Goal: Task Accomplishment & Management: Manage account settings

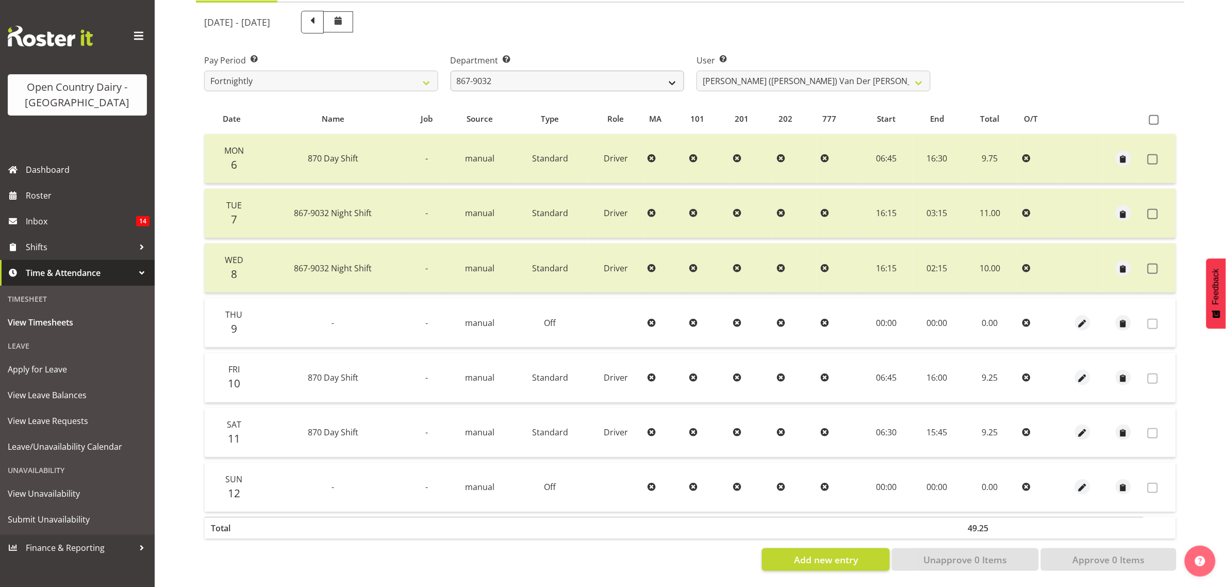
scroll to position [133, 0]
select select "908"
click at [451, 71] on select "734 735 736 737 738 739 851 853 854 855 856 858 861 862 865 867-9032 868 869 87…" at bounding box center [568, 81] width 234 height 21
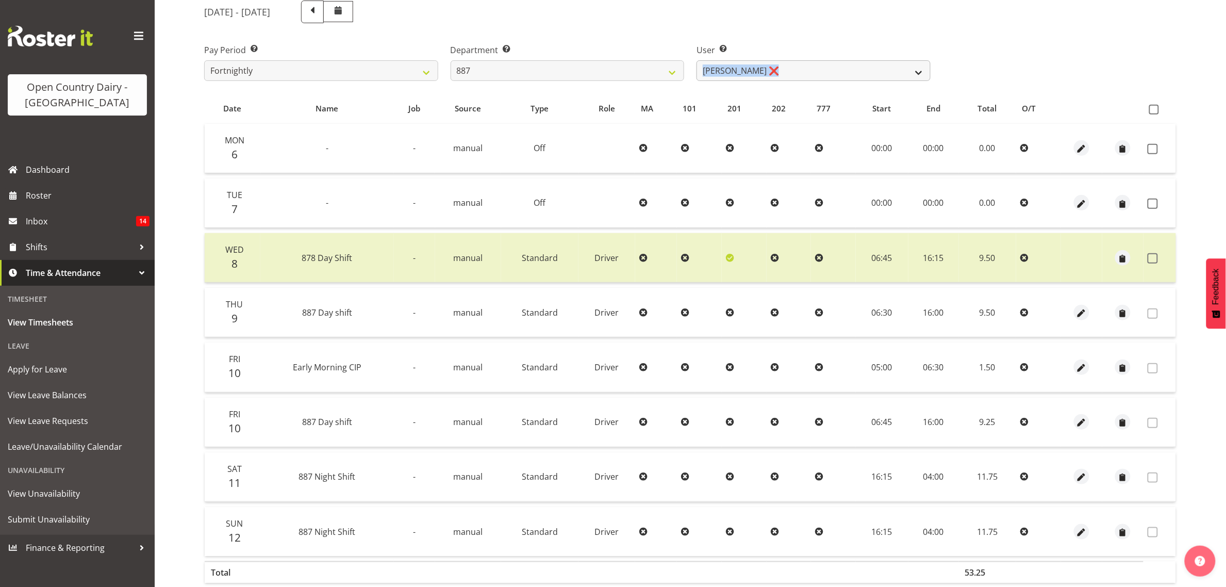
click at [775, 80] on div "October 6th - October 12th 2025 Pay Period Select which pay period you would li…" at bounding box center [690, 304] width 972 height 621
click at [779, 68] on select "Andrew Muir ❌ Bruce Spencer ❌ Neville Hoatten ❌ Warren Tempelman ❌" at bounding box center [813, 70] width 234 height 21
select select "7391"
click at [696, 60] on select "Andrew Muir ❌ Bruce Spencer ❌ Neville Hoatten ❌ Warren Tempelman ❌" at bounding box center [813, 70] width 234 height 21
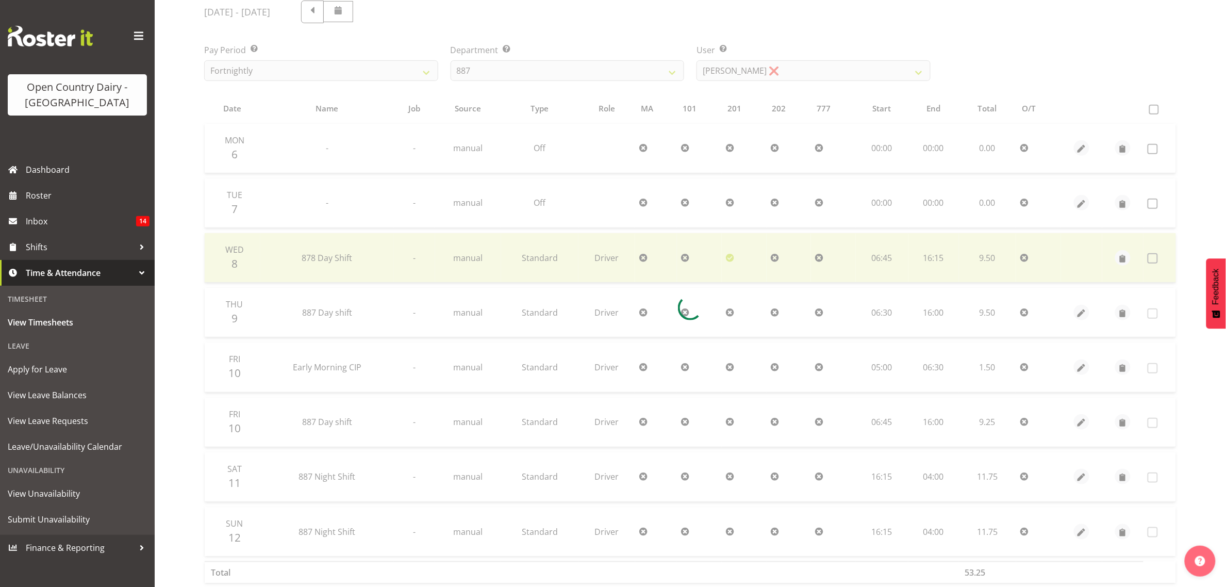
click at [828, 40] on div at bounding box center [690, 307] width 989 height 631
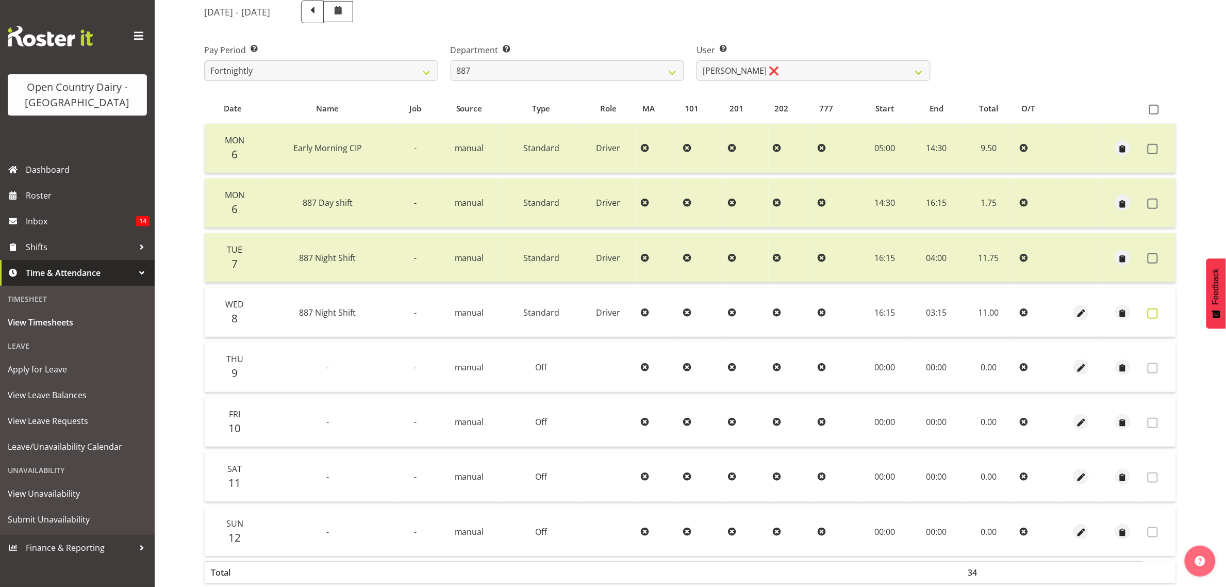
click at [1148, 311] on span at bounding box center [1152, 313] width 10 height 10
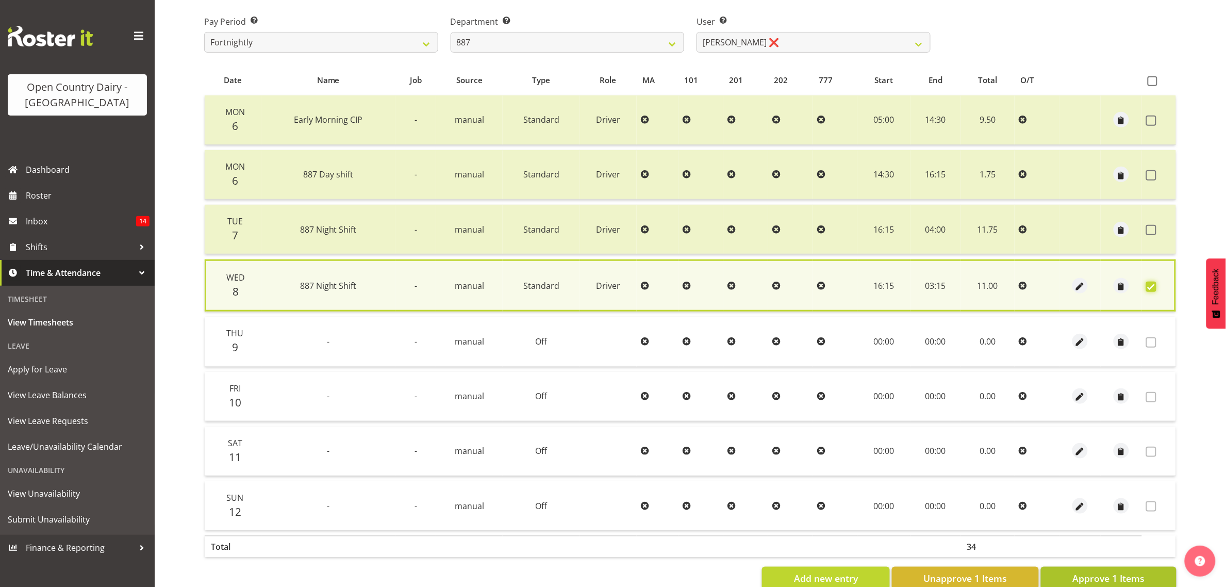
scroll to position [190, 0]
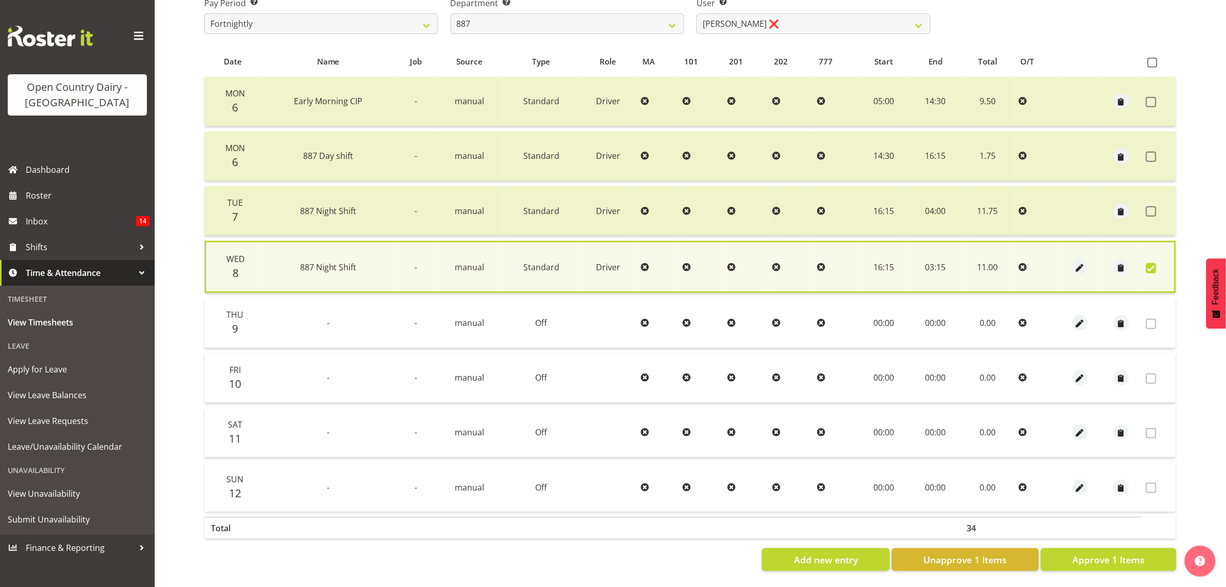
click at [1094, 562] on section "October 6th - October 12th 2025 Pay Period Select which pay period you would li…" at bounding box center [690, 262] width 989 height 634
click at [1098, 555] on span "Approve 1 Items" at bounding box center [1108, 559] width 72 height 13
checkbox input "false"
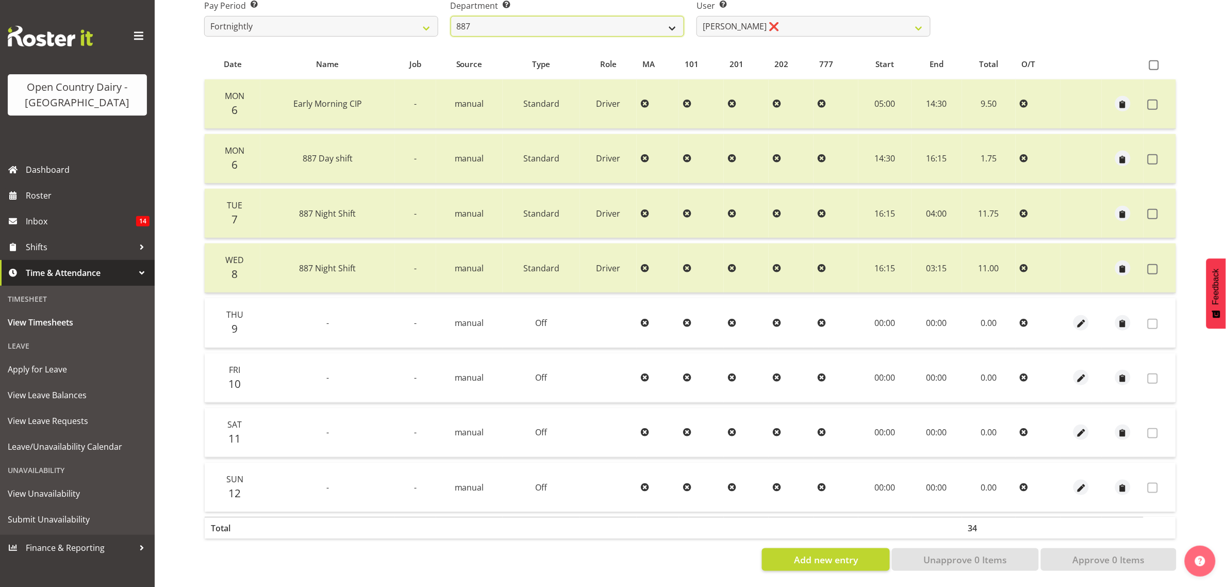
click at [644, 16] on select "734 735 736 737 738 739 851 853 854 855 856 858 861 862 865 867-9032 868 869 87…" at bounding box center [568, 26] width 234 height 21
select select "902"
click at [451, 16] on select "734 735 736 737 738 739 851 853 854 855 856 858 861 862 865 867-9032 868 869 87…" at bounding box center [568, 26] width 234 height 21
select select "11649"
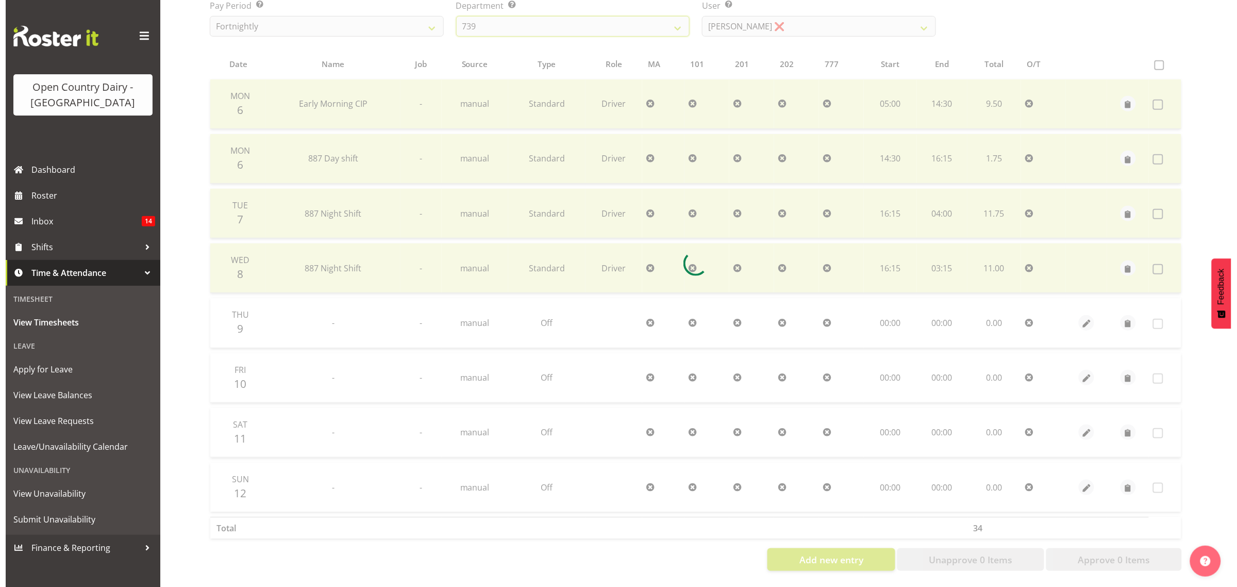
scroll to position [133, 0]
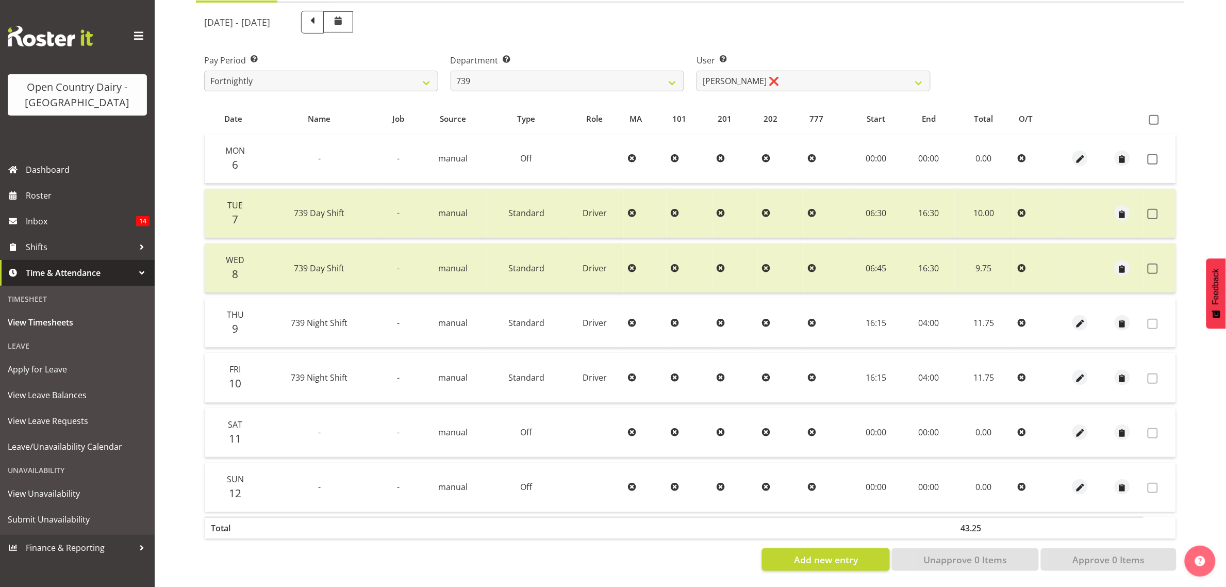
click at [539, 20] on div "October 6th - October 12th 2025" at bounding box center [567, 22] width 726 height 23
click at [545, 72] on select "734 735 736 737 738 739 851 853 854 855 856 858 861 862 865 867-9032 868 869 87…" at bounding box center [568, 81] width 234 height 21
select select "667"
click at [451, 71] on select "734 735 736 737 738 739 851 853 854 855 856 858 861 862 865 867-9032 868 869 87…" at bounding box center [568, 81] width 234 height 21
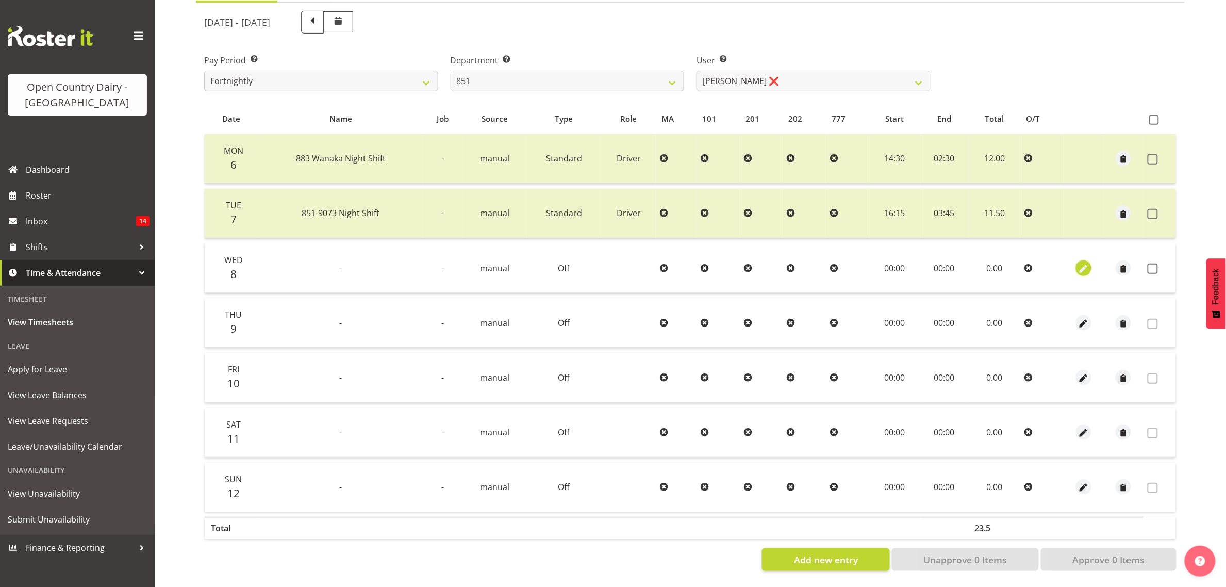
click at [1079, 263] on span "button" at bounding box center [1084, 269] width 12 height 12
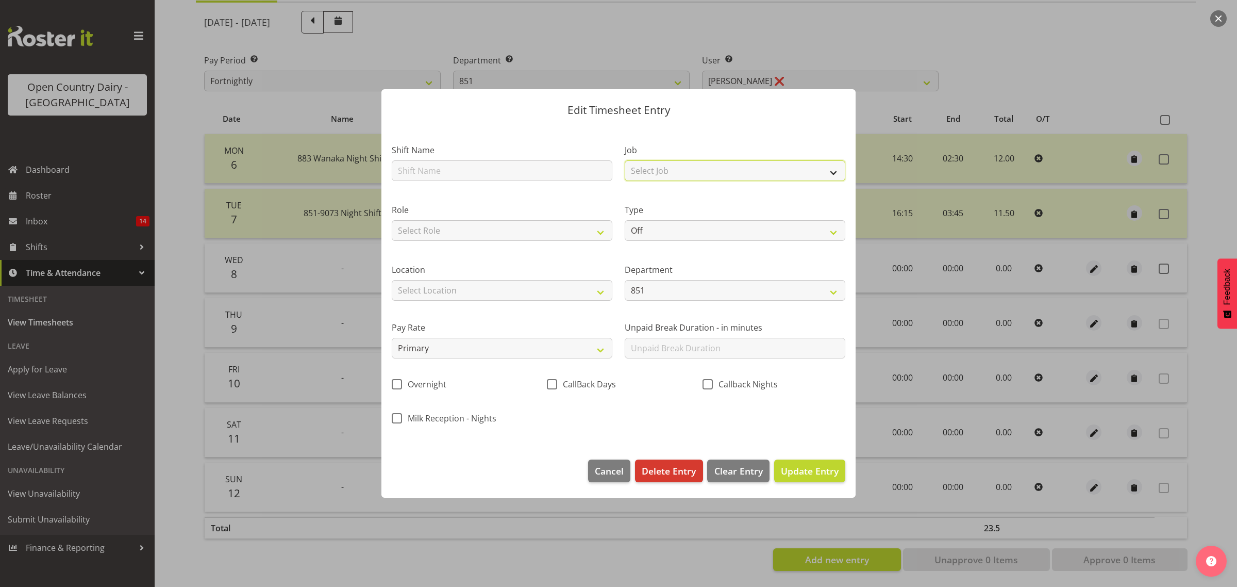
click at [671, 171] on select "Select Job Connecting /unconnecting Trailers Driving Meeting Milk Testing" at bounding box center [735, 170] width 221 height 21
select select "10670"
click at [625, 160] on select "Select Job Connecting /unconnecting Trailers Driving Meeting Milk Testing" at bounding box center [735, 170] width 221 height 21
click at [588, 225] on select "Select Role Driver Freight" at bounding box center [502, 230] width 221 height 21
select select "1154"
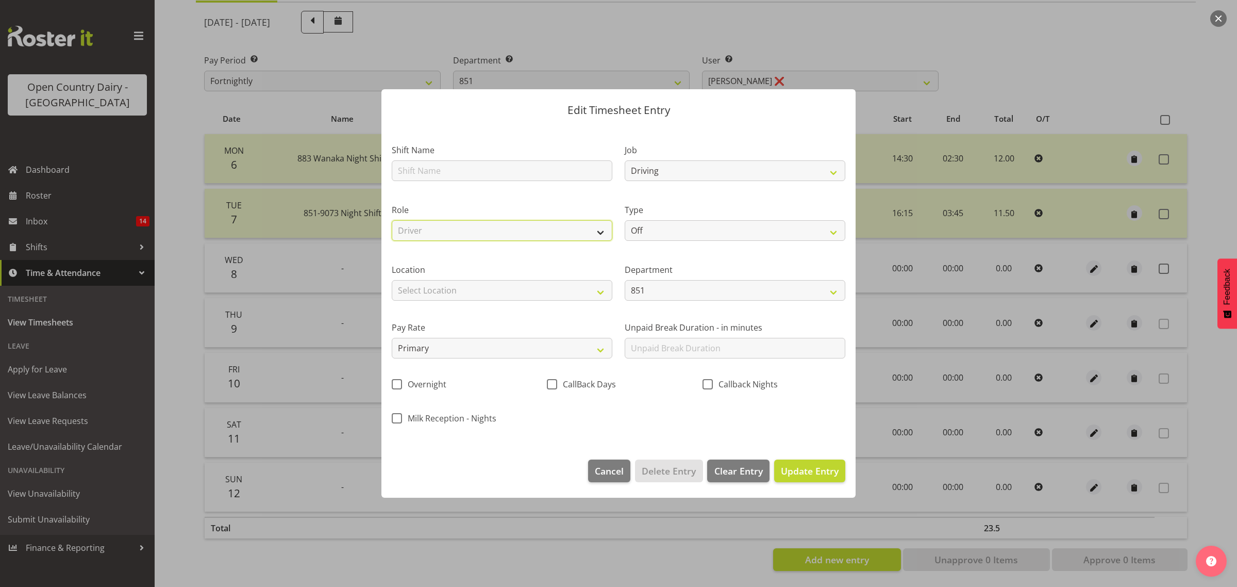
click at [392, 220] on select "Select Role Driver Freight" at bounding box center [502, 230] width 221 height 21
click at [656, 237] on select "Off Standard Public Holiday Public Holiday (Worked) Day In Lieu Annual Leave Si…" at bounding box center [735, 230] width 221 height 21
select select "Standard"
click at [625, 220] on select "Off Standard Public Holiday Public Holiday (Worked) Day In Lieu Annual Leave Si…" at bounding box center [735, 230] width 221 height 21
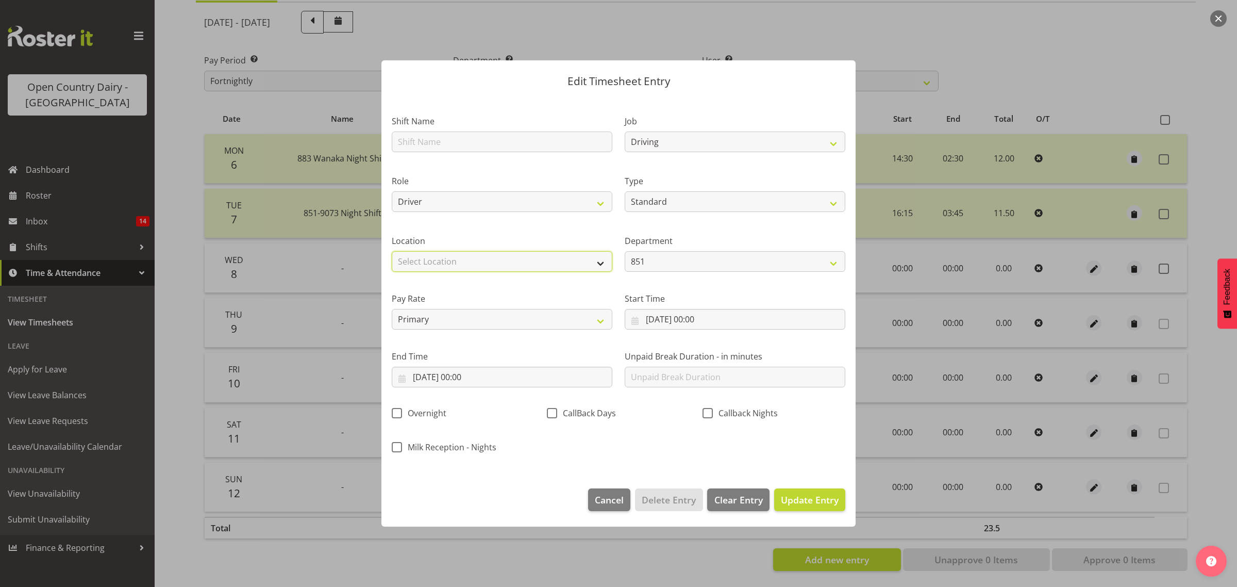
click at [563, 261] on select "Select Location Awarua Milk Awarua Office Freight Horotiu office Waharoa Office…" at bounding box center [502, 261] width 221 height 21
click at [547, 231] on div "Location Select Location Awarua Milk Awarua Office Freight Horotiu office Wahar…" at bounding box center [502, 249] width 233 height 58
click at [702, 317] on input "08/10/2025, 00:00" at bounding box center [735, 319] width 221 height 21
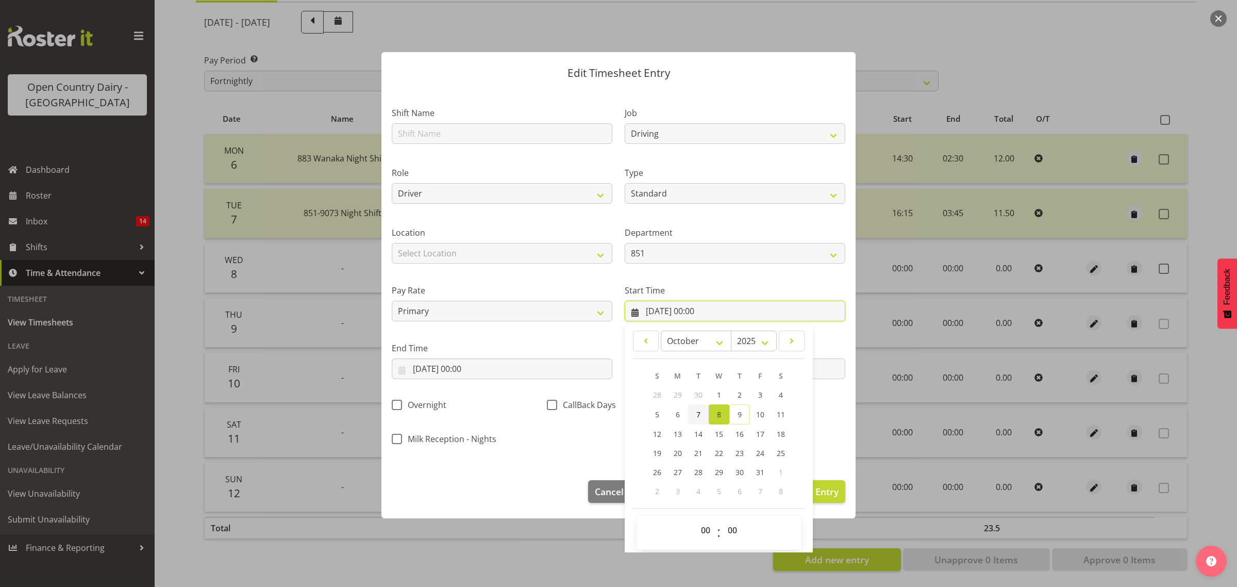
scroll to position [13, 0]
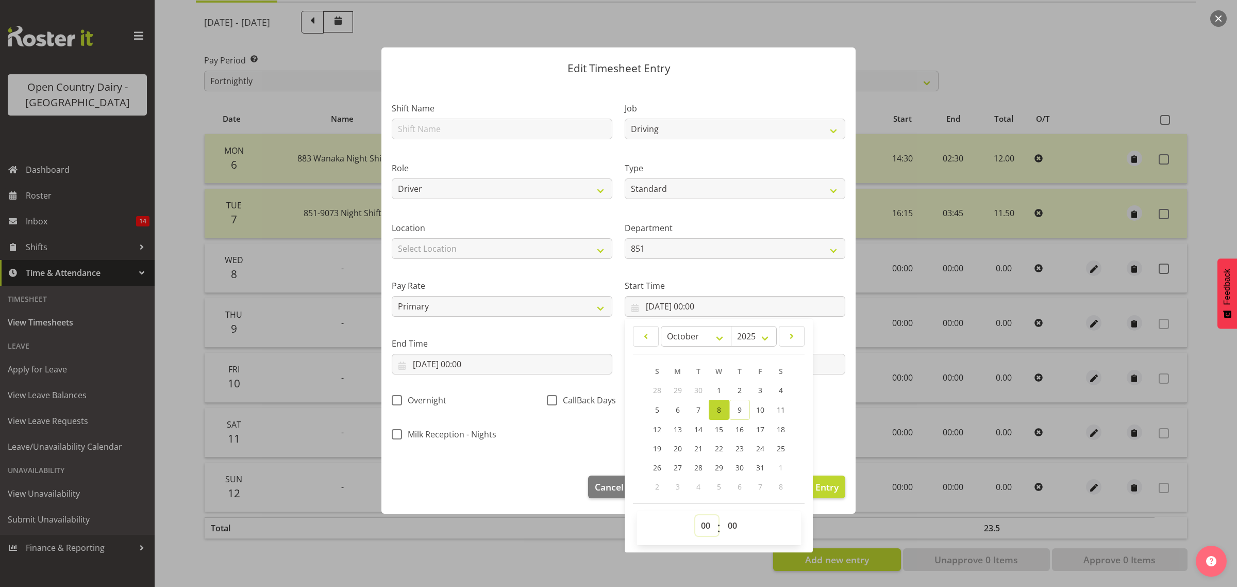
click at [704, 529] on select "00 01 02 03 04 05 06 07 08 09 10 11 12 13 14 15 16 17 18 19 20 21 22 23" at bounding box center [706, 525] width 23 height 21
select select "16"
click at [695, 515] on select "00 01 02 03 04 05 06 07 08 09 10 11 12 13 14 15 16 17 18 19 20 21 22 23" at bounding box center [706, 525] width 23 height 21
type input "08/10/2025, 16:00"
click at [723, 526] on select "00 01 02 03 04 05 06 07 08 09 10 11 12 13 14 15 16 17 18 19 20 21 22 23 24 25 2…" at bounding box center [733, 525] width 23 height 21
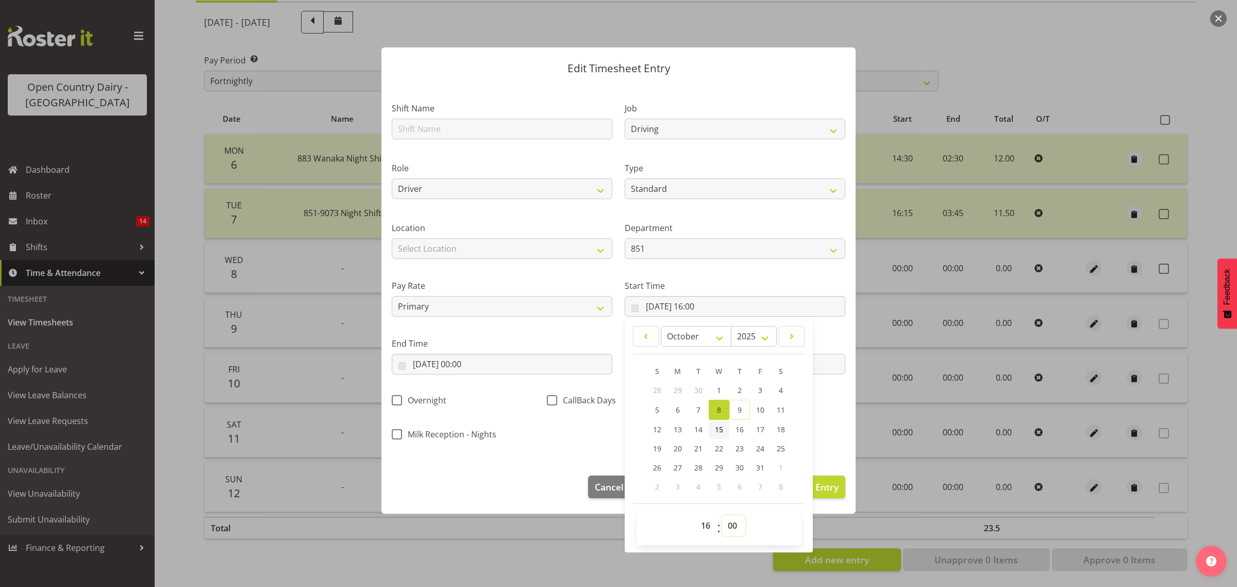
select select "15"
click at [722, 515] on select "00 01 02 03 04 05 06 07 08 09 10 11 12 13 14 15 16 17 18 19 20 21 22 23 24 25 2…" at bounding box center [733, 525] width 23 height 21
type input "08/10/2025, 16:15"
click at [544, 361] on input "08/10/2025, 00:00" at bounding box center [502, 364] width 221 height 21
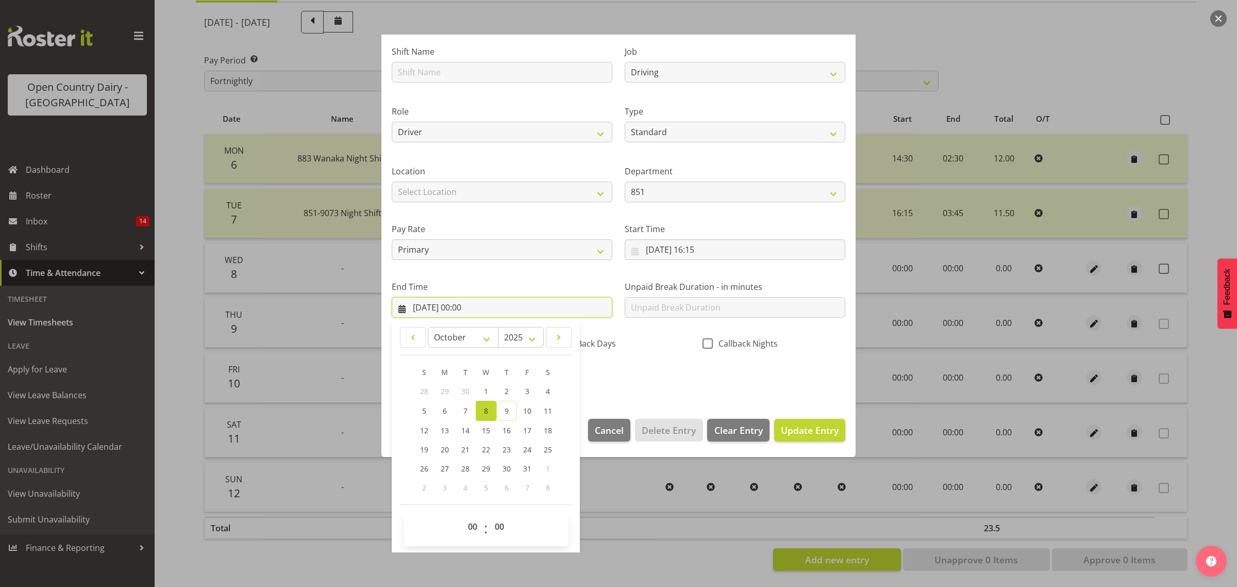
scroll to position [70, 0]
click at [477, 525] on select "00 01 02 03 04 05 06 07 08 09 10 11 12 13 14 15 16 17 18 19 20 21 22 23" at bounding box center [473, 525] width 23 height 21
select select "3"
click at [462, 515] on select "00 01 02 03 04 05 06 07 08 09 10 11 12 13 14 15 16 17 18 19 20 21 22 23" at bounding box center [473, 525] width 23 height 21
type input "08/10/2025, 03:00"
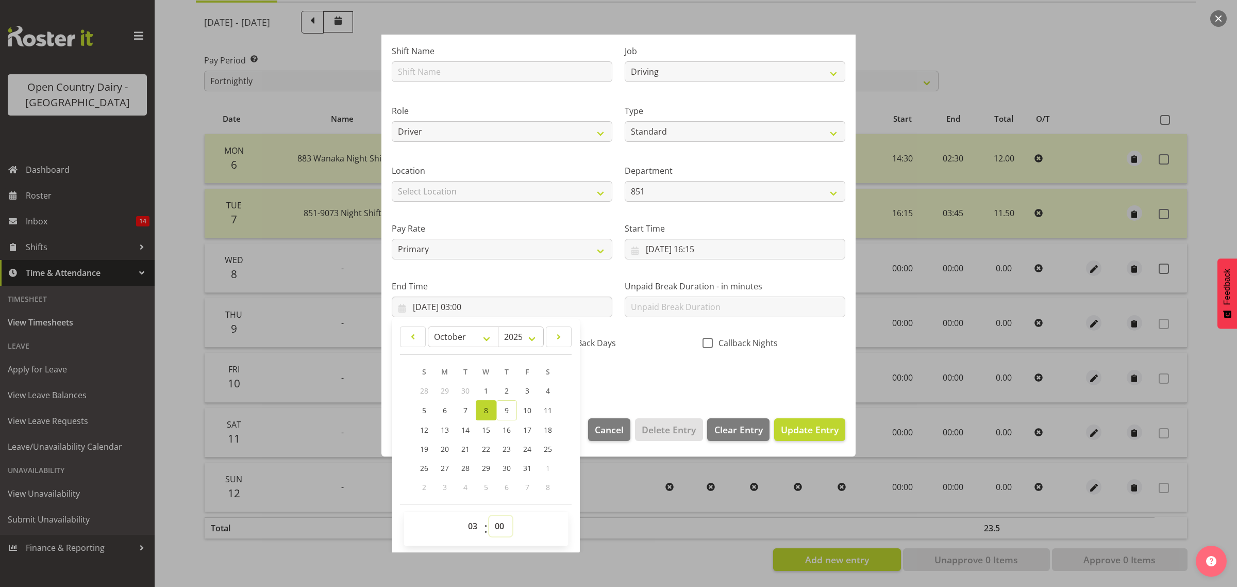
click at [500, 517] on select "00 01 02 03 04 05 06 07 08 09 10 11 12 13 14 15 16 17 18 19 20 21 22 23 24 25 2…" at bounding box center [500, 525] width 23 height 21
select select "45"
click at [489, 515] on select "00 01 02 03 04 05 06 07 08 09 10 11 12 13 14 15 16 17 18 19 20 21 22 23 24 25 2…" at bounding box center [500, 525] width 23 height 21
type input "08/10/2025, 03:45"
drag, startPoint x: 643, startPoint y: 393, endPoint x: 683, endPoint y: 397, distance: 40.4
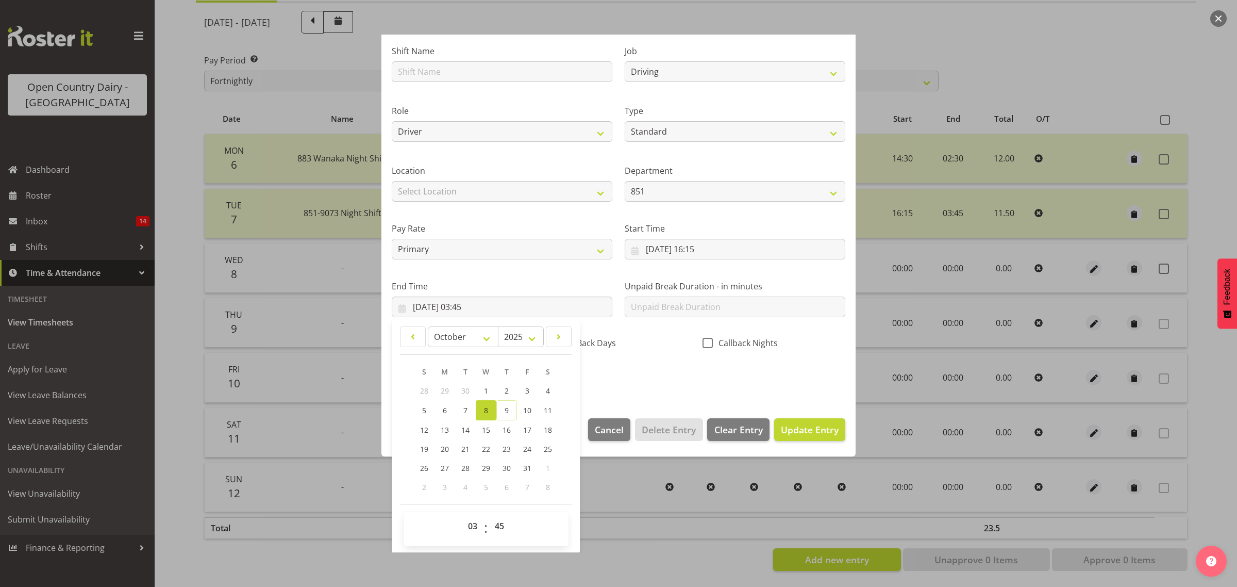
click at [645, 392] on section "Shift Name Job Connecting /unconnecting Trailers Driving Meeting Milk Testing R…" at bounding box center [618, 216] width 474 height 381
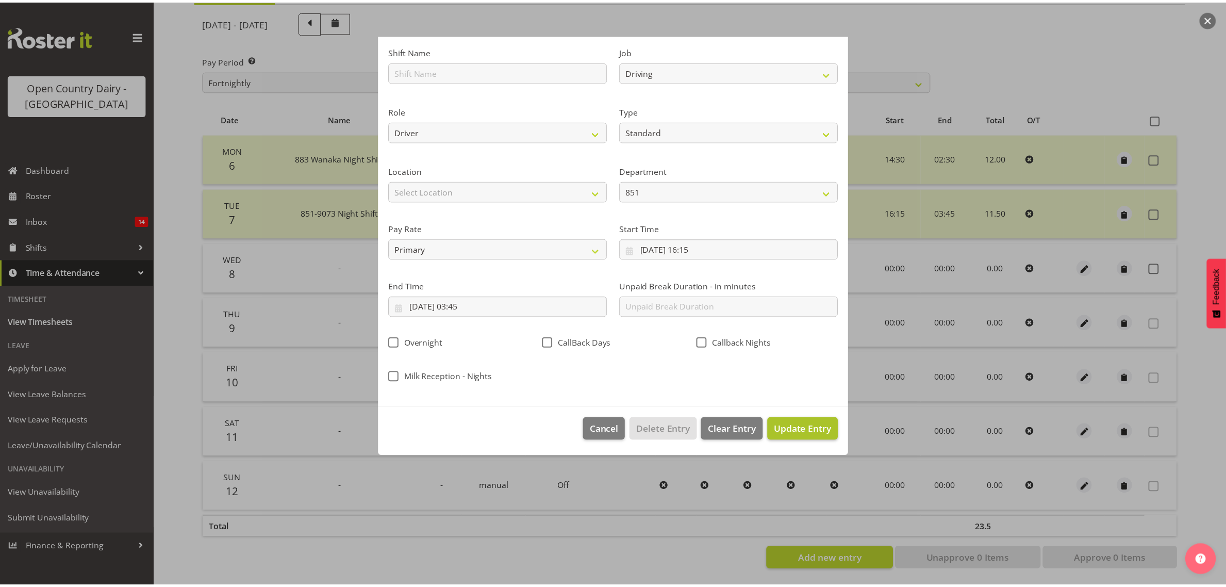
scroll to position [0, 0]
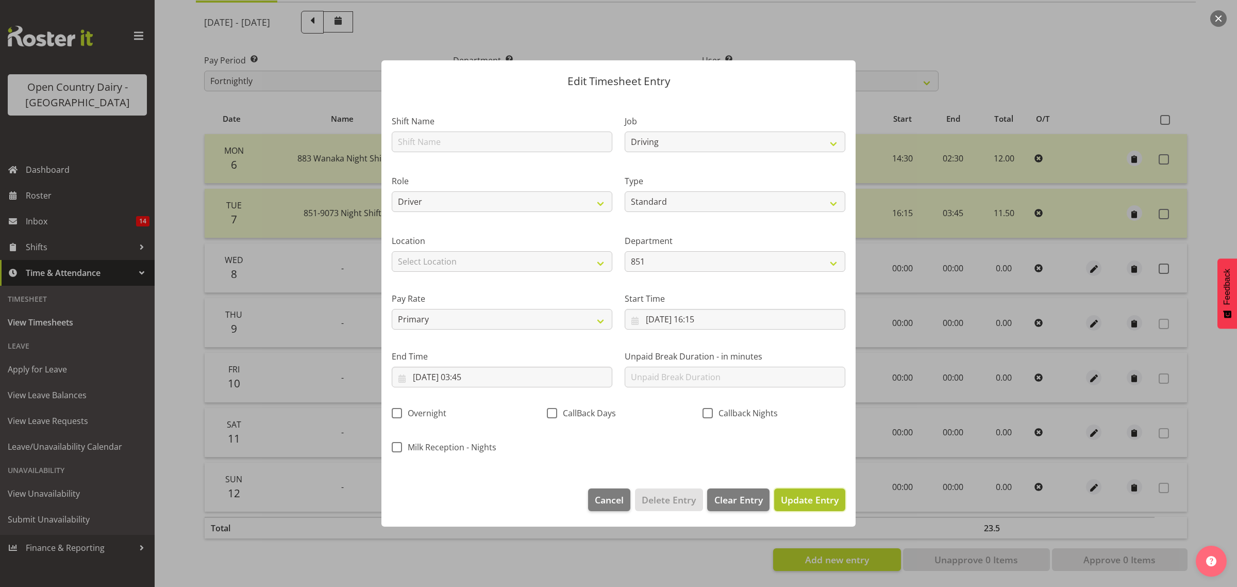
click at [798, 498] on span "Update Entry" at bounding box center [810, 499] width 58 height 12
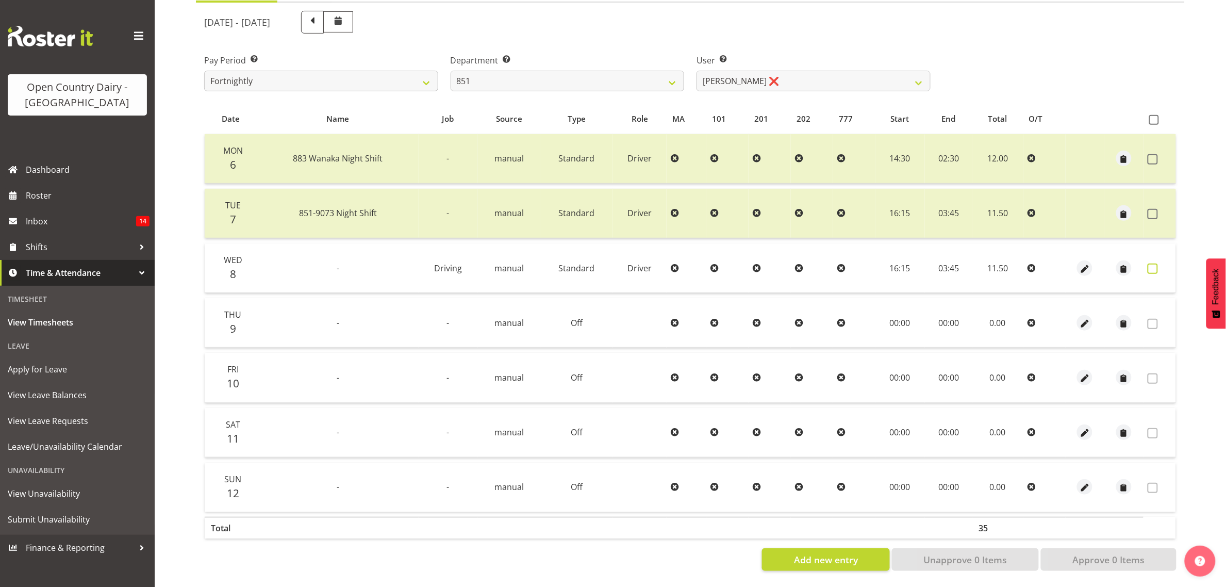
click at [1149, 263] on span at bounding box center [1152, 268] width 10 height 10
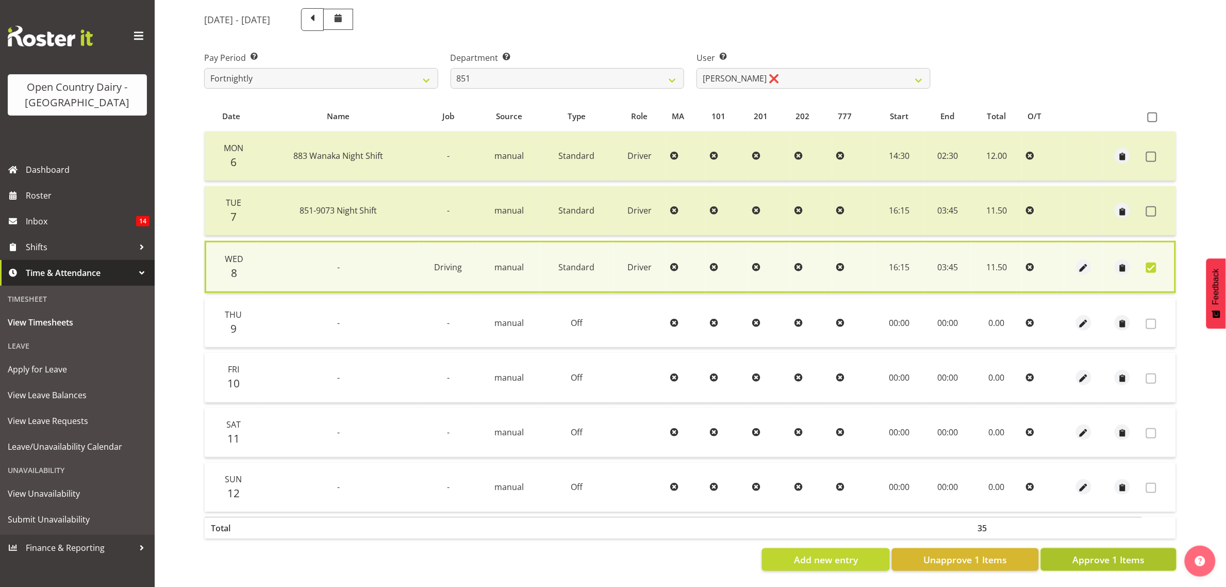
click at [1109, 553] on span "Approve 1 Items" at bounding box center [1108, 559] width 72 height 13
checkbox input "false"
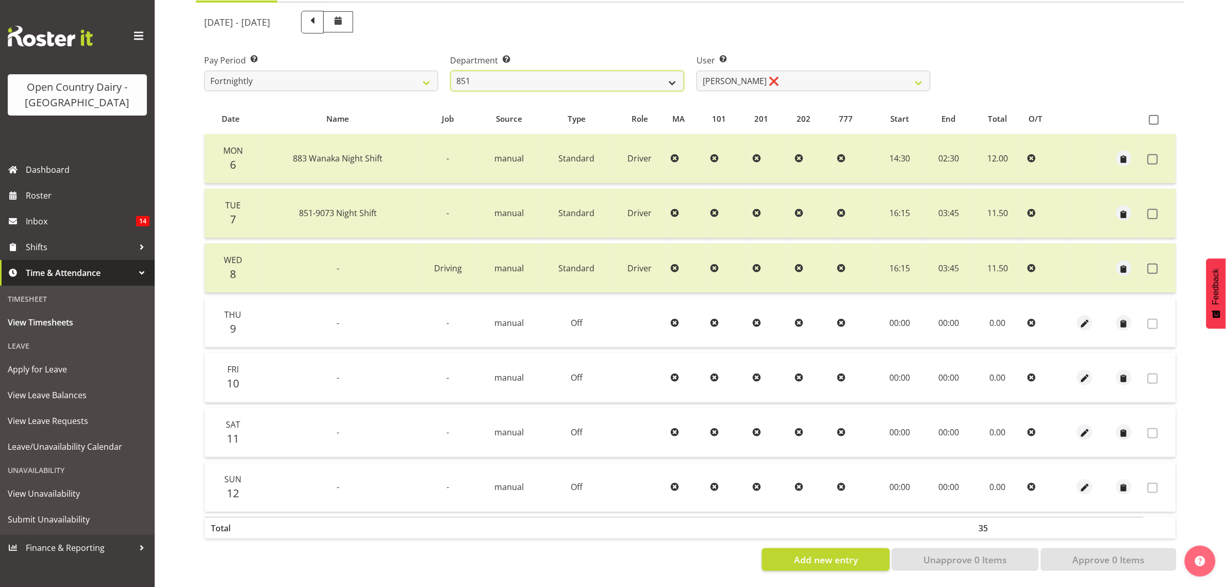
click at [558, 71] on select "734 735 736 737 738 739 851 853 854 855 856 858 861 862 865 867-9032 868 869 87…" at bounding box center [568, 81] width 234 height 21
select select "905"
click at [451, 71] on select "734 735 736 737 738 739 851 853 854 855 856 858 861 862 865 867-9032 868 869 87…" at bounding box center [568, 81] width 234 height 21
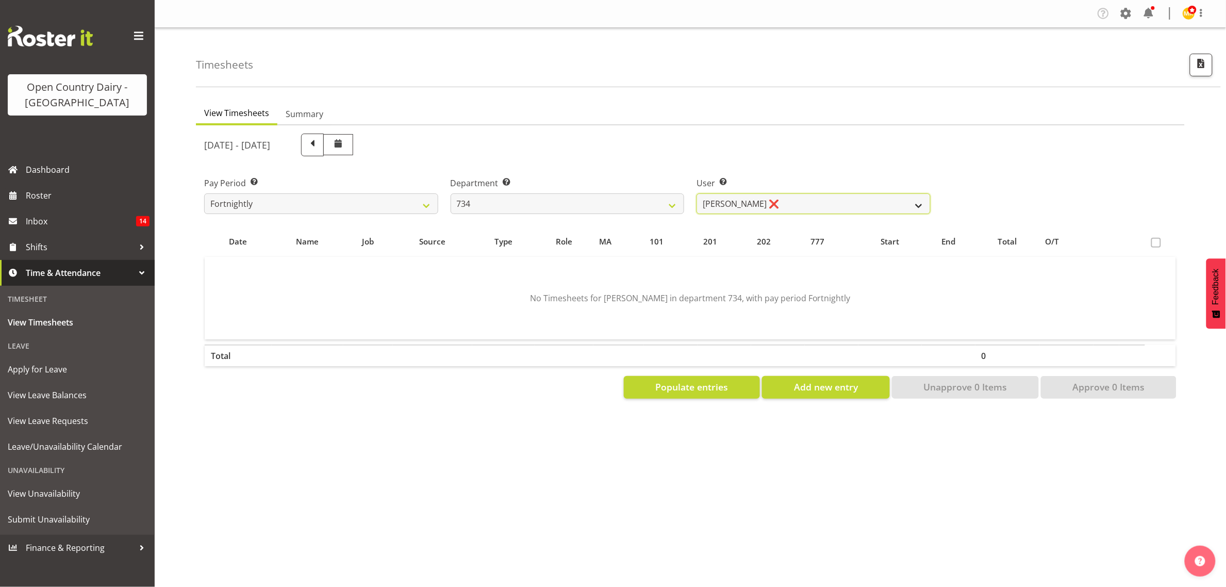
click at [789, 197] on select "Justin Spicer ❌ Ryan Thompson ❌ Tracey Chittock ❌ Zachary Shanks ❌" at bounding box center [813, 203] width 234 height 21
select select "7493"
click at [696, 193] on select "Justin Spicer ❌ Ryan Thompson ❌ Tracey Chittock ❌ Zachary Shanks ❌" at bounding box center [813, 203] width 234 height 21
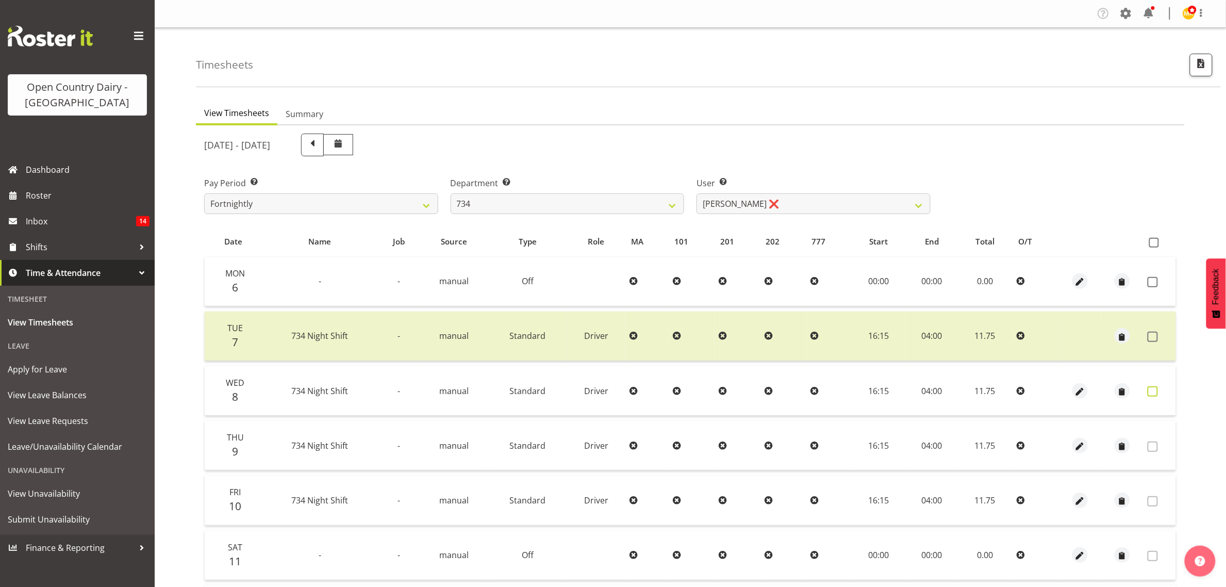
click at [1152, 393] on span at bounding box center [1152, 391] width 10 height 10
checkbox input "true"
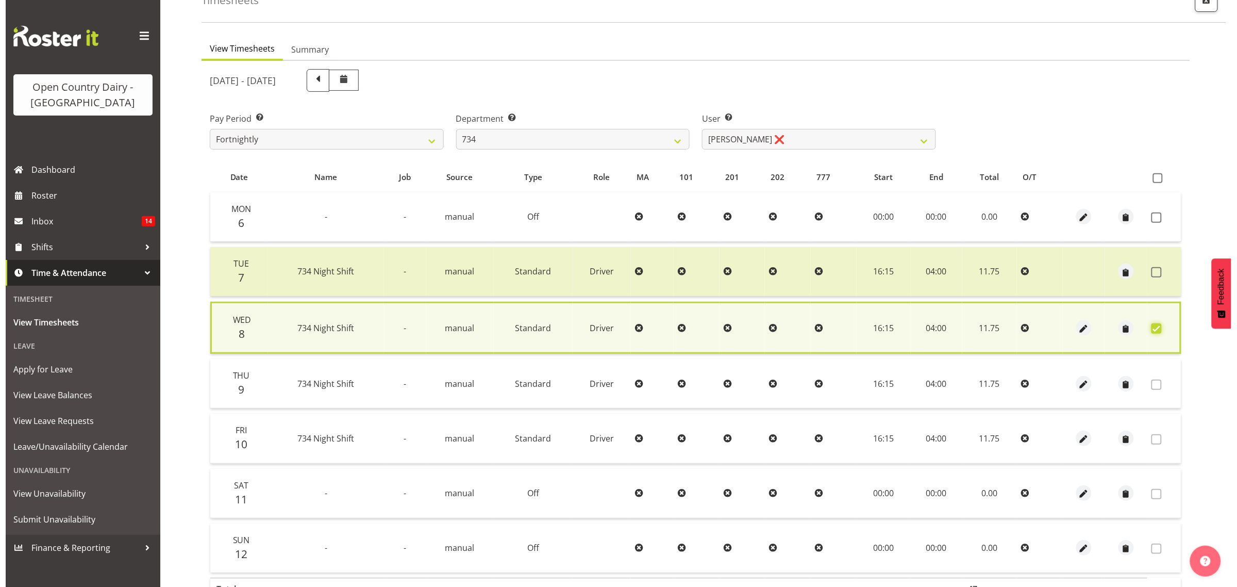
scroll to position [135, 0]
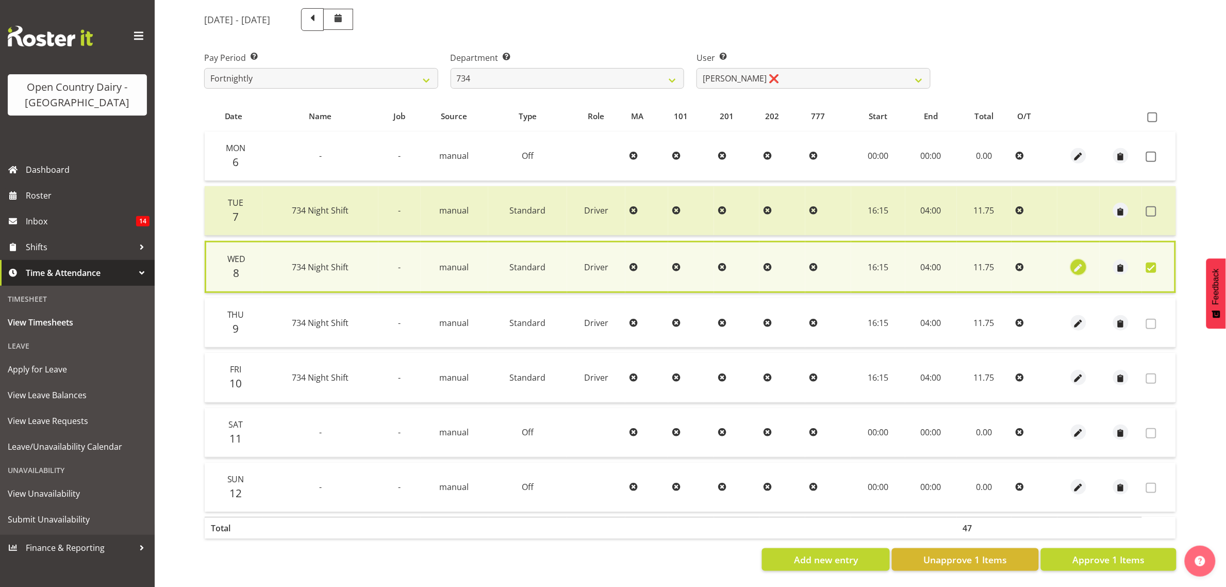
click at [1083, 262] on span "button" at bounding box center [1079, 268] width 12 height 12
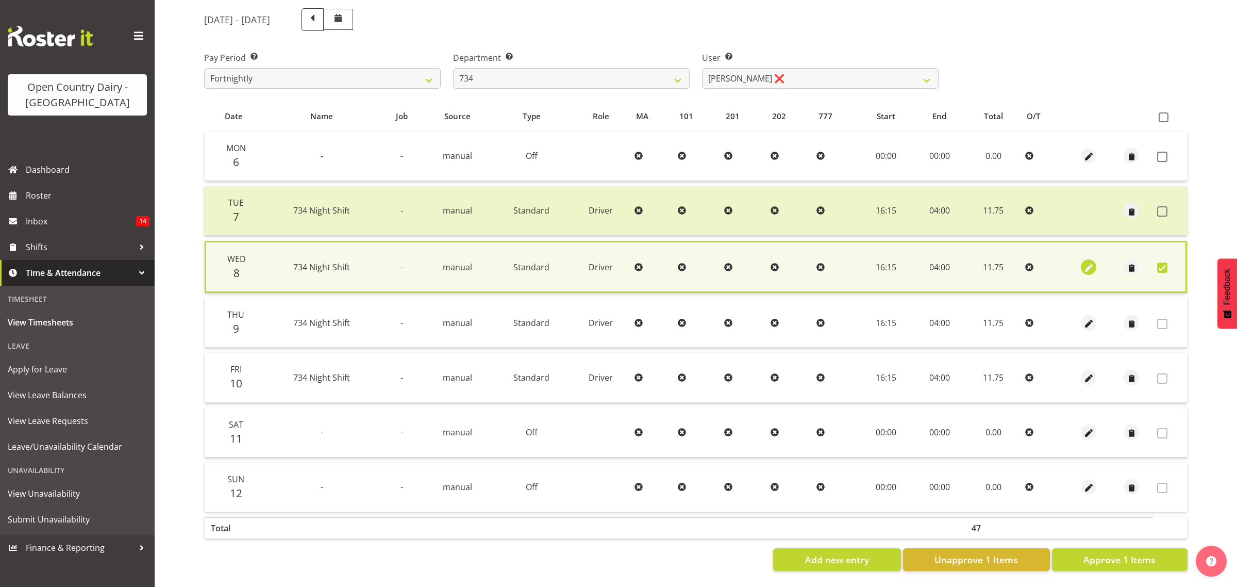
select select "Standard"
select select "9"
select select "2025"
select select "4"
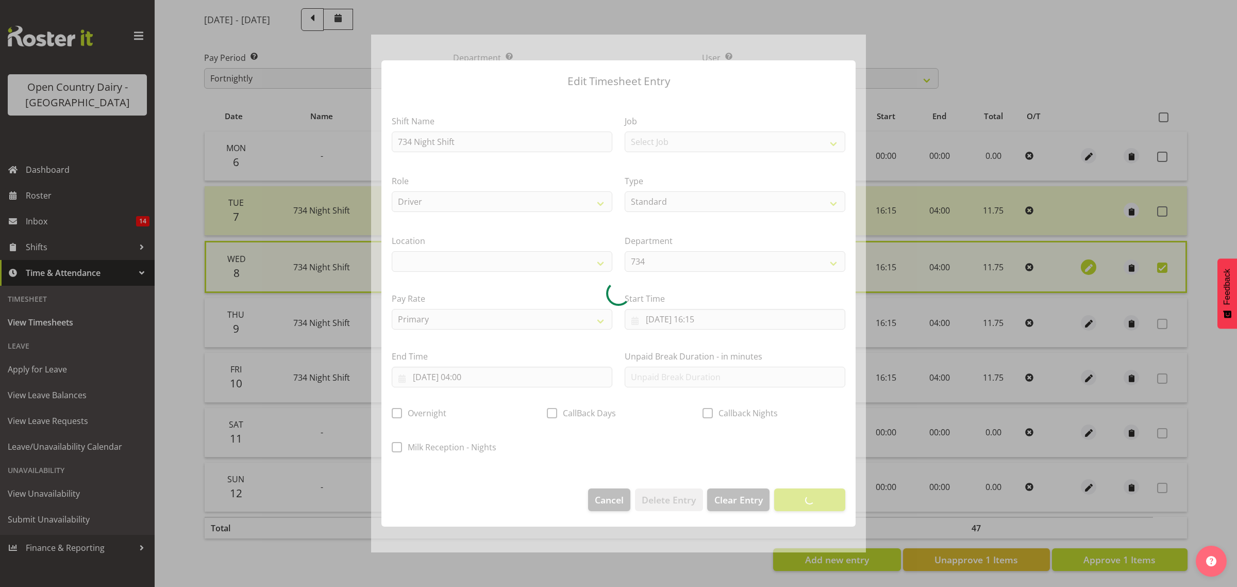
select select
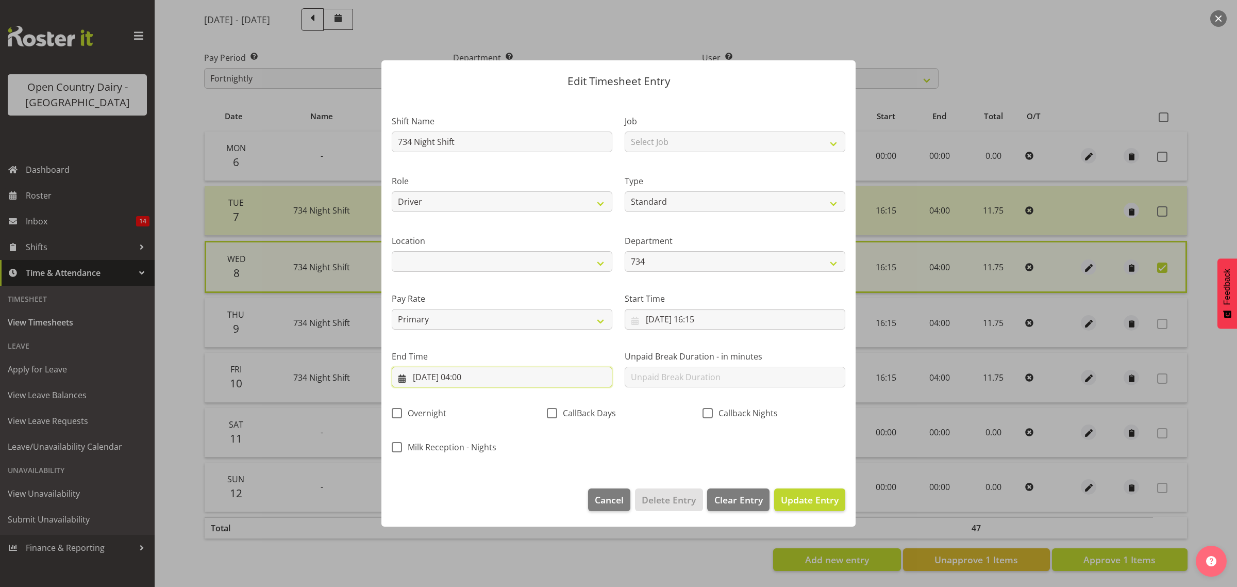
click at [520, 384] on input "09/10/2025, 04:00" at bounding box center [502, 376] width 221 height 21
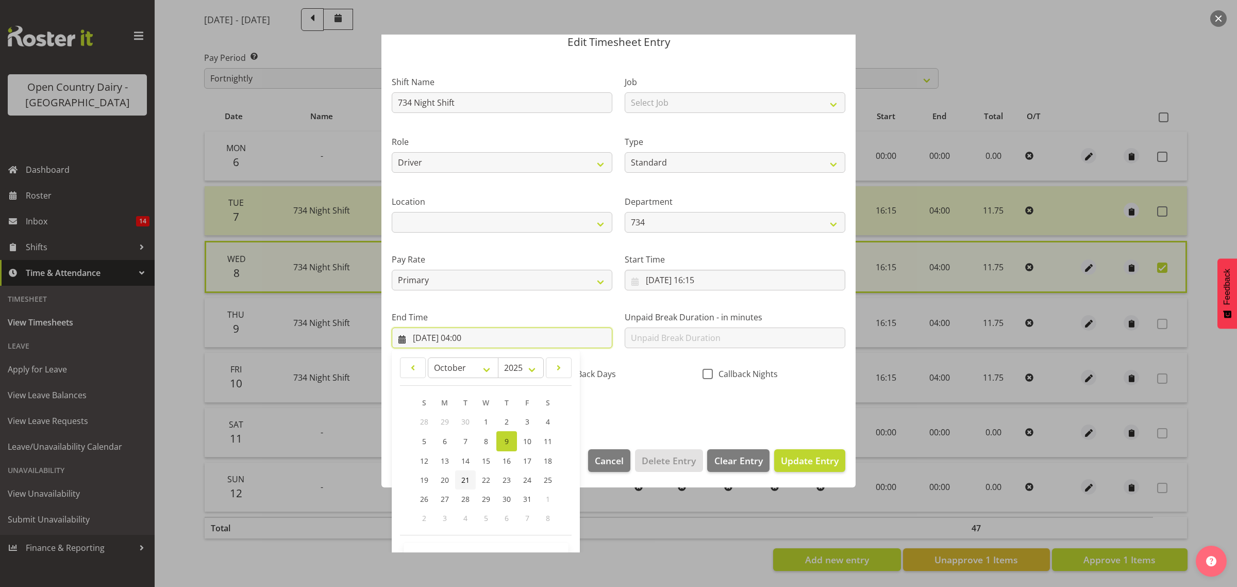
scroll to position [70, 0]
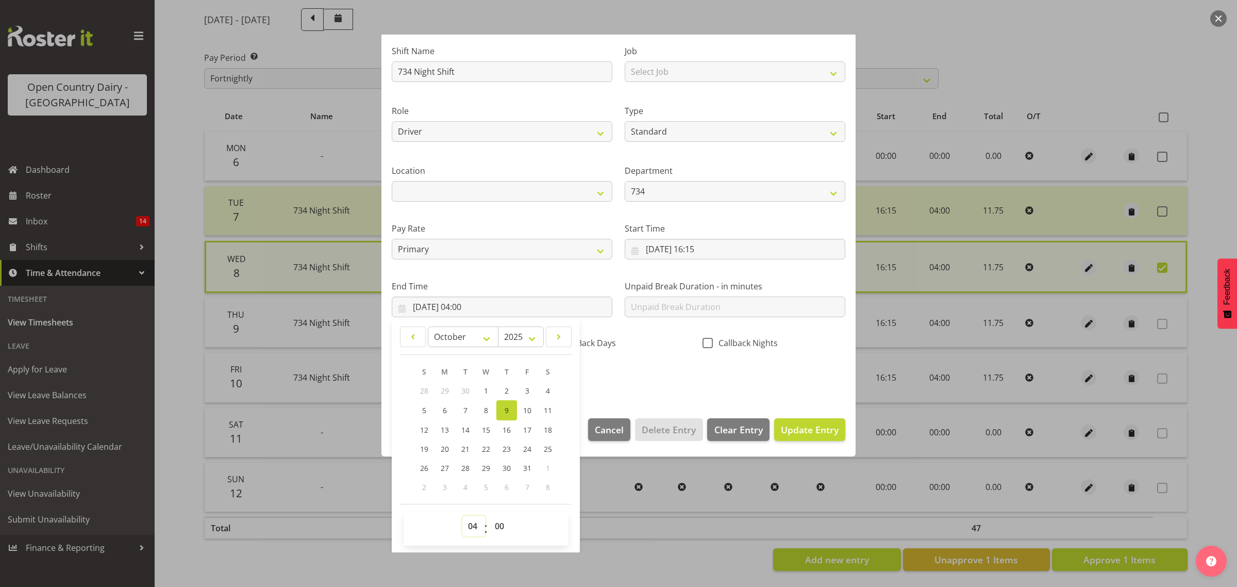
drag, startPoint x: 474, startPoint y: 522, endPoint x: 475, endPoint y: 516, distance: 6.3
click at [474, 522] on select "00 01 02 03 04 05 06 07 08 09 10 11 12 13 14 15 16 17 18 19 20 21 22 23" at bounding box center [473, 525] width 23 height 21
select select "3"
click at [462, 515] on select "00 01 02 03 04 05 06 07 08 09 10 11 12 13 14 15 16 17 18 19 20 21 22 23" at bounding box center [473, 525] width 23 height 21
type input "09/10/2025, 03:00"
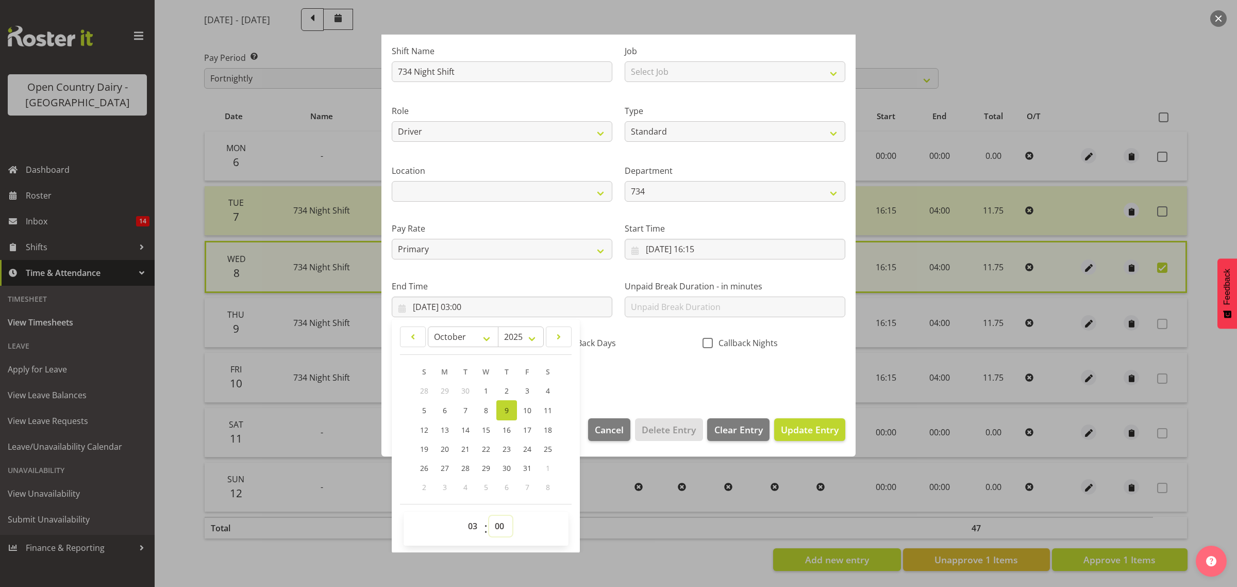
click at [501, 532] on select "00 01 02 03 04 05 06 07 08 09 10 11 12 13 14 15 16 17 18 19 20 21 22 23 24 25 2…" at bounding box center [500, 525] width 23 height 21
select select "45"
click at [489, 515] on select "00 01 02 03 04 05 06 07 08 09 10 11 12 13 14 15 16 17 18 19 20 21 22 23 24 25 2…" at bounding box center [500, 525] width 23 height 21
type input "09/10/2025, 03:45"
click at [678, 394] on section "Shift Name 734 Night Shift Job Select Job Connecting /unconnecting Trailers Dri…" at bounding box center [618, 216] width 474 height 381
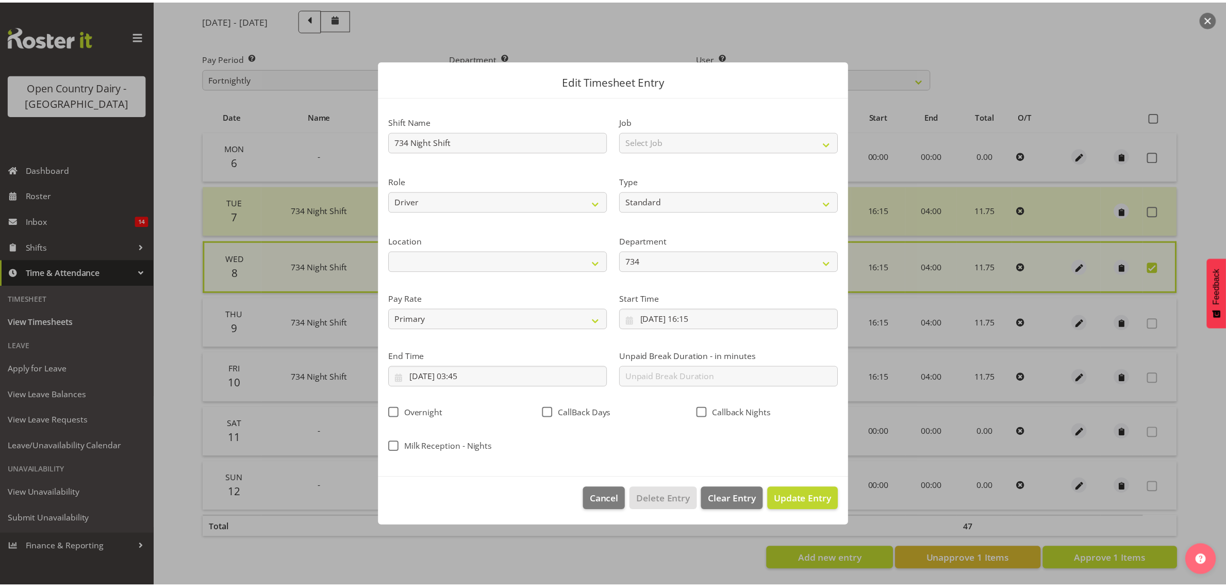
scroll to position [0, 0]
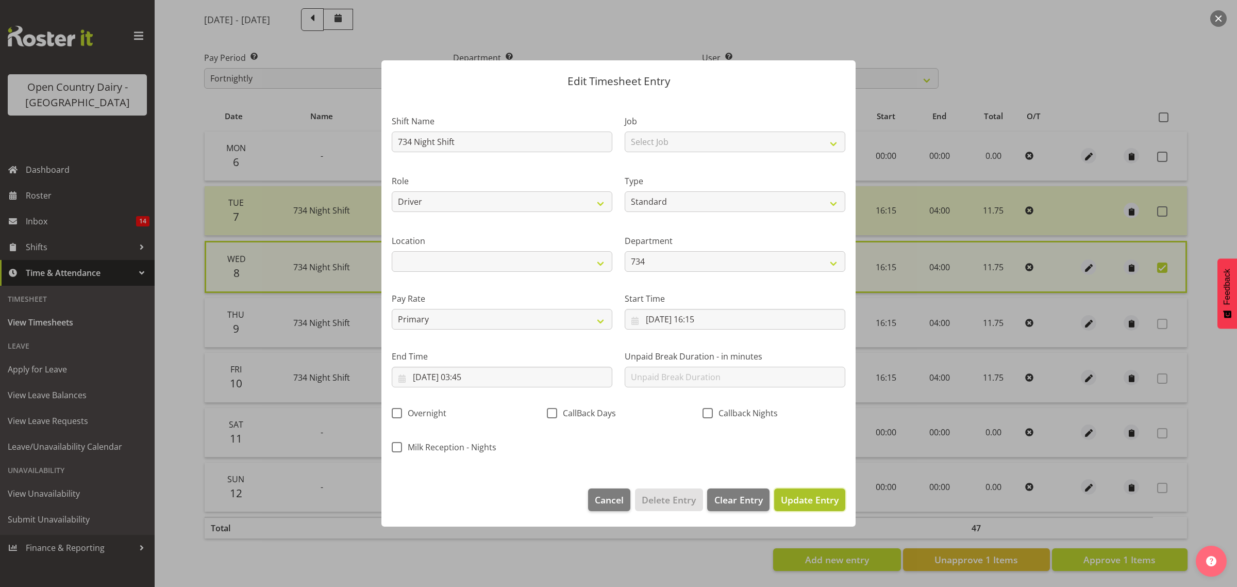
click at [797, 495] on span "Update Entry" at bounding box center [810, 499] width 58 height 12
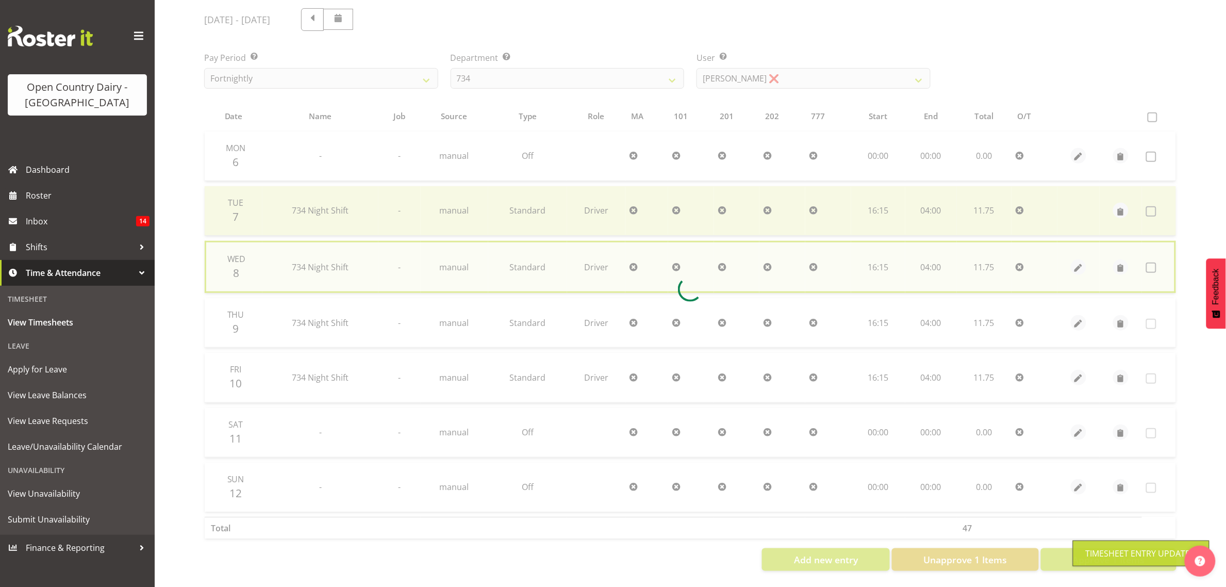
scroll to position [133, 0]
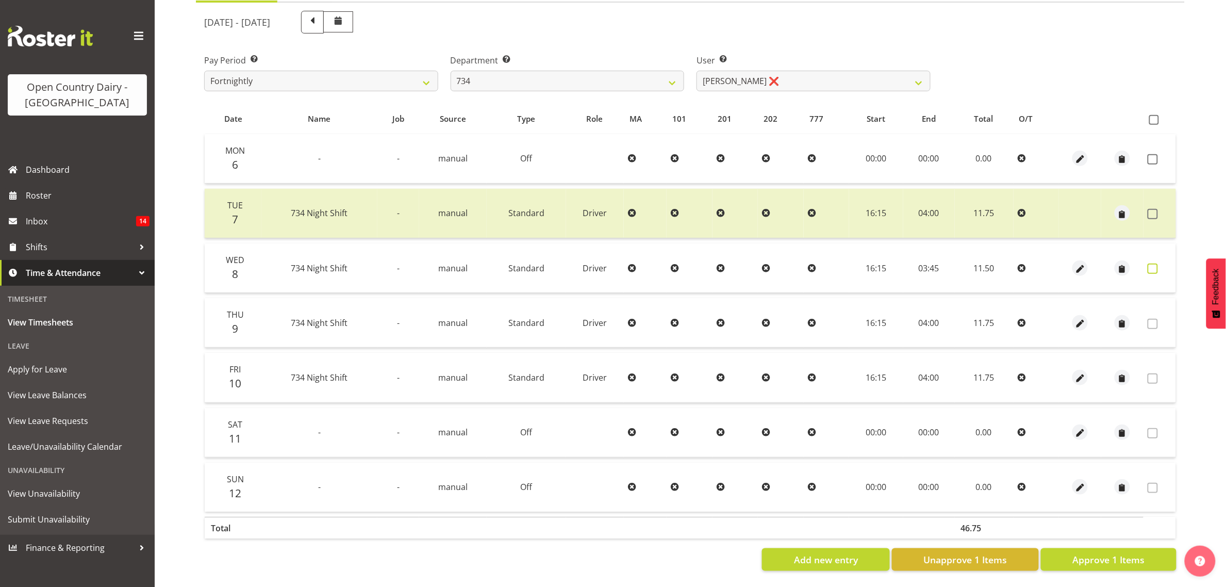
click at [1156, 263] on label at bounding box center [1155, 268] width 16 height 10
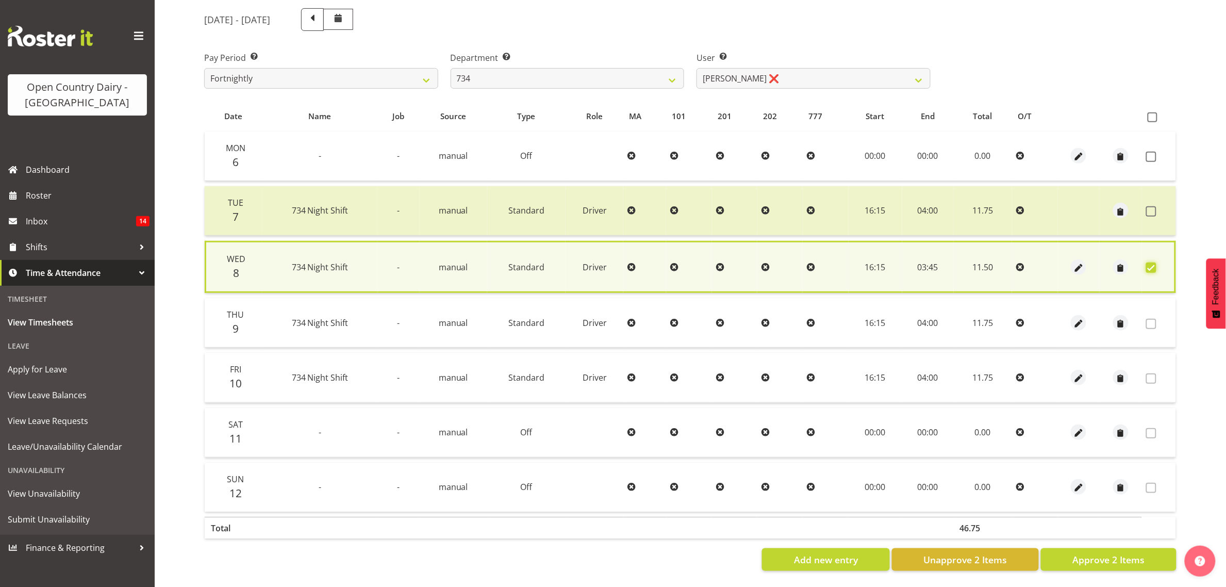
scroll to position [135, 0]
click at [1116, 553] on span "Approve 2 Items" at bounding box center [1108, 559] width 72 height 13
checkbox input "false"
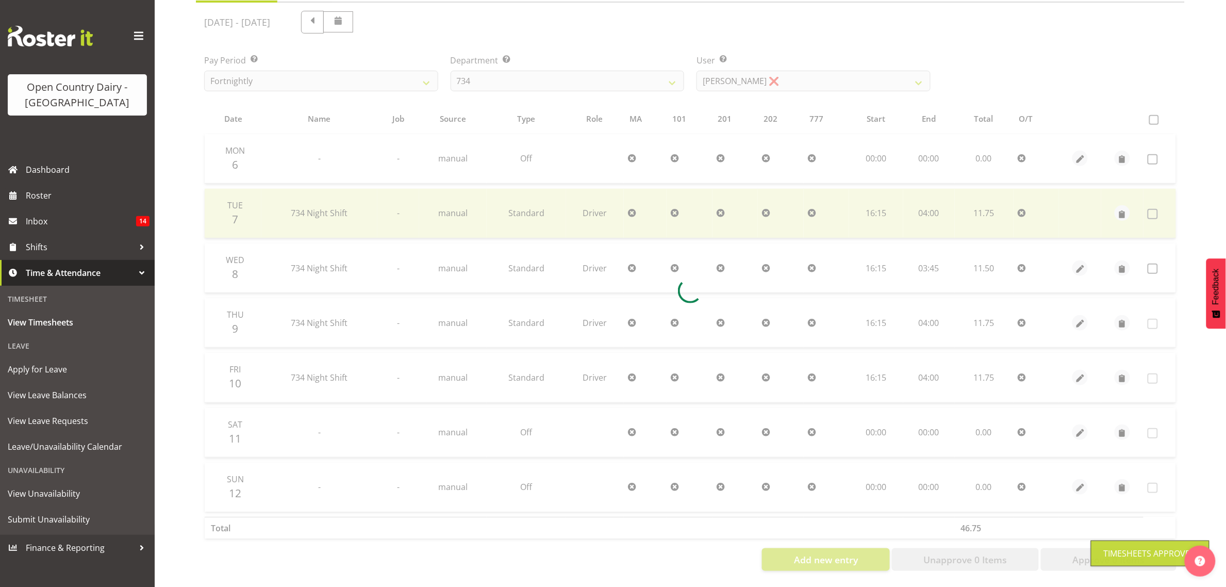
scroll to position [133, 0]
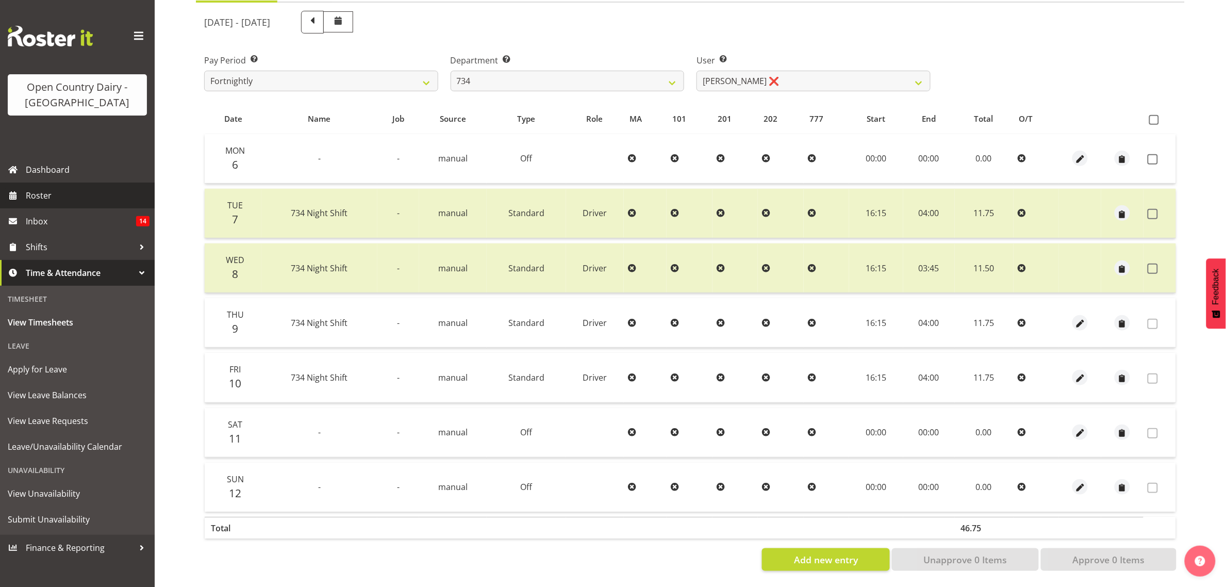
click at [88, 195] on span "Roster" at bounding box center [88, 195] width 124 height 15
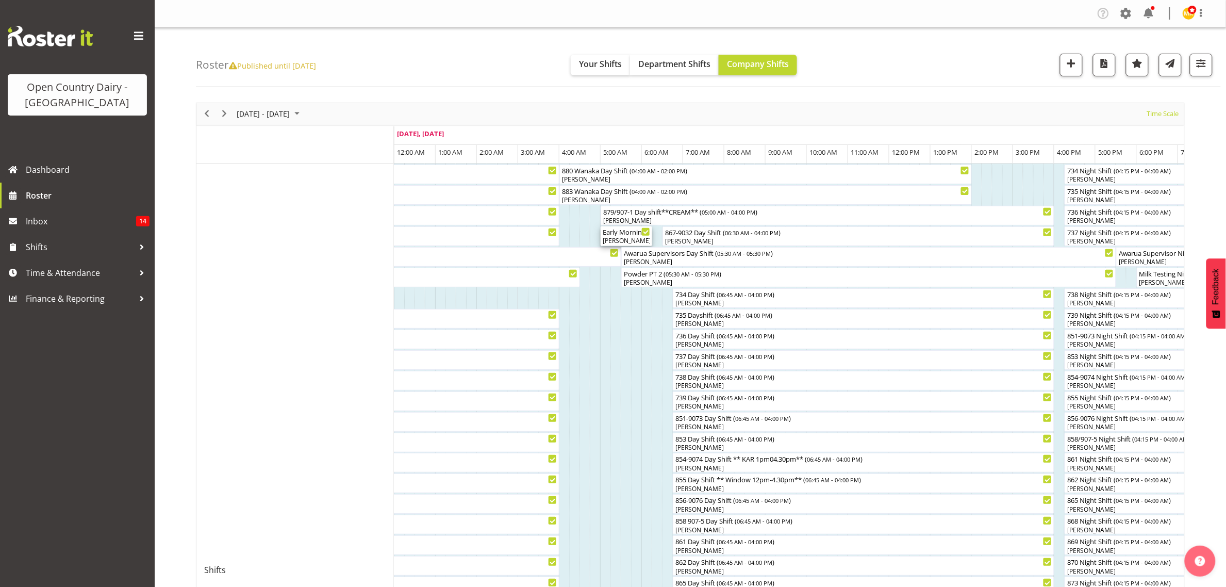
click at [613, 236] on div "Early Morning CIP ( 05:00 AM - 06:15 AM )" at bounding box center [626, 231] width 47 height 10
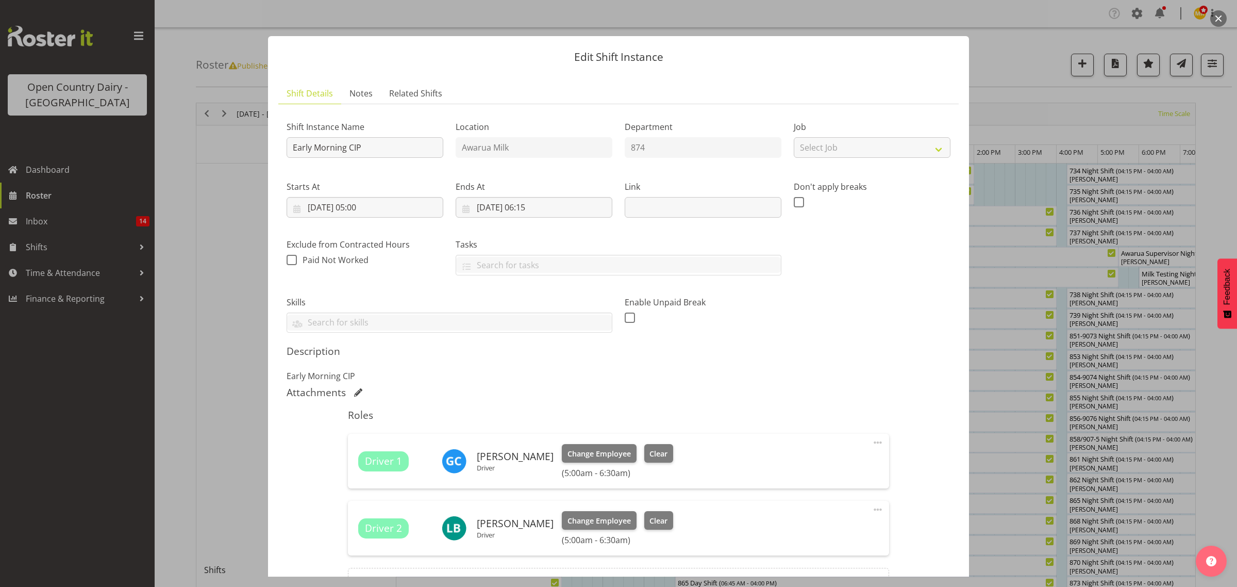
click at [1047, 138] on div at bounding box center [618, 293] width 1237 height 587
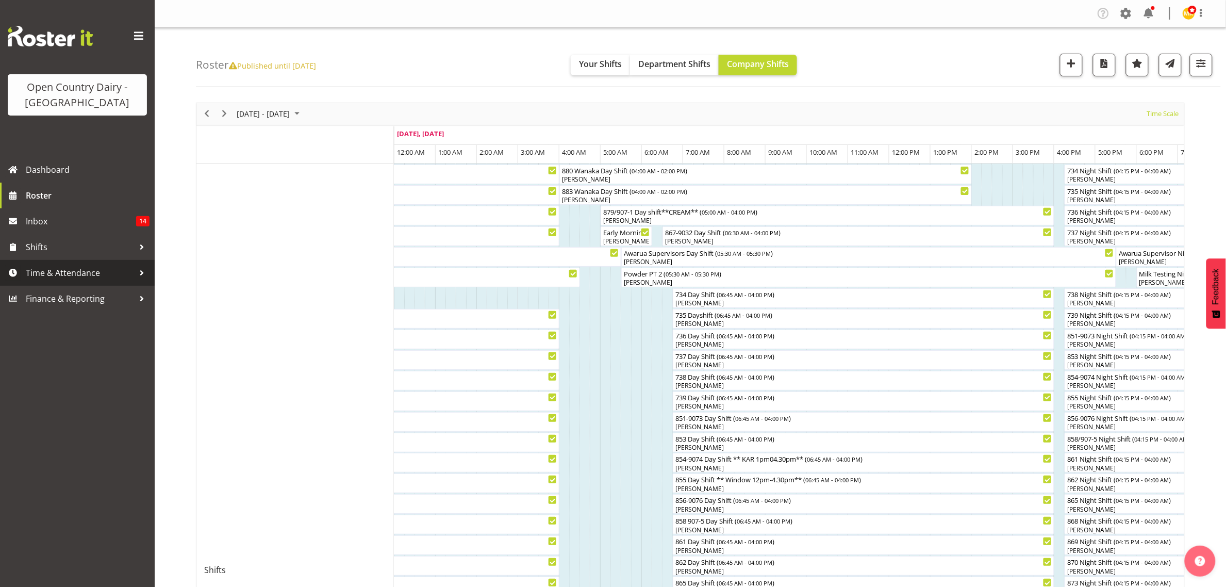
click at [102, 268] on span "Time & Attendance" at bounding box center [80, 272] width 108 height 15
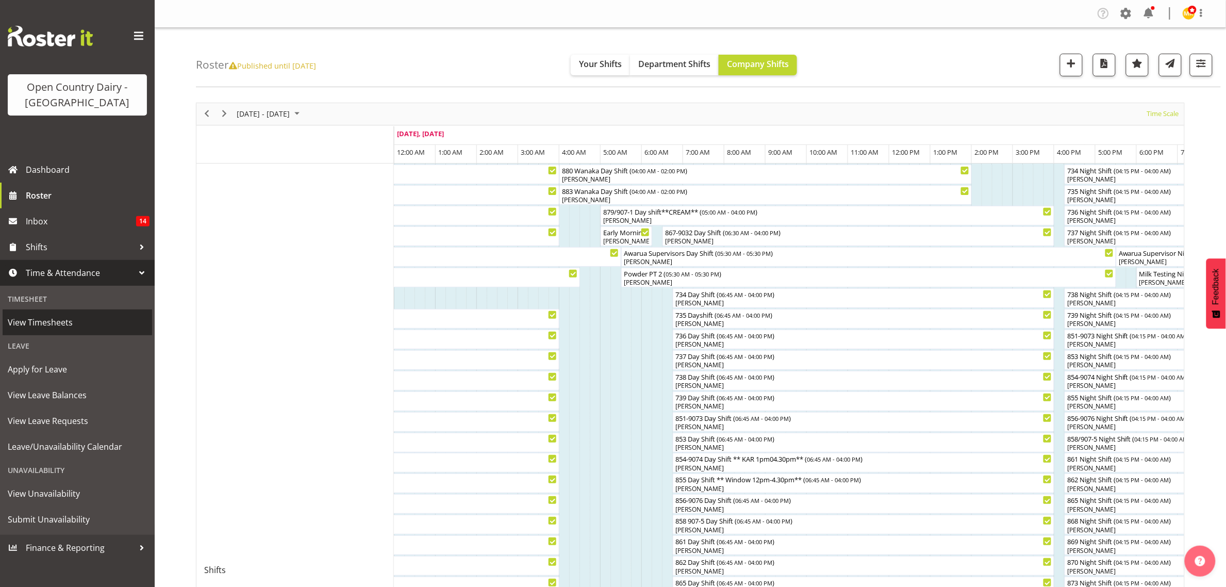
click at [114, 329] on link "View Timesheets" at bounding box center [77, 322] width 149 height 26
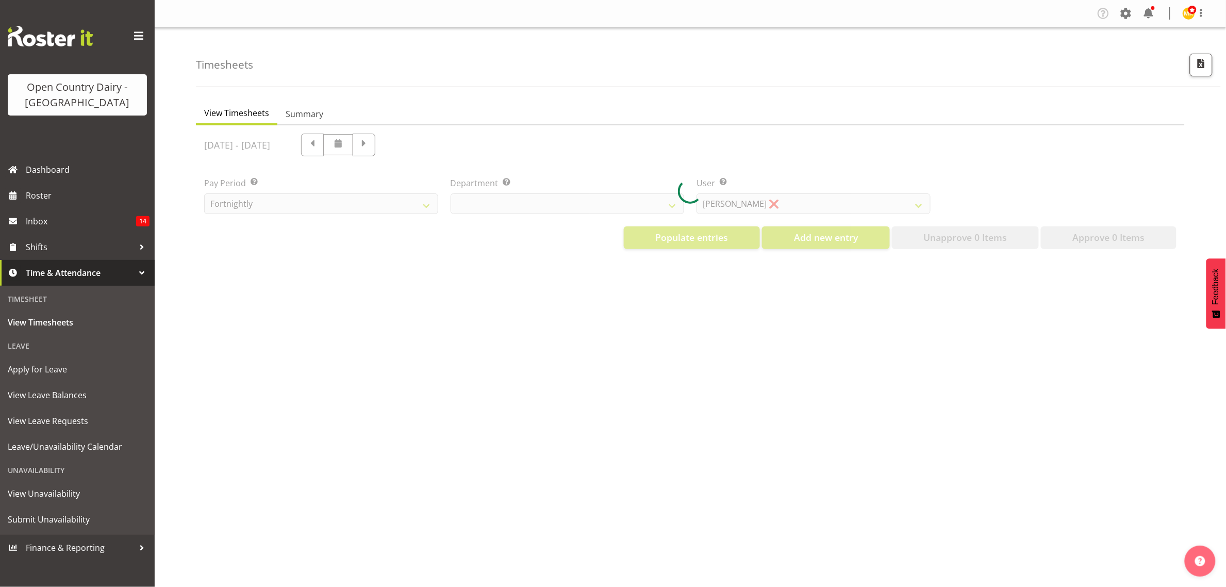
select select "699"
select select "8449"
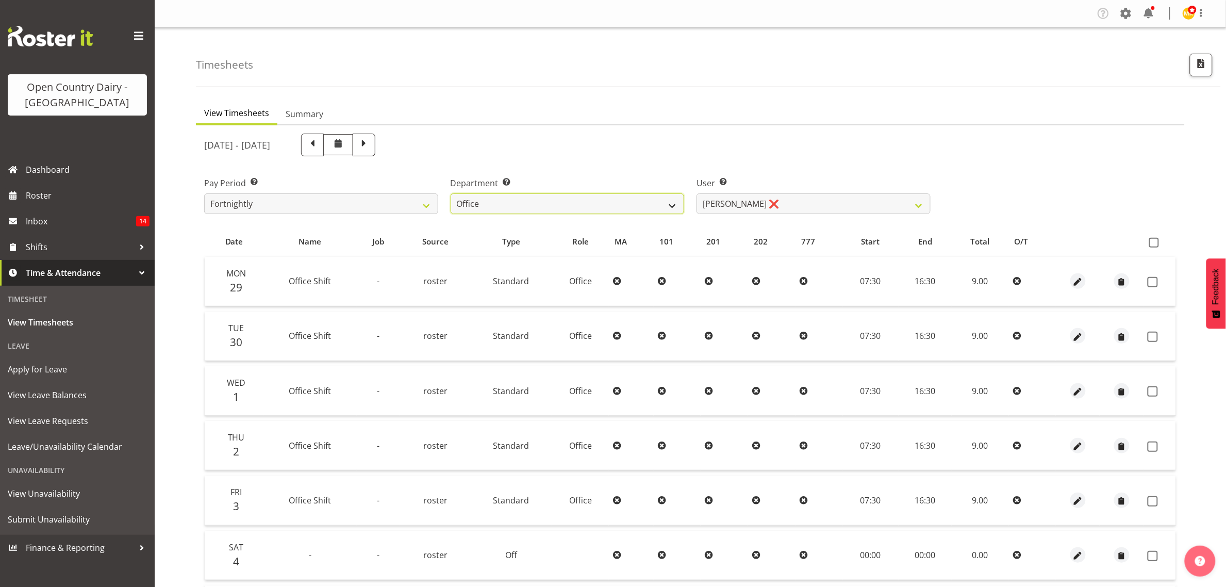
click at [598, 194] on select "734 735 736 737 738 739 851 853 854 855 856 858 861 862 865 867-9032 868 869 87…" at bounding box center [568, 203] width 234 height 21
select select "906"
click at [451, 193] on select "734 735 736 737 738 739 851 853 854 855 856 858 861 862 865 867-9032 868 869 87…" at bounding box center [568, 203] width 234 height 21
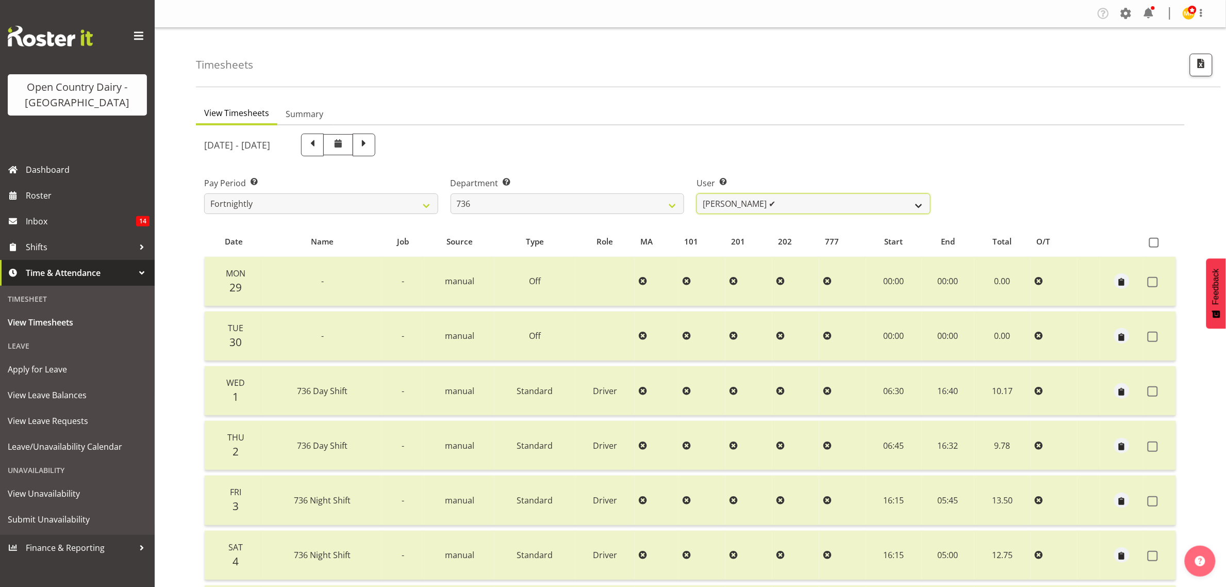
click at [763, 202] on select "Andy Van Brecht ✔ Gavin Hamilton ✔ Jamie Seaton ✔ Kerrod Ward ✔" at bounding box center [813, 203] width 234 height 21
select select "7419"
click at [696, 193] on select "Andy Van Brecht ✔ Gavin Hamilton ✔ Jamie Seaton ✔ Kerrod Ward ✔" at bounding box center [813, 203] width 234 height 21
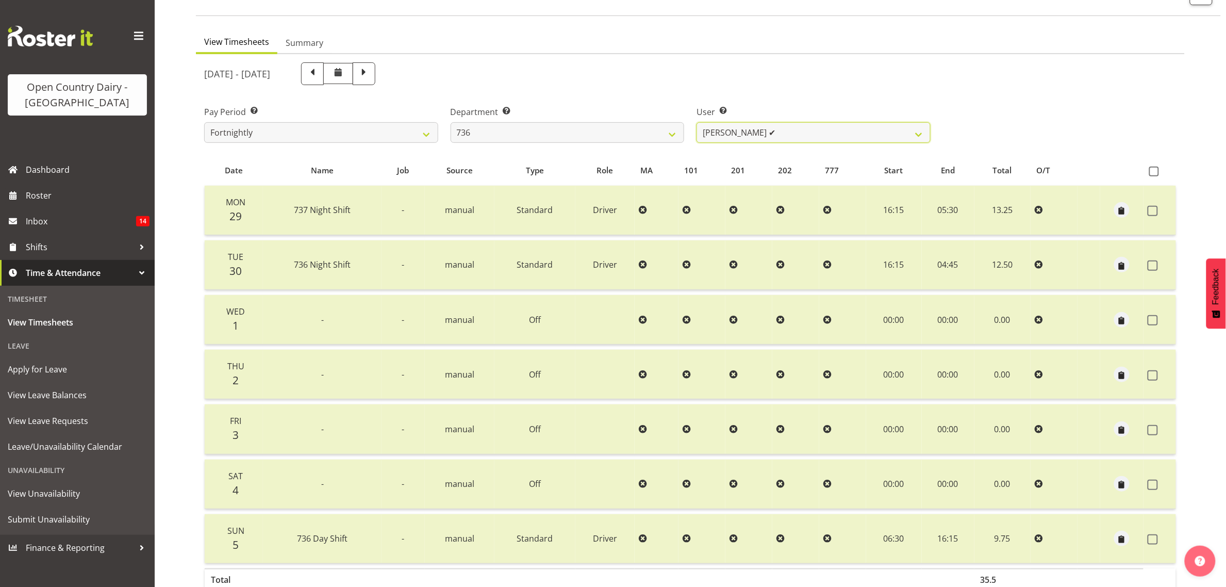
scroll to position [133, 0]
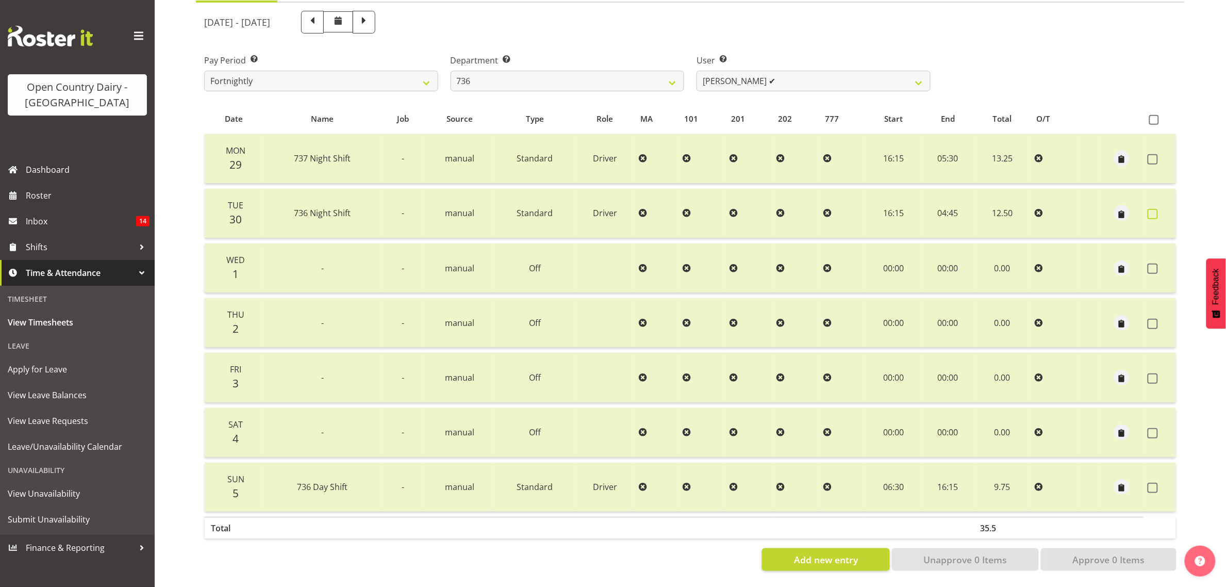
click at [1150, 209] on span at bounding box center [1152, 214] width 10 height 10
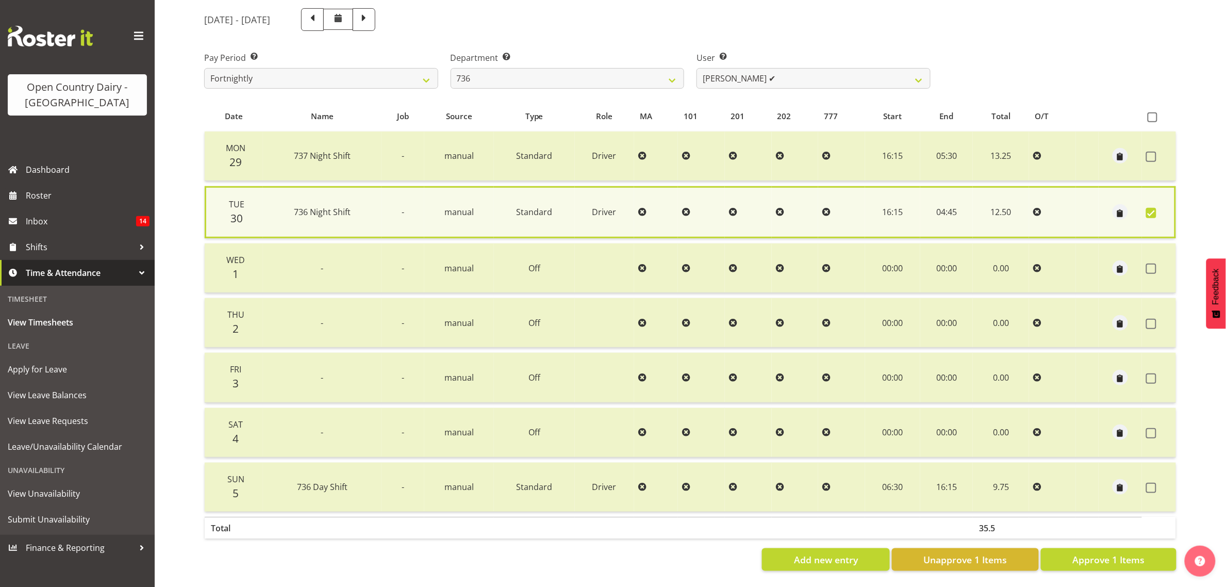
click at [1156, 208] on span at bounding box center [1151, 213] width 10 height 10
checkbox input "false"
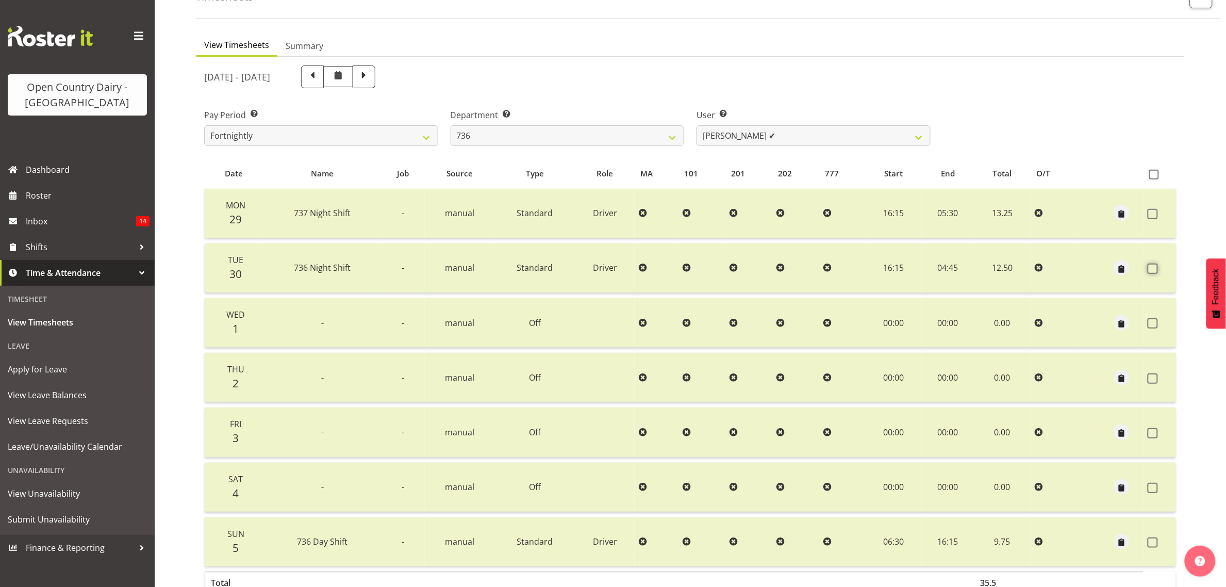
scroll to position [0, 0]
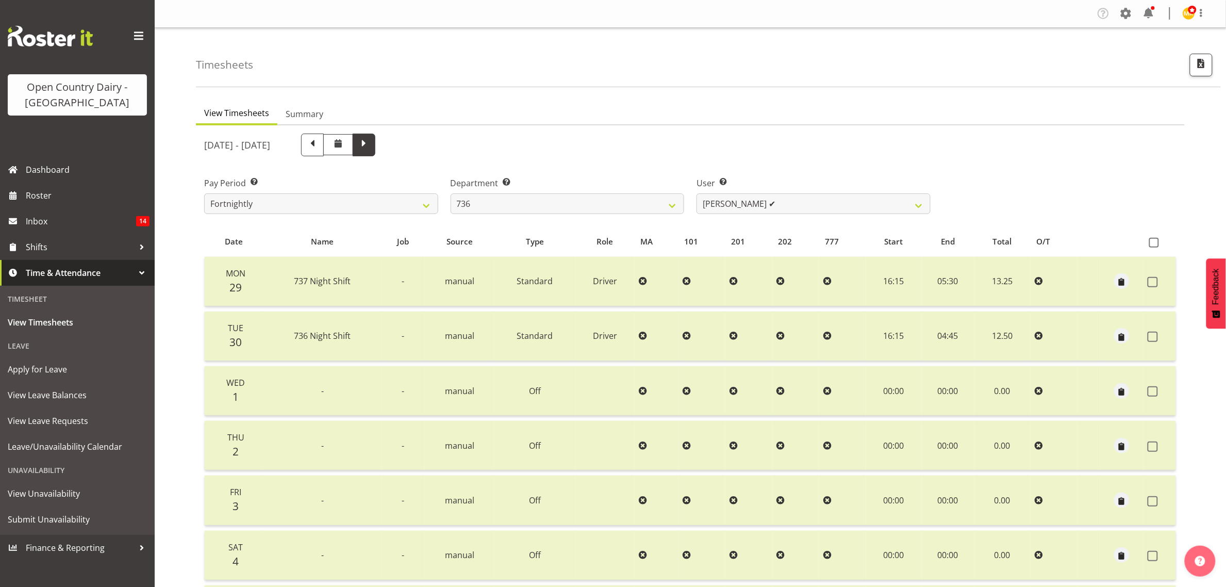
click at [371, 143] on span at bounding box center [363, 143] width 13 height 13
select select
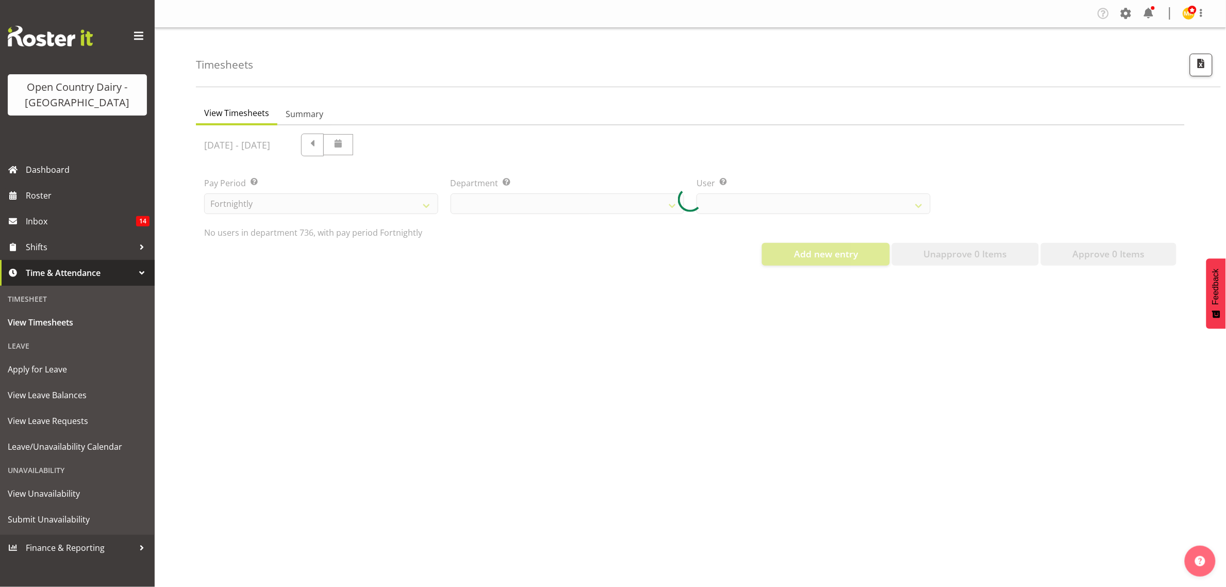
select select "906"
select select "7419"
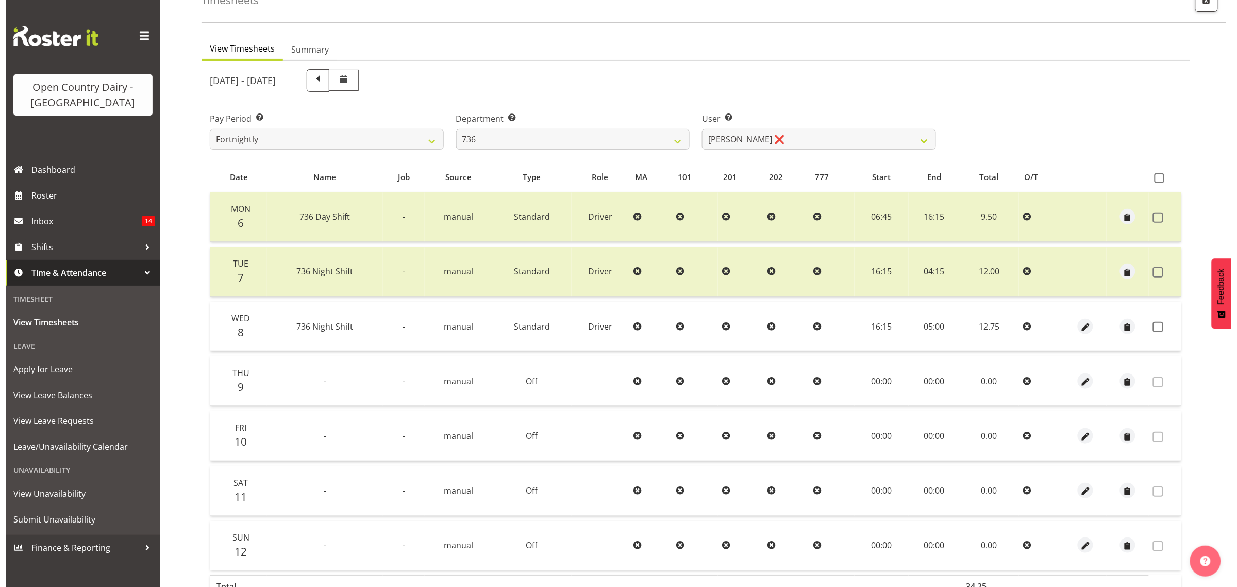
scroll to position [129, 0]
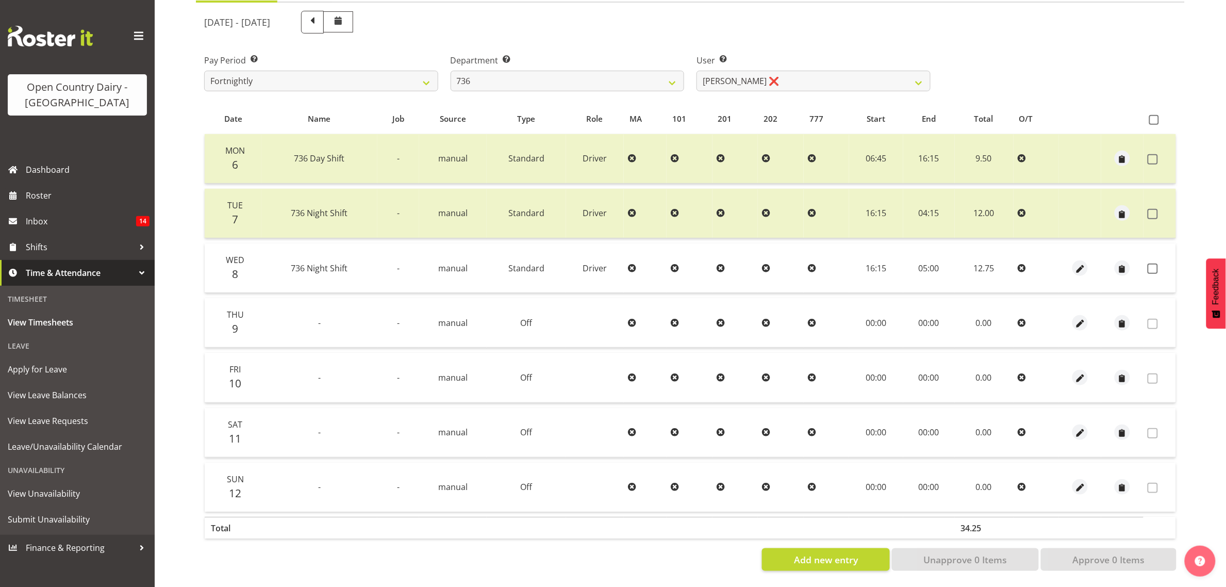
click at [1153, 269] on td at bounding box center [1159, 267] width 32 height 49
click at [1158, 263] on label at bounding box center [1155, 268] width 16 height 10
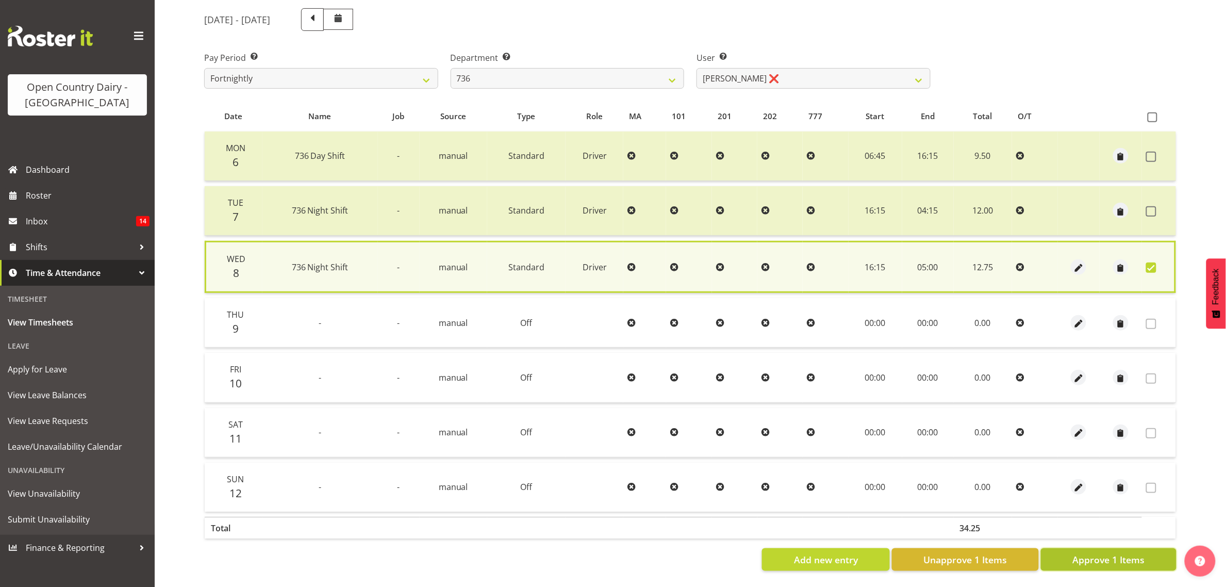
click at [1080, 555] on span "Approve 1 Items" at bounding box center [1108, 559] width 72 height 13
checkbox input "false"
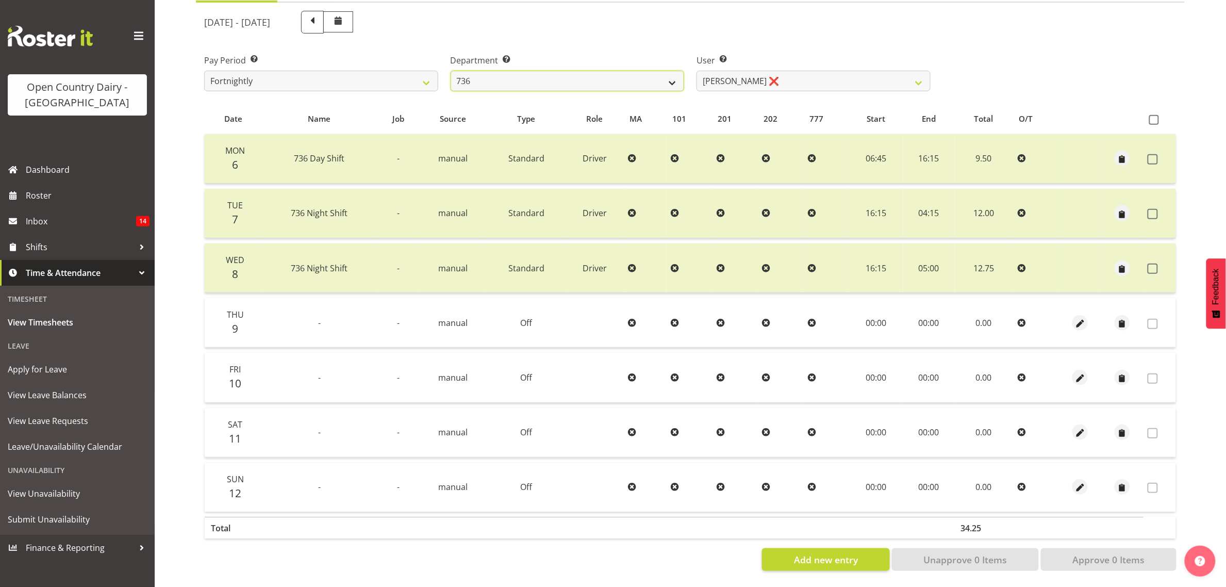
drag, startPoint x: 598, startPoint y: 71, endPoint x: 593, endPoint y: 78, distance: 8.6
click at [598, 71] on select "734 735 736 737 738 739 851 853 854 855 856 858 861 862 865 867-9032 868 869 87…" at bounding box center [568, 81] width 234 height 21
select select "903"
click at [451, 71] on select "734 735 736 737 738 739 851 853 854 855 856 858 861 862 865 867-9032 868 869 87…" at bounding box center [568, 81] width 234 height 21
select select "10983"
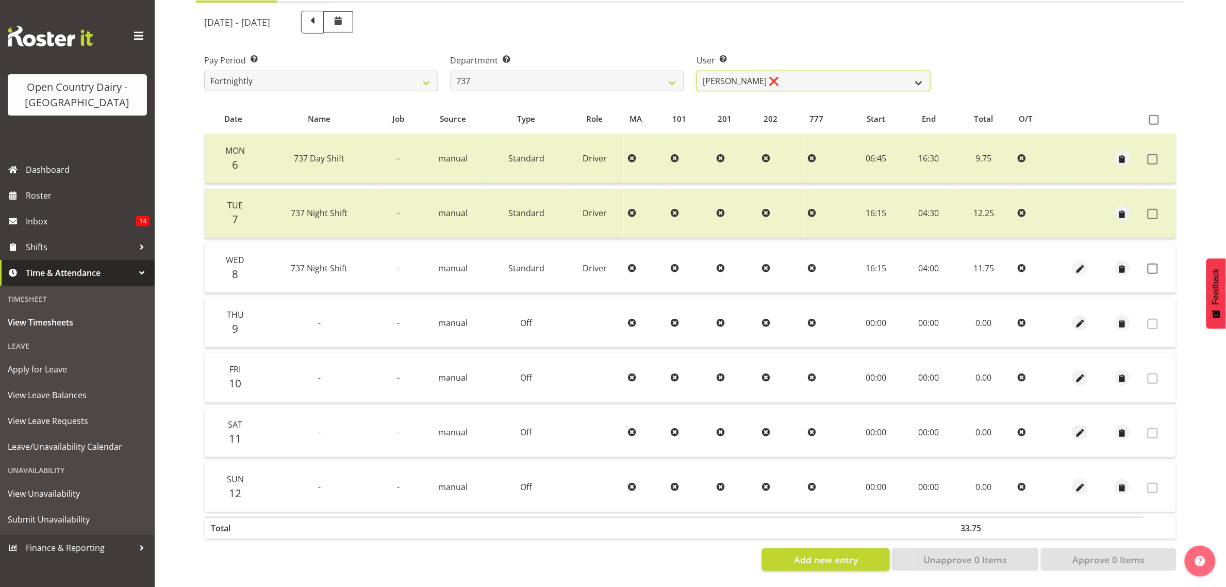
click at [738, 77] on select "Andrew Crawford ❌ Ashley Bragg ❌ Jack Townley ❌ Richard Turnbull ❌" at bounding box center [813, 81] width 234 height 21
drag, startPoint x: 762, startPoint y: 36, endPoint x: 754, endPoint y: 29, distance: 10.6
click at [754, 29] on div "October 6th - October 12th 2025 Pay Period Select which pay period you would li…" at bounding box center [690, 288] width 972 height 566
click at [1070, 272] on td at bounding box center [1080, 267] width 42 height 49
click at [1080, 263] on span "button" at bounding box center [1080, 269] width 12 height 12
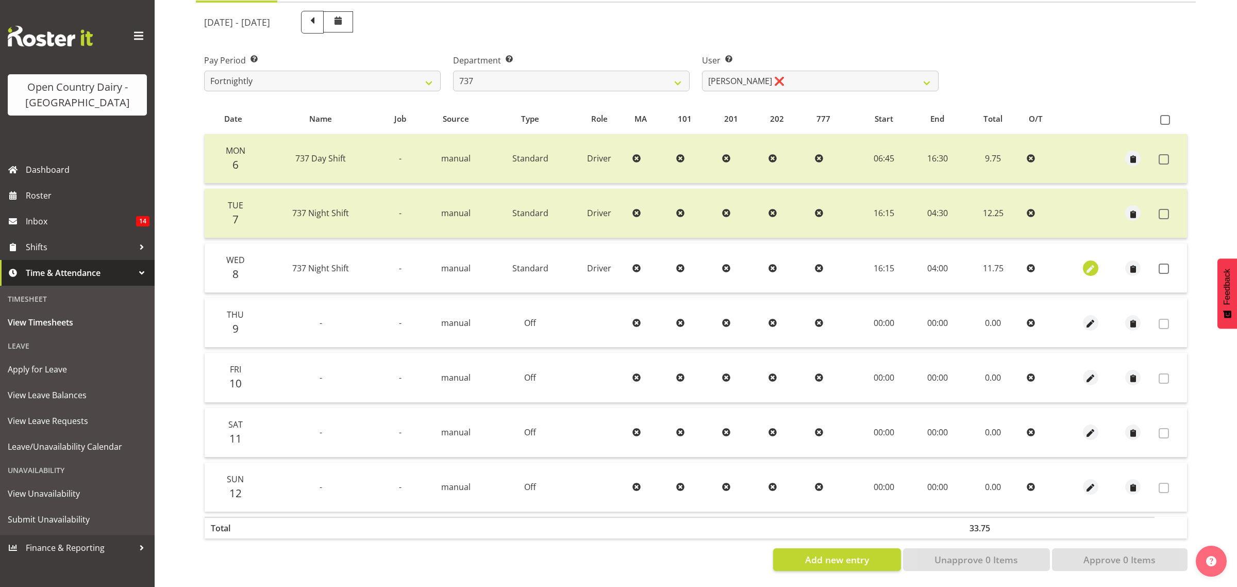
select select "Standard"
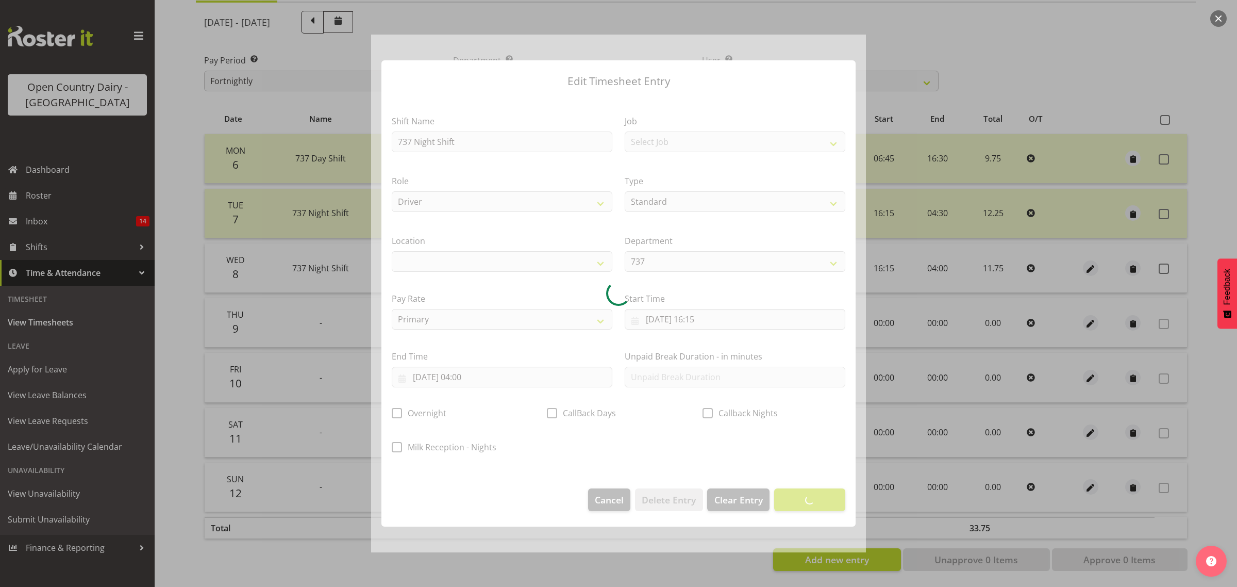
select select
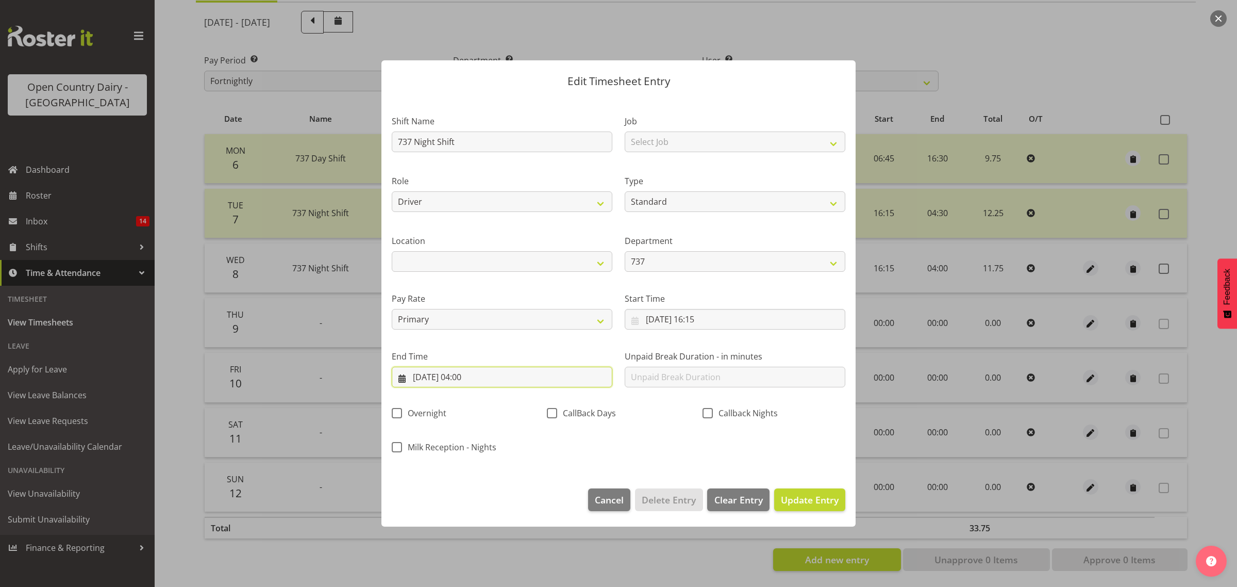
click at [452, 385] on input "09/10/2025, 04:00" at bounding box center [502, 376] width 221 height 21
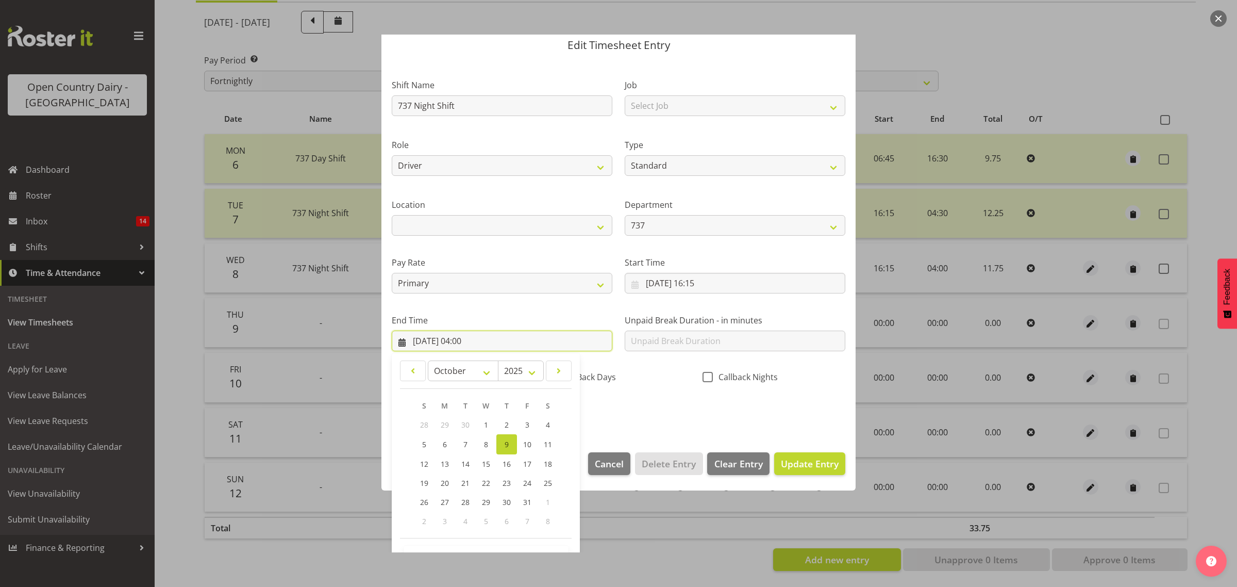
scroll to position [70, 0]
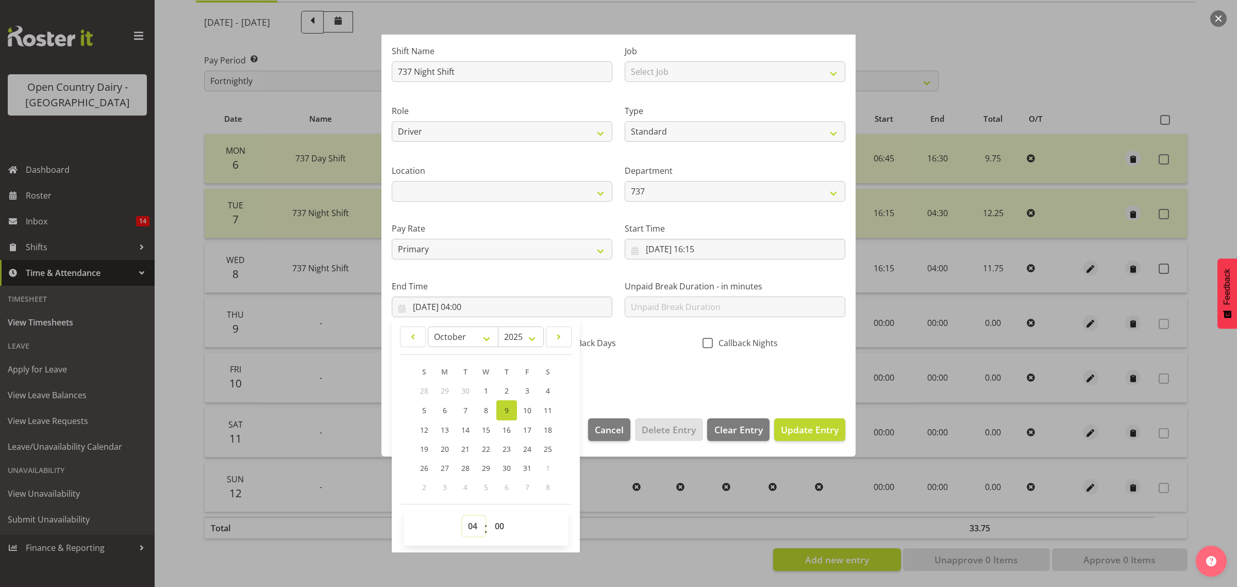
click at [477, 531] on select "00 01 02 03 04 05 06 07 08 09 10 11 12 13 14 15 16 17 18 19 20 21 22 23" at bounding box center [473, 525] width 23 height 21
select select "5"
click at [462, 515] on select "00 01 02 03 04 05 06 07 08 09 10 11 12 13 14 15 16 17 18 19 20 21 22 23" at bounding box center [473, 525] width 23 height 21
type input "[DATE] 05:00"
click at [792, 421] on button "Update Entry" at bounding box center [809, 429] width 71 height 23
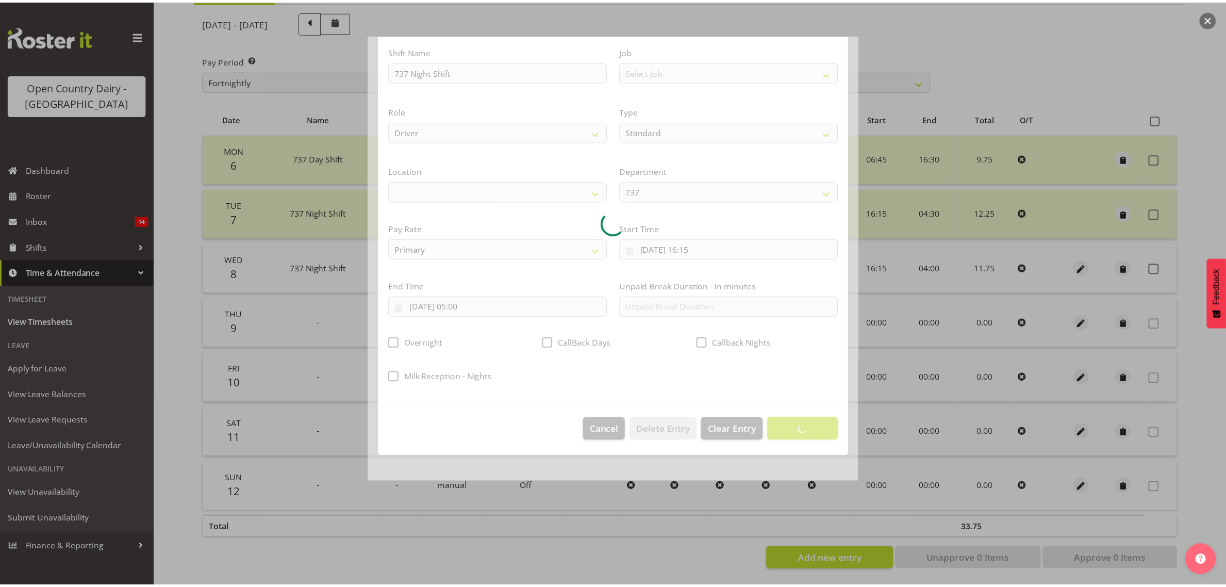
scroll to position [0, 0]
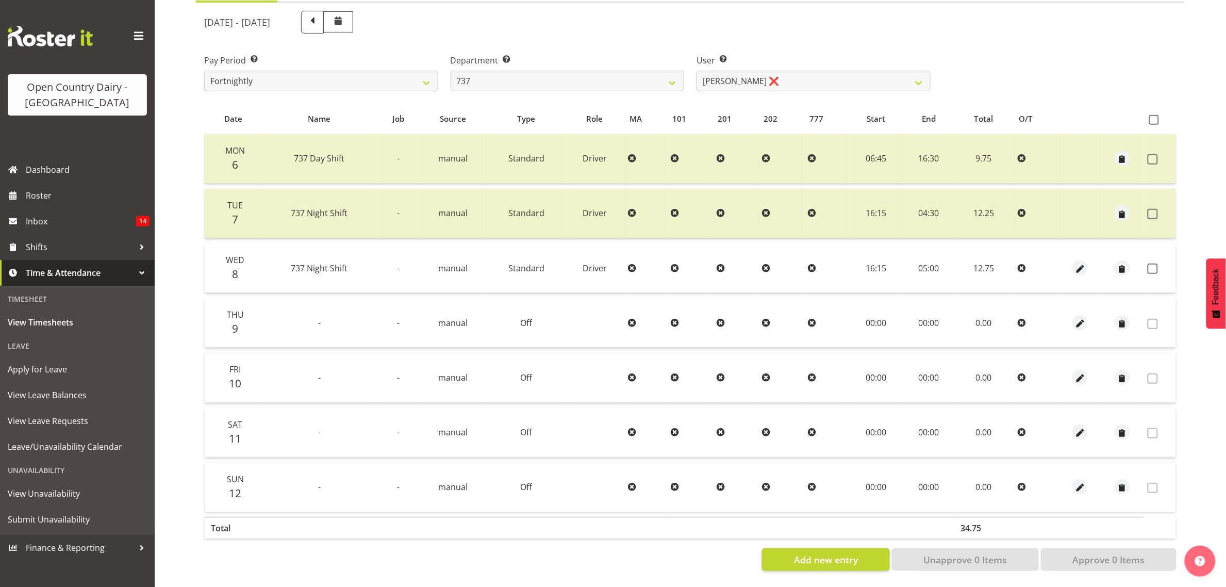
click at [1153, 269] on td at bounding box center [1159, 267] width 32 height 49
click at [1153, 263] on span at bounding box center [1152, 268] width 10 height 10
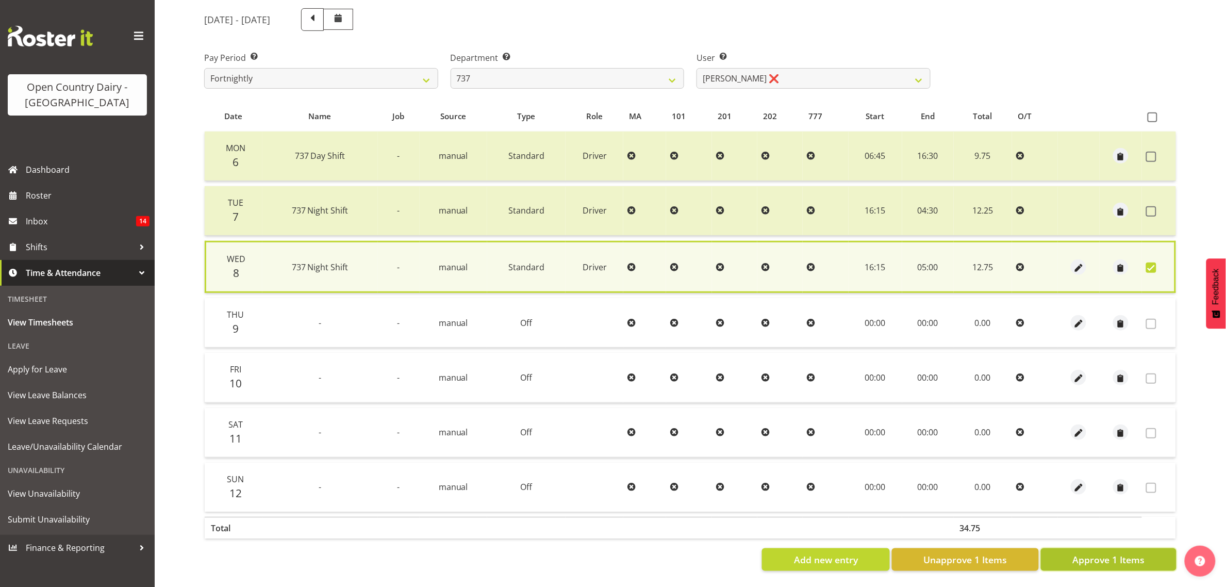
click at [1135, 560] on span "Approve 1 Items" at bounding box center [1108, 559] width 72 height 13
checkbox input "false"
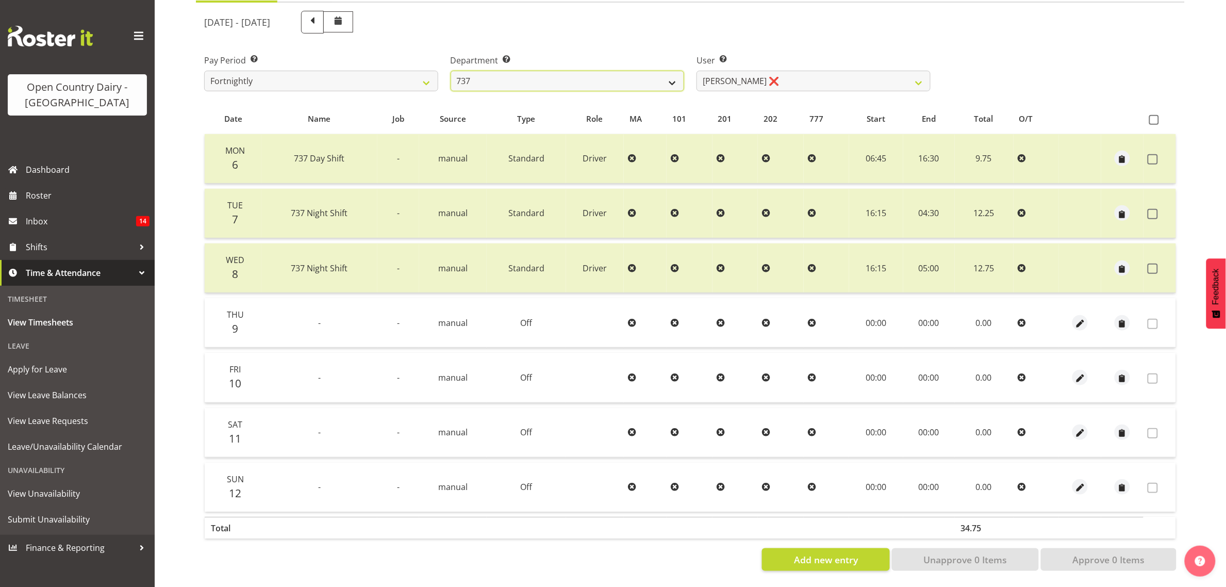
click at [571, 75] on select "734 735 736 737 738 739 851 853 854 855 856 858 861 862 865 867-9032 868 869 87…" at bounding box center [568, 81] width 234 height 21
select select "904"
click at [451, 71] on select "734 735 736 737 738 739 851 853 854 855 856 858 861 862 865 867-9032 868 869 87…" at bounding box center [568, 81] width 234 height 21
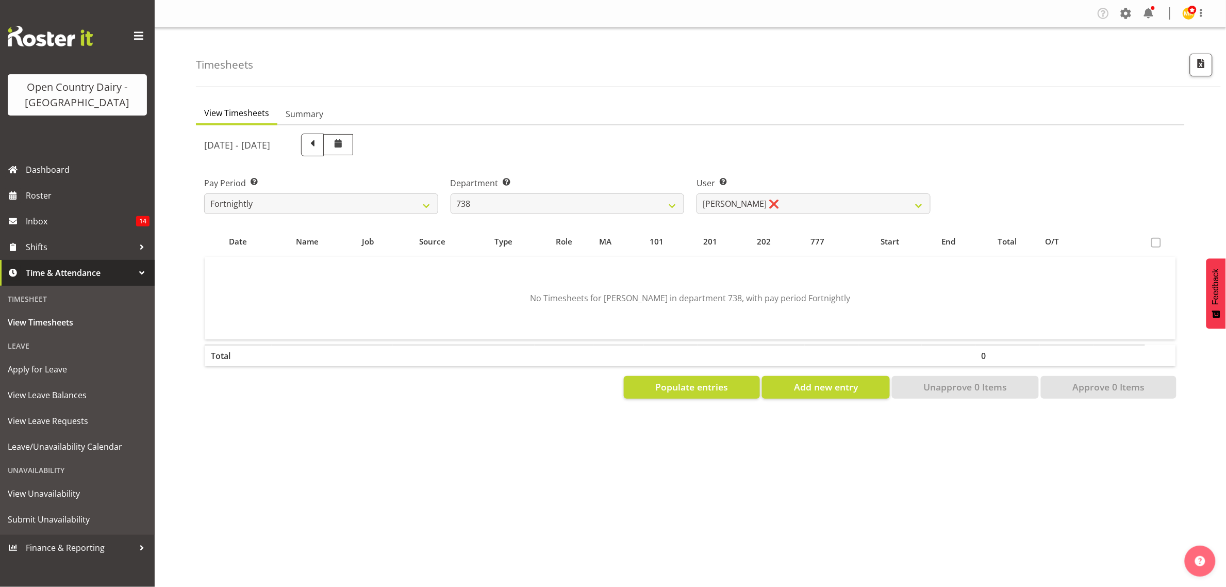
click at [741, 76] on div "Timesheets" at bounding box center [708, 57] width 1025 height 59
click at [748, 200] on select "Christopher Gamble ❌ Marcy Tuuta ❌ Raymond Campbell ❌ Tama Irvine ❌" at bounding box center [813, 203] width 234 height 21
select select "11703"
click at [696, 193] on select "Christopher Gamble ❌ Marcy Tuuta ❌ Raymond Campbell ❌ Tama Irvine ❌" at bounding box center [813, 203] width 234 height 21
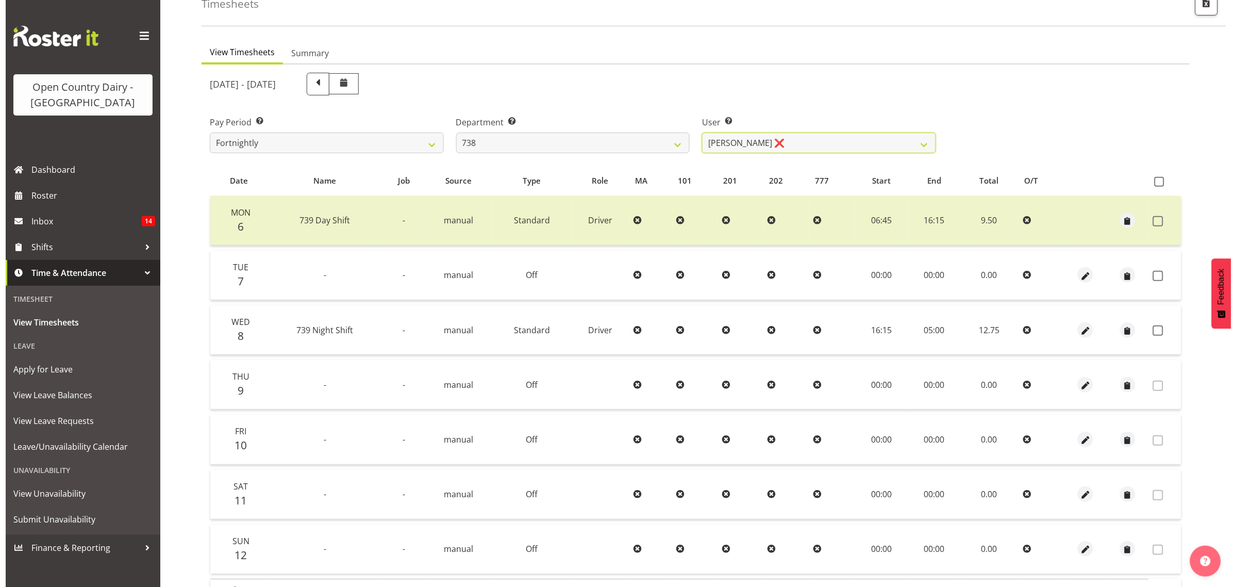
scroll to position [129, 0]
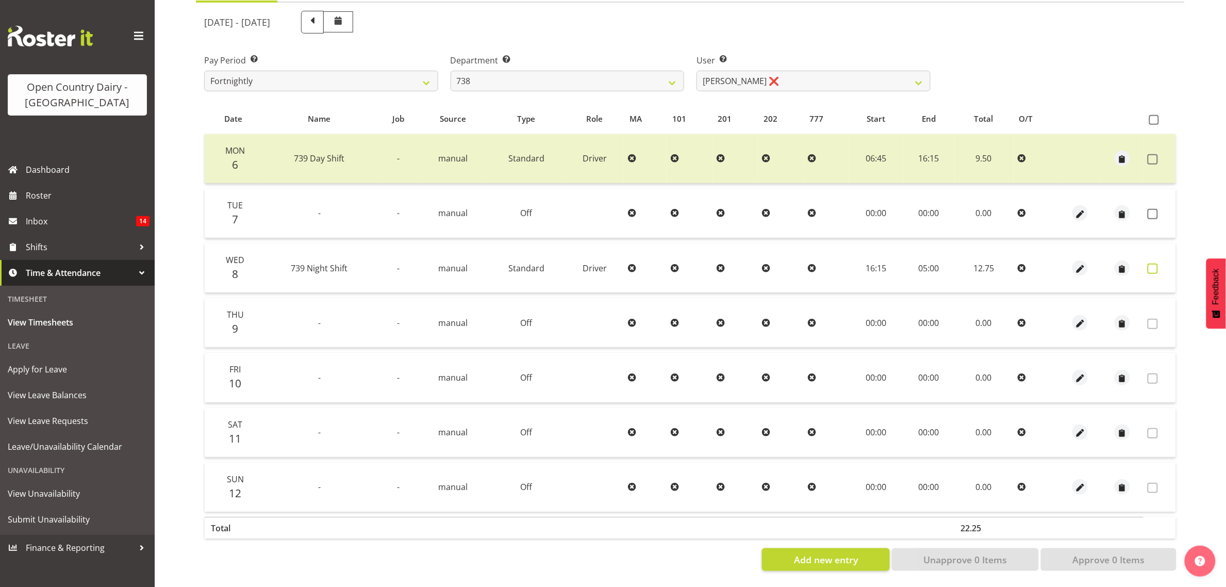
click at [1160, 263] on label at bounding box center [1155, 268] width 16 height 10
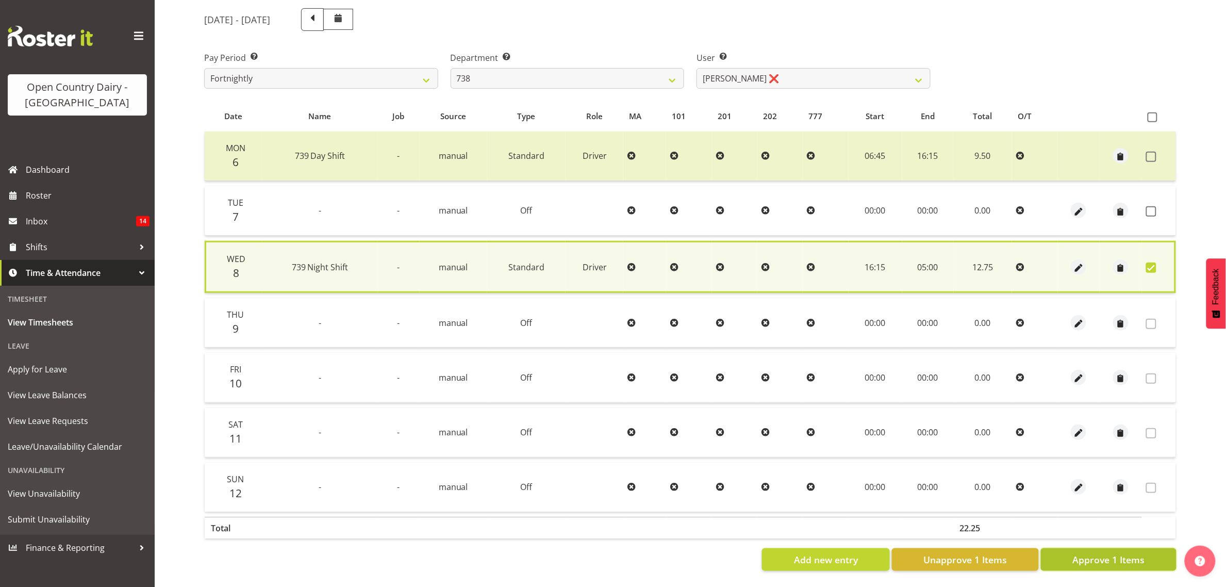
click at [1114, 553] on span "Approve 1 Items" at bounding box center [1108, 559] width 72 height 13
checkbox input "false"
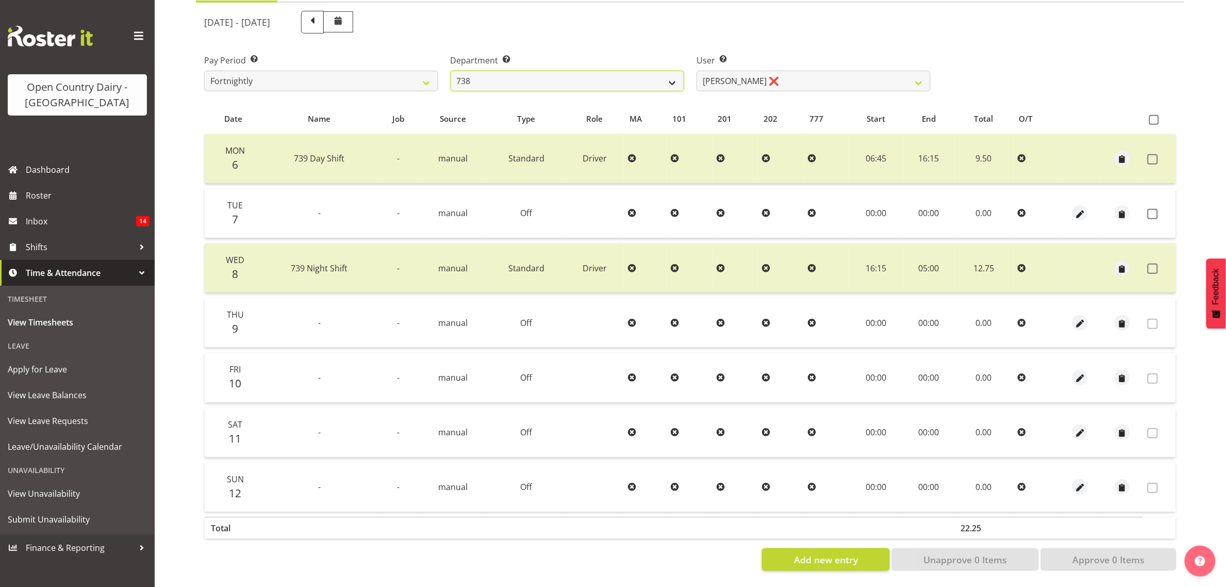
click at [653, 72] on select "734 735 736 737 738 739 851 853 854 855 856 858 861 862 865 867-9032 868 869 87…" at bounding box center [568, 81] width 234 height 21
select select "902"
click at [451, 71] on select "734 735 736 737 738 739 851 853 854 855 856 858 861 862 865 867-9032 868 869 87…" at bounding box center [568, 81] width 234 height 21
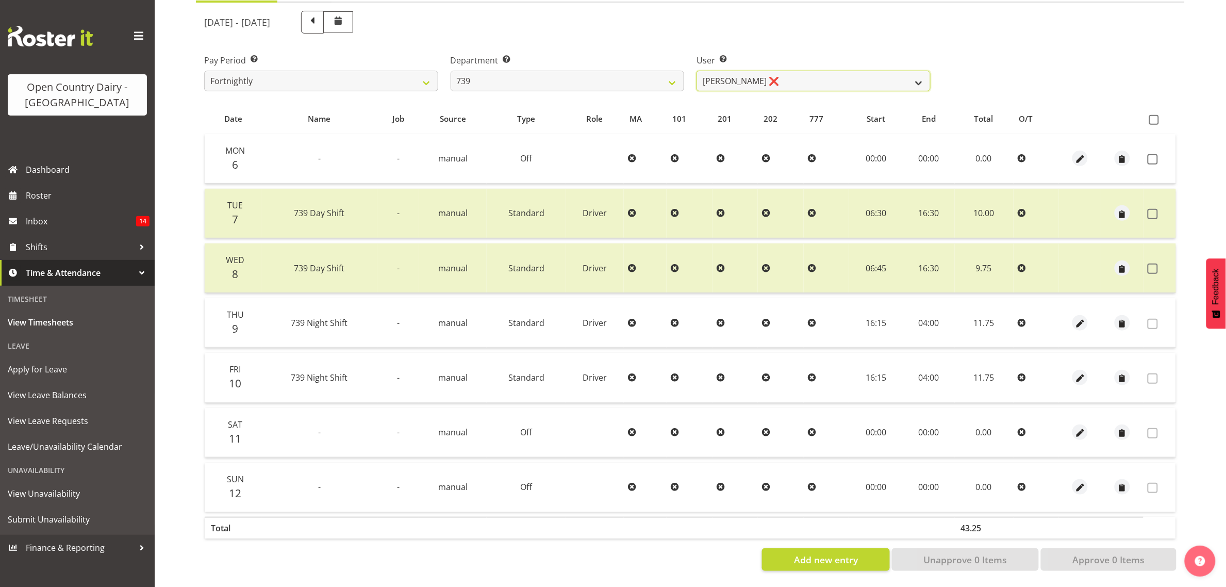
click at [727, 80] on select "Erika McNaught ❌ Rachel Fletcher ❌ Rick Murphy ❌ Tish Veint ❌" at bounding box center [813, 81] width 234 height 21
select select "11702"
click at [696, 71] on select "Erika McNaught ❌ Rachel Fletcher ❌ Rick Murphy ❌ Tish Veint ❌" at bounding box center [813, 81] width 234 height 21
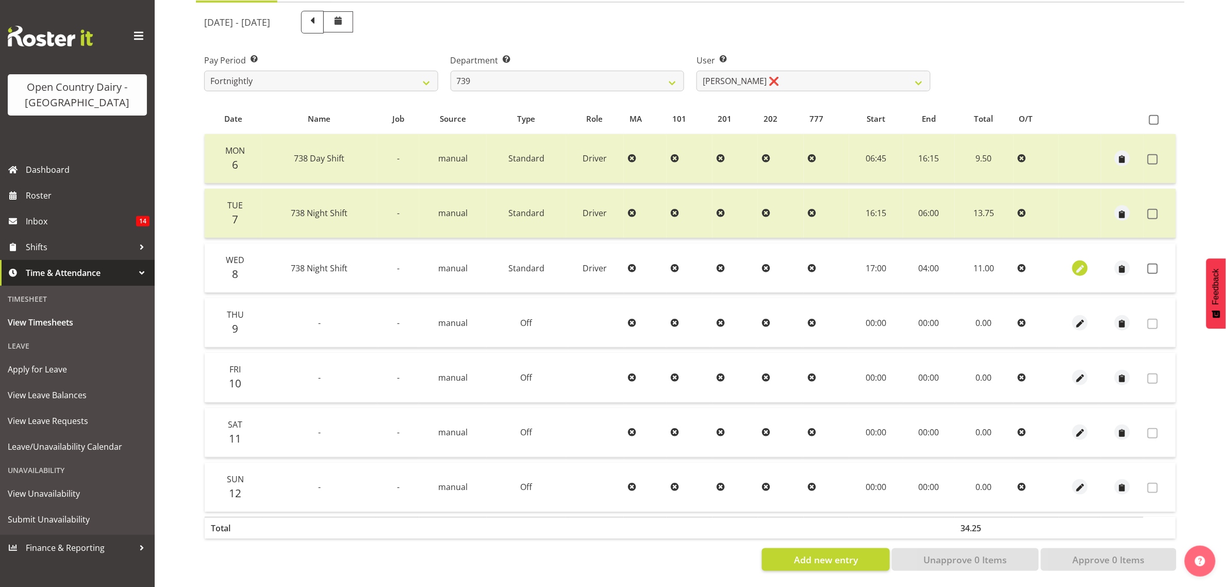
click at [1086, 265] on div at bounding box center [1080, 267] width 34 height 15
click at [1085, 265] on span "button" at bounding box center [1080, 269] width 12 height 12
select select "Standard"
select select "904"
select select "9"
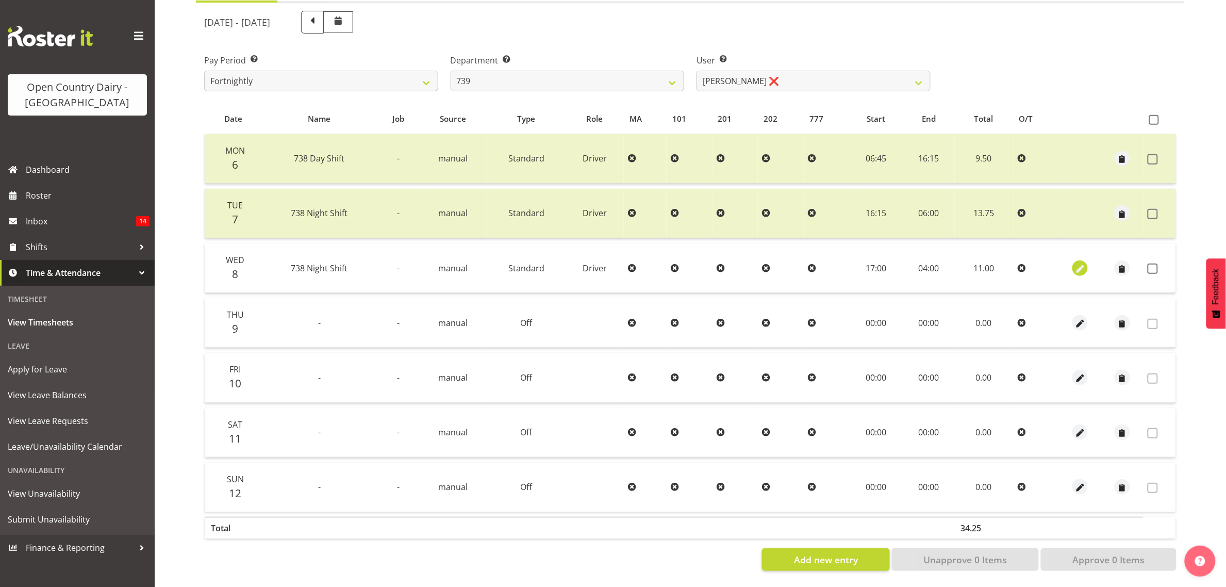
select select "2025"
select select "4"
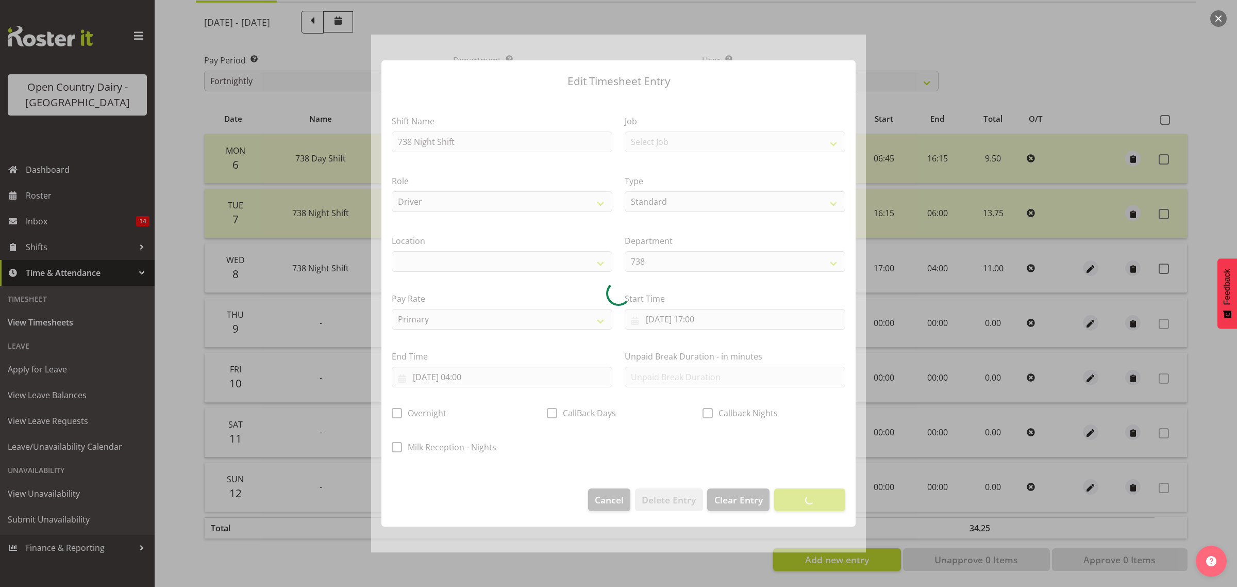
select select
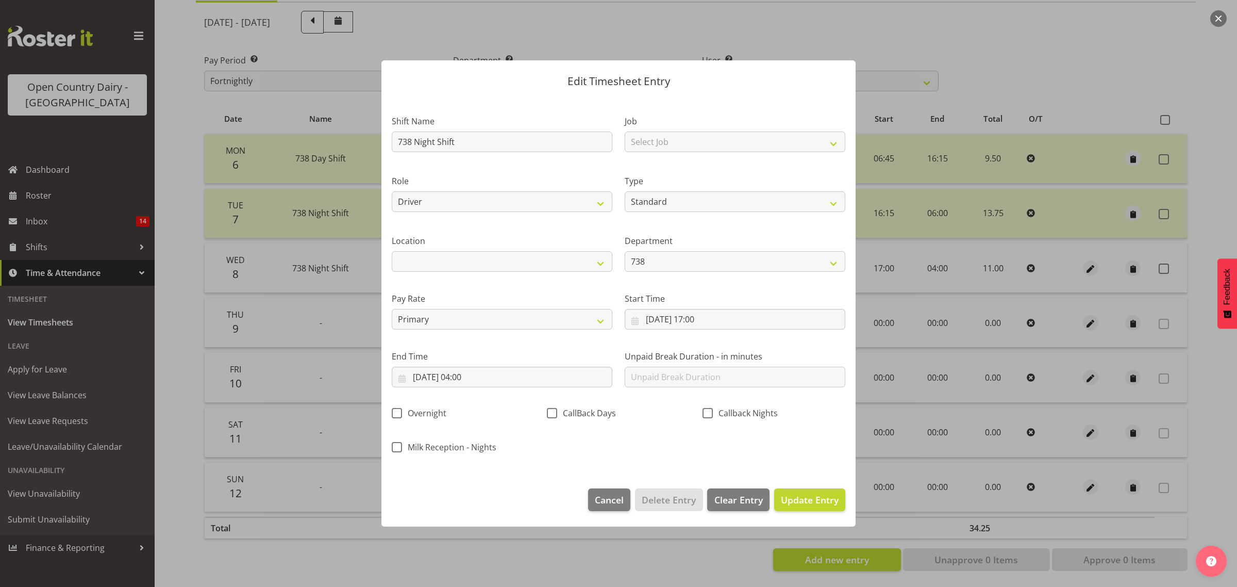
click at [561, 393] on div "CallBack Days" at bounding box center [618, 410] width 155 height 34
click at [555, 388] on div "End Time 09/10/2025, 04:00 January February March April May June July August Se…" at bounding box center [502, 365] width 233 height 58
click at [553, 381] on input "09/10/2025, 04:00" at bounding box center [502, 376] width 221 height 21
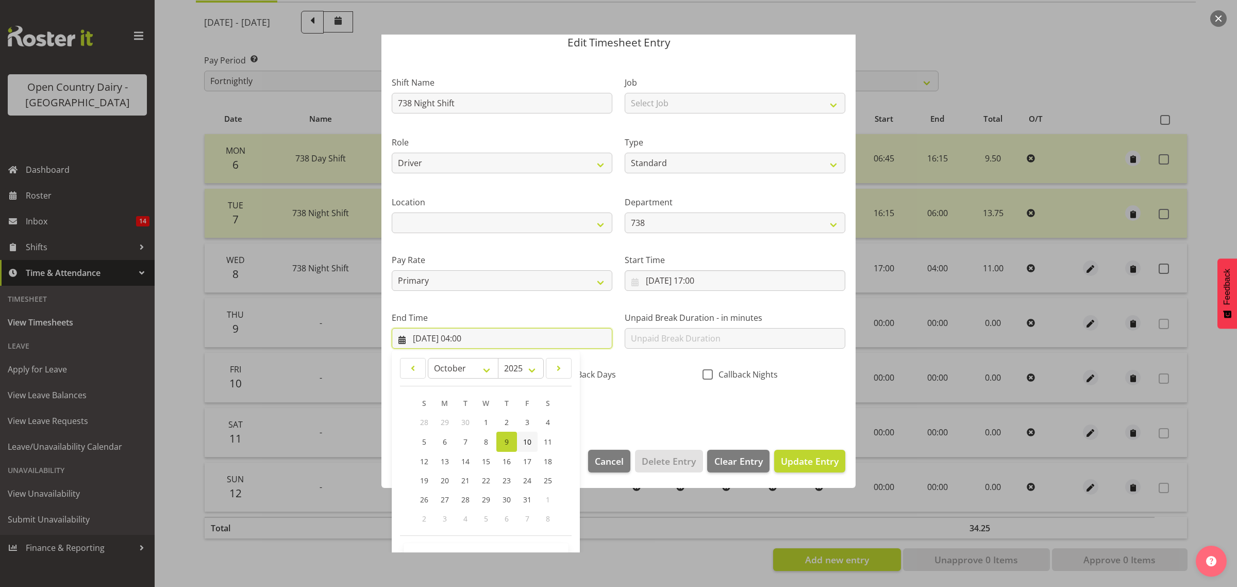
scroll to position [70, 0]
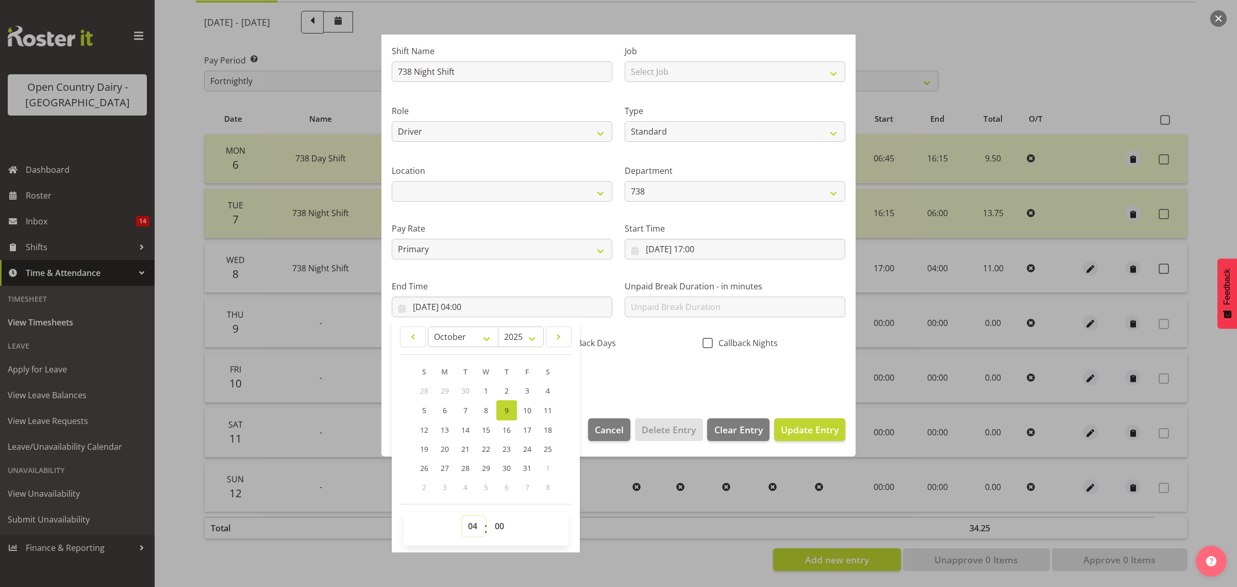
click at [468, 529] on select "00 01 02 03 04 05 06 07 08 09 10 11 12 13 14 15 16 17 18 19 20 21 22 23" at bounding box center [473, 525] width 23 height 21
select select "5"
click at [462, 515] on select "00 01 02 03 04 05 06 07 08 09 10 11 12 13 14 15 16 17 18 19 20 21 22 23" at bounding box center [473, 525] width 23 height 21
type input "[DATE] 05:00"
click at [661, 375] on div "Shift Name 738 Night Shift Job Select Job Connecting /unconnecting Trailers Dri…" at bounding box center [619, 210] width 466 height 361
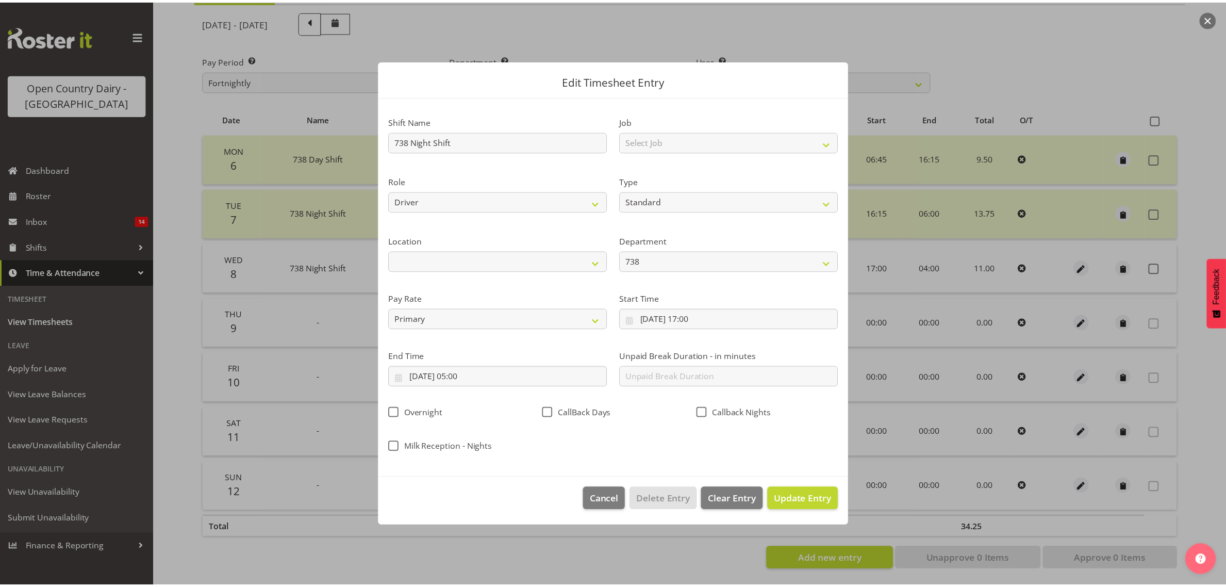
scroll to position [0, 0]
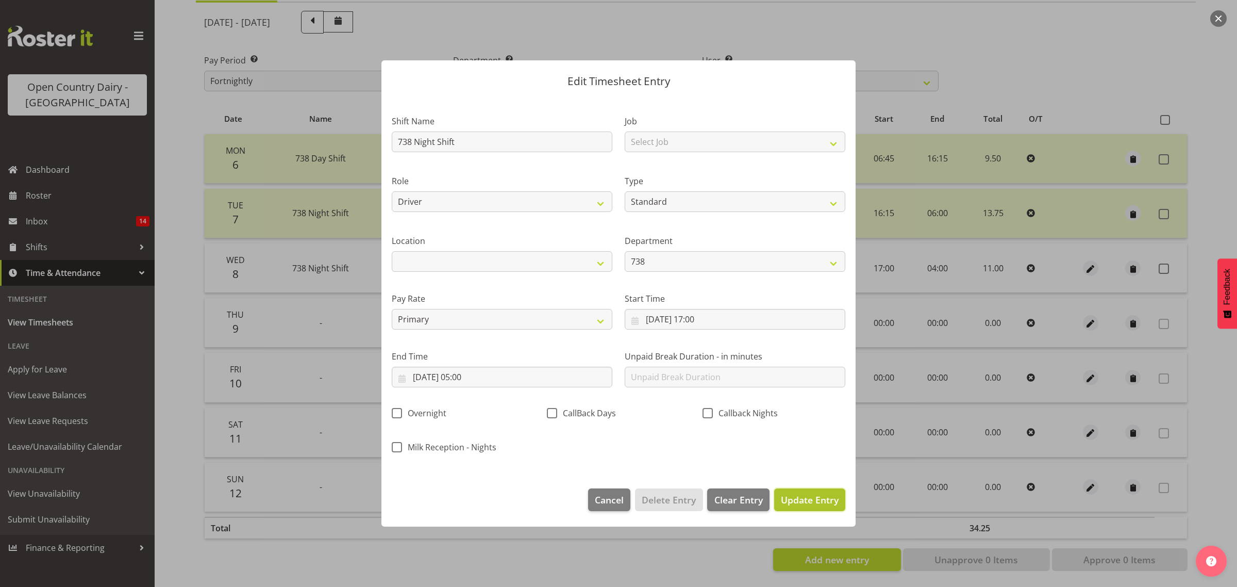
click at [822, 504] on span "Update Entry" at bounding box center [810, 499] width 58 height 12
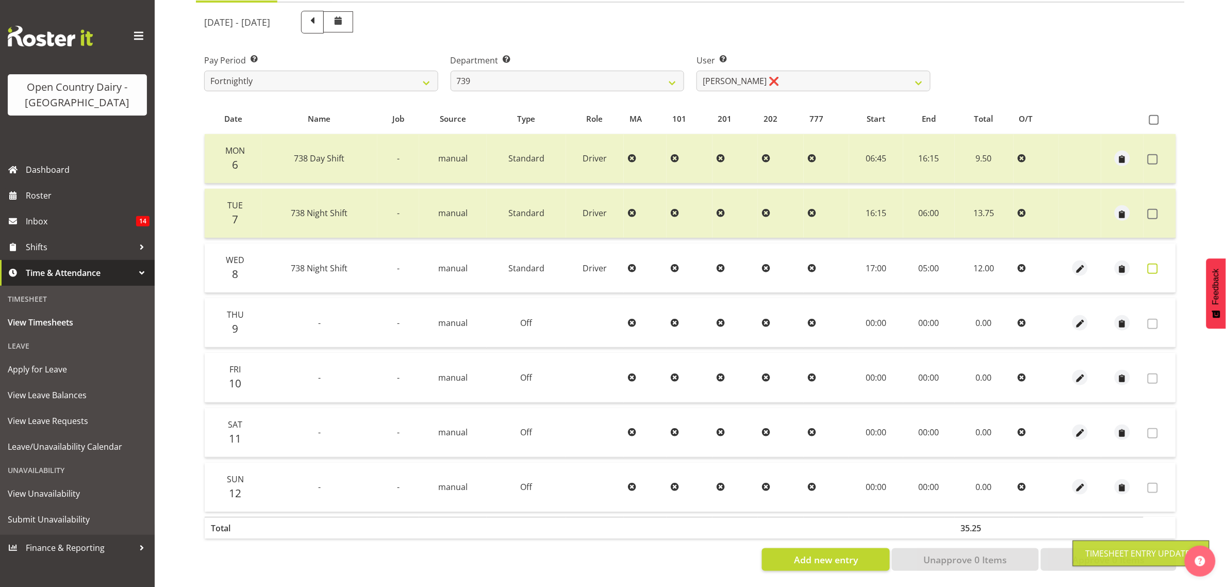
click at [1154, 266] on span at bounding box center [1152, 268] width 10 height 10
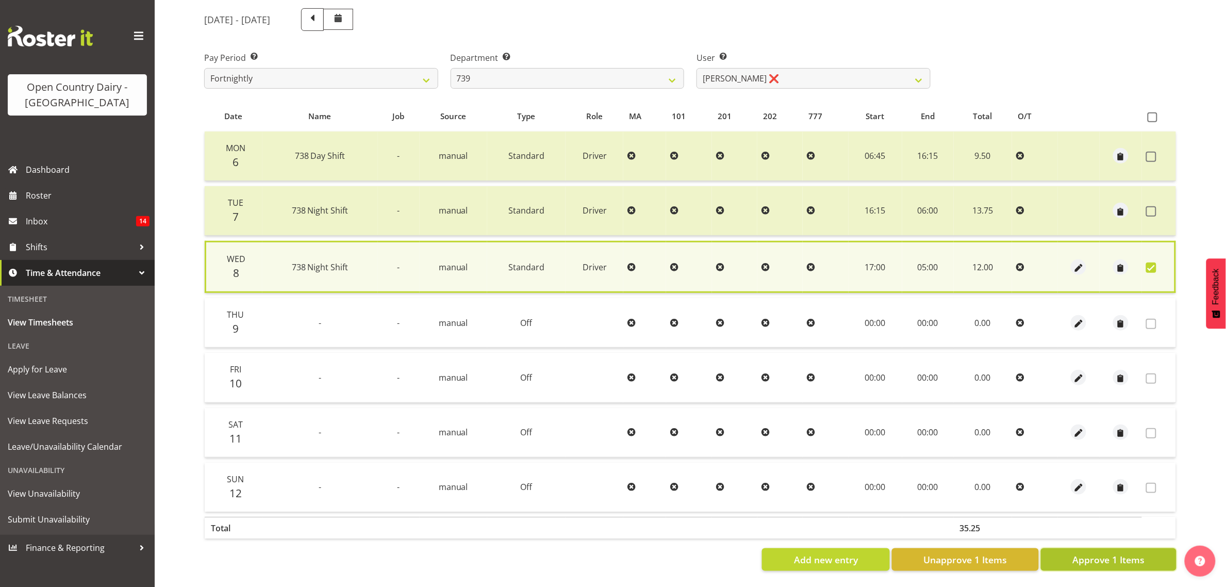
click at [1132, 560] on span "Approve 1 Items" at bounding box center [1108, 559] width 72 height 13
checkbox input "false"
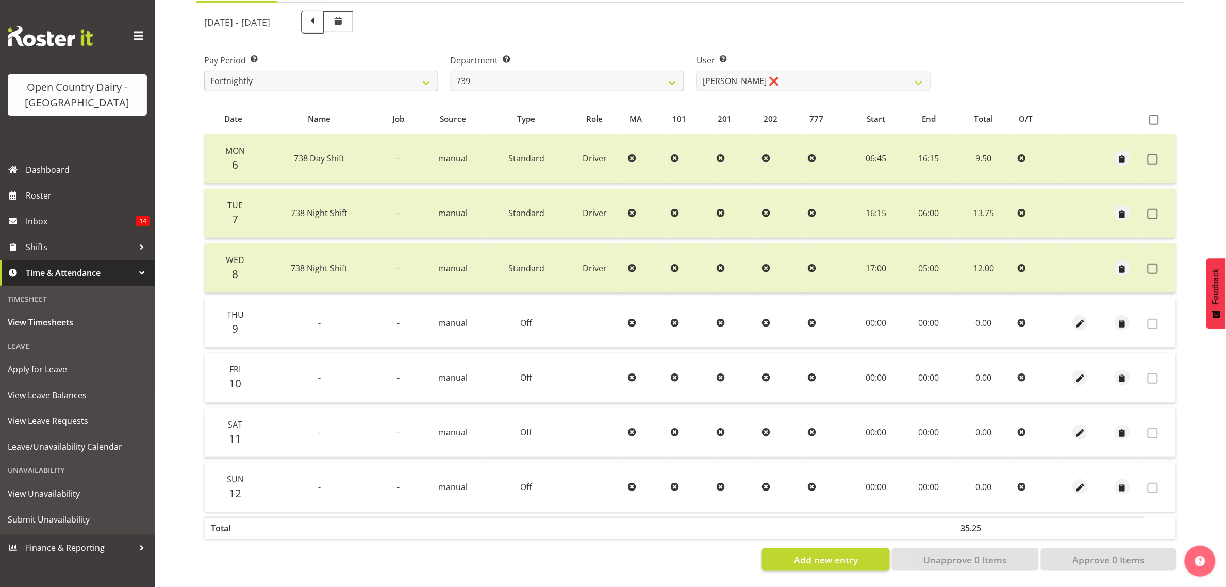
click at [543, 57] on label "Department Select which department you would like to view." at bounding box center [568, 60] width 234 height 12
click at [542, 71] on select "734 735 736 737 738 739 851 853 854 855 856 858 861 862 865 867-9032 868 869 87…" at bounding box center [568, 81] width 234 height 21
select select "755"
click at [451, 71] on select "734 735 736 737 738 739 851 853 854 855 856 858 861 862 865 867-9032 868 869 87…" at bounding box center [568, 81] width 234 height 21
select select "10940"
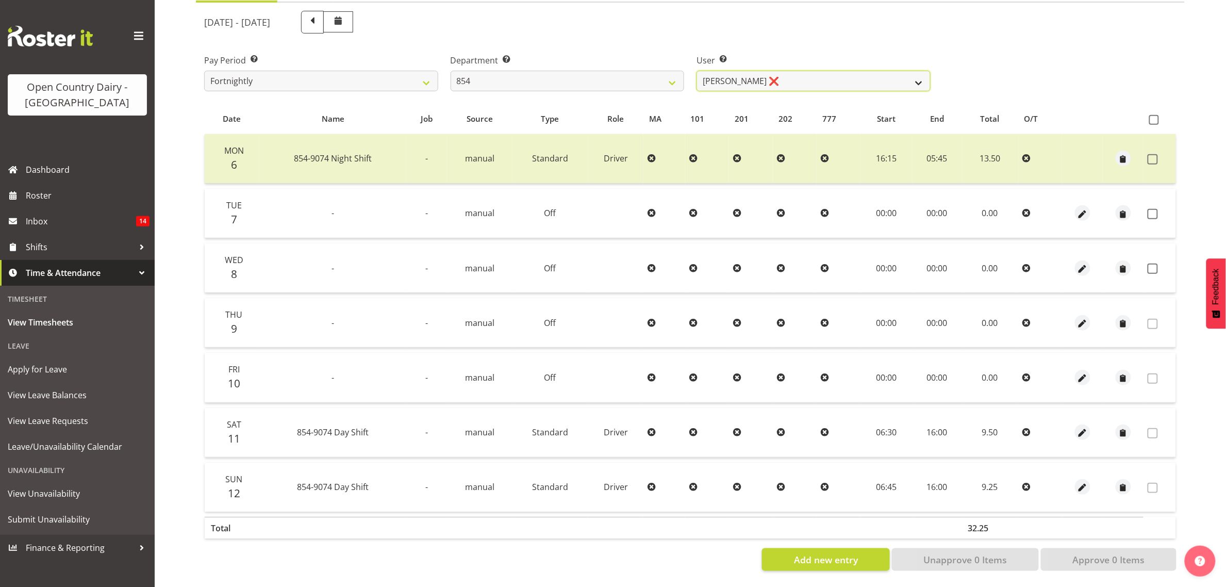
click at [746, 80] on select "Carl Johnstone ❌ John Rook ❌ Karl Nicol ❌ Raymond George ❌" at bounding box center [813, 81] width 234 height 21
click at [629, 74] on select "734 735 736 737 738 739 851 853 854 855 856 858 861 862 865 867-9032 868 869 87…" at bounding box center [568, 81] width 234 height 21
click at [451, 71] on select "734 735 736 737 738 739 851 853 854 855 856 858 861 862 865 867-9032 868 869 87…" at bounding box center [568, 81] width 234 height 21
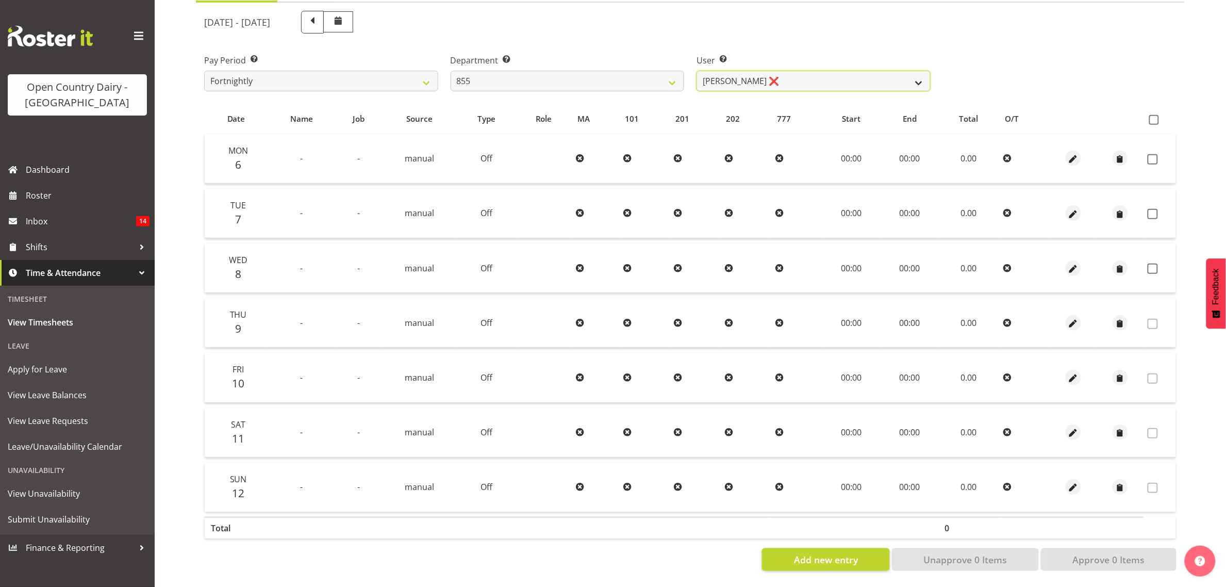
click at [789, 79] on select "Leon Harrison ❌ Nathan Vincent ❌ Wayne Jukes ❌" at bounding box center [813, 81] width 234 height 21
click at [758, 29] on div "October 6th - October 12th 2025" at bounding box center [567, 22] width 739 height 35
click at [618, 79] on select "734 735 736 737 738 739 851 853 854 855 856 858 861 862 865 867-9032 868 869 87…" at bounding box center [568, 81] width 234 height 21
click at [451, 71] on select "734 735 736 737 738 739 851 853 854 855 856 858 861 862 865 867-9032 868 869 87…" at bounding box center [568, 81] width 234 height 21
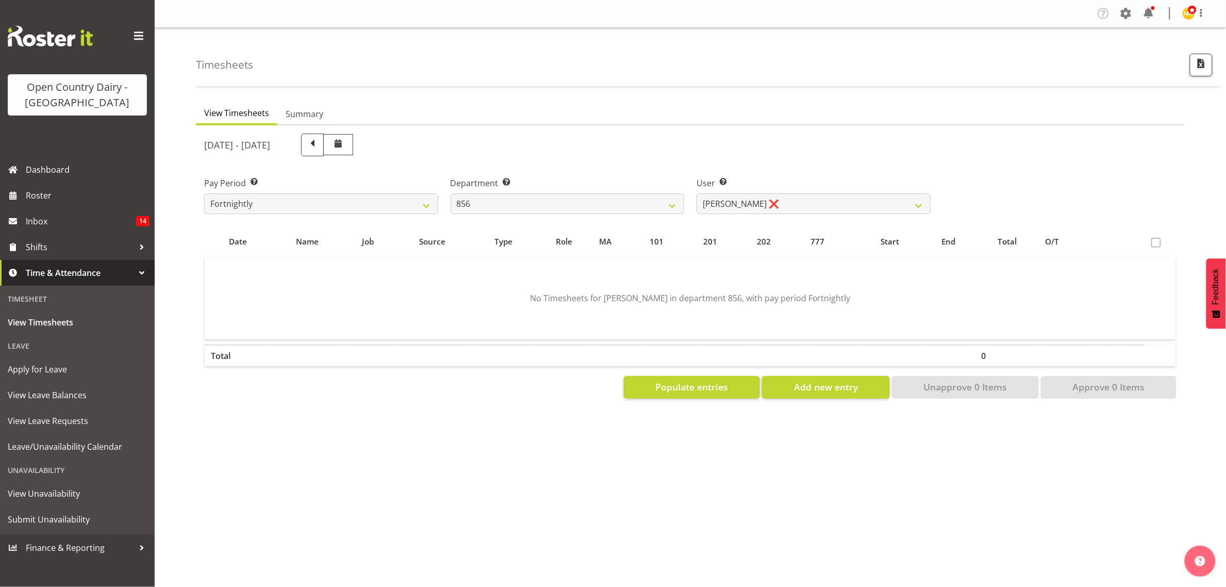
click at [781, 186] on label "User Select user. Note: This is filtered down by the previous two drop-down ite…" at bounding box center [813, 183] width 234 height 12
click at [777, 201] on select "Bradley Parkhill ❌ James Matheson ❌ Jason Vercoe ❌ Tony Lee ❌" at bounding box center [813, 203] width 234 height 21
click at [653, 202] on select "734 735 736 737 738 739 851 853 854 855 856 858 861 862 865 867-9032 868 869 87…" at bounding box center [568, 203] width 234 height 21
click at [451, 193] on select "734 735 736 737 738 739 851 853 854 855 856 858 861 862 865 867-9032 868 869 87…" at bounding box center [568, 203] width 234 height 21
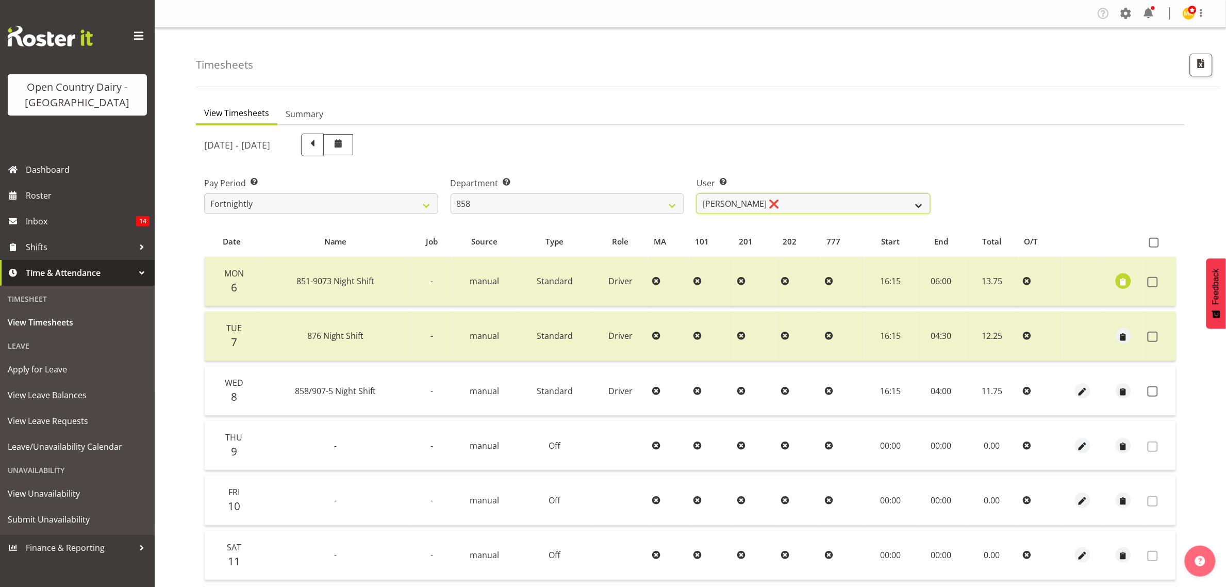
click at [790, 201] on select "Anthony Shaw ❌ Liam Bellman ❌ Neil Peters ❌" at bounding box center [813, 203] width 234 height 21
click at [531, 202] on select "734 735 736 737 738 739 851 853 854 855 856 858 861 862 865 867-9032 868 869 87…" at bounding box center [568, 203] width 234 height 21
select select "755"
click at [451, 193] on select "734 735 736 737 738 739 851 853 854 855 856 858 861 862 865 867-9032 868 869 87…" at bounding box center [568, 203] width 234 height 21
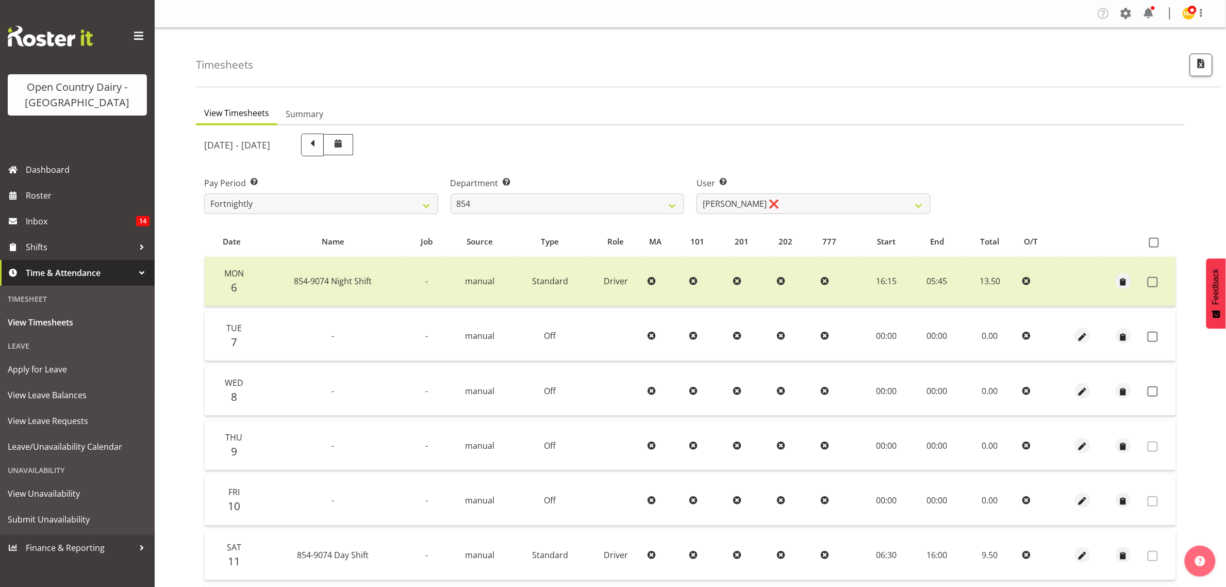
click at [761, 207] on div "October 6th - October 12th 2025 Pay Period Select which pay period you would li…" at bounding box center [690, 410] width 972 height 566
click at [761, 207] on select "Carl Johnstone ❌ John Rook ❌ Karl Nicol ❌ Raymond George ❌" at bounding box center [813, 203] width 234 height 21
select select "9851"
click at [696, 193] on select "Carl Johnstone ❌ John Rook ❌ Karl Nicol ❌ Raymond George ❌" at bounding box center [813, 203] width 234 height 21
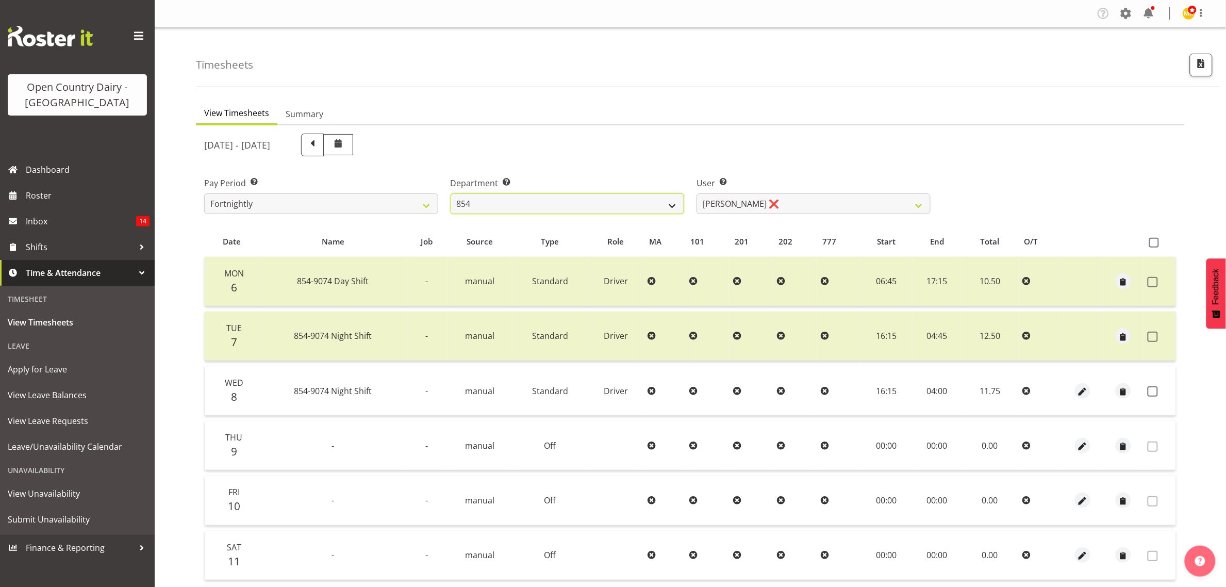
click at [606, 202] on select "734 735 736 737 738 739 851 853 854 855 856 858 861 862 865 867-9032 868 869 87…" at bounding box center [568, 203] width 234 height 21
select select "676"
click at [451, 193] on select "734 735 736 737 738 739 851 853 854 855 856 858 861 862 865 867-9032 868 869 87…" at bounding box center [568, 203] width 234 height 21
select select "10213"
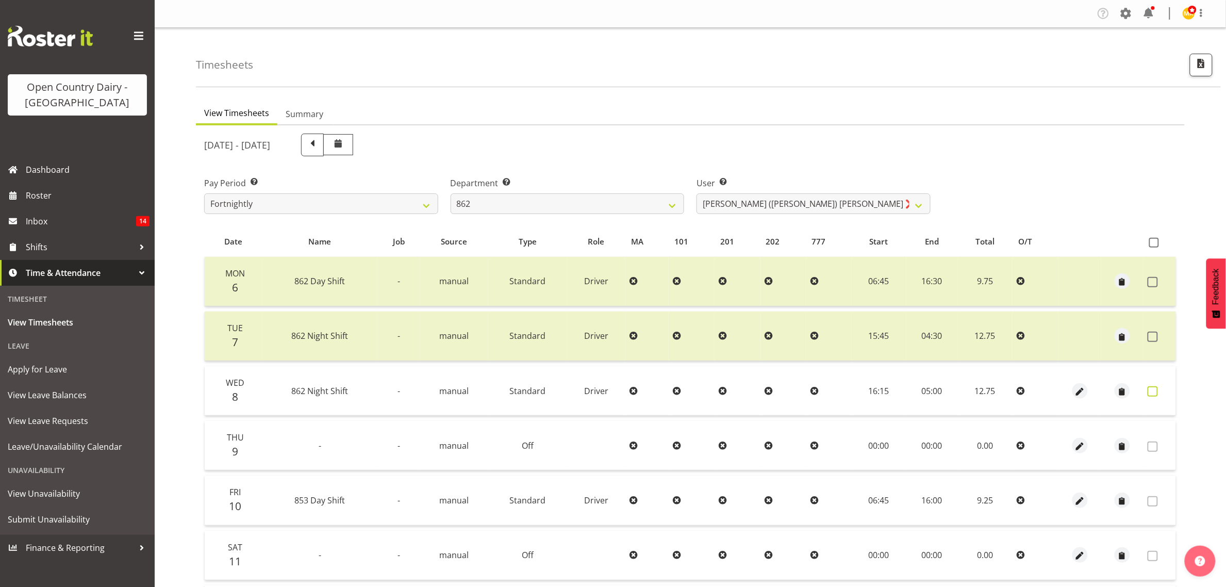
click at [1156, 390] on span at bounding box center [1152, 391] width 10 height 10
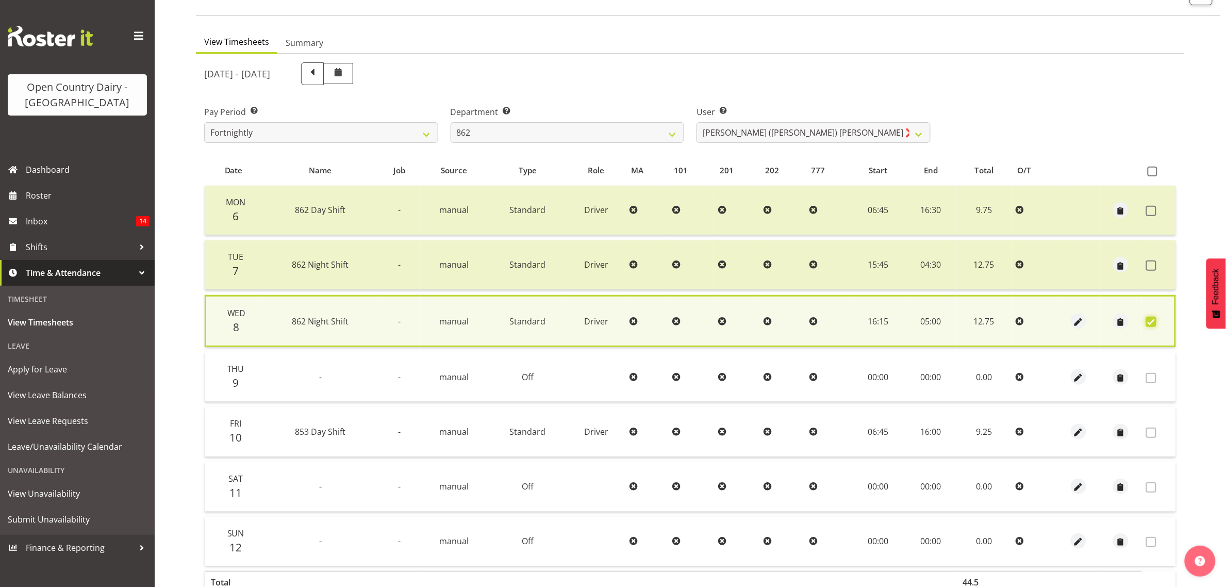
scroll to position [135, 0]
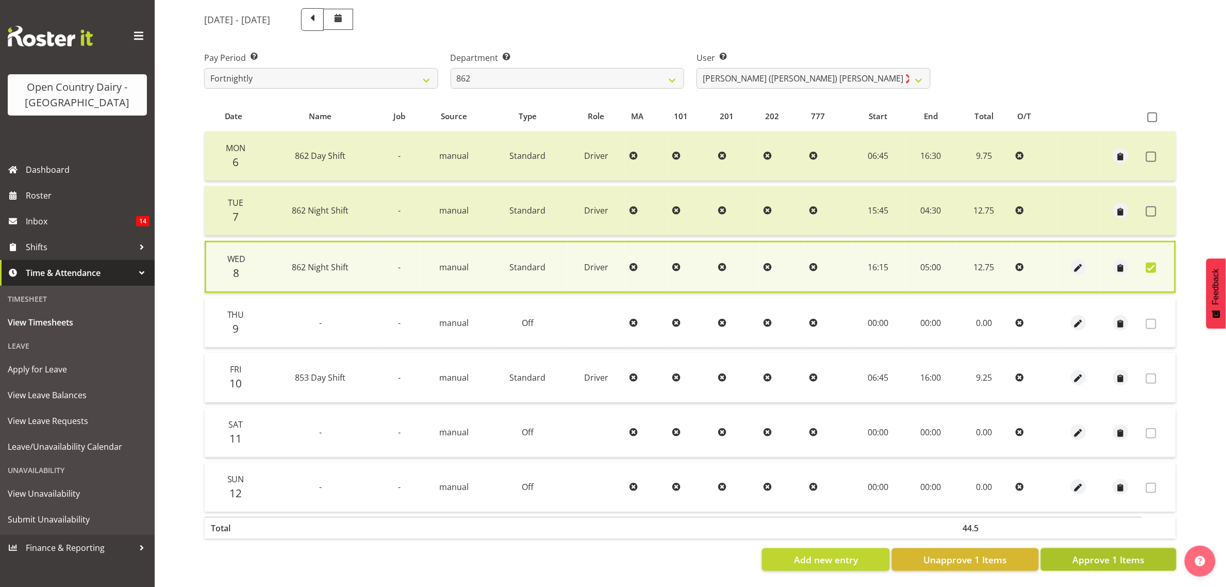
click at [1135, 557] on button "Approve 1 Items" at bounding box center [1109, 559] width 136 height 23
checkbox input "false"
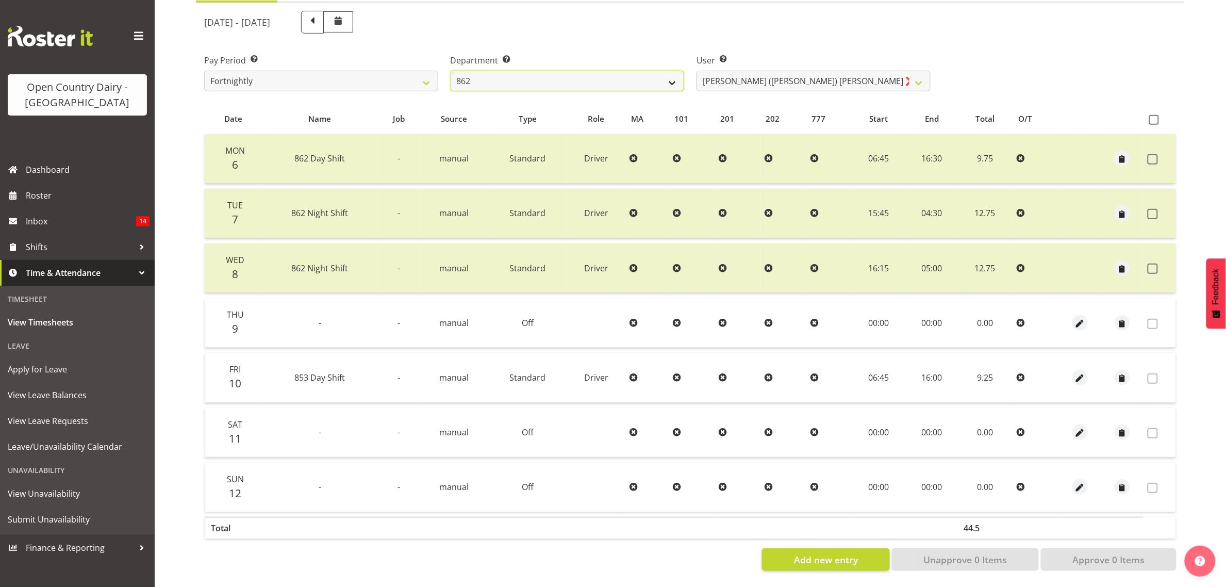
click at [505, 71] on select "734 735 736 737 738 739 851 853 854 855 856 858 861 862 865 867-9032 868 869 87…" at bounding box center [568, 81] width 234 height 21
click at [451, 71] on select "734 735 736 737 738 739 851 853 854 855 856 858 861 862 865 867-9032 868 869 87…" at bounding box center [568, 81] width 234 height 21
click at [575, 80] on select "734 735 736 737 738 739 851 853 854 855 856 858 861 862 865 867-9032 868 869 87…" at bounding box center [568, 81] width 234 height 21
select select "681"
click at [451, 71] on select "734 735 736 737 738 739 851 853 854 855 856 858 861 862 865 867-9032 868 869 87…" at bounding box center [568, 81] width 234 height 21
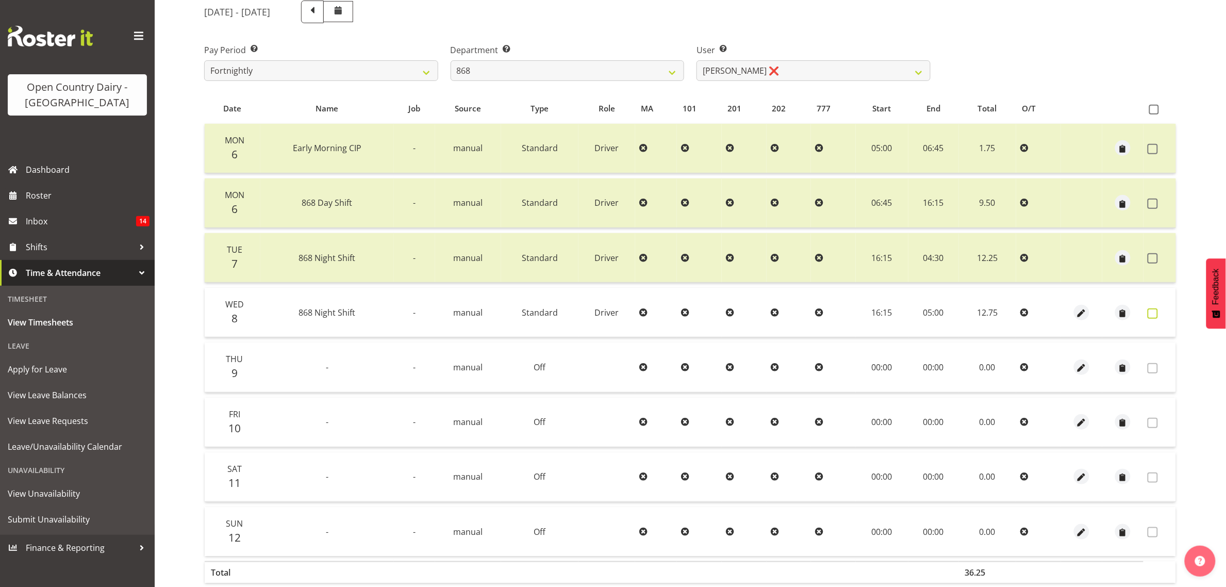
click at [1153, 314] on span at bounding box center [1152, 313] width 10 height 10
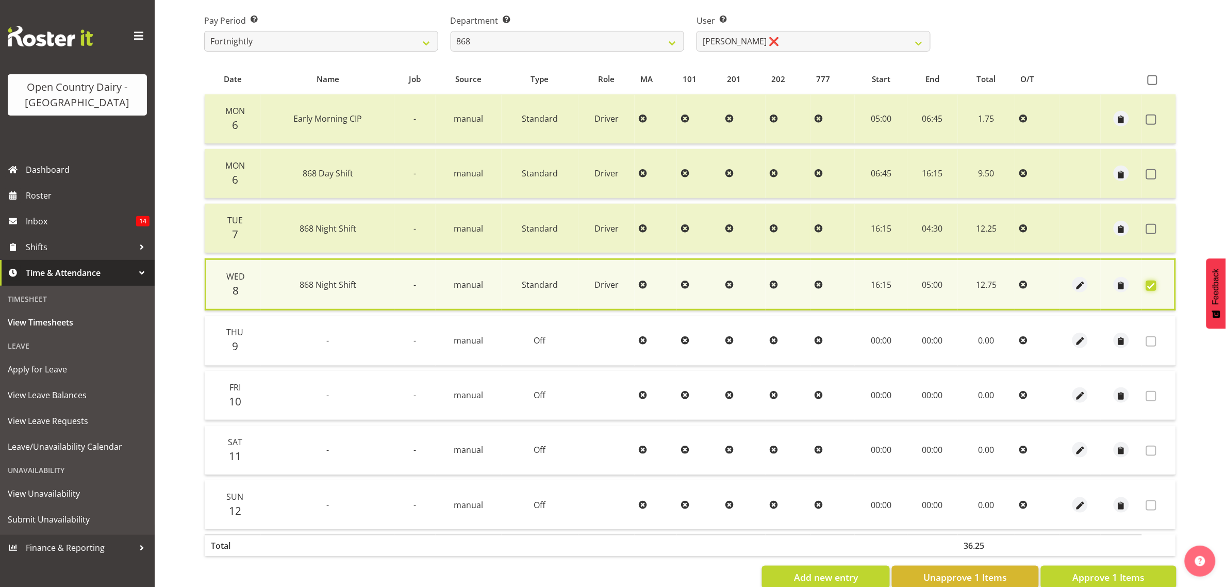
scroll to position [190, 0]
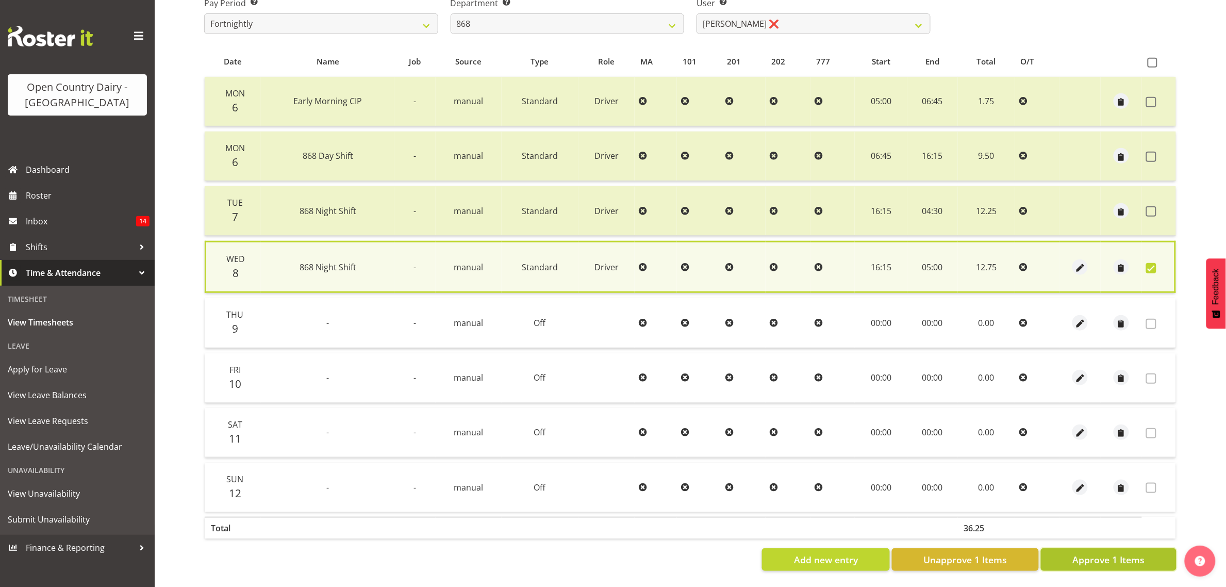
click at [1129, 548] on button "Approve 1 Items" at bounding box center [1109, 559] width 136 height 23
checkbox input "false"
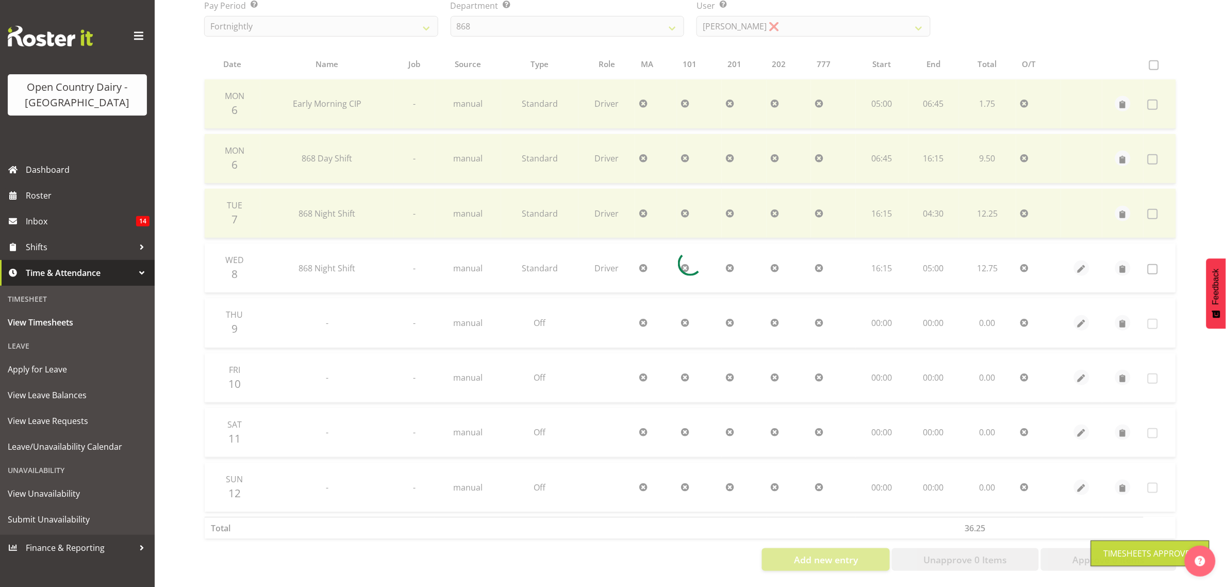
scroll to position [188, 0]
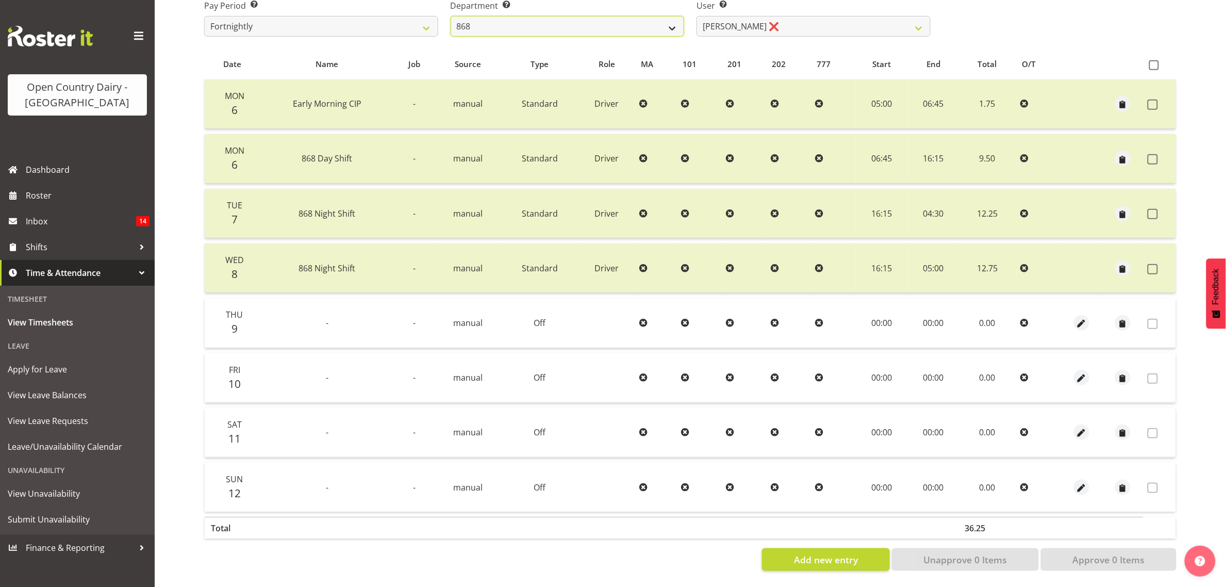
click at [660, 19] on select "734 735 736 737 738 739 851 853 854 855 856 858 861 862 865 867-9032 868 869 87…" at bounding box center [568, 26] width 234 height 21
select select "682"
click at [451, 16] on select "734 735 736 737 738 739 851 853 854 855 856 858 861 862 865 867-9032 868 869 87…" at bounding box center [568, 26] width 234 height 21
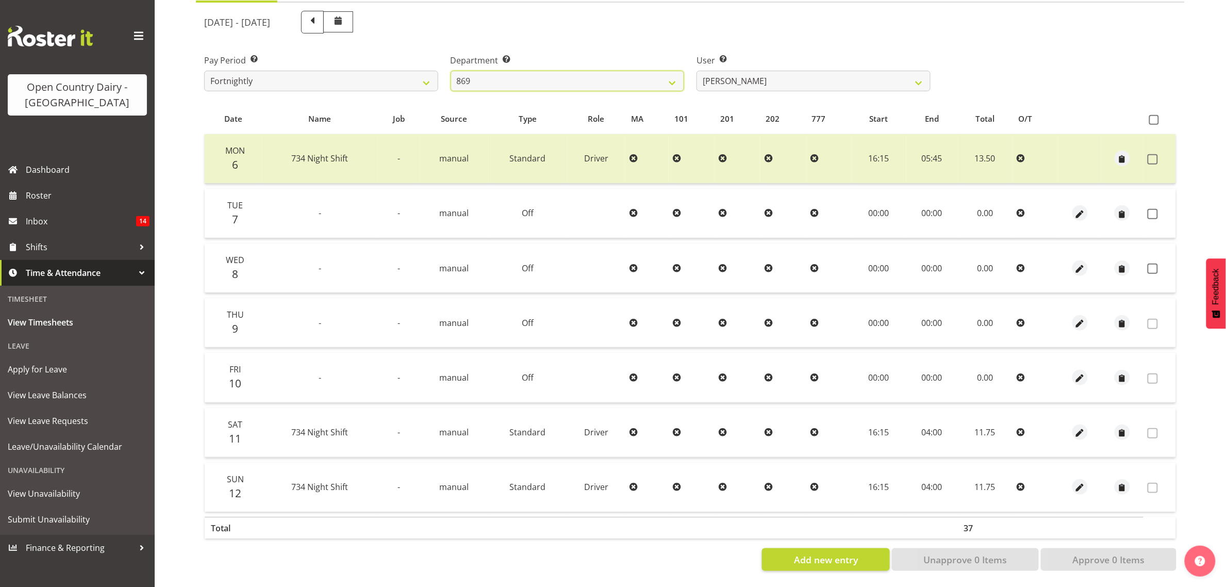
scroll to position [133, 0]
click at [731, 76] on select "Barry O'Donnell ❌ Barry Johnston ❌ Jason Soper ❌ Peter Wieczorek ❌" at bounding box center [813, 81] width 234 height 21
select select "7399"
click at [696, 71] on select "Barry O'Donnell ❌ Barry Johnston ❌ Jason Soper ❌ Peter Wieczorek ❌" at bounding box center [813, 81] width 234 height 21
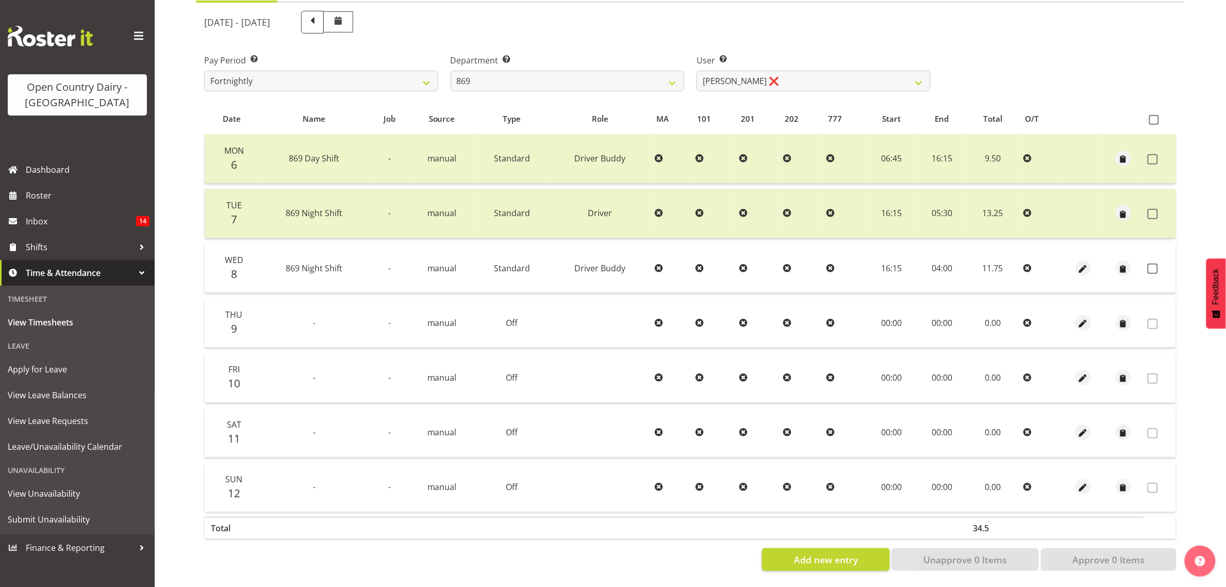
click at [536, 58] on div "Department Select which department you would like to view. 734 735 736 737 738 …" at bounding box center [568, 72] width 234 height 37
click at [539, 71] on select "734 735 736 737 738 739 851 853 854 855 856 858 861 862 865 867-9032 868 869 87…" at bounding box center [568, 81] width 234 height 21
select select "683"
click at [451, 71] on select "734 735 736 737 738 739 851 853 854 855 856 858 861 862 865 867-9032 868 869 87…" at bounding box center [568, 81] width 234 height 21
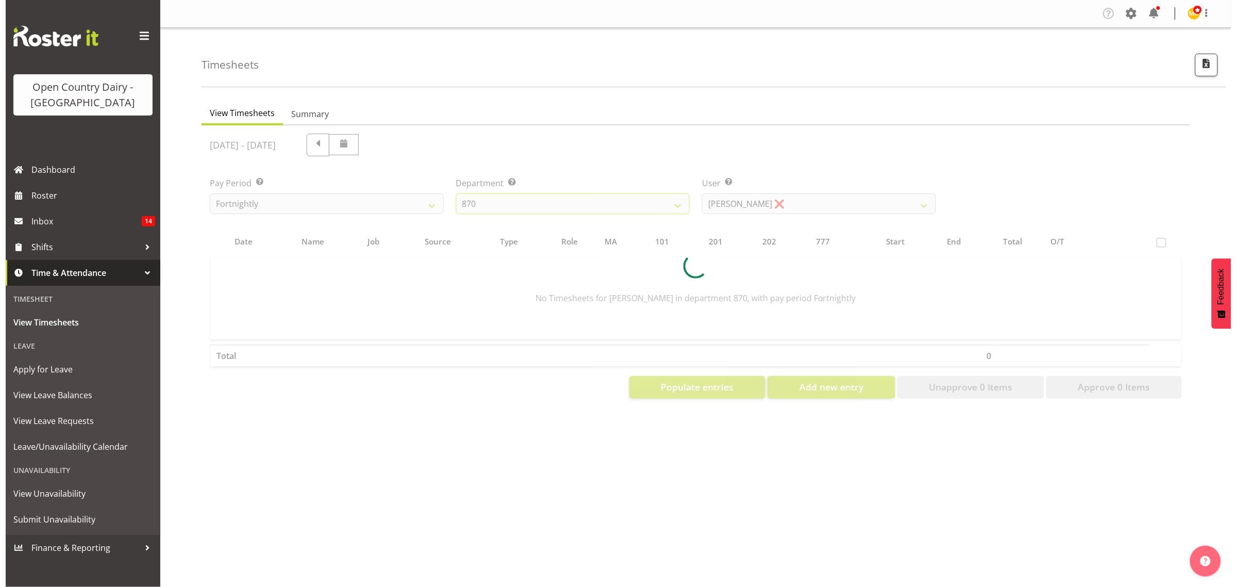
scroll to position [0, 0]
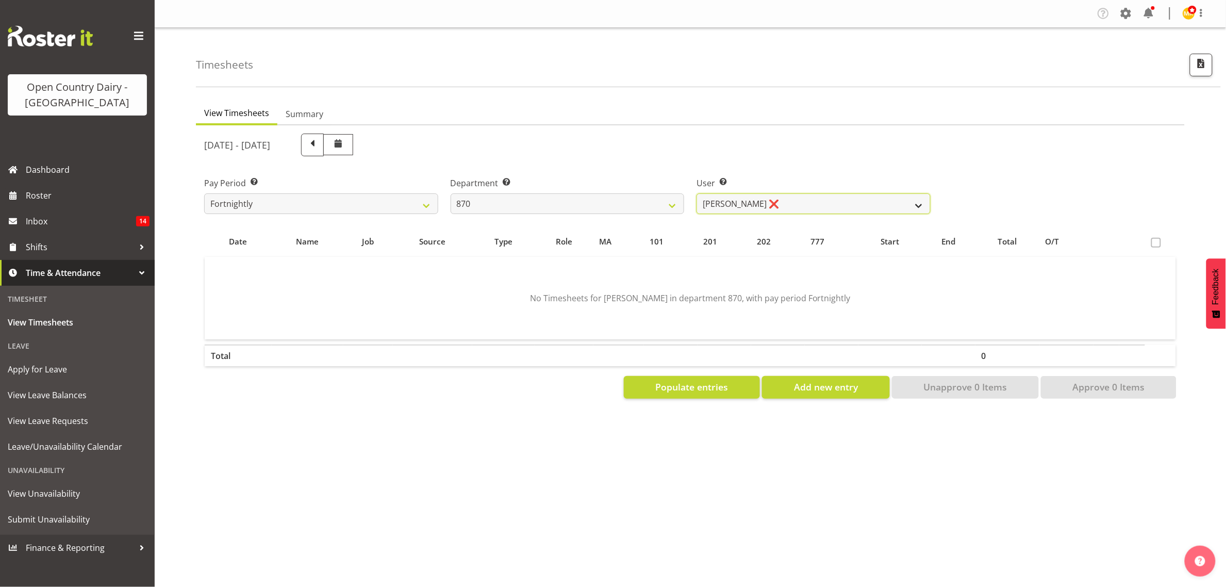
click at [722, 198] on select "Andy Haywood ❌ David Young ❌ Stewart Matheson ❌" at bounding box center [813, 203] width 234 height 21
select select "7473"
click at [696, 193] on select "Andy Haywood ❌ David Young ❌ Stewart Matheson ❌" at bounding box center [813, 203] width 234 height 21
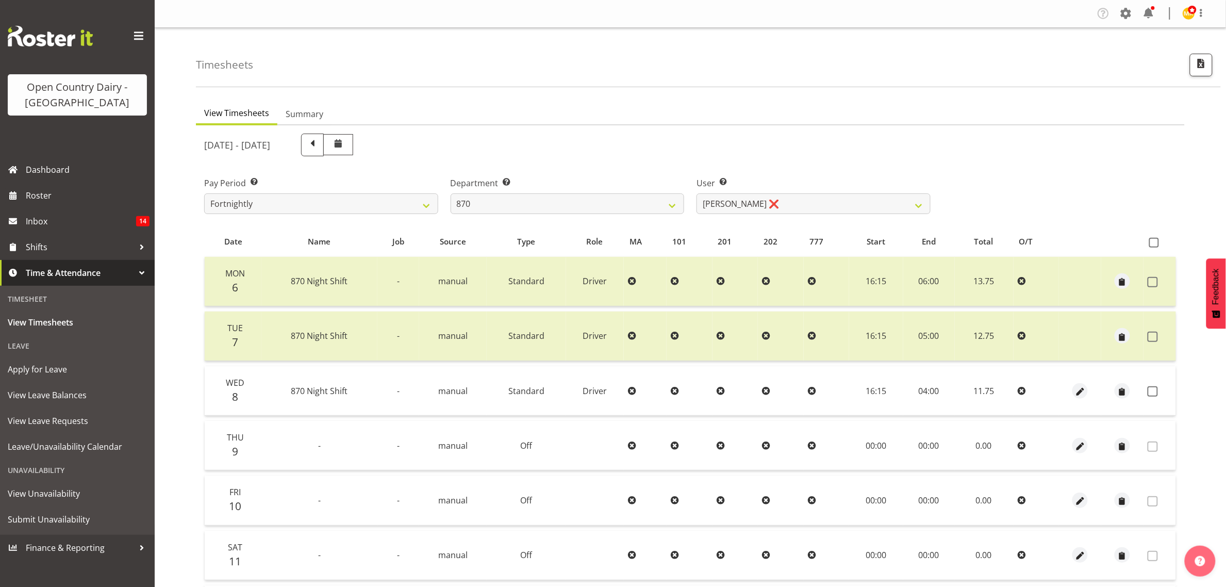
click at [673, 187] on label "Department Select which department you would like to view." at bounding box center [568, 183] width 234 height 12
click at [664, 209] on select "734 735 736 737 738 739 851 853 854 855 856 858 861 862 865 867-9032 868 869 87…" at bounding box center [568, 203] width 234 height 21
select select "686"
click at [451, 193] on select "734 735 736 737 738 739 851 853 854 855 856 858 861 862 865 867-9032 868 869 87…" at bounding box center [568, 203] width 234 height 21
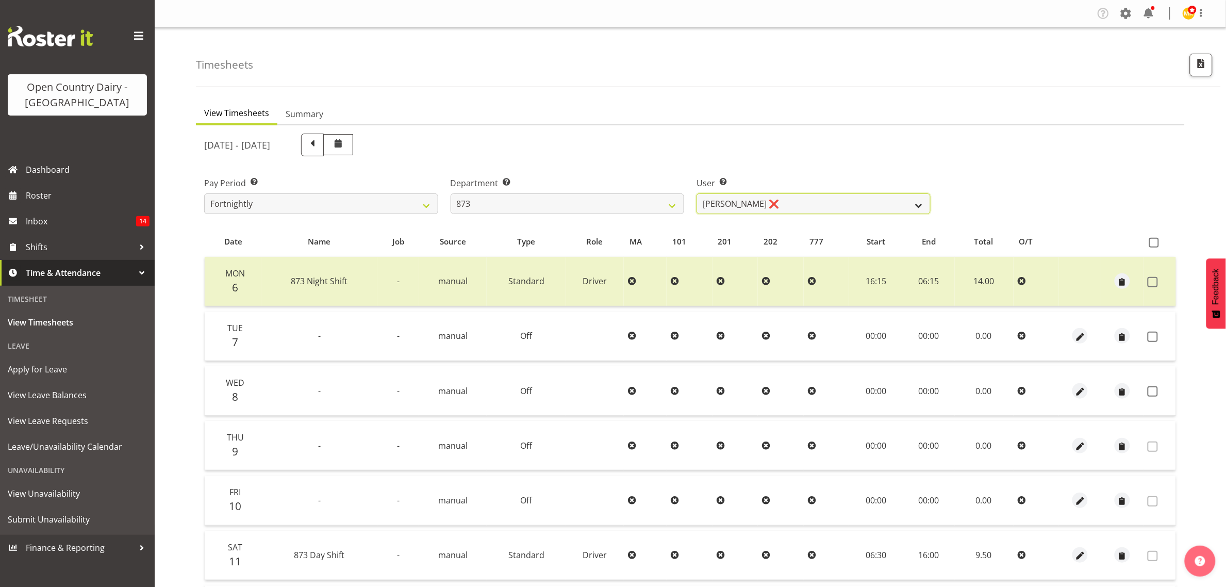
click at [807, 203] on select "Andrew Henderson ❌ Ricky Popham ❌ Stacy MacAskill ❌ Trish Nicol ❌" at bounding box center [813, 203] width 234 height 21
select select "7516"
click at [696, 193] on select "Andrew Henderson ❌ Ricky Popham ❌ Stacy MacAskill ❌ Trish Nicol ❌" at bounding box center [813, 203] width 234 height 21
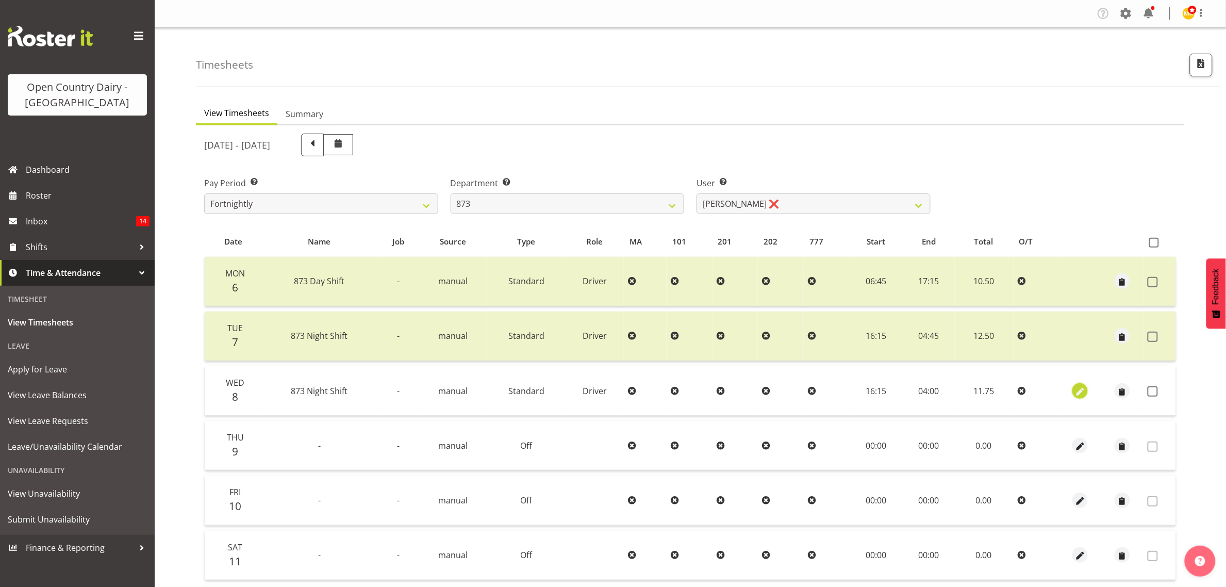
click at [1081, 387] on span "button" at bounding box center [1080, 392] width 12 height 12
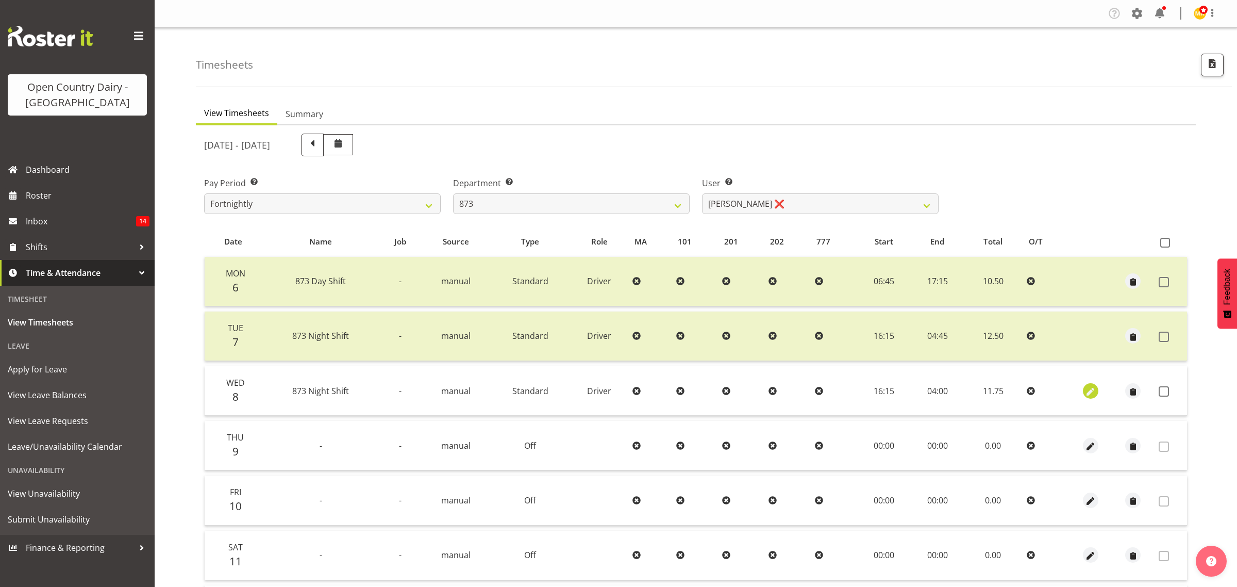
select select "Standard"
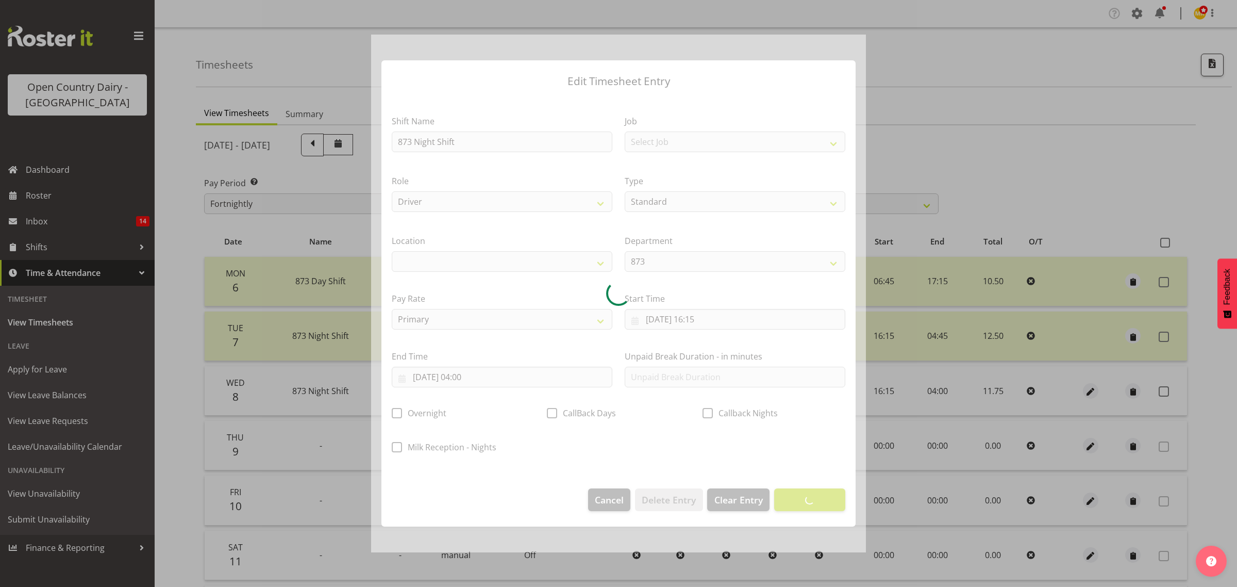
select select
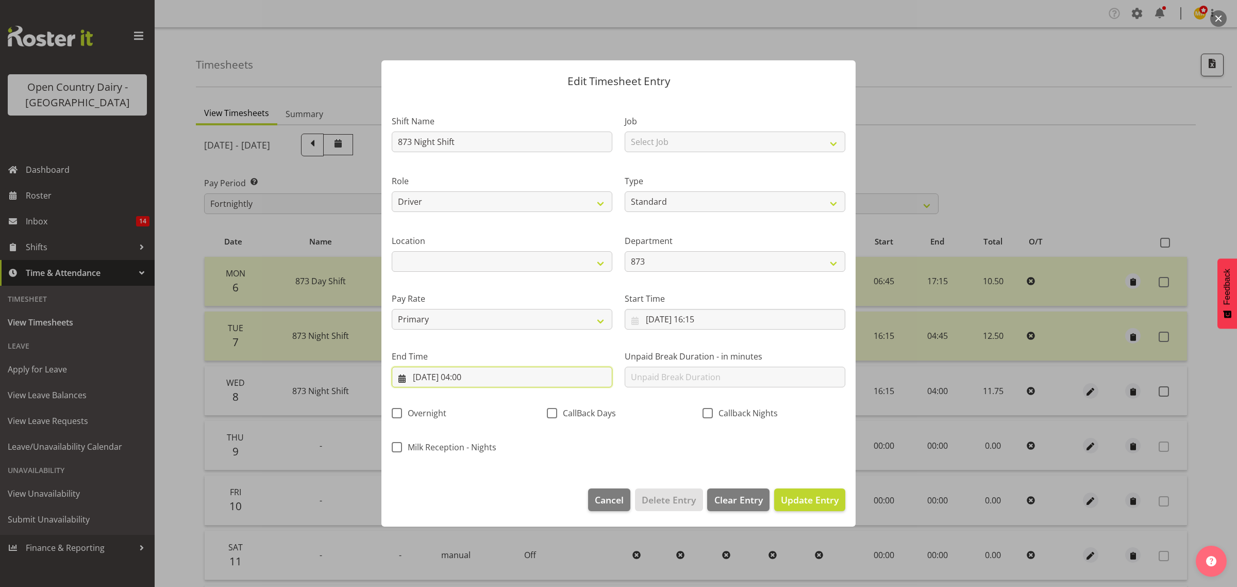
click at [534, 379] on input "09/10/2025, 04:00" at bounding box center [502, 376] width 221 height 21
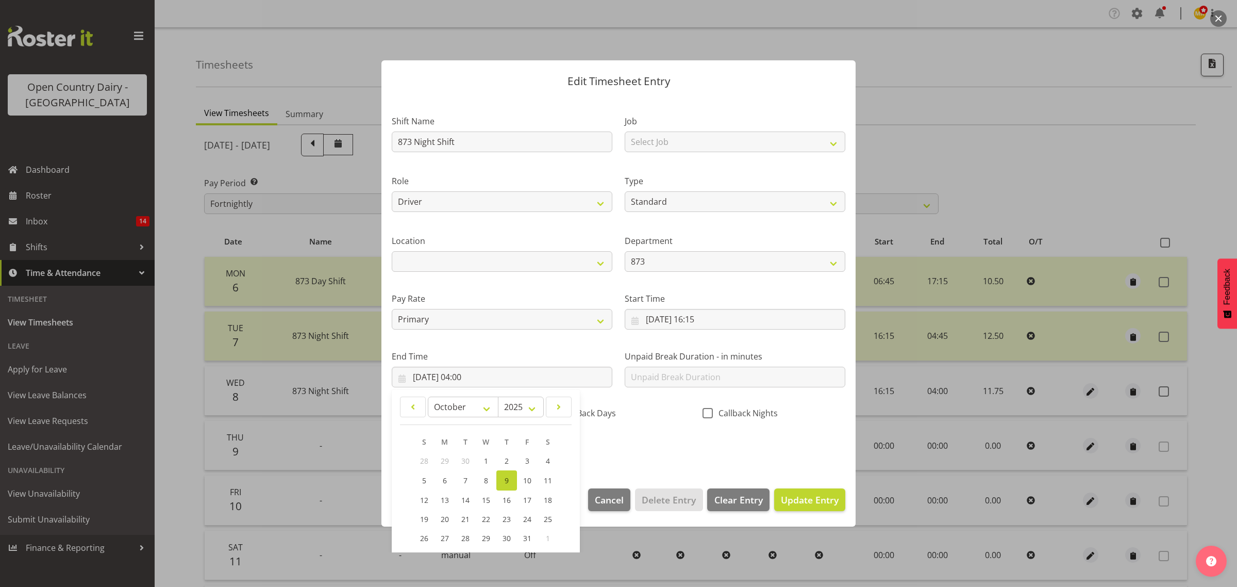
click at [540, 336] on div "End Time 09/10/2025, 04:00 January February March April May June July August Se…" at bounding box center [502, 365] width 233 height 58
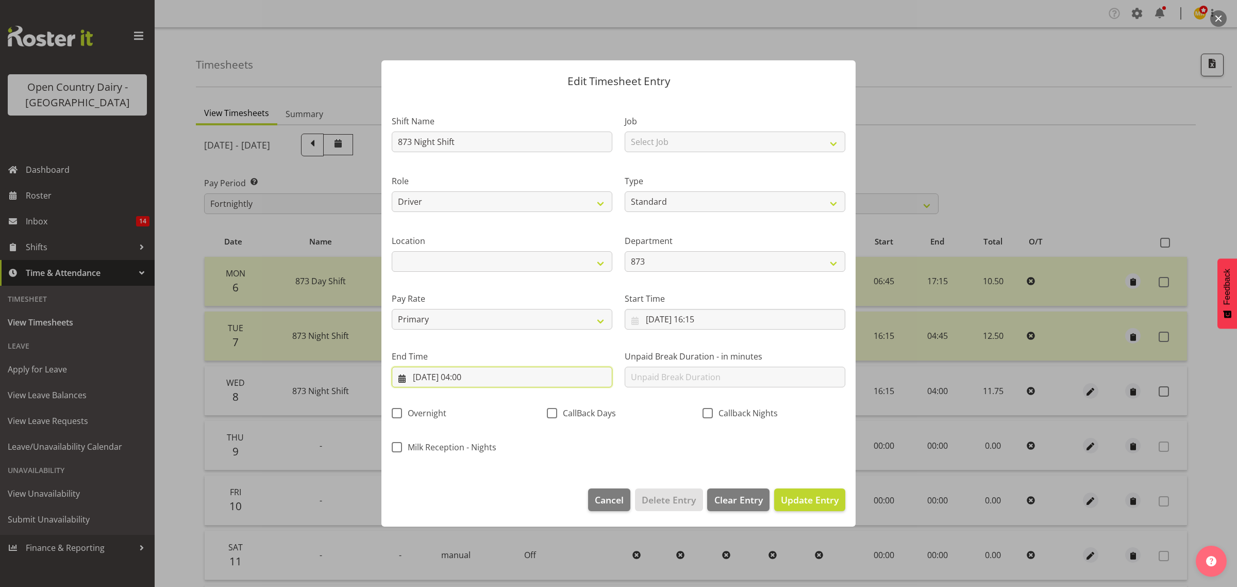
click at [541, 381] on input "09/10/2025, 04:00" at bounding box center [502, 376] width 221 height 21
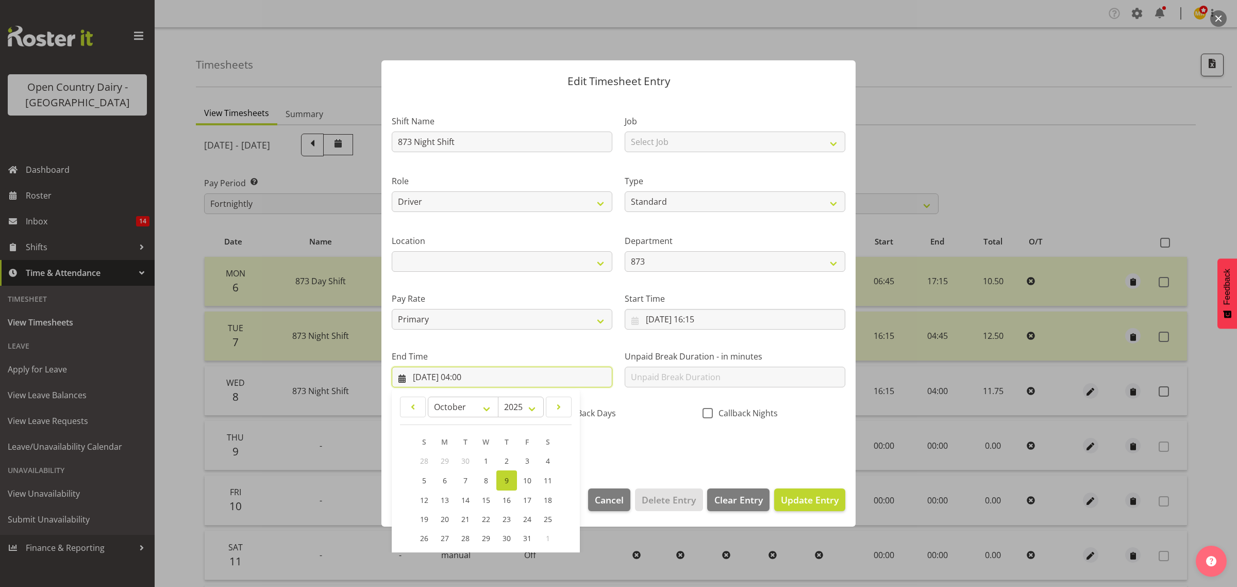
scroll to position [70, 0]
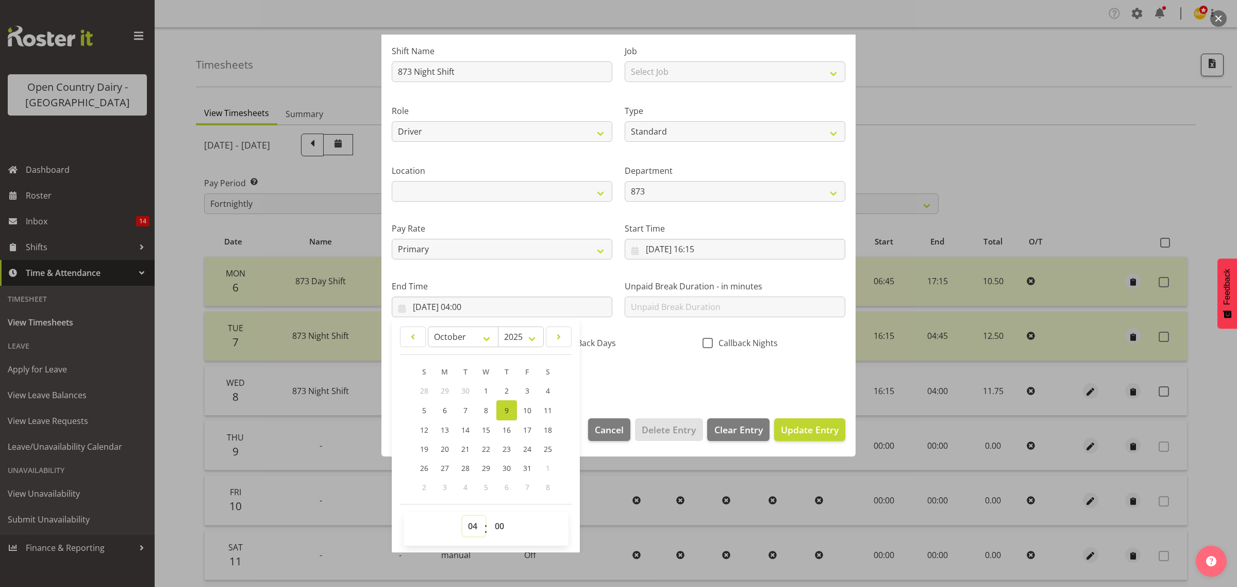
click at [475, 519] on select "00 01 02 03 04 05 06 07 08 09 10 11 12 13 14 15 16 17 18 19 20 21 22 23" at bounding box center [473, 525] width 23 height 21
select select "5"
click at [462, 515] on select "00 01 02 03 04 05 06 07 08 09 10 11 12 13 14 15 16 17 18 19 20 21 22 23" at bounding box center [473, 525] width 23 height 21
type input "[DATE] 05:00"
click at [503, 524] on select "00 01 02 03 04 05 06 07 08 09 10 11 12 13 14 15 16 17 18 19 20 21 22 23 24 25 2…" at bounding box center [500, 525] width 23 height 21
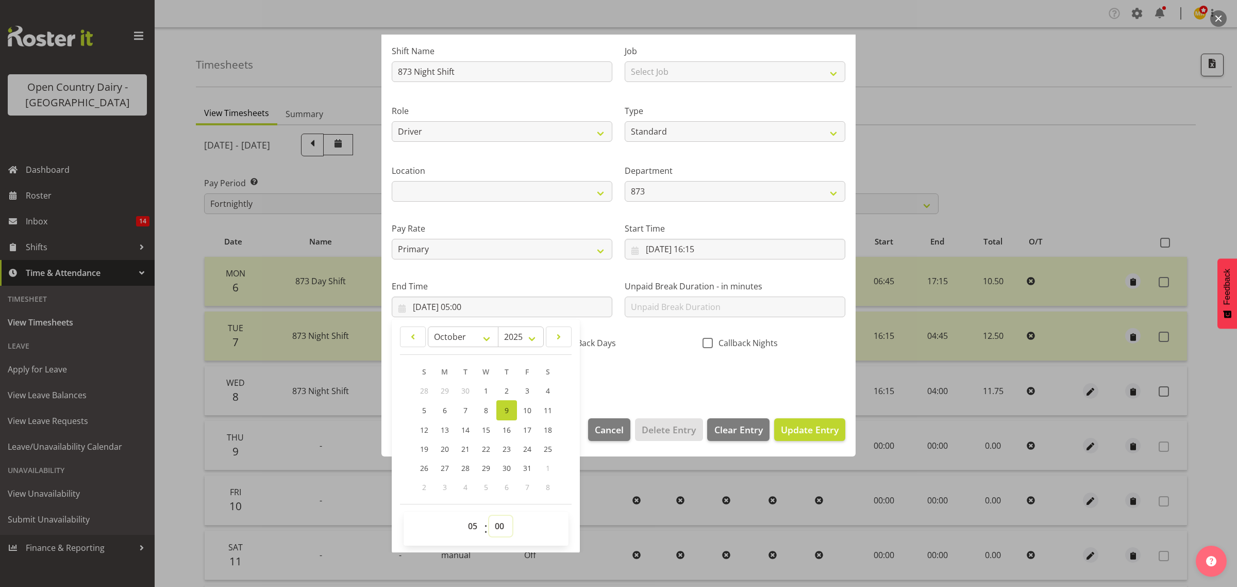
select select "15"
click at [489, 515] on select "00 01 02 03 04 05 06 07 08 09 10 11 12 13 14 15 16 17 18 19 20 21 22 23 24 25 2…" at bounding box center [500, 525] width 23 height 21
type input "09/10/2025, 05:15"
click at [666, 385] on div "Shift Name 873 Night Shift Job Select Job Connecting /unconnecting Trailers Dri…" at bounding box center [619, 210] width 466 height 361
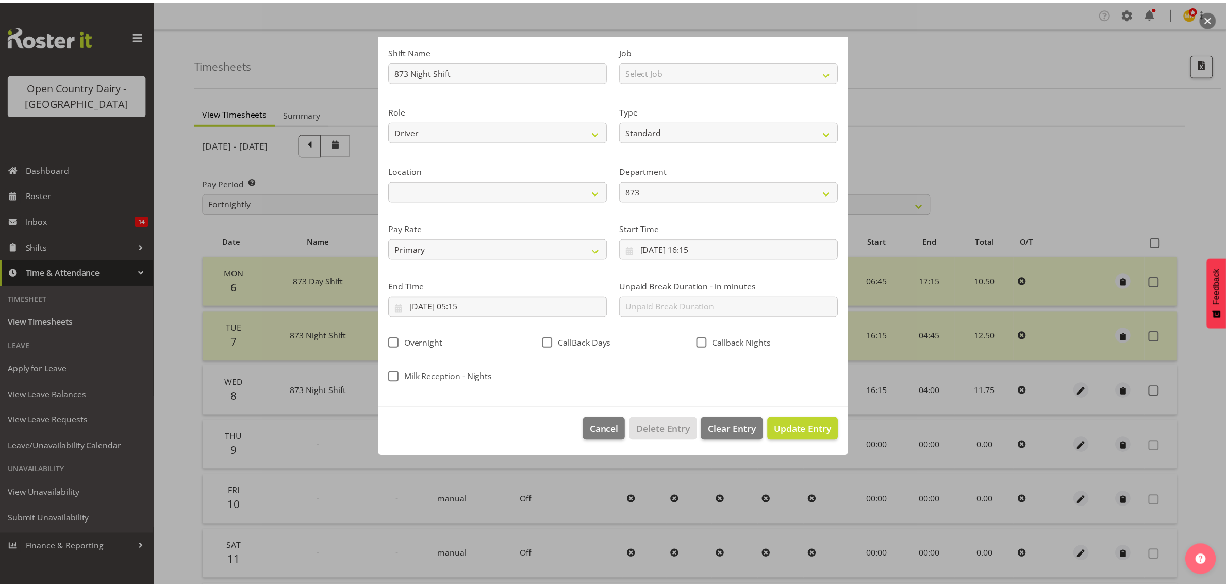
scroll to position [0, 0]
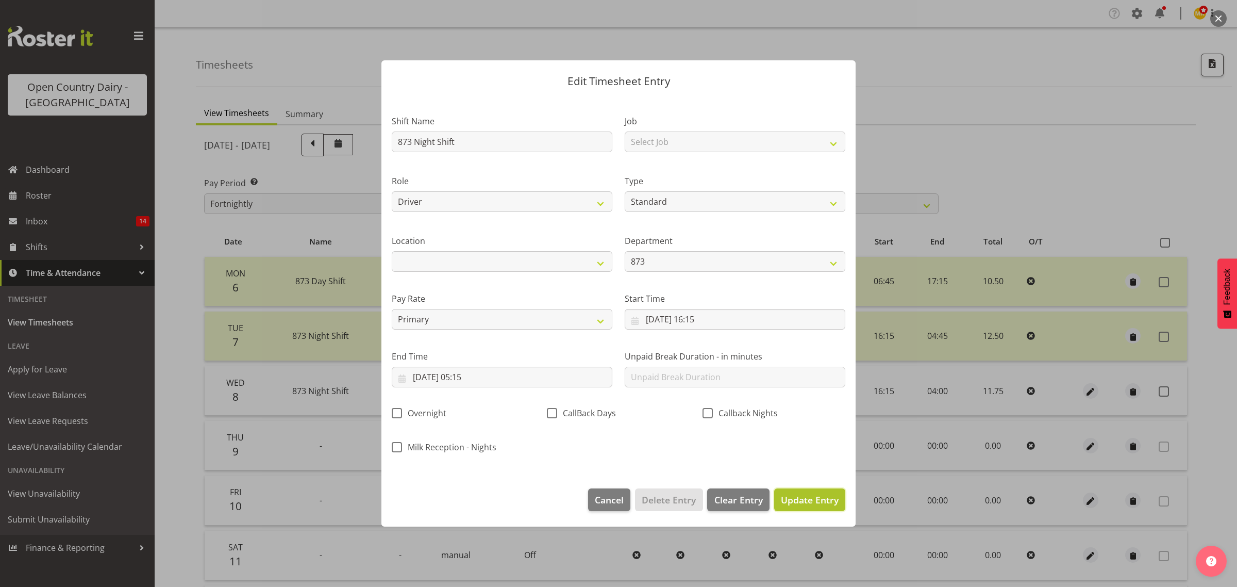
click at [832, 504] on span "Update Entry" at bounding box center [810, 499] width 58 height 12
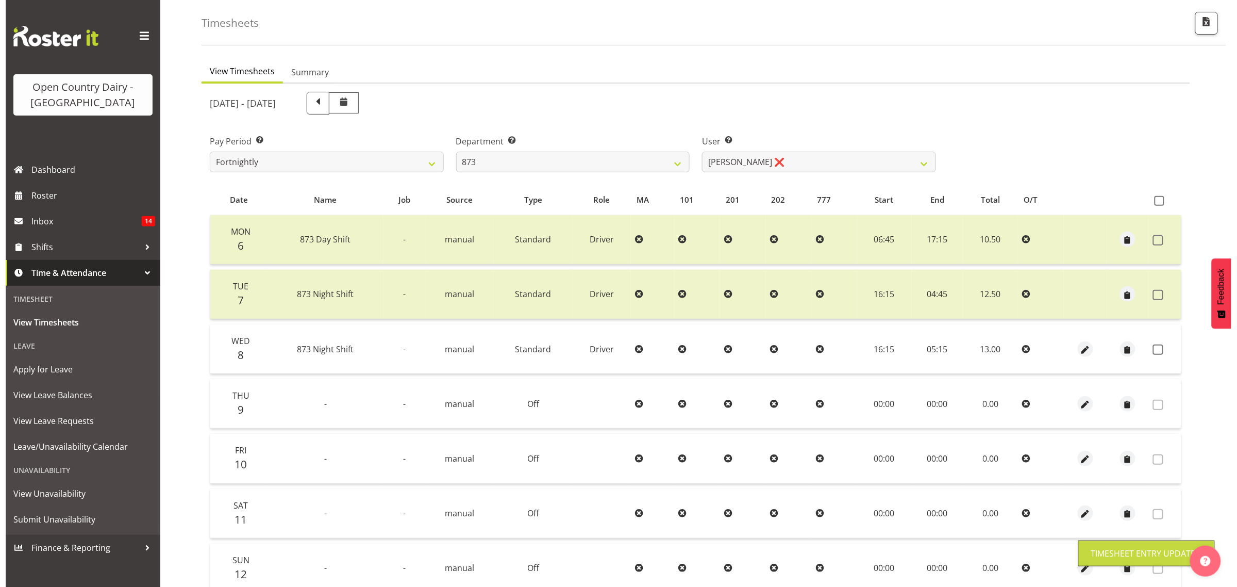
scroll to position [64, 0]
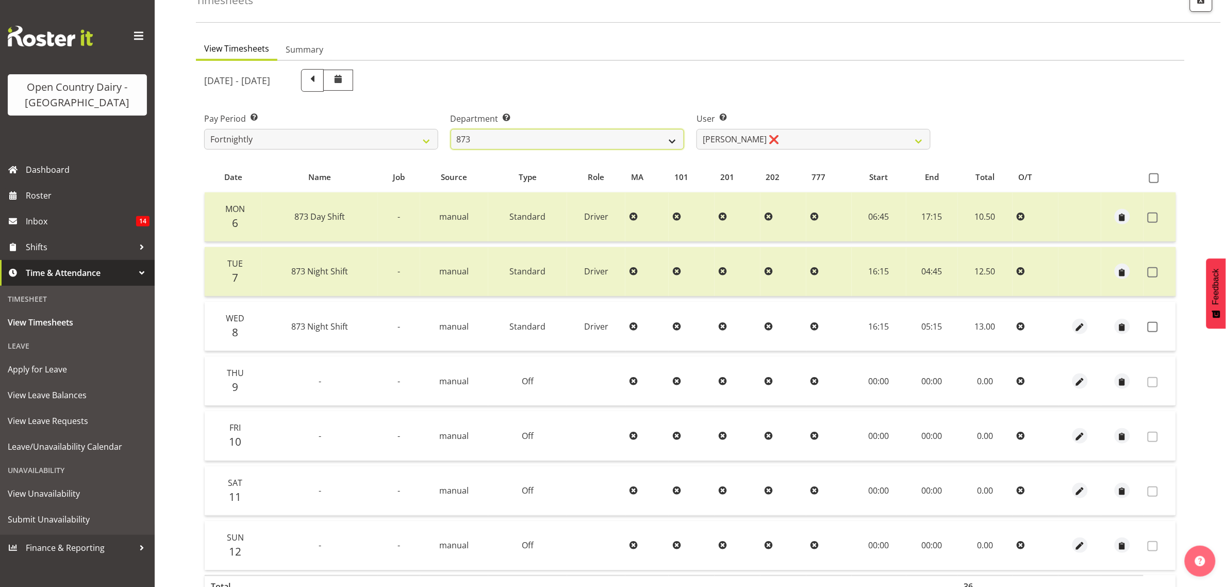
click at [581, 130] on select "734 735 736 737 738 739 851 853 854 855 856 858 861 862 865 867-9032 868 869 87…" at bounding box center [568, 139] width 234 height 21
select select "902"
click at [451, 129] on select "734 735 736 737 738 739 851 853 854 855 856 858 861 862 865 867-9032 868 869 87…" at bounding box center [568, 139] width 234 height 21
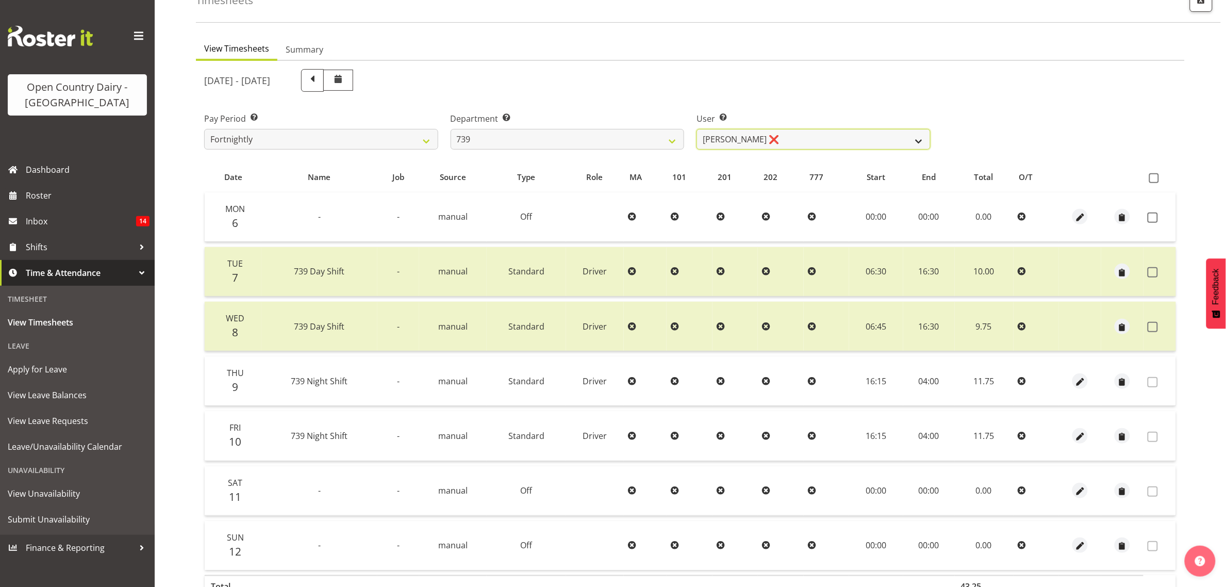
click at [795, 129] on select "Erika McNaught ❌ Rachel Fletcher ❌ Rick Murphy ❌ Tish Veint ❌" at bounding box center [813, 139] width 234 height 21
select select "11702"
click at [696, 129] on select "Erika McNaught ❌ Rachel Fletcher ❌ Rick Murphy ❌ Tish Veint ❌" at bounding box center [813, 139] width 234 height 21
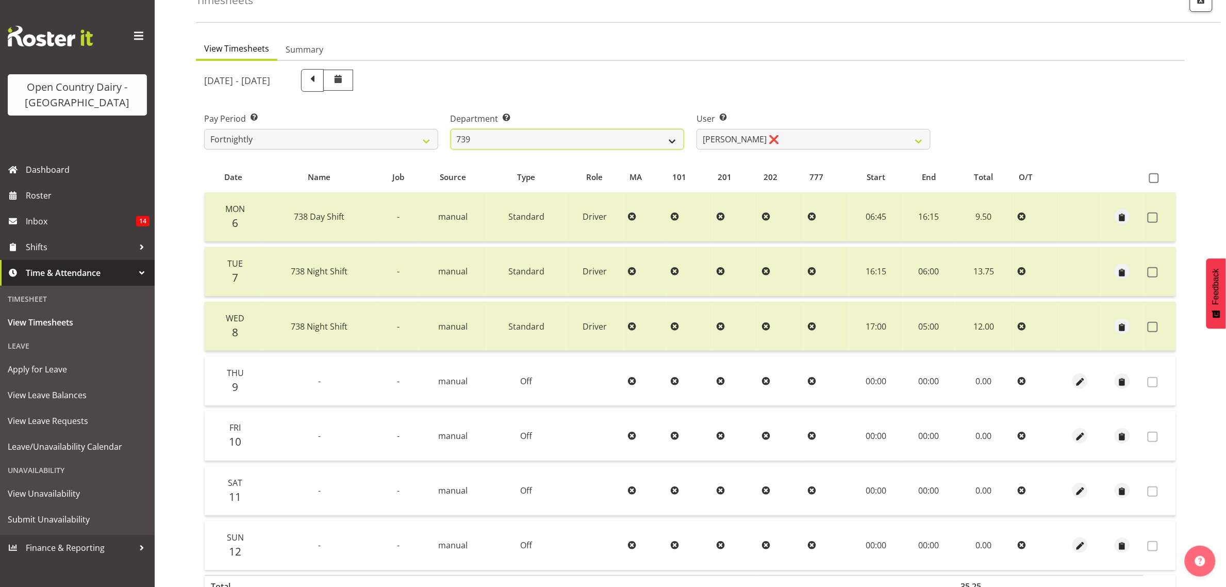
click at [629, 143] on select "734 735 736 737 738 739 851 853 854 855 856 858 861 862 865 867-9032 868 869 87…" at bounding box center [568, 139] width 234 height 21
select select "669"
click at [451, 129] on select "734 735 736 737 738 739 851 853 854 855 856 858 861 862 865 867-9032 868 869 87…" at bounding box center [568, 139] width 234 height 21
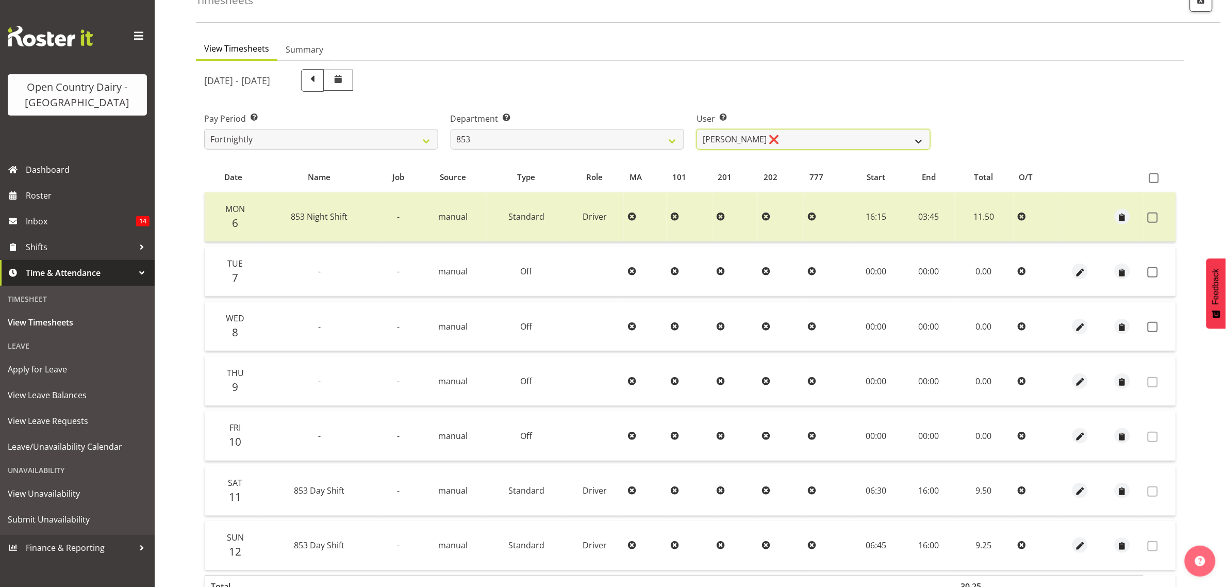
click at [782, 141] on select "Christiaan Botha ❌ Kevin Stuck ❌ Marty Powell ❌ Sean O'Neill ❌" at bounding box center [813, 139] width 234 height 21
select select "7439"
click at [696, 129] on select "Christiaan Botha ❌ Kevin Stuck ❌ Marty Powell ❌ Sean O'Neill ❌" at bounding box center [813, 139] width 234 height 21
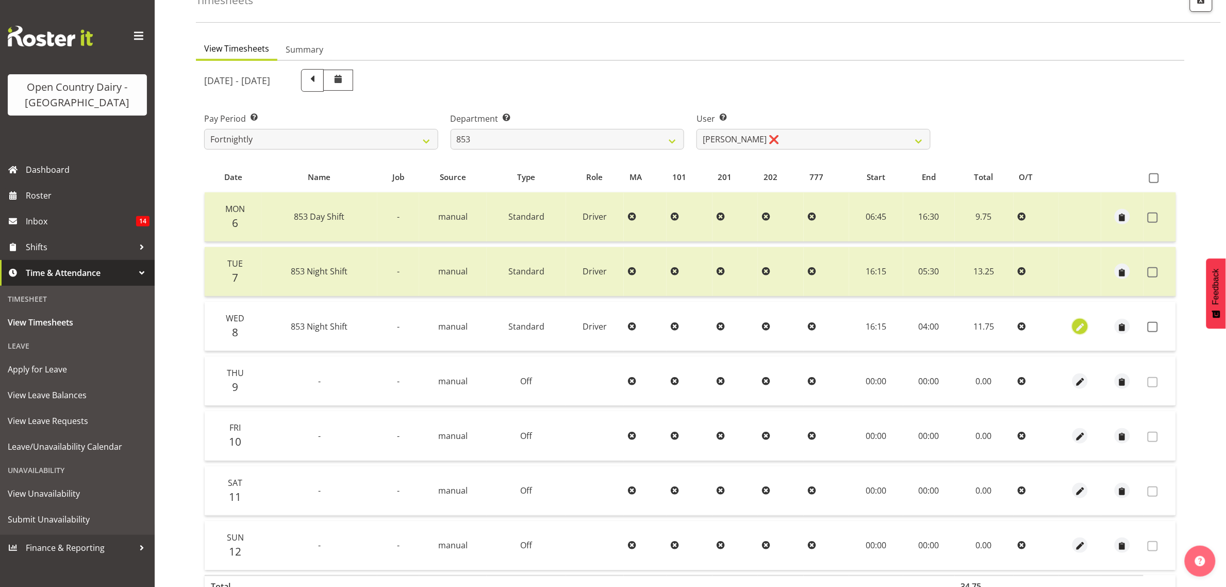
click at [1081, 330] on span "button" at bounding box center [1080, 327] width 12 height 12
select select "Standard"
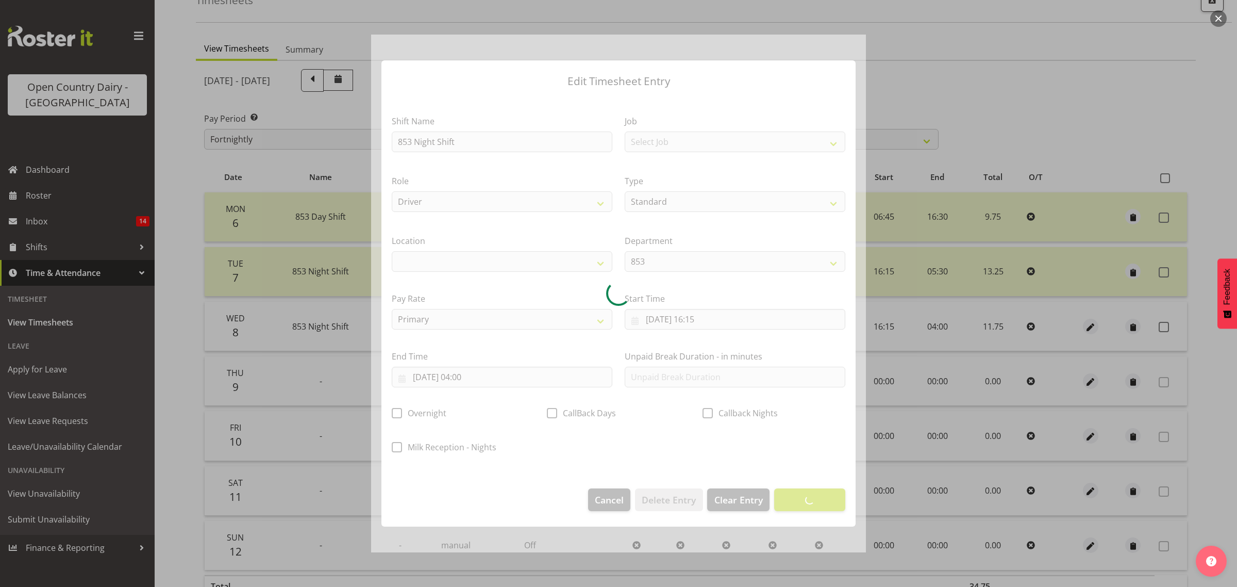
select select
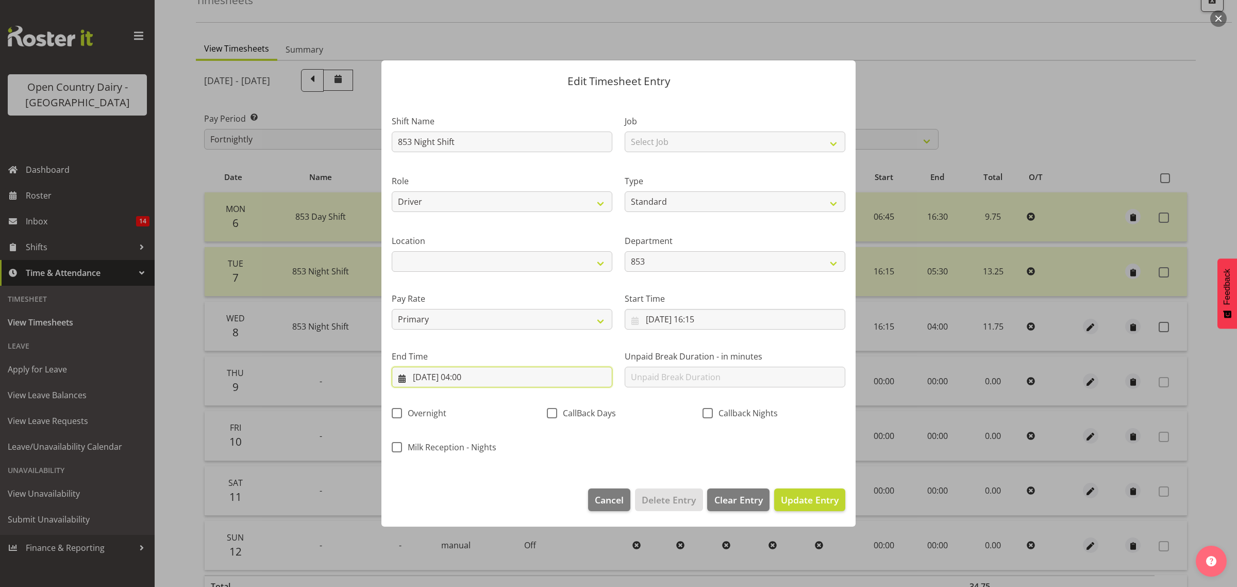
click at [575, 367] on input "09/10/2025, 04:00" at bounding box center [502, 376] width 221 height 21
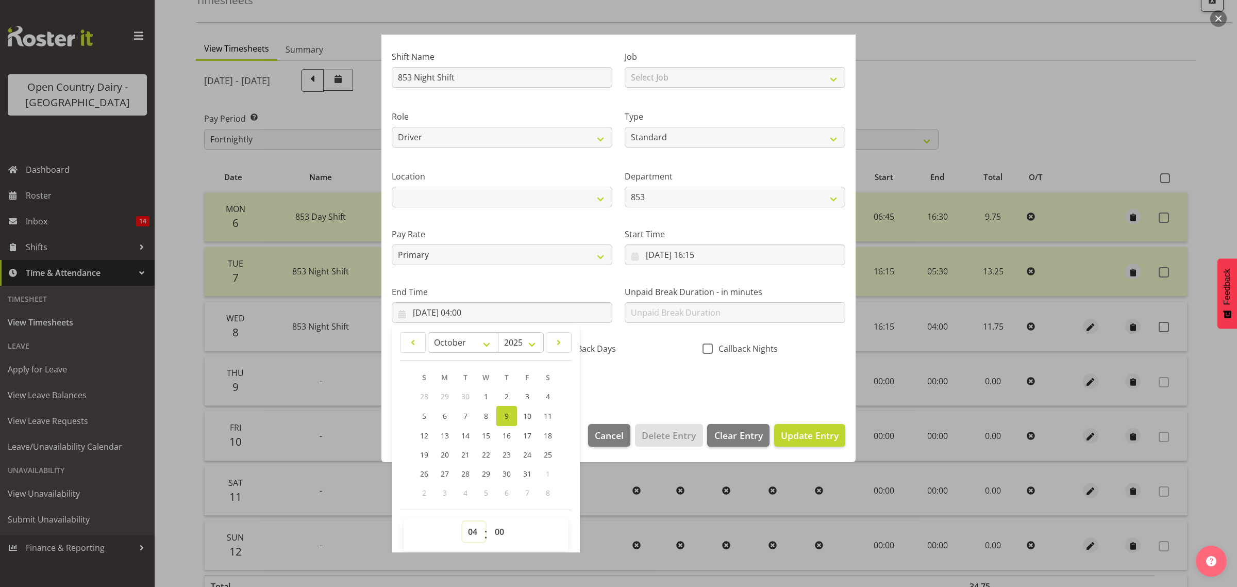
click at [469, 538] on select "00 01 02 03 04 05 06 07 08 09 10 11 12 13 14 15 16 17 18 19 20 21 22 23" at bounding box center [473, 531] width 23 height 21
select select "5"
click at [462, 521] on select "00 01 02 03 04 05 06 07 08 09 10 11 12 13 14 15 16 17 18 19 20 21 22 23" at bounding box center [473, 531] width 23 height 21
type input "[DATE] 05:00"
click at [502, 532] on select "00 01 02 03 04 05 06 07 08 09 10 11 12 13 14 15 16 17 18 19 20 21 22 23 24 25 2…" at bounding box center [500, 531] width 23 height 21
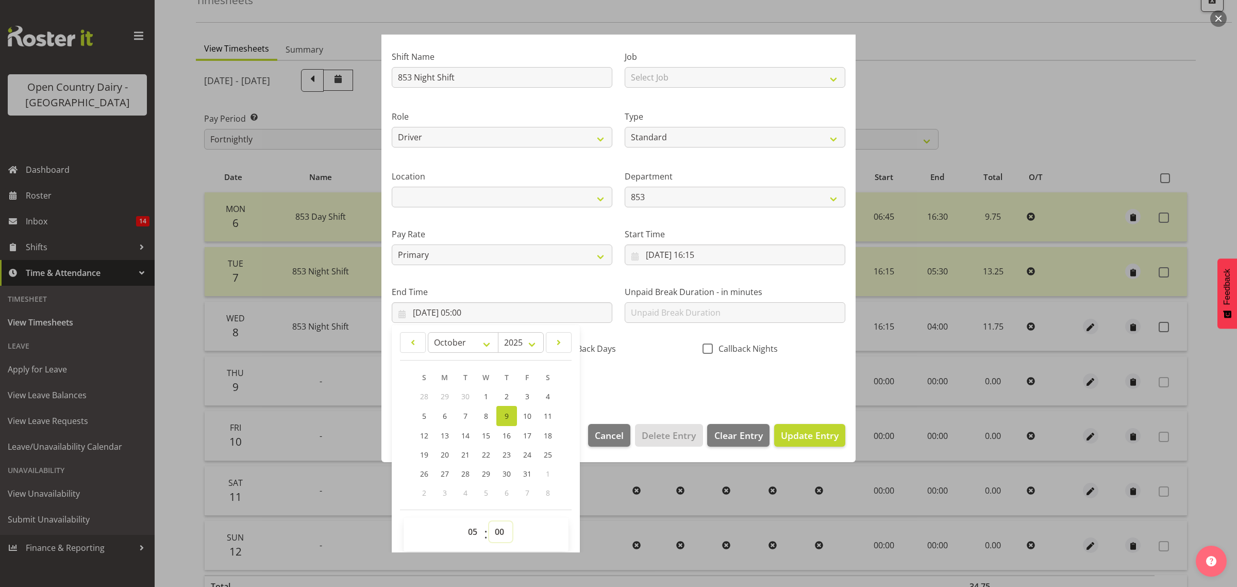
select select "15"
click at [489, 521] on select "00 01 02 03 04 05 06 07 08 09 10 11 12 13 14 15 16 17 18 19 20 21 22 23 24 25 2…" at bounding box center [500, 531] width 23 height 21
type input "09/10/2025, 05:15"
click at [656, 421] on footer "Cancel Delete Entry Clear Entry Update Entry" at bounding box center [618, 437] width 474 height 48
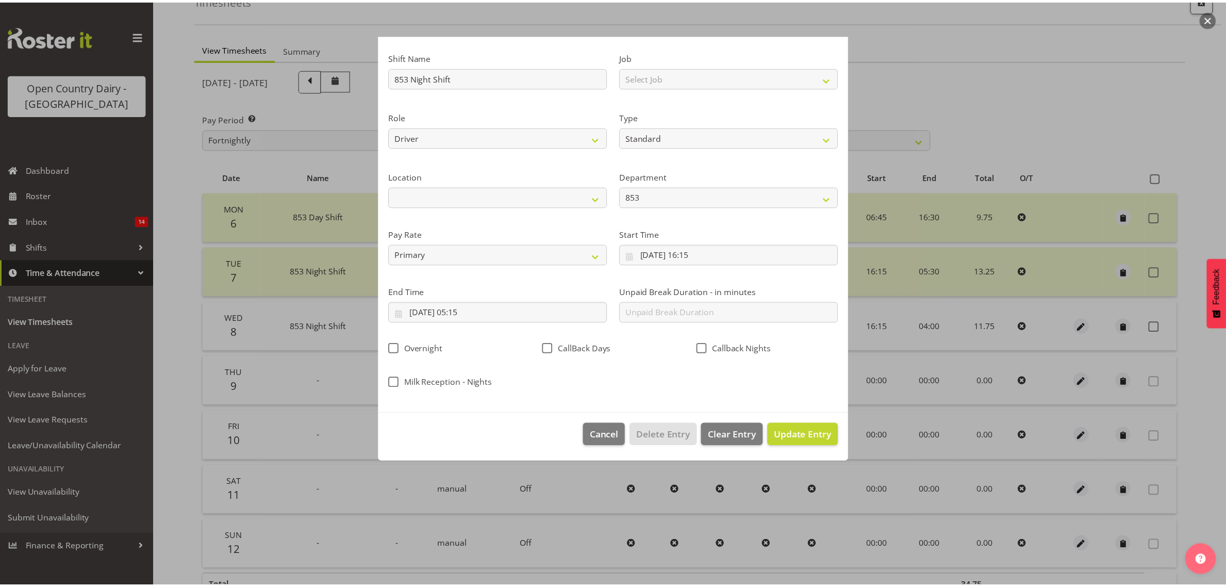
scroll to position [0, 0]
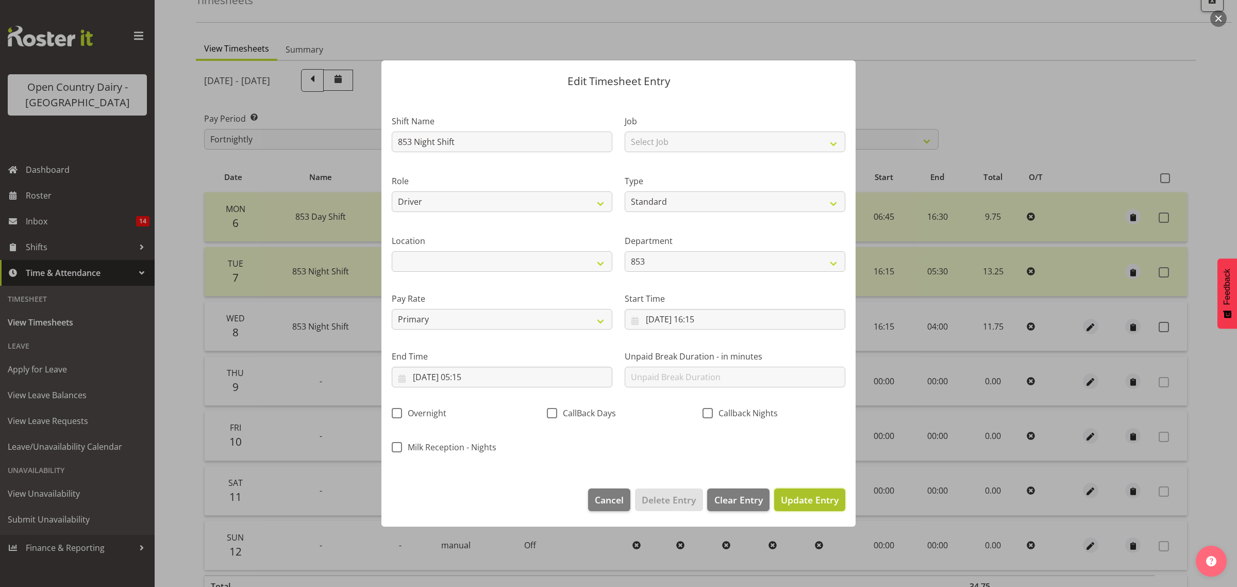
click at [799, 491] on button "Update Entry" at bounding box center [809, 499] width 71 height 23
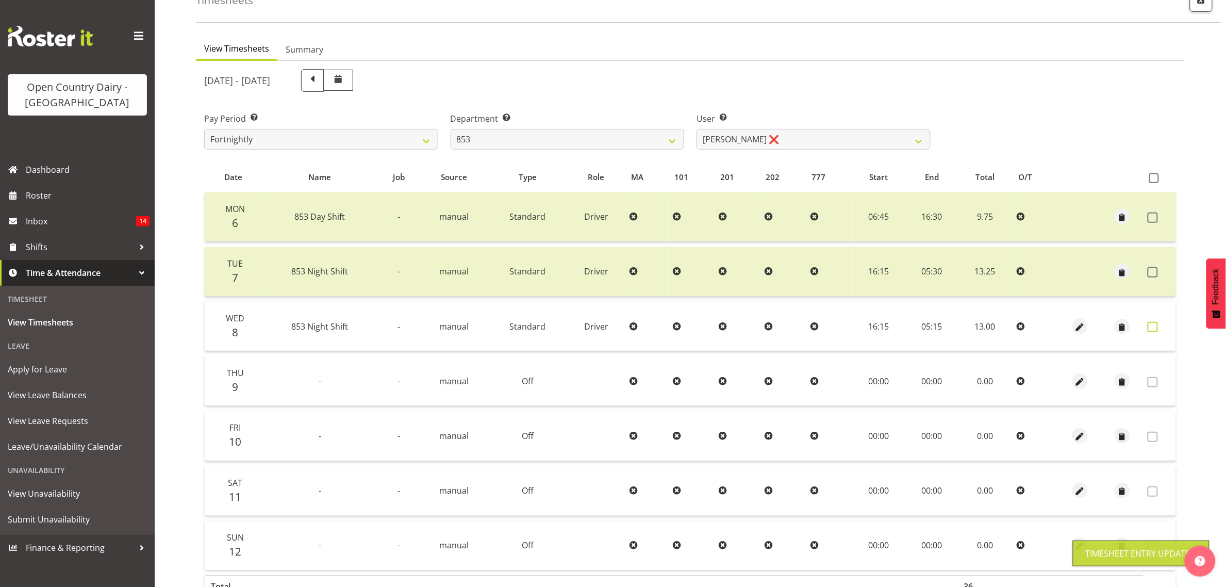
click at [1154, 326] on span at bounding box center [1152, 327] width 10 height 10
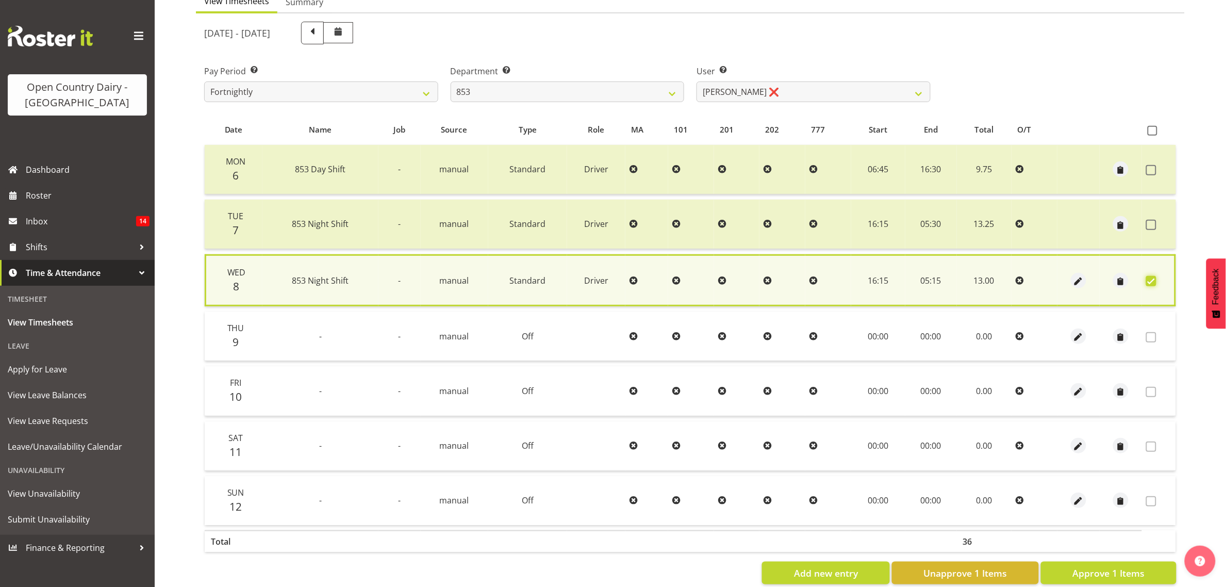
scroll to position [135, 0]
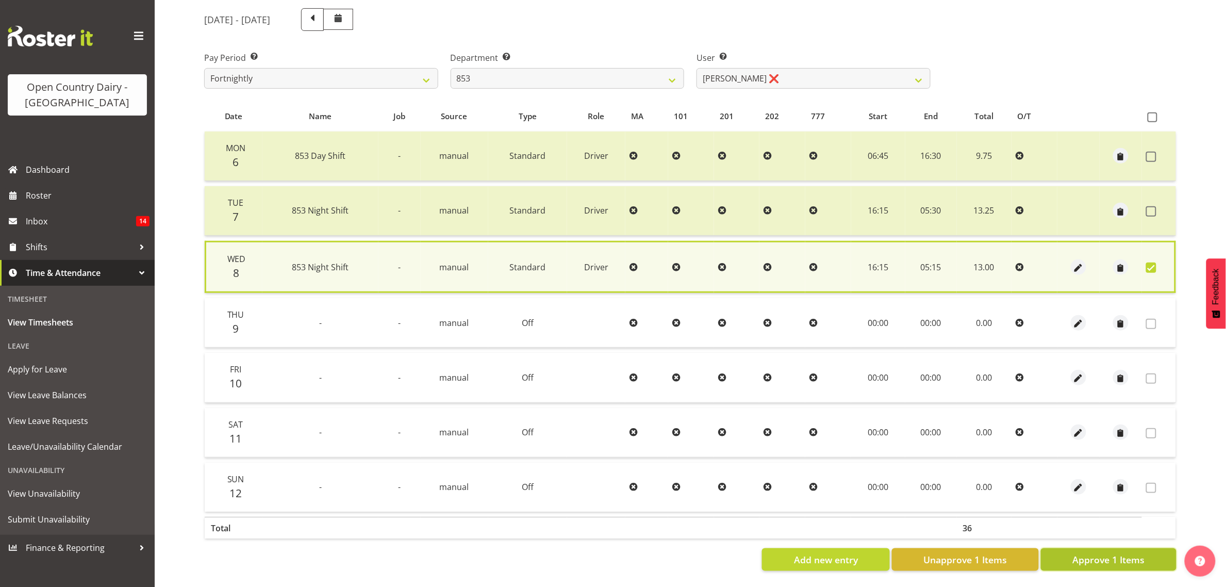
click at [1124, 548] on button "Approve 1 Items" at bounding box center [1109, 559] width 136 height 23
checkbox input "false"
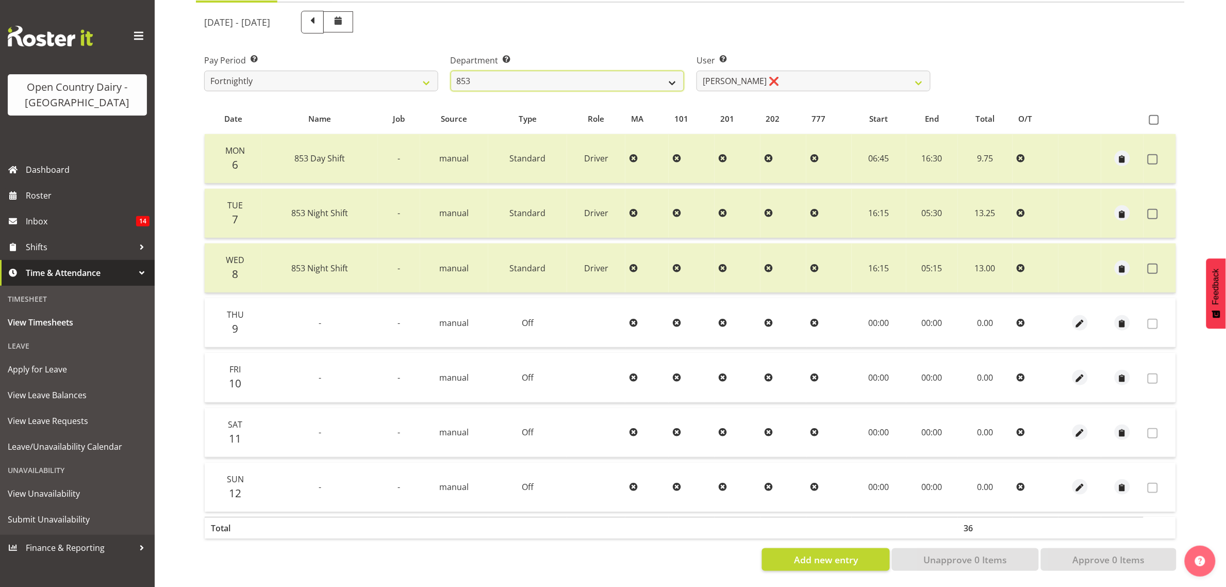
click at [592, 73] on select "734 735 736 737 738 739 851 853 854 855 856 858 861 862 865 867-9032 868 869 87…" at bounding box center [568, 81] width 234 height 21
select select "668"
click at [451, 71] on select "734 735 736 737 738 739 851 853 854 855 856 858 861 862 865 867-9032 868 869 87…" at bounding box center [568, 81] width 234 height 21
select select "8288"
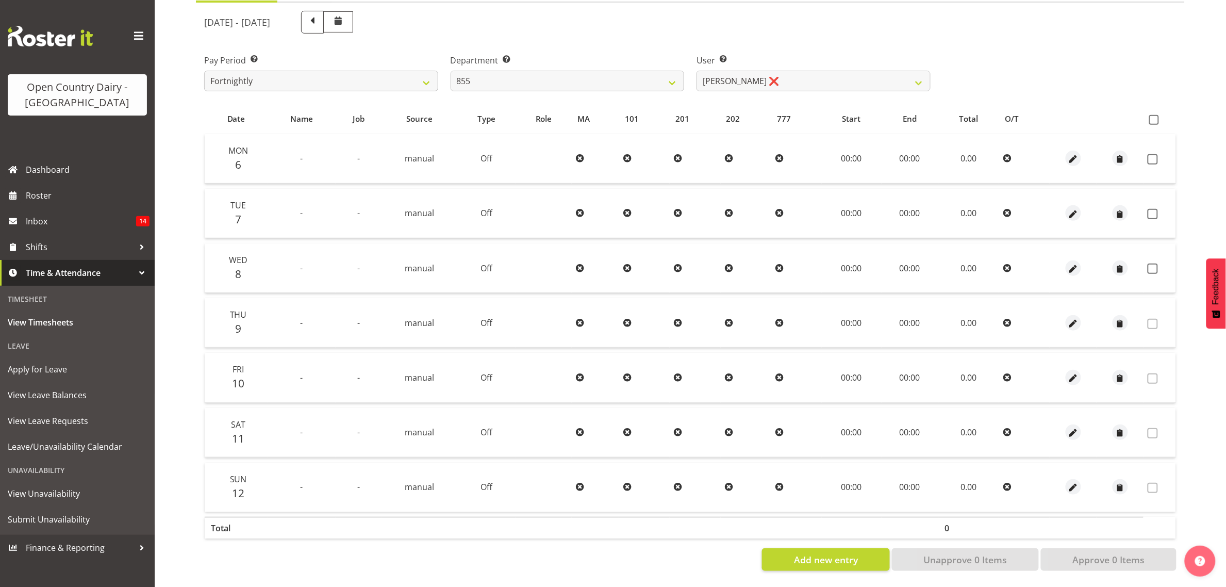
click at [849, 81] on div "User Select user. Note: This is filtered down by the previous two drop-down ite…" at bounding box center [813, 69] width 246 height 58
click at [851, 71] on select "Leon Harrison ❌ Nathan Vincent ❌ Wayne Jukes ❌" at bounding box center [813, 81] width 234 height 21
drag, startPoint x: 848, startPoint y: 29, endPoint x: 578, endPoint y: 86, distance: 275.5
click at [844, 26] on div "October 6th - October 12th 2025 Pay Period Select which pay period you would li…" at bounding box center [690, 288] width 972 height 566
click at [558, 80] on select "734 735 736 737 738 739 851 853 854 855 856 858 861 862 865 867-9032 868 869 87…" at bounding box center [568, 81] width 234 height 21
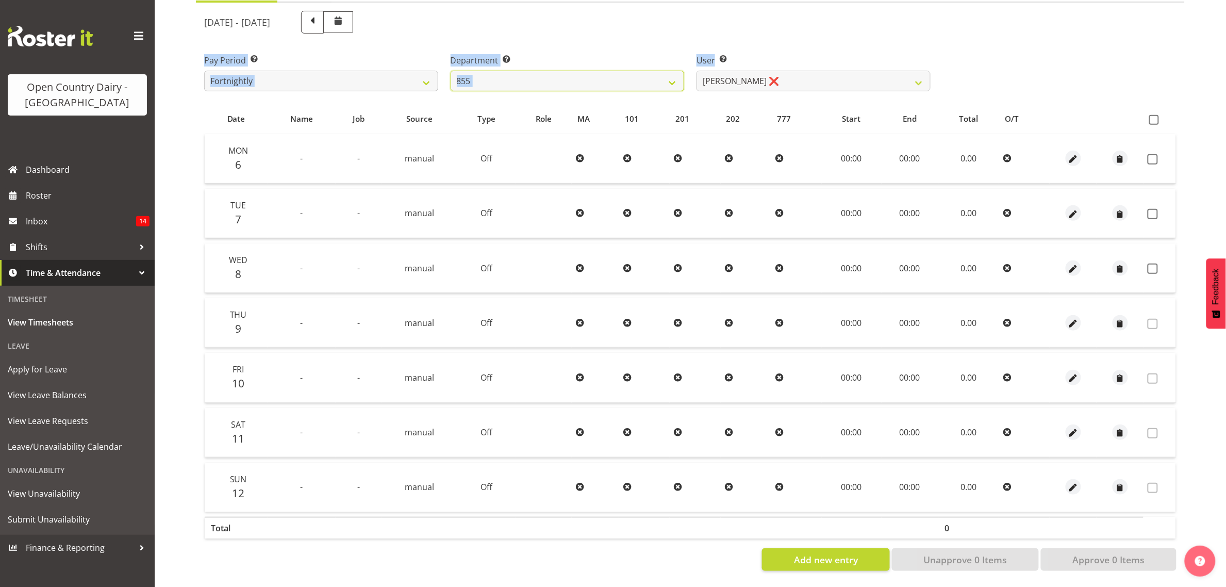
select select "678"
click at [451, 71] on select "734 735 736 737 738 739 851 853 854 855 856 858 861 862 865 867-9032 868 869 87…" at bounding box center [568, 81] width 234 height 21
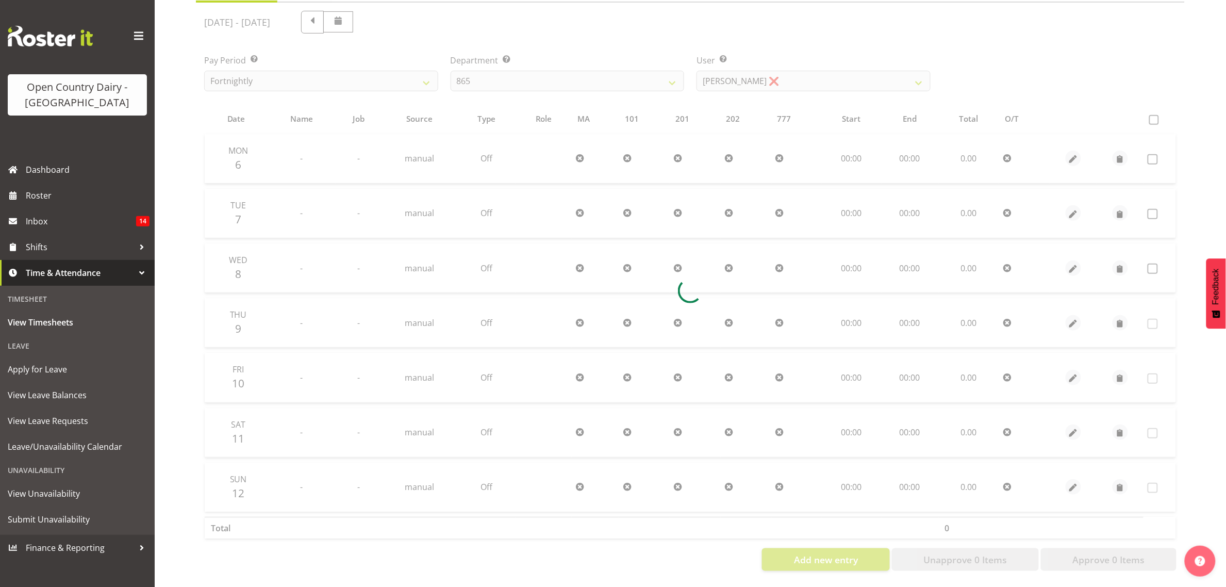
click at [798, 79] on div at bounding box center [690, 291] width 989 height 576
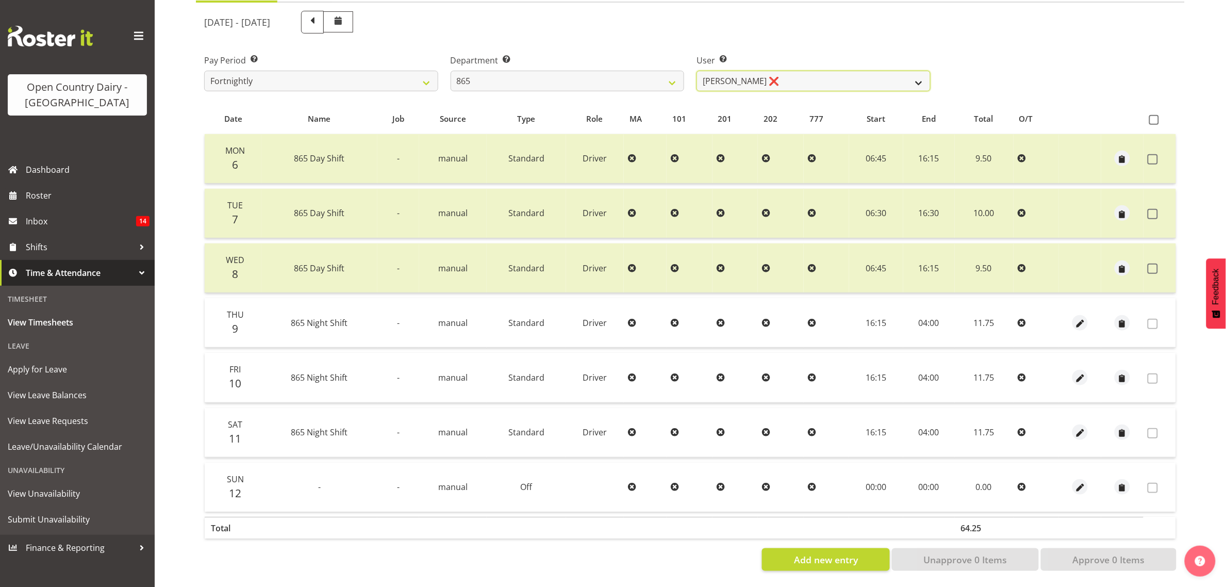
click at [798, 73] on select "Flavio Ferraz ❌ George Courtney ❌ Steffan Kennard ❌" at bounding box center [813, 81] width 234 height 21
select select "9760"
click at [696, 71] on select "Flavio Ferraz ❌ George Courtney ❌ Steffan Kennard ❌" at bounding box center [813, 81] width 234 height 21
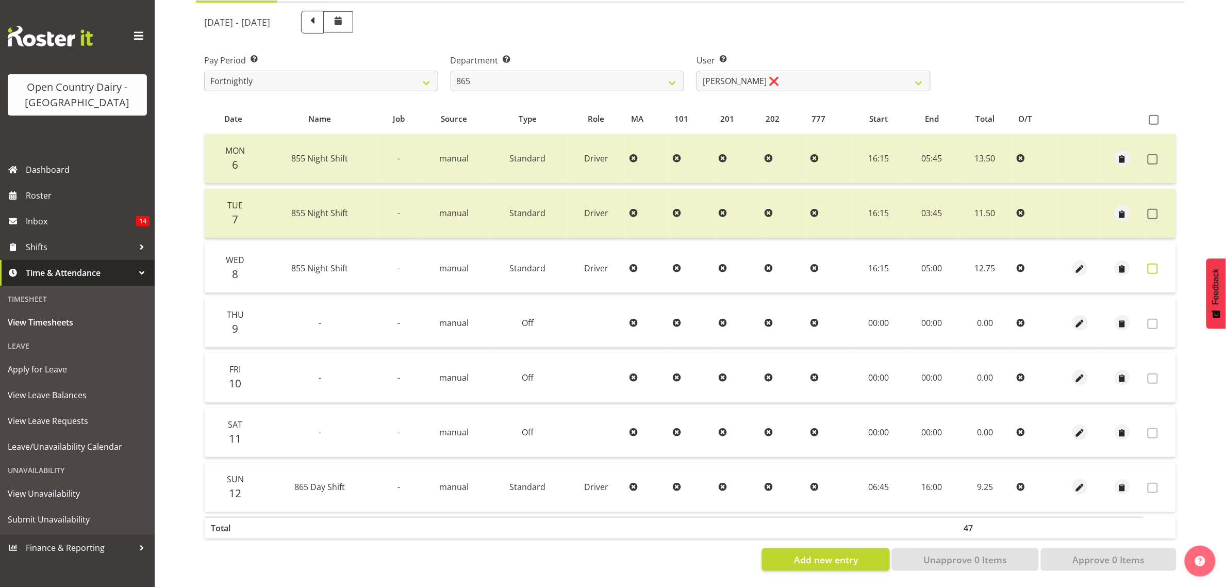
click at [1153, 263] on span at bounding box center [1152, 268] width 10 height 10
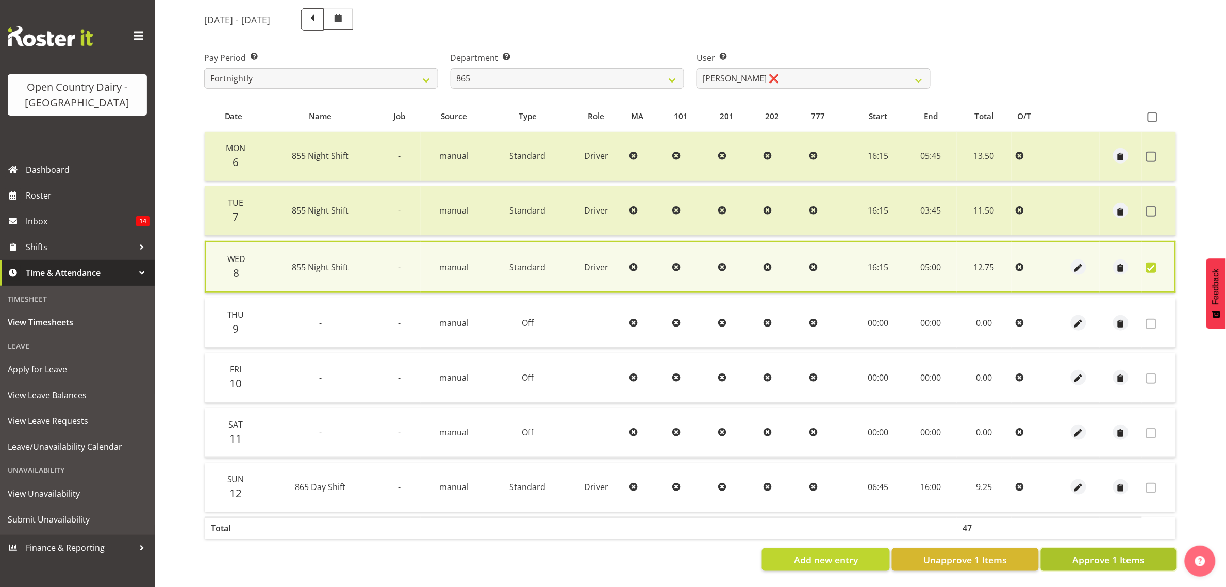
click at [1114, 556] on span "Approve 1 Items" at bounding box center [1108, 559] width 72 height 13
checkbox input "false"
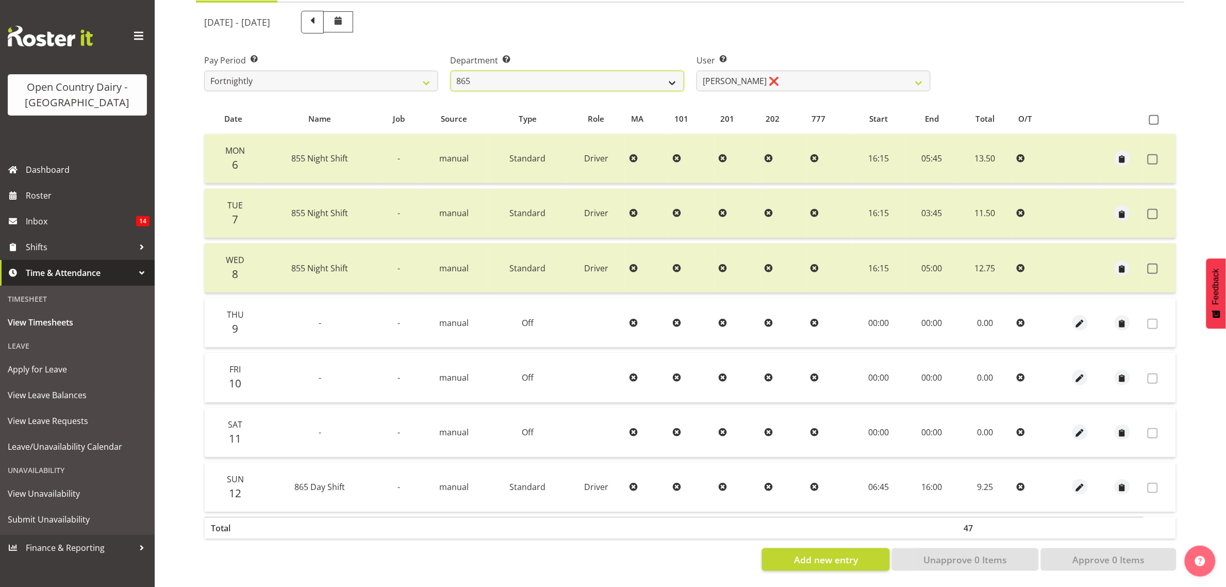
click at [540, 71] on select "734 735 736 737 738 739 851 853 854 855 856 858 861 862 865 867-9032 868 869 87…" at bounding box center [568, 81] width 234 height 21
click at [475, 54] on label "Department Select which department you would like to view." at bounding box center [568, 60] width 234 height 12
click at [478, 71] on select "734 735 736 737 738 739 851 853 854 855 856 858 861 862 865 867-9032 868 869 87…" at bounding box center [568, 81] width 234 height 21
select select "682"
click at [451, 71] on select "734 735 736 737 738 739 851 853 854 855 856 858 861 862 865 867-9032 868 869 87…" at bounding box center [568, 81] width 234 height 21
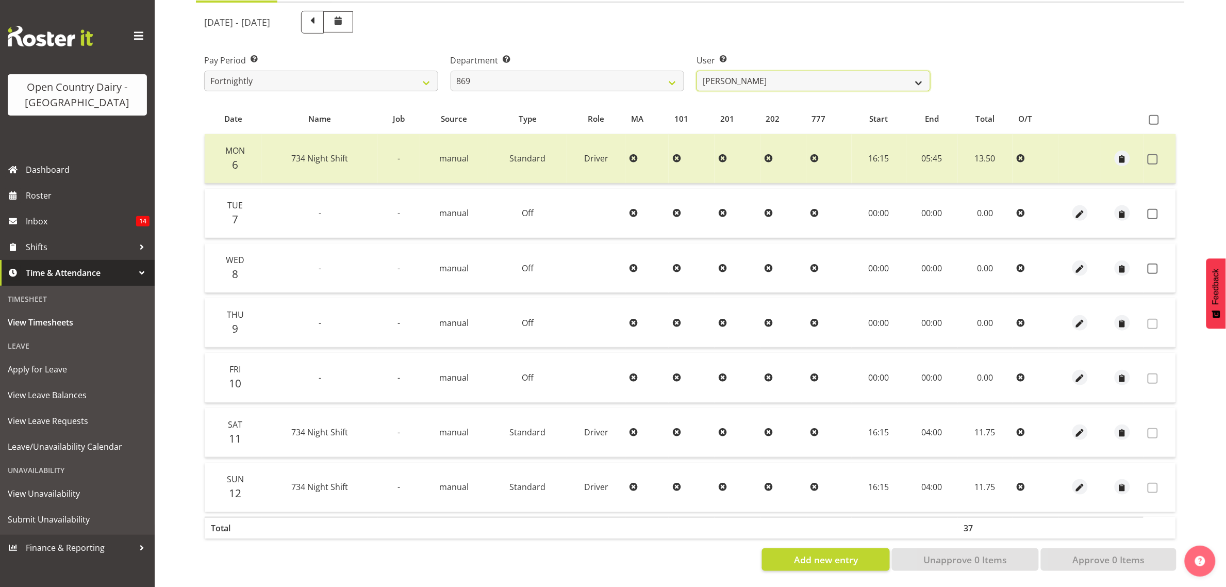
click at [795, 73] on select "Barry O'Donnell ❌ Barry Johnston ❌ Jason Soper ❌ Peter Wieczorek ❌" at bounding box center [813, 81] width 234 height 21
select select "7399"
click at [696, 71] on select "Barry O'Donnell ❌ Barry Johnston ❌ Jason Soper ❌ Peter Wieczorek ❌" at bounding box center [813, 81] width 234 height 21
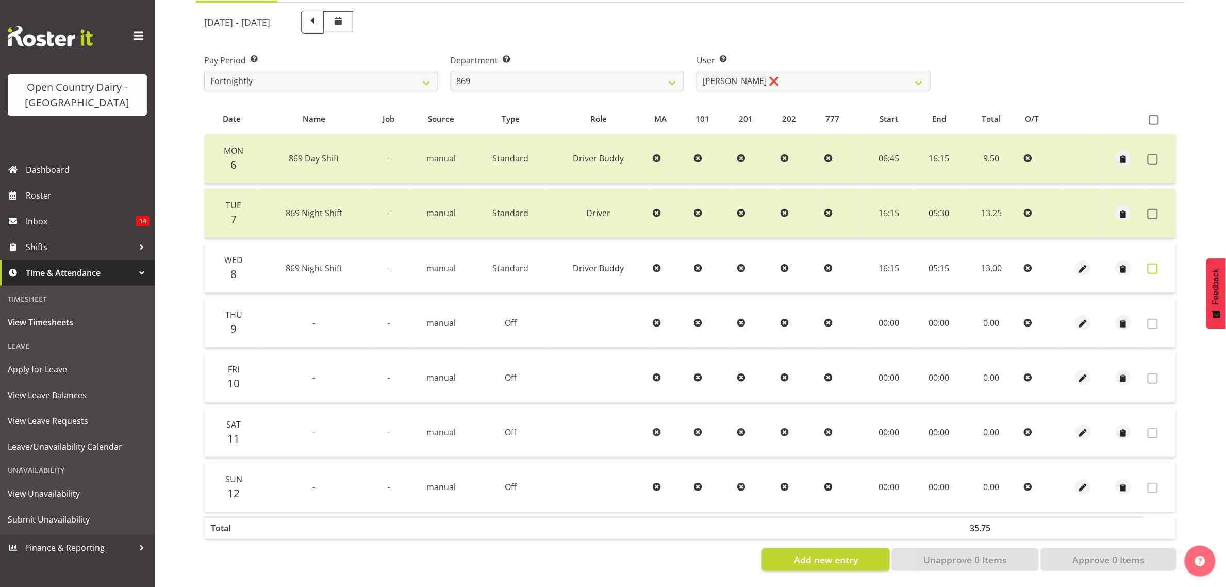
click at [1161, 263] on label at bounding box center [1155, 268] width 16 height 10
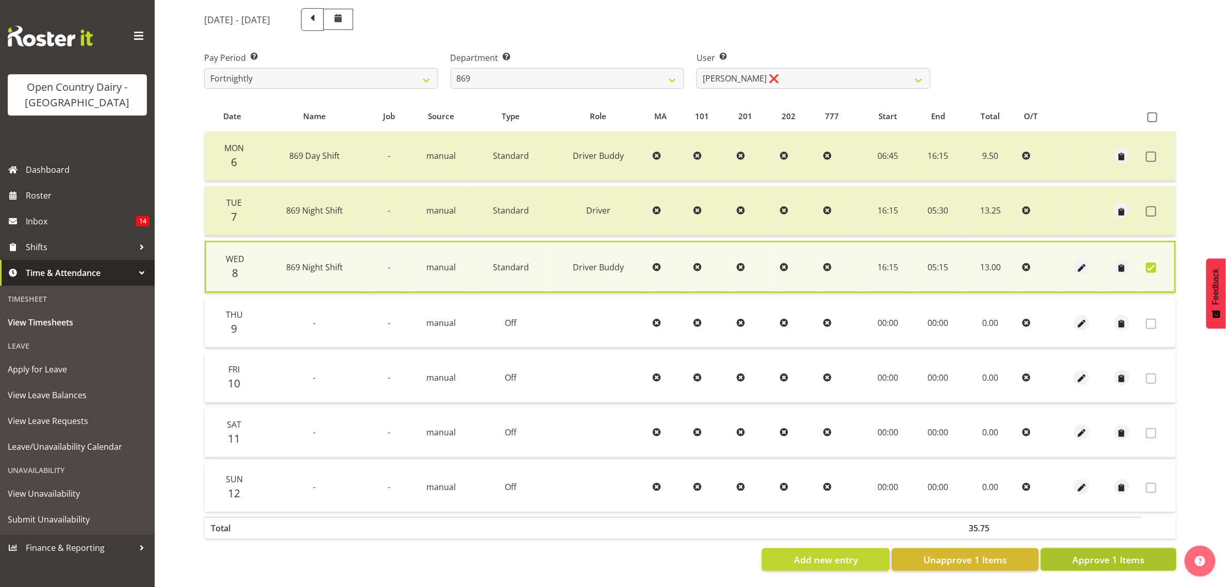
click at [1137, 553] on span "Approve 1 Items" at bounding box center [1108, 559] width 72 height 13
checkbox input "false"
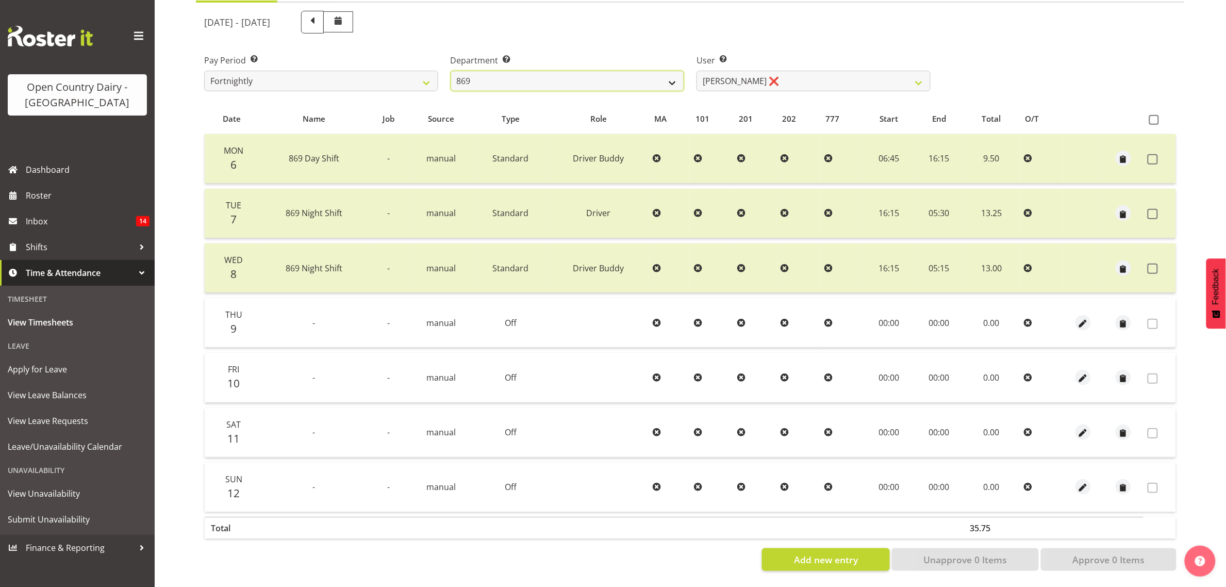
click at [638, 72] on select "734 735 736 737 738 739 851 853 854 855 856 858 861 862 865 867-9032 868 869 87…" at bounding box center [568, 81] width 234 height 21
select select "909"
click at [451, 71] on select "734 735 736 737 738 739 851 853 854 855 856 858 861 862 865 867-9032 868 869 87…" at bounding box center [568, 81] width 234 height 21
select select "7397"
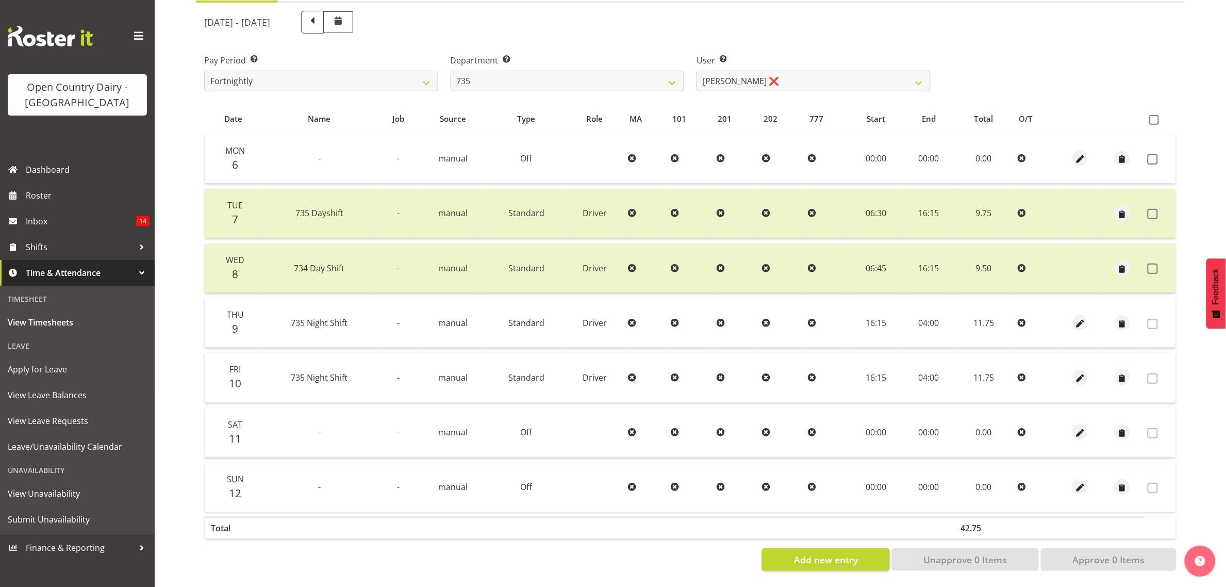
click at [632, 70] on div "October 6th - October 12th 2025 Pay Period Select which pay period you would li…" at bounding box center [690, 288] width 972 height 566
click at [632, 71] on select "734 735 736 737 738 739 851 853 854 855 856 858 861 862 865 867-9032 868 869 87…" at bounding box center [568, 81] width 234 height 21
select select "905"
click at [451, 71] on select "734 735 736 737 738 739 851 853 854 855 856 858 861 862 865 867-9032 868 869 87…" at bounding box center [568, 81] width 234 height 21
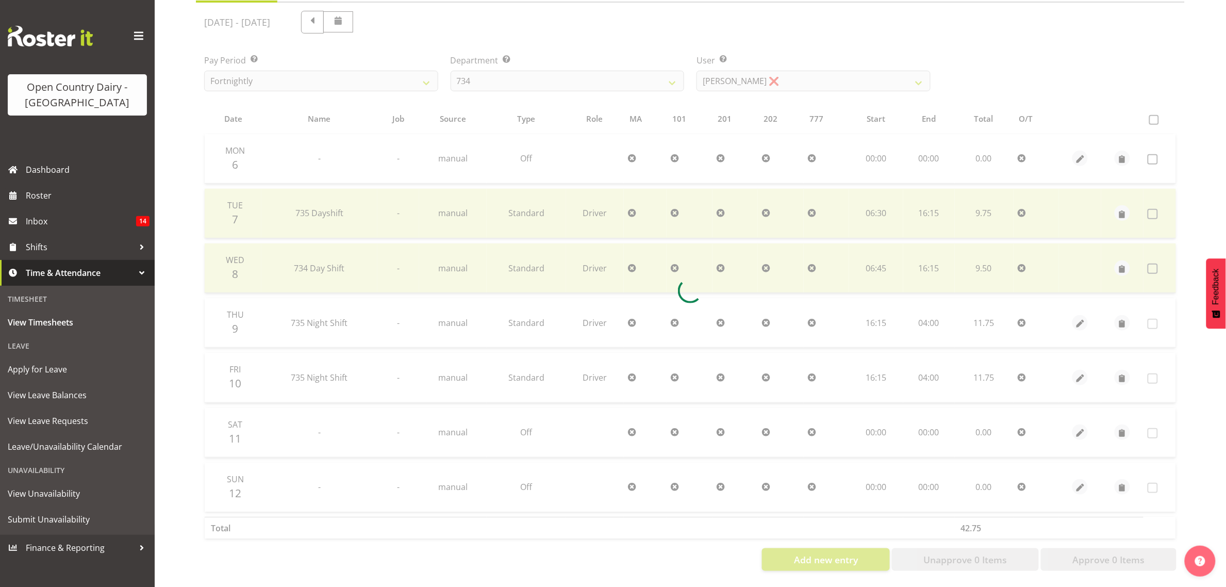
click at [770, 66] on div at bounding box center [690, 291] width 989 height 576
click at [771, 69] on div at bounding box center [690, 291] width 989 height 576
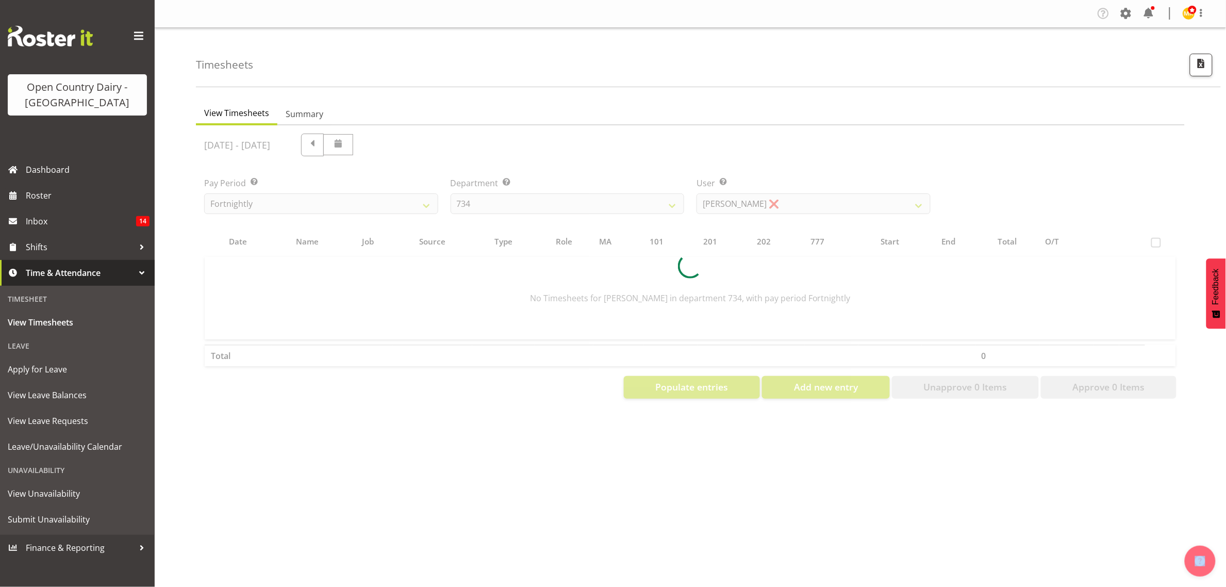
scroll to position [0, 0]
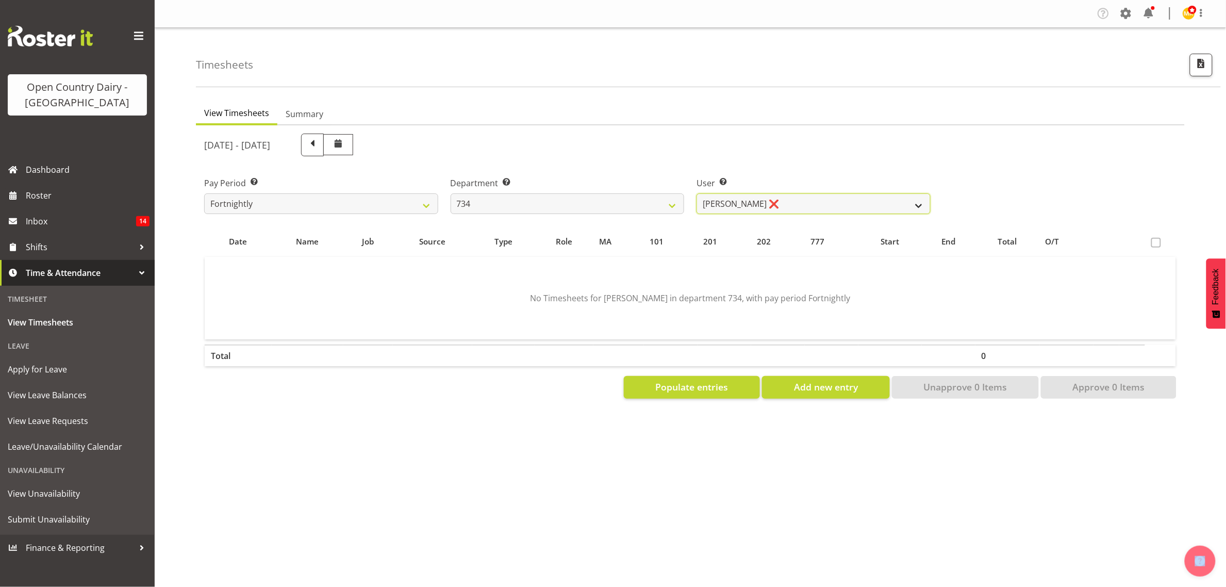
click at [759, 202] on select "Justin Spicer ❌ Ryan Thompson ❌ Tracey Chittock ❌ Zachary Shanks ❌" at bounding box center [813, 203] width 234 height 21
select select "9998"
click at [696, 193] on select "Justin Spicer ❌ Ryan Thompson ❌ Tracey Chittock ❌ Zachary Shanks ❌" at bounding box center [813, 203] width 234 height 21
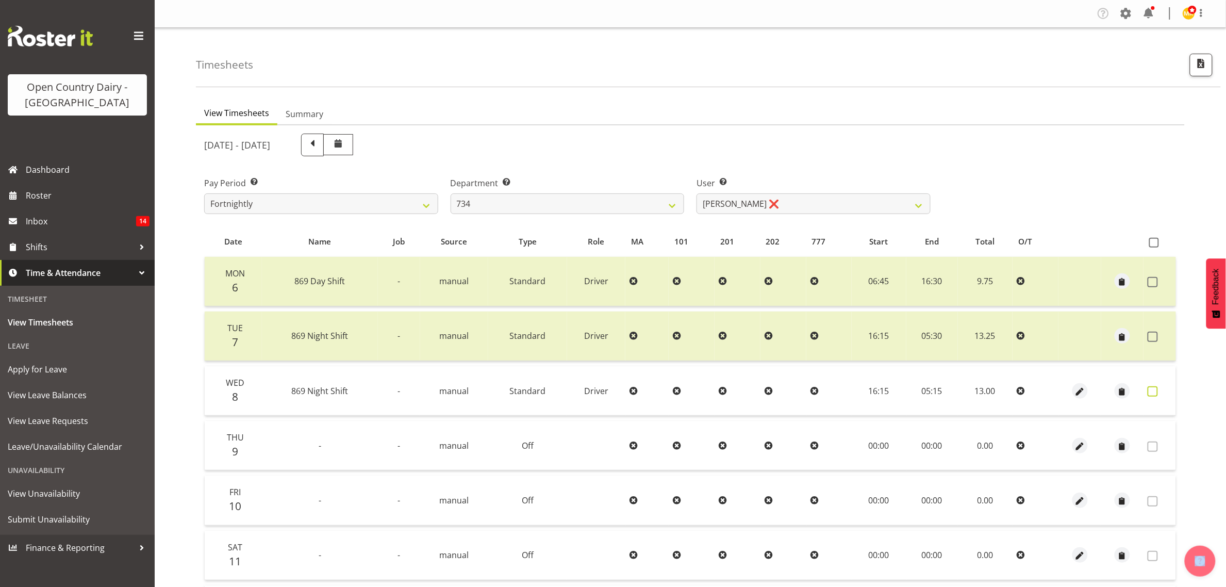
click at [1151, 392] on span at bounding box center [1152, 391] width 10 height 10
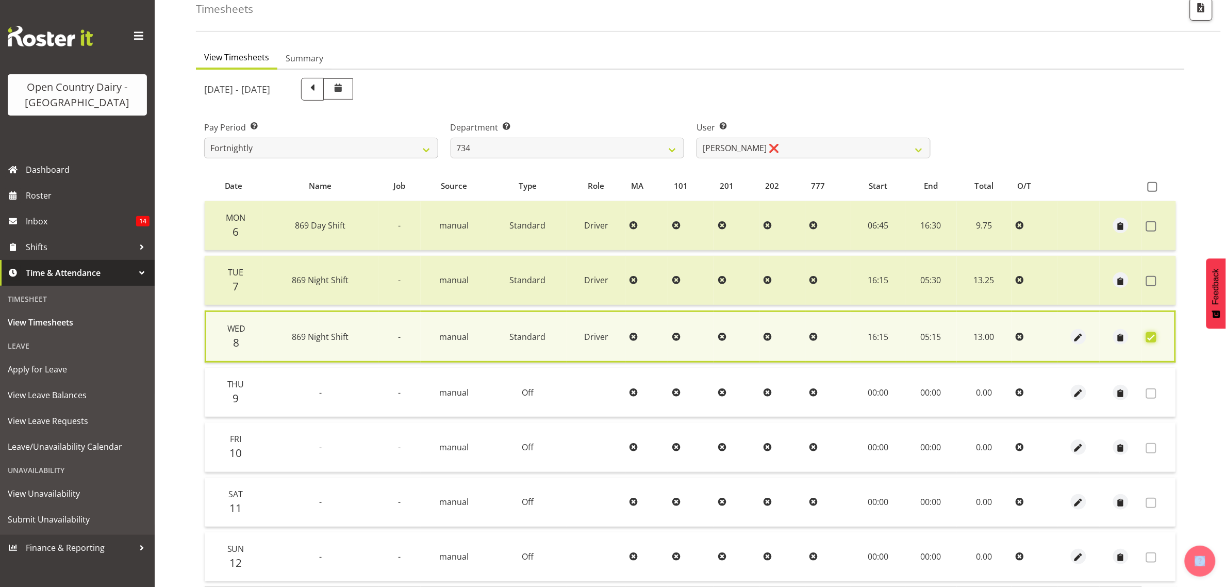
scroll to position [135, 0]
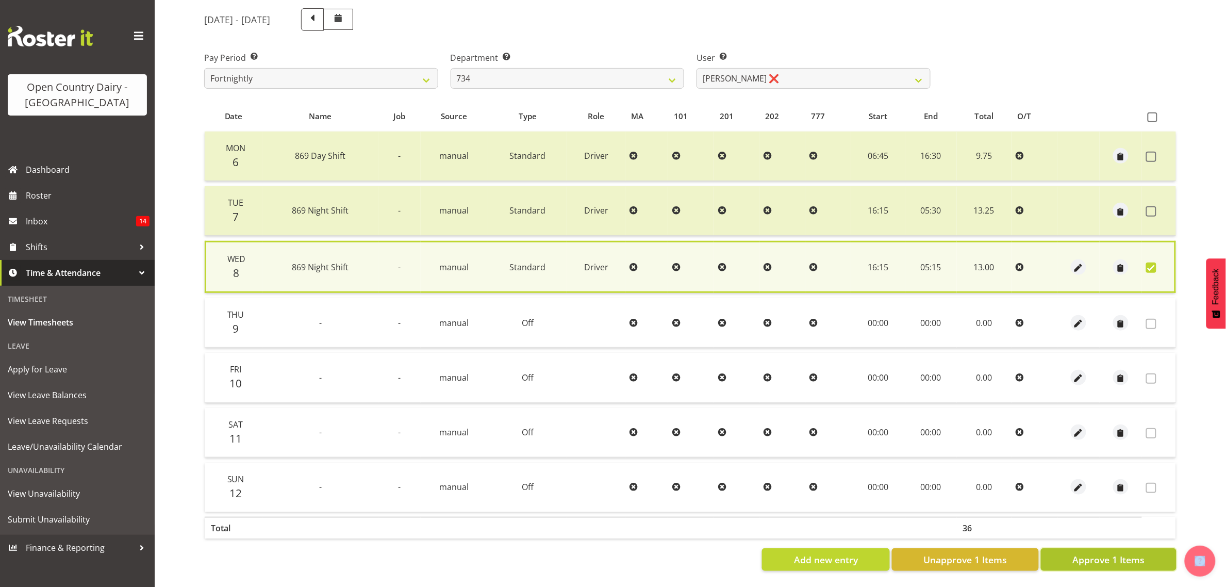
click at [1115, 553] on span "Approve 1 Items" at bounding box center [1108, 559] width 72 height 13
checkbox input "false"
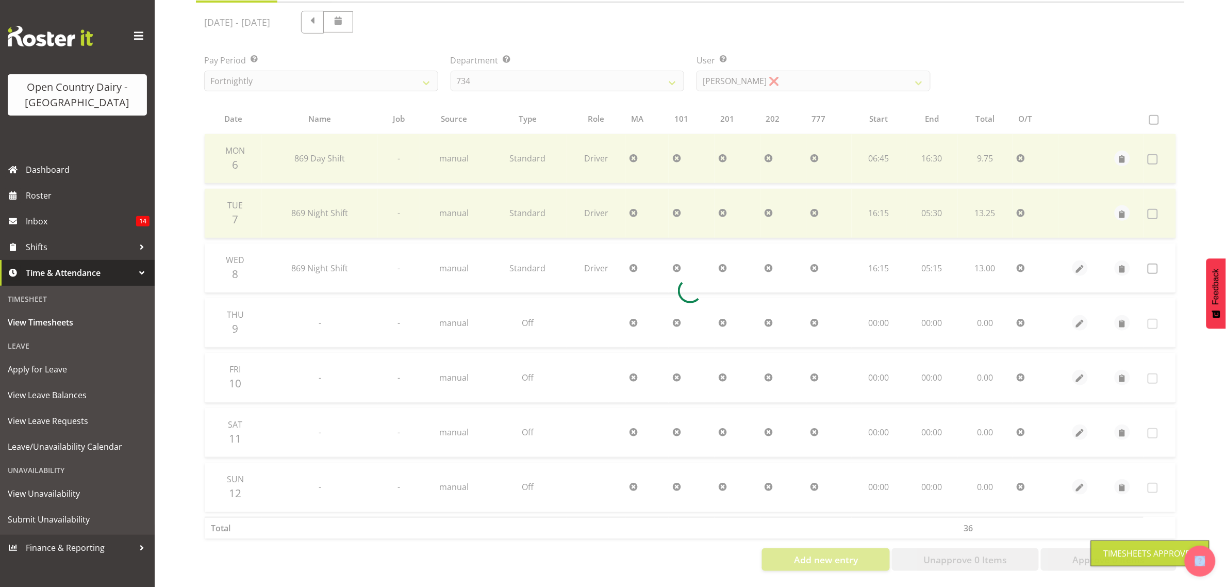
scroll to position [133, 0]
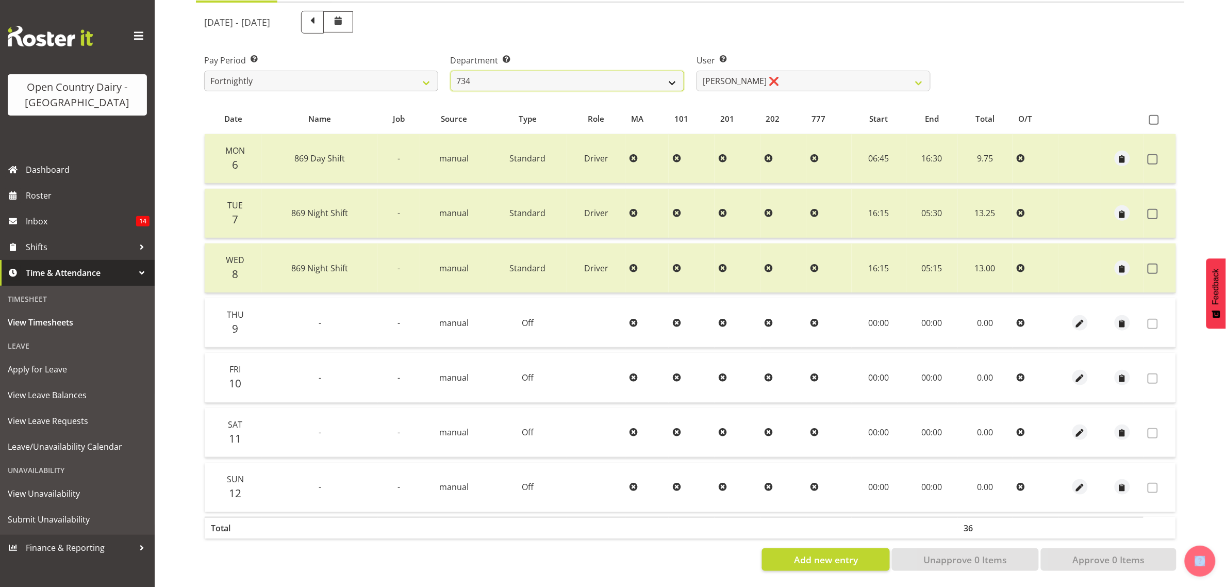
click at [609, 71] on select "734 735 736 737 738 739 851 853 854 855 856 858 861 862 865 867-9032 868 869 87…" at bounding box center [568, 81] width 234 height 21
select select "683"
click at [451, 71] on select "734 735 736 737 738 739 851 853 854 855 856 858 861 862 865 867-9032 868 869 87…" at bounding box center [568, 81] width 234 height 21
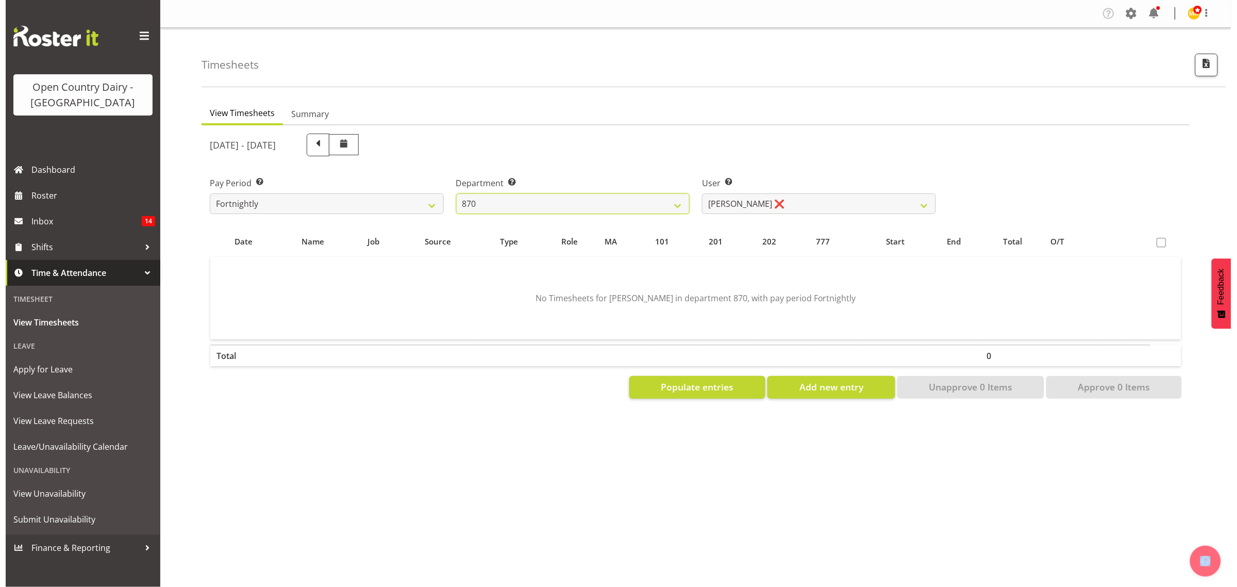
scroll to position [0, 0]
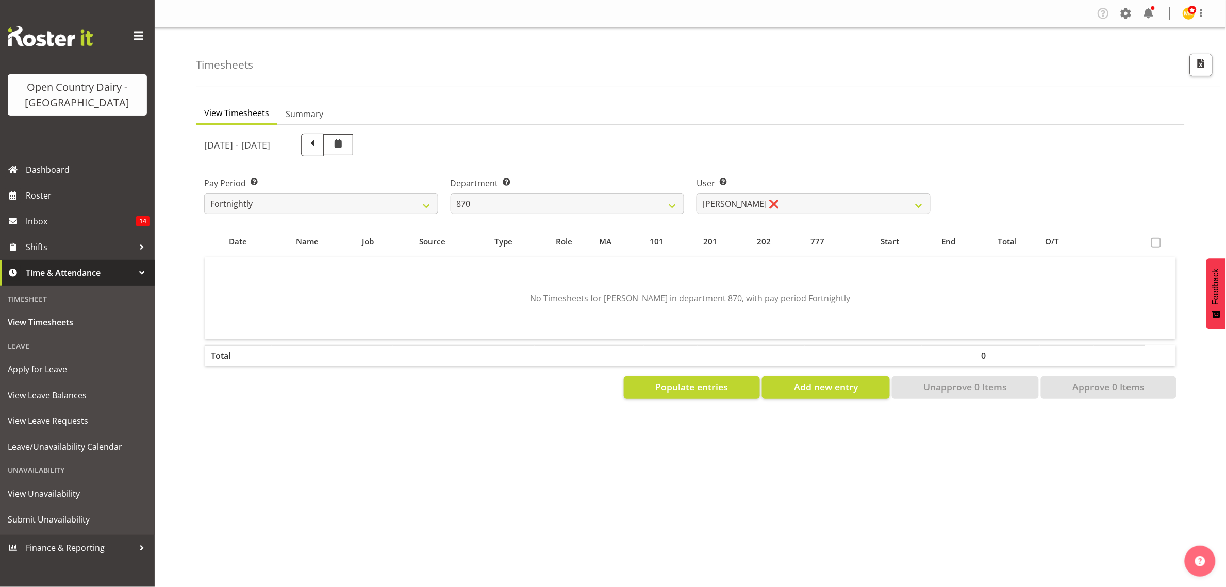
click at [764, 188] on label "User Select user. Note: This is filtered down by the previous two drop-down ite…" at bounding box center [813, 183] width 234 height 12
click at [769, 204] on select "Andy Haywood ❌ David Young ❌ Stewart Matheson ❌" at bounding box center [813, 203] width 234 height 21
select select "7473"
click at [696, 193] on select "Andy Haywood ❌ David Young ❌ Stewart Matheson ❌" at bounding box center [813, 203] width 234 height 21
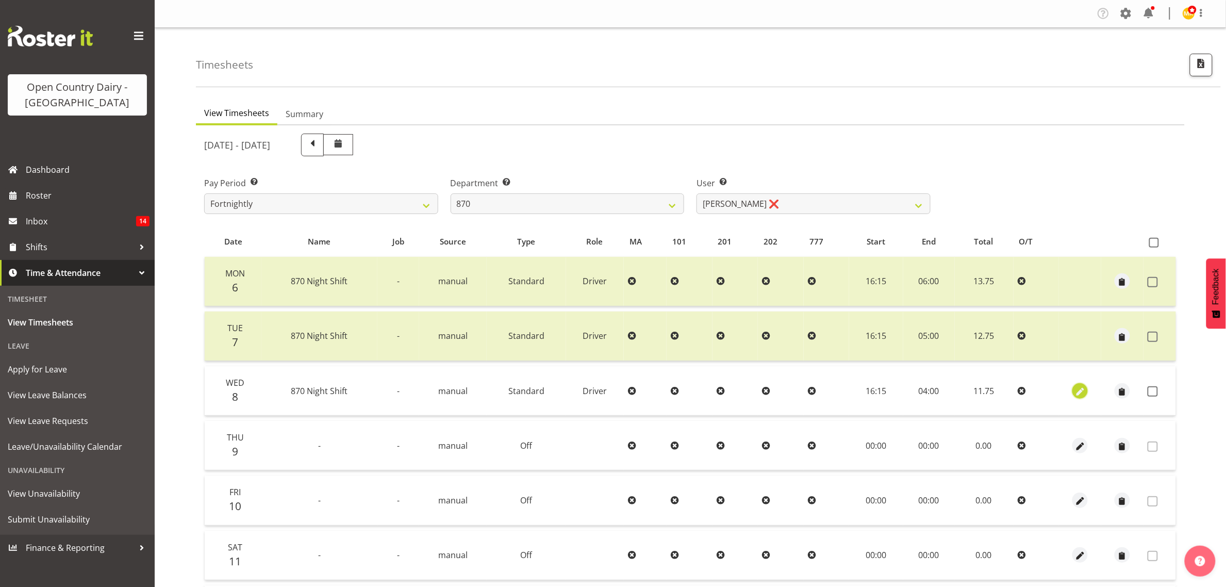
click at [1075, 396] on span "button" at bounding box center [1080, 392] width 12 height 12
select select "Standard"
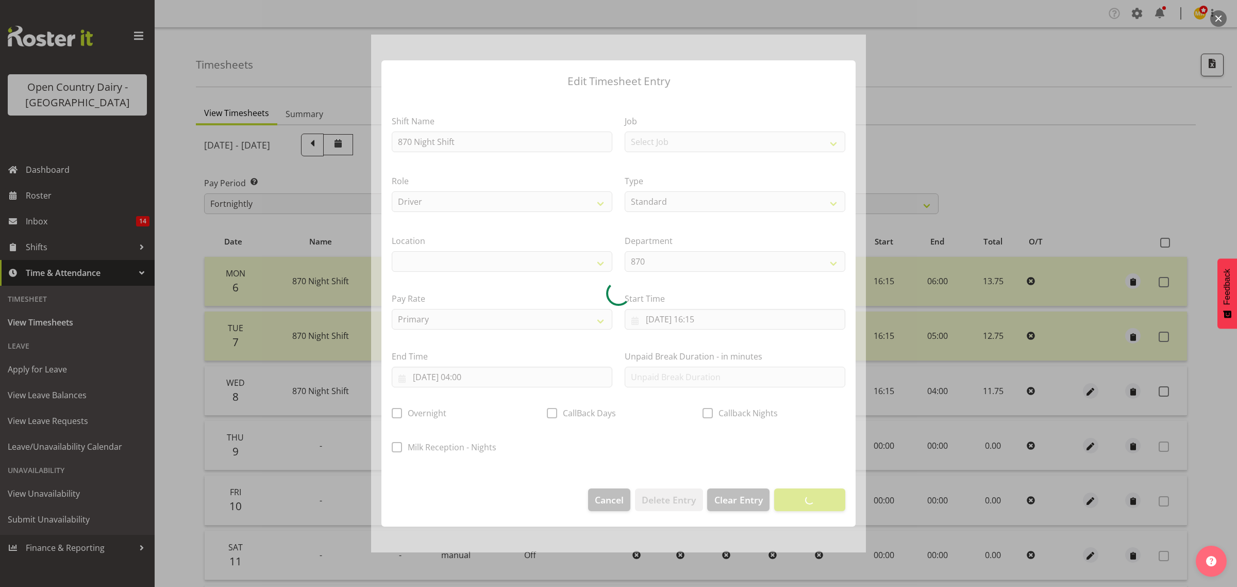
select select
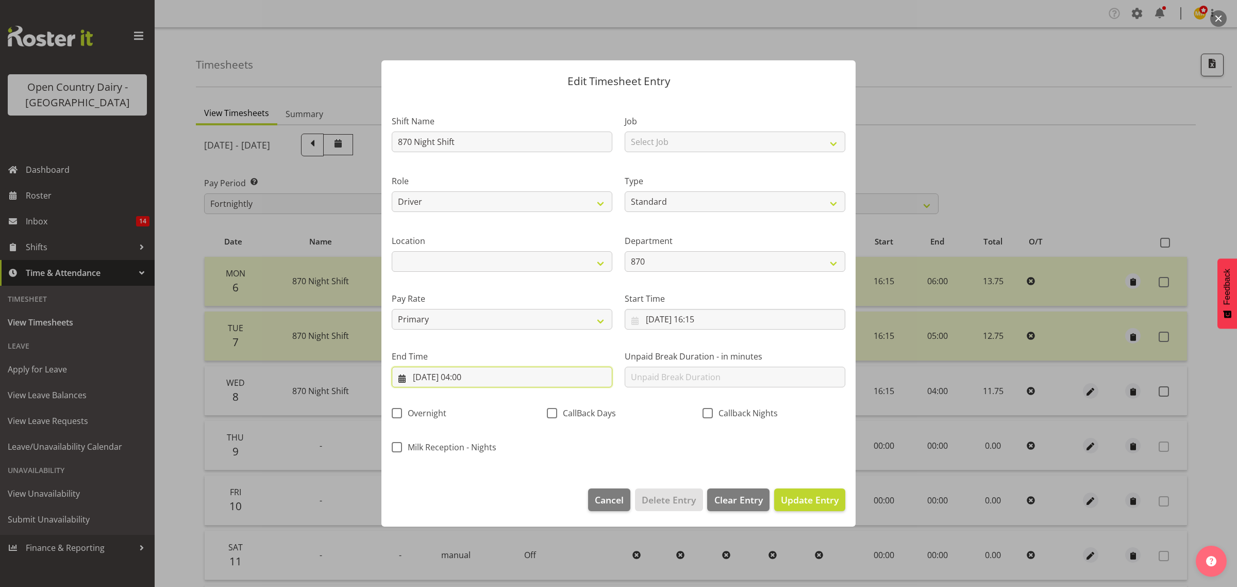
click at [486, 378] on input "09/10/2025, 04:00" at bounding box center [502, 376] width 221 height 21
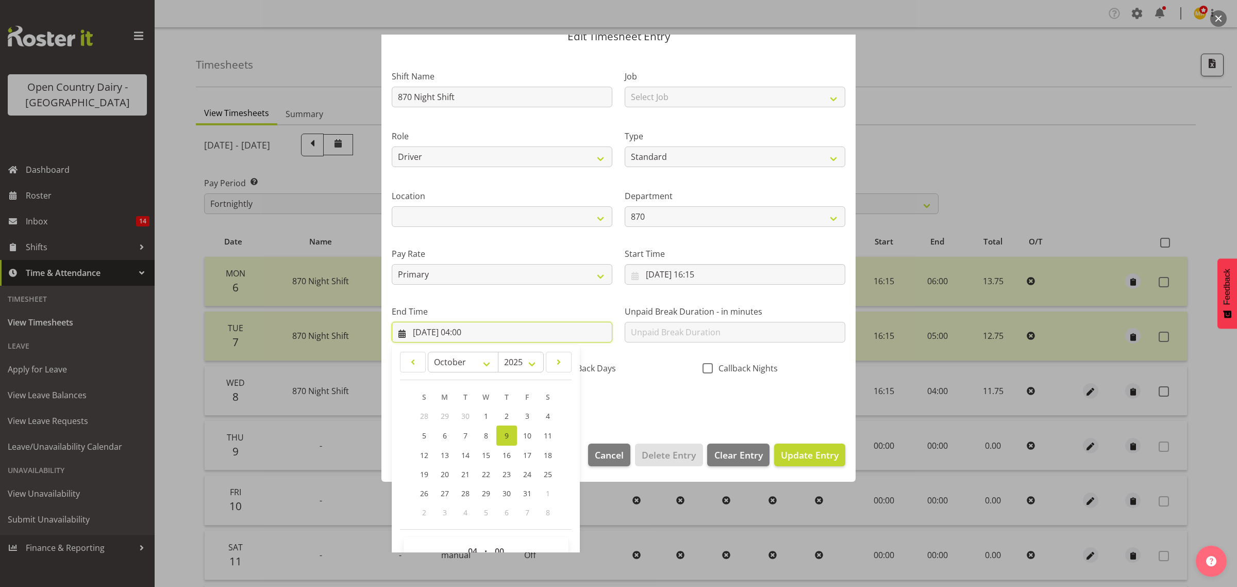
scroll to position [70, 0]
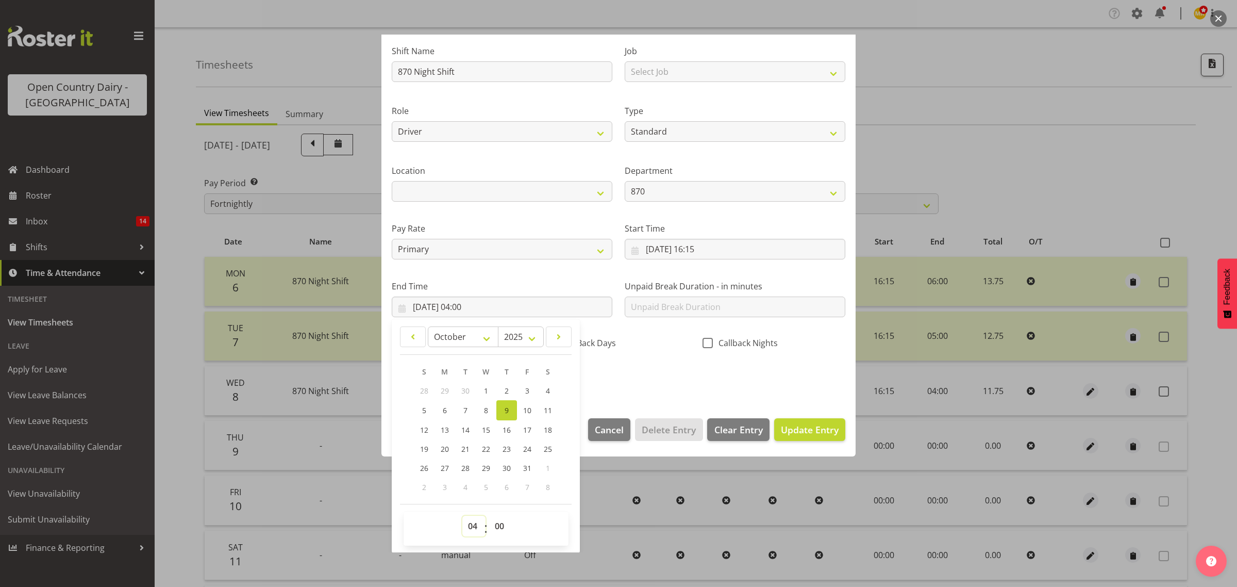
drag, startPoint x: 468, startPoint y: 527, endPoint x: 466, endPoint y: 518, distance: 8.9
click at [468, 524] on select "00 01 02 03 04 05 06 07 08 09 10 11 12 13 14 15 16 17 18 19 20 21 22 23" at bounding box center [473, 525] width 23 height 21
select select "5"
click at [462, 515] on select "00 01 02 03 04 05 06 07 08 09 10 11 12 13 14 15 16 17 18 19 20 21 22 23" at bounding box center [473, 525] width 23 height 21
type input "[DATE] 05:00"
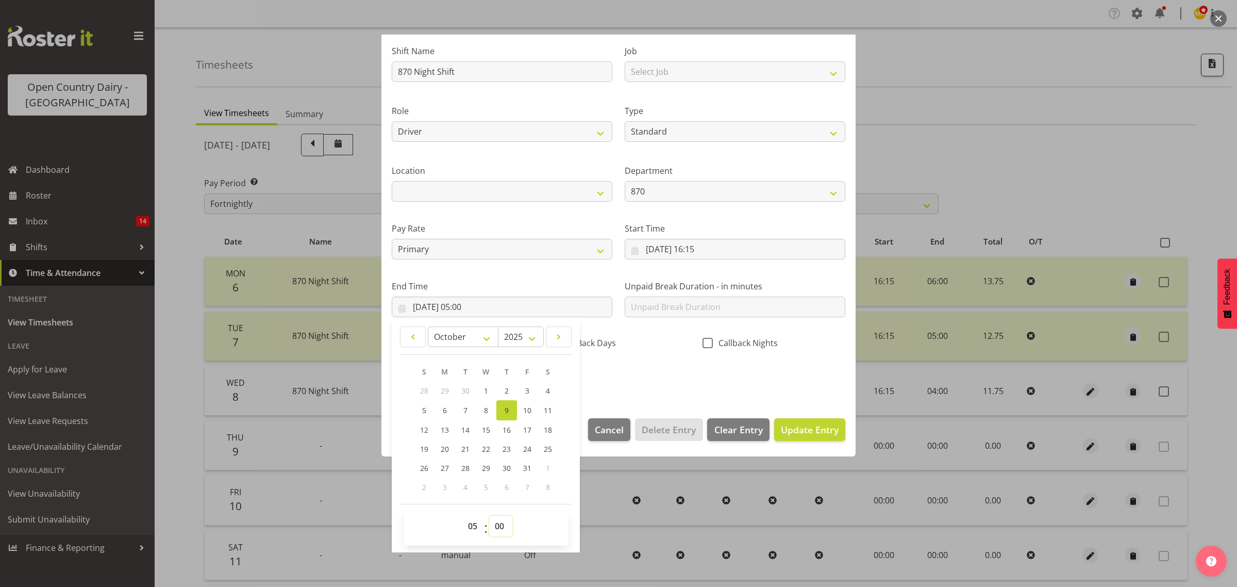
click at [494, 527] on select "00 01 02 03 04 05 06 07 08 09 10 11 12 13 14 15 16 17 18 19 20 21 22 23 24 25 2…" at bounding box center [500, 525] width 23 height 21
select select "15"
click at [489, 515] on select "00 01 02 03 04 05 06 07 08 09 10 11 12 13 14 15 16 17 18 19 20 21 22 23 24 25 2…" at bounding box center [500, 525] width 23 height 21
type input "09/10/2025, 05:15"
click at [640, 370] on div "Shift Name 870 Night Shift Job Select Job Connecting /unconnecting Trailers Dri…" at bounding box center [619, 210] width 466 height 361
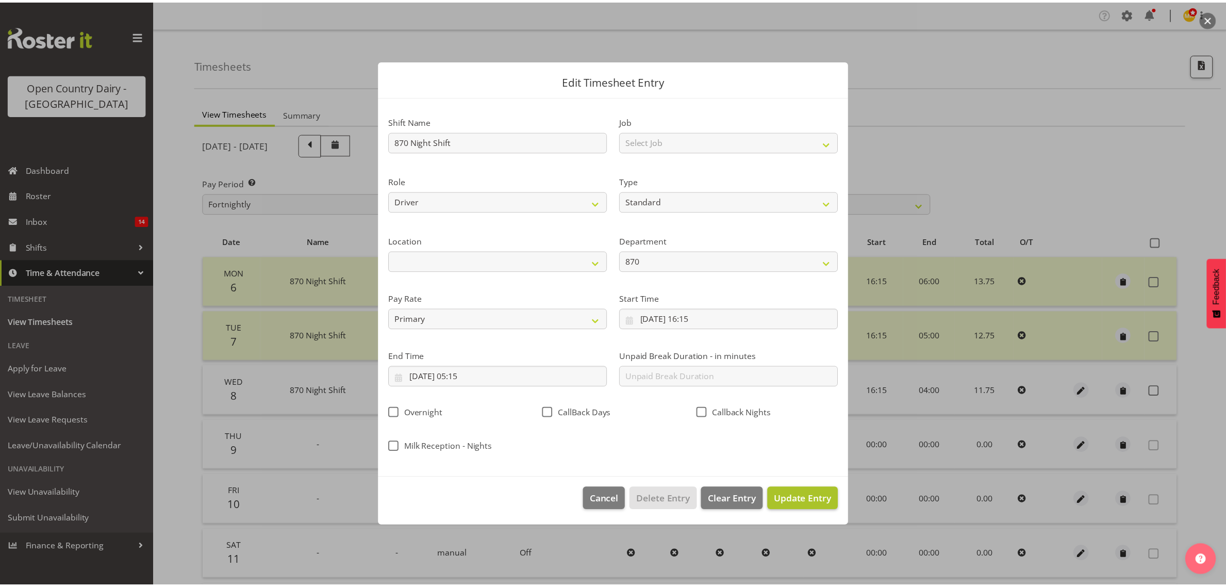
scroll to position [0, 0]
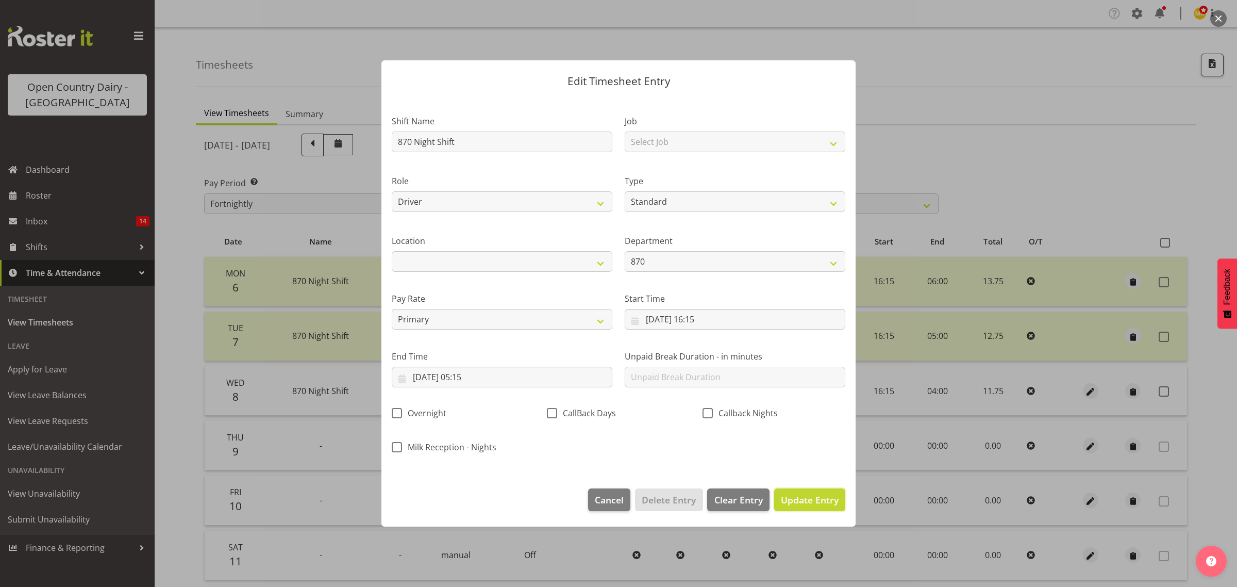
click at [794, 504] on span "Update Entry" at bounding box center [810, 499] width 58 height 12
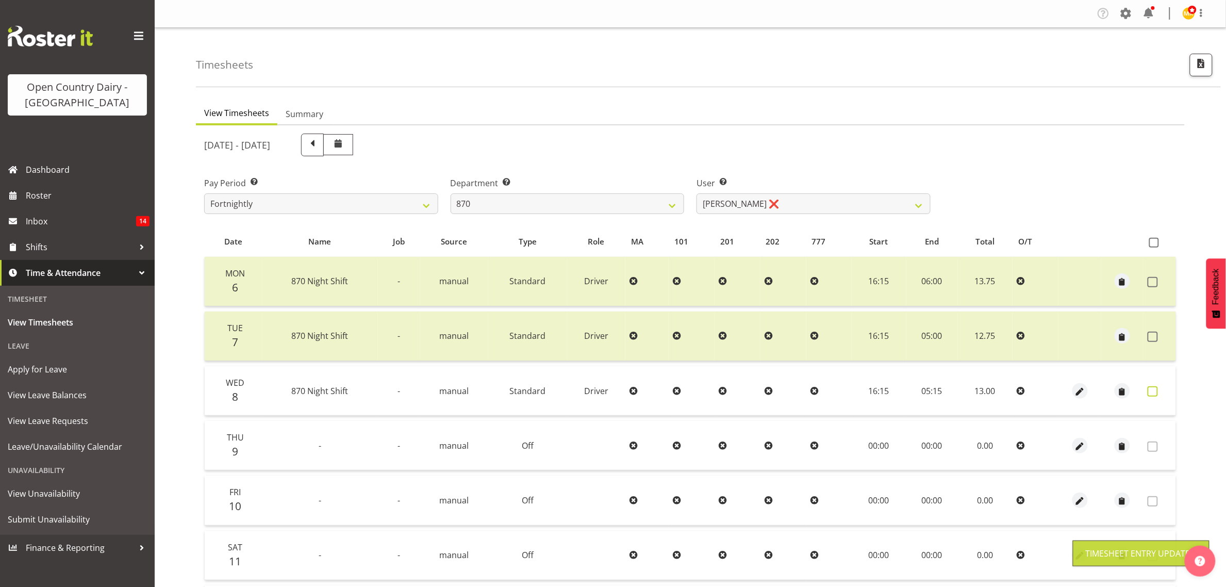
click at [1153, 393] on span at bounding box center [1152, 391] width 10 height 10
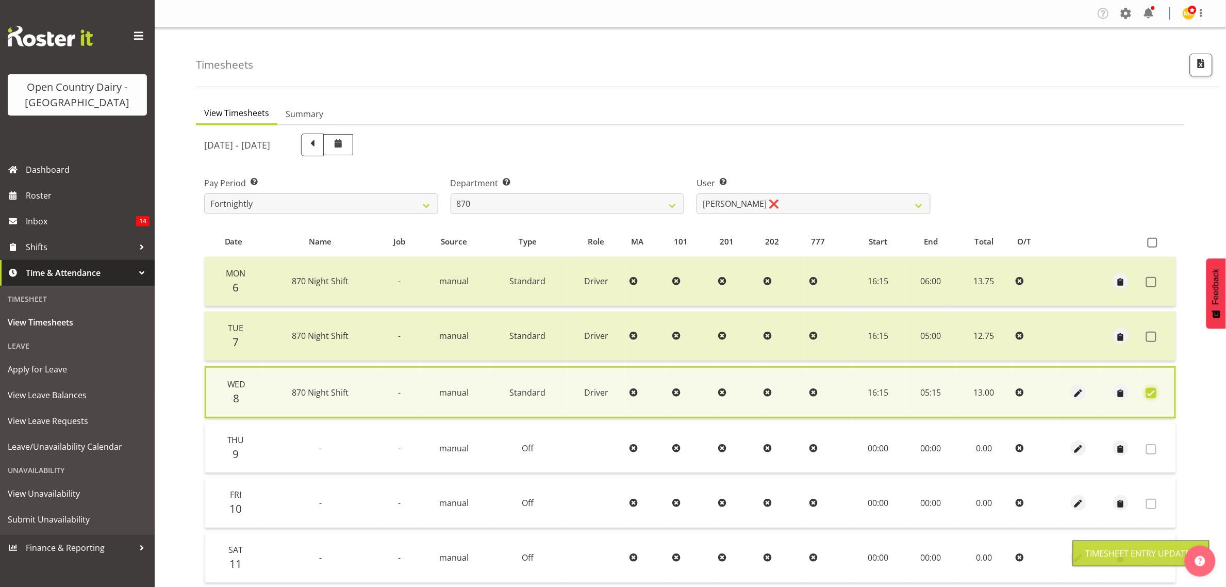
scroll to position [135, 0]
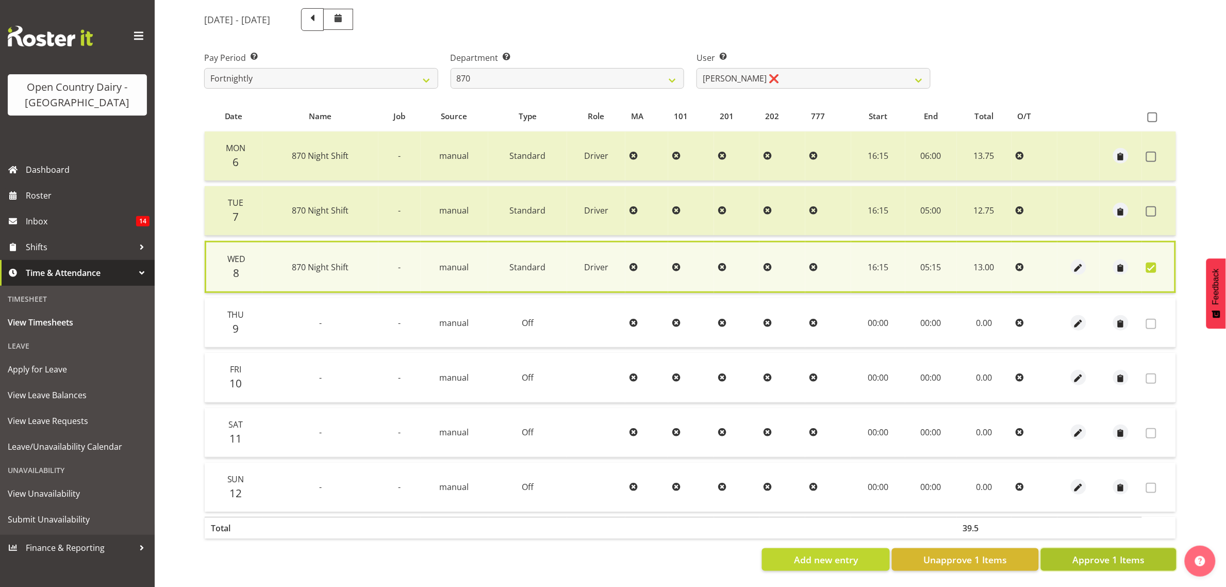
click at [1055, 548] on button "Approve 1 Items" at bounding box center [1109, 559] width 136 height 23
checkbox input "false"
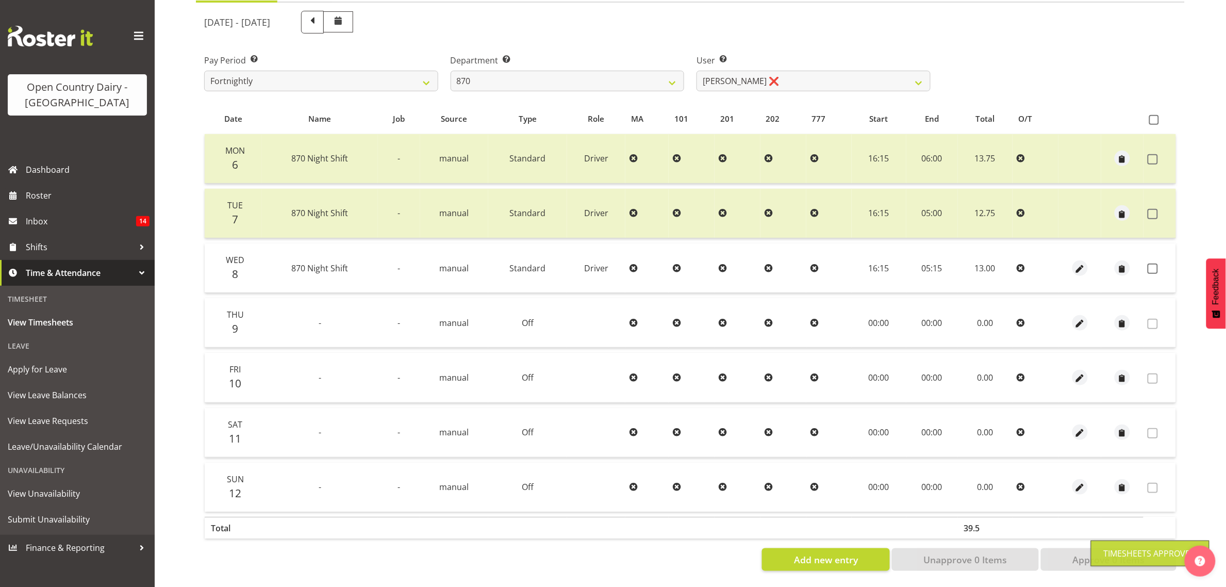
scroll to position [133, 0]
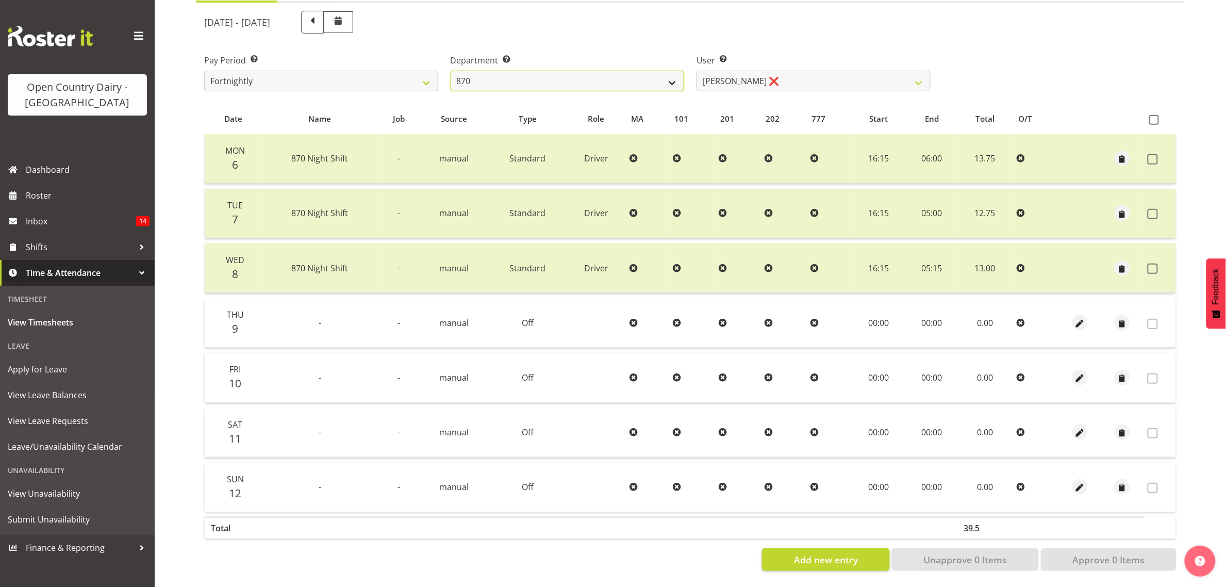
click at [645, 78] on select "734 735 736 737 738 739 851 853 854 855 856 858 861 862 865 867-9032 868 869 87…" at bounding box center [568, 81] width 234 height 21
select select "686"
click at [451, 71] on select "734 735 736 737 738 739 851 853 854 855 856 858 861 862 865 867-9032 868 869 87…" at bounding box center [568, 81] width 234 height 21
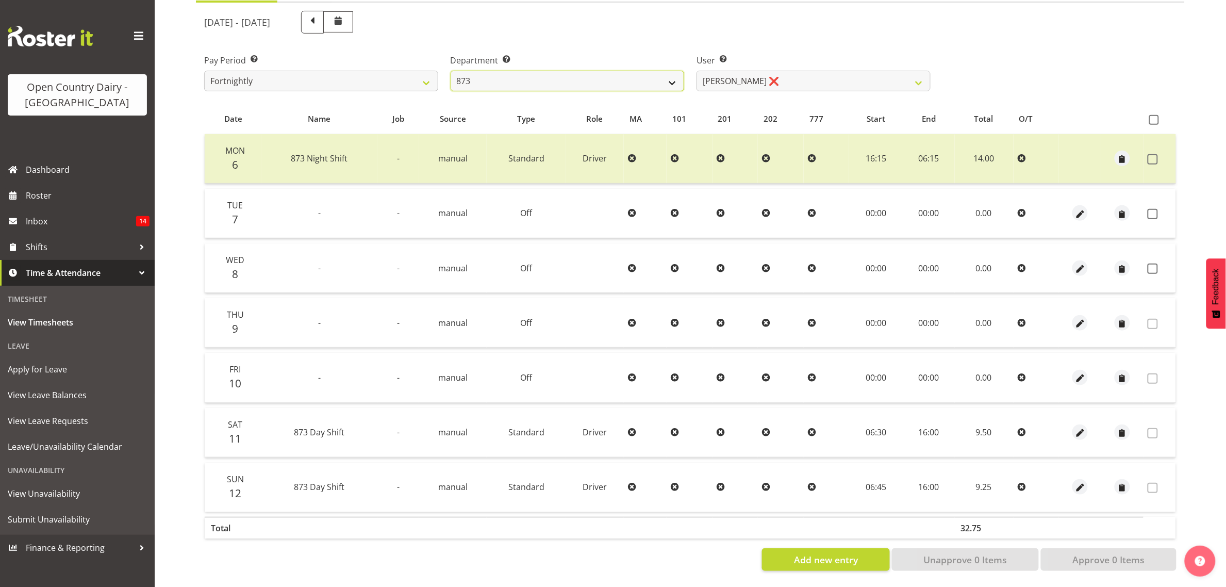
click at [513, 71] on select "734 735 736 737 738 739 851 853 854 855 856 858 861 862 865 867-9032 868 869 87…" at bounding box center [568, 81] width 234 height 21
drag, startPoint x: 745, startPoint y: 29, endPoint x: 763, endPoint y: 55, distance: 31.9
click at [749, 40] on div "User Select user. Note: This is filtered down by the previous two drop-down ite…" at bounding box center [813, 69] width 246 height 58
click at [761, 71] on select "Andrew Henderson ❌ Ricky Popham ❌ Stacy MacAskill ❌ Trish Nicol ❌" at bounding box center [813, 81] width 234 height 21
select select "7516"
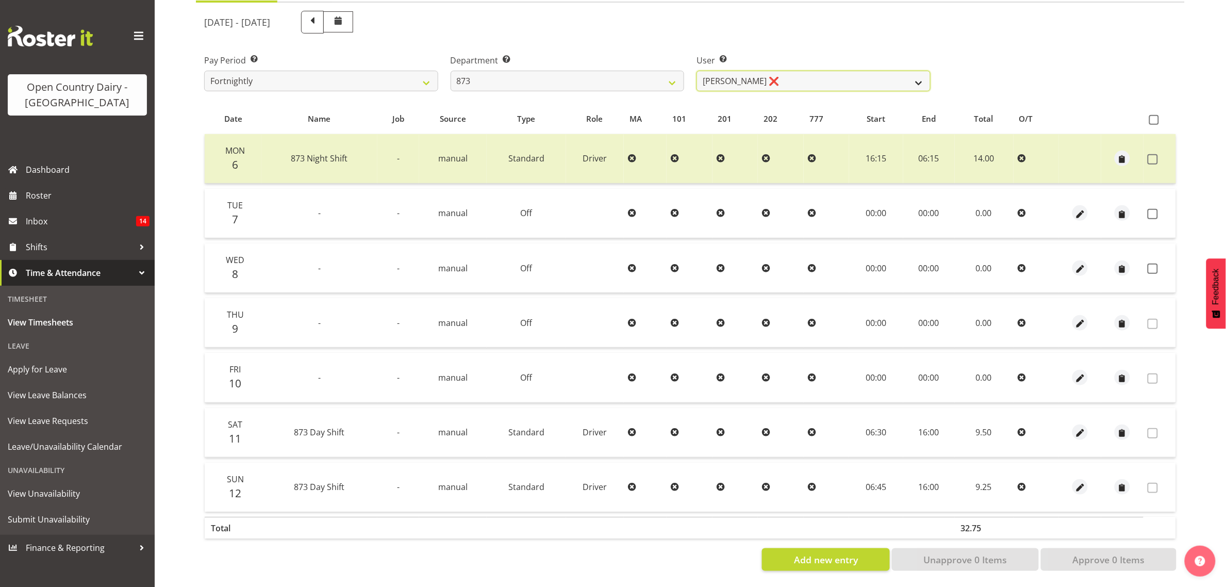
click at [696, 71] on select "Andrew Henderson ❌ Ricky Popham ❌ Stacy MacAskill ❌ Trish Nicol ❌" at bounding box center [813, 81] width 234 height 21
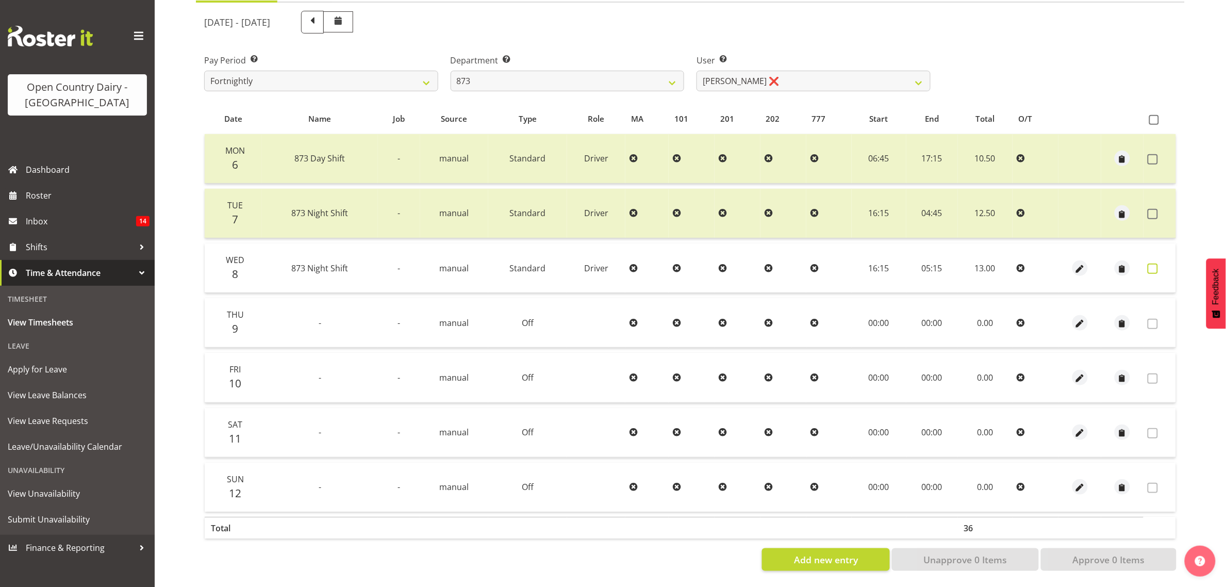
click at [1152, 263] on span at bounding box center [1152, 268] width 10 height 10
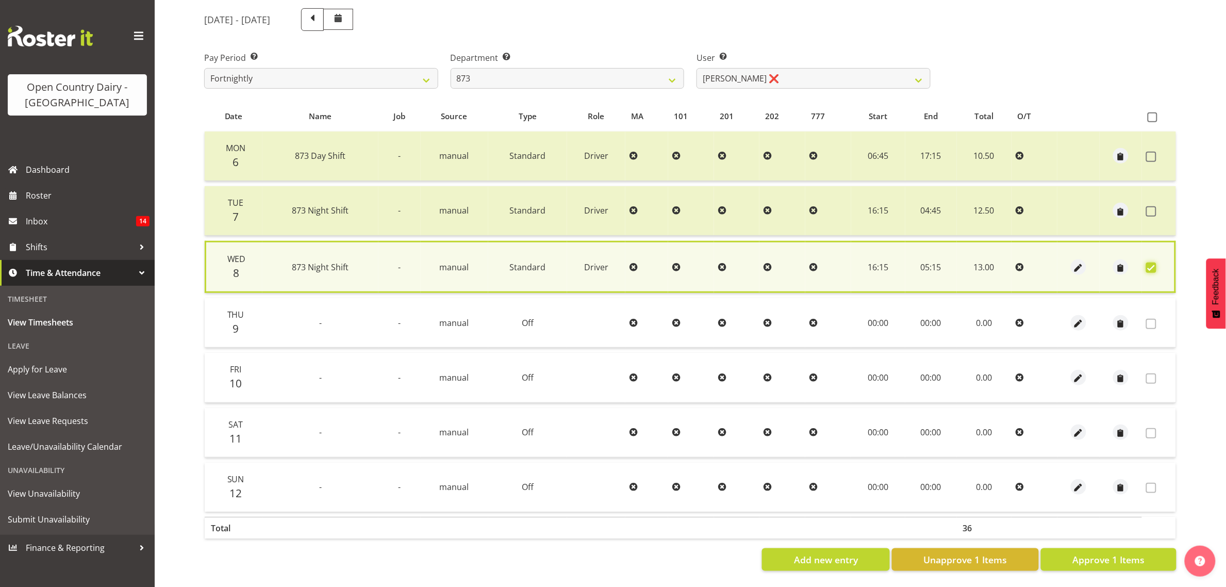
scroll to position [135, 0]
click at [1110, 555] on button "Approve 1 Items" at bounding box center [1109, 559] width 136 height 23
checkbox input "false"
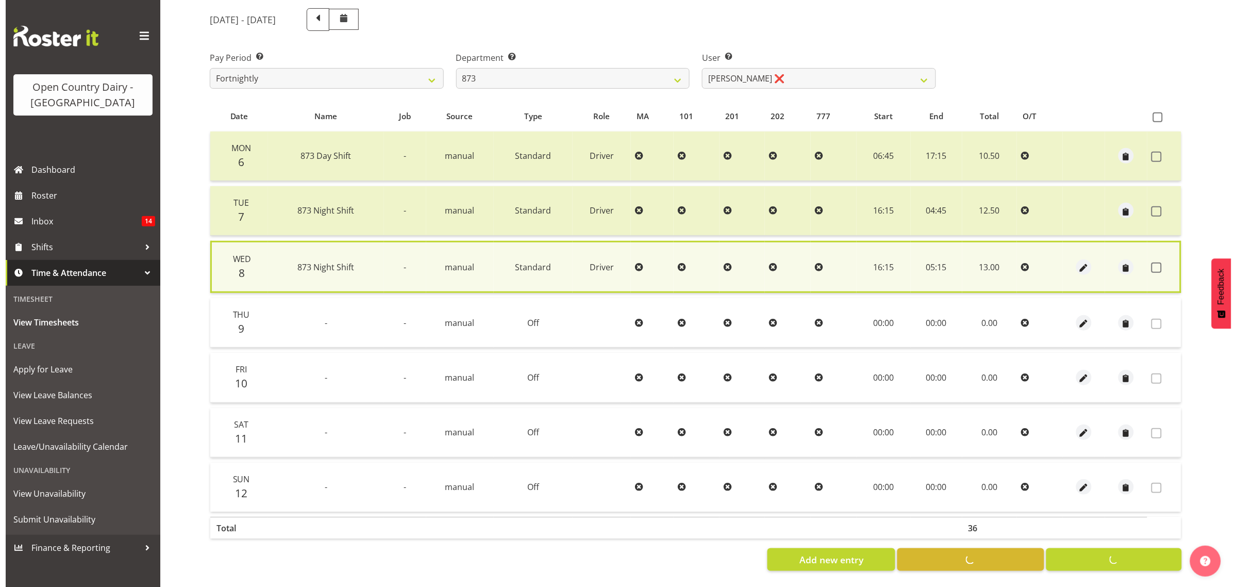
scroll to position [133, 0]
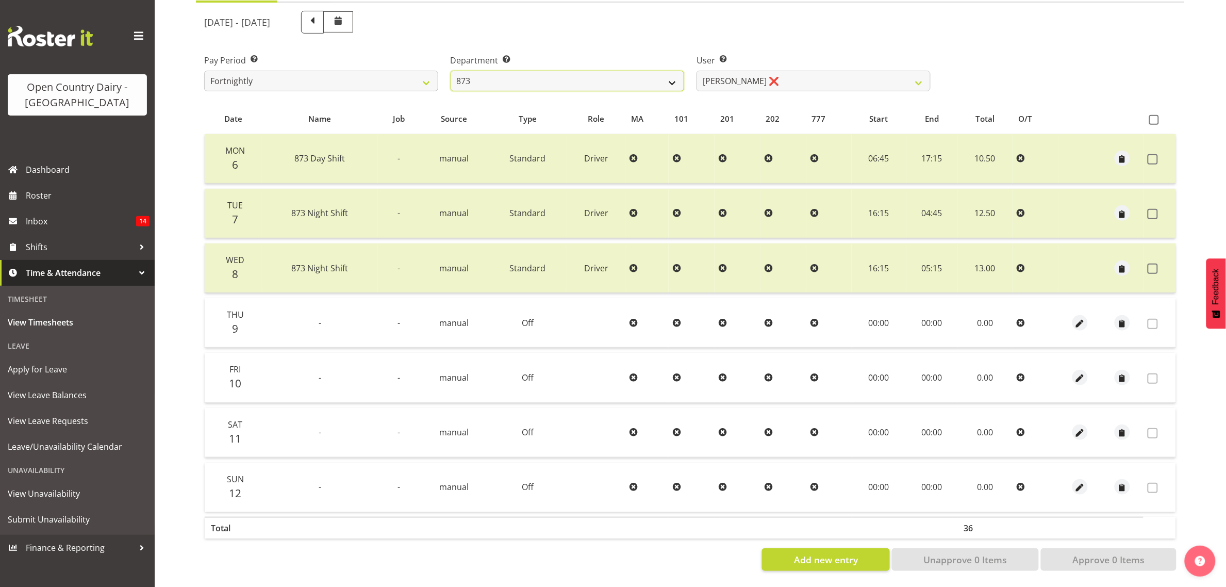
click at [613, 71] on select "734 735 736 737 738 739 851 853 854 855 856 858 861 862 865 867-9032 868 869 87…" at bounding box center [568, 81] width 234 height 21
select select "687"
click at [451, 71] on select "734 735 736 737 738 739 851 853 854 855 856 858 861 862 865 867-9032 868 869 87…" at bounding box center [568, 81] width 234 height 21
select select "10197"
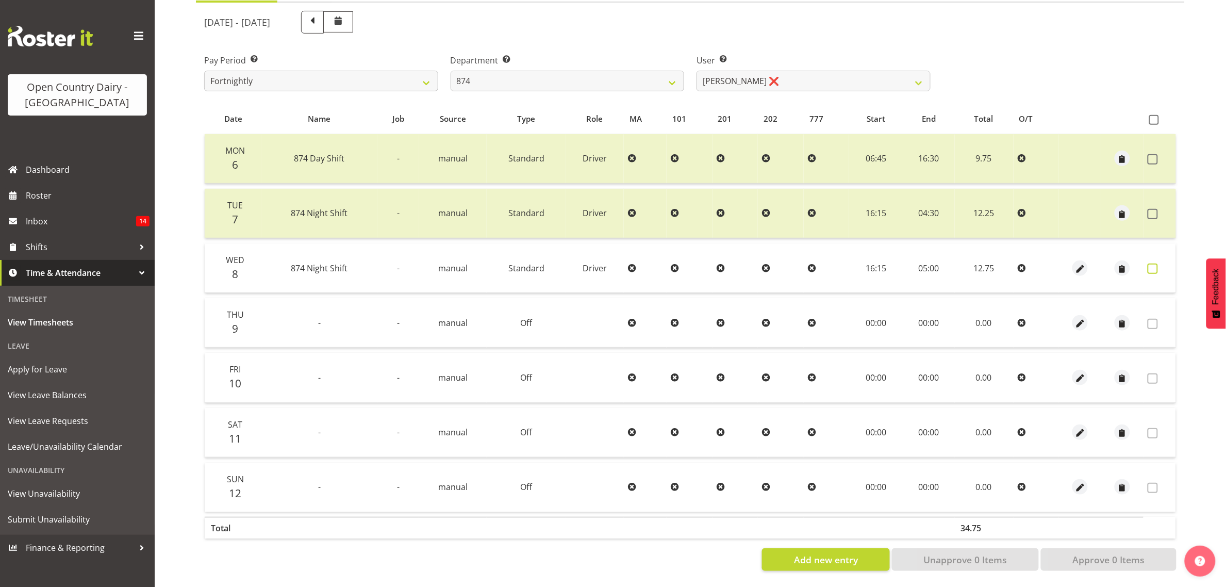
click at [1160, 263] on label at bounding box center [1155, 268] width 16 height 10
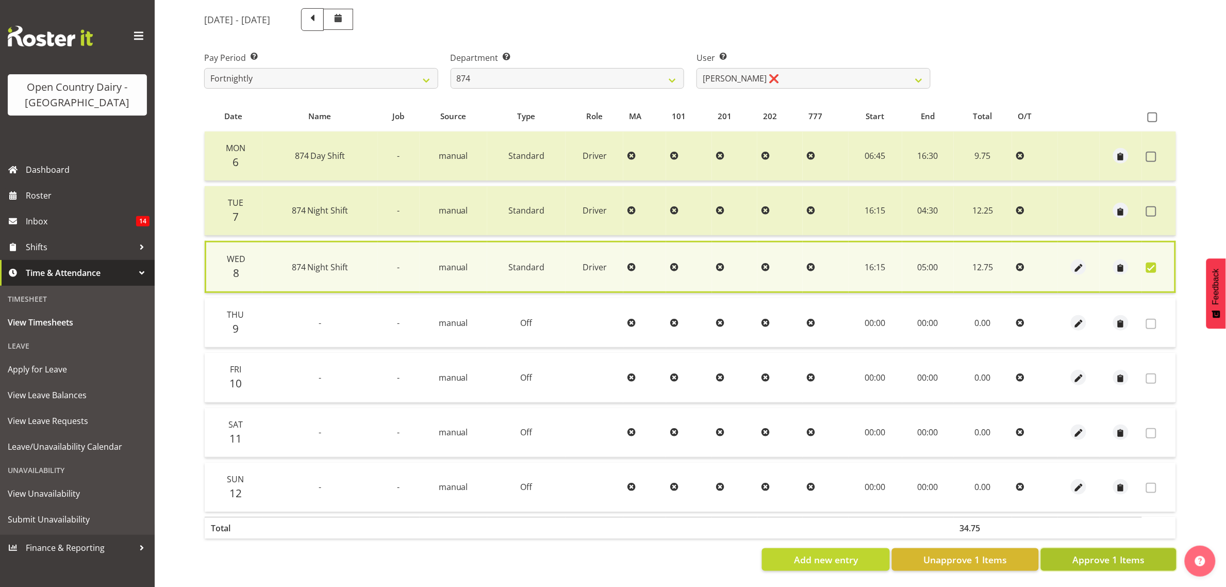
click at [1117, 548] on button "Approve 1 Items" at bounding box center [1109, 559] width 136 height 23
checkbox input "false"
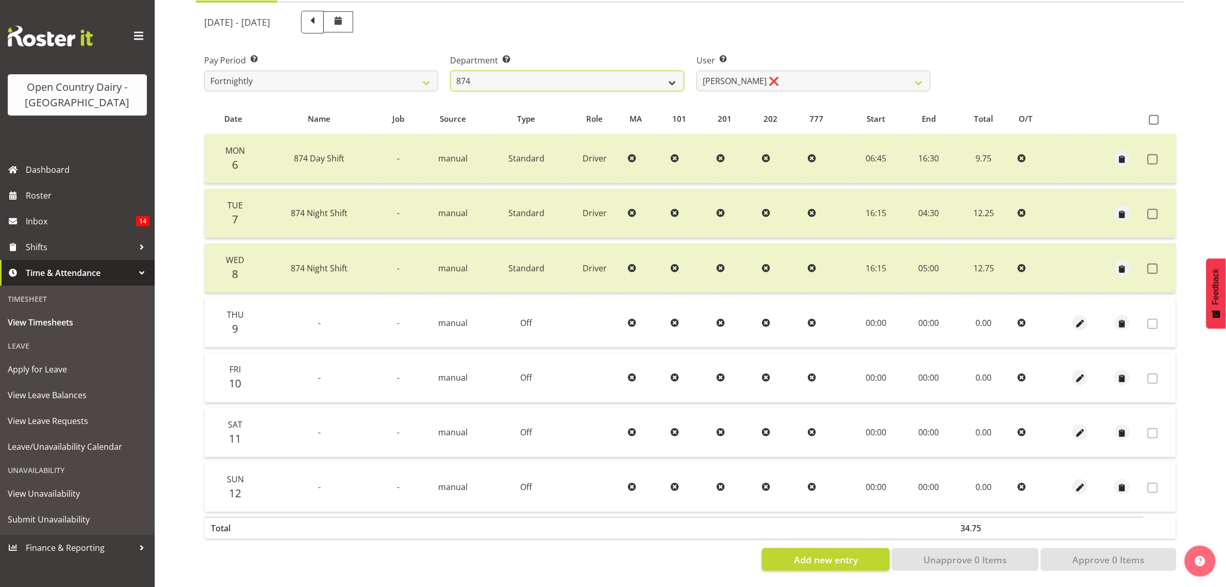
drag, startPoint x: 501, startPoint y: 64, endPoint x: 500, endPoint y: 70, distance: 5.8
click at [501, 71] on select "734 735 736 737 738 739 851 853 854 855 856 858 861 862 865 867-9032 868 869 87…" at bounding box center [568, 81] width 234 height 21
select select "689"
click at [451, 71] on select "734 735 736 737 738 739 851 853 854 855 856 858 861 862 865 867-9032 868 869 87…" at bounding box center [568, 81] width 234 height 21
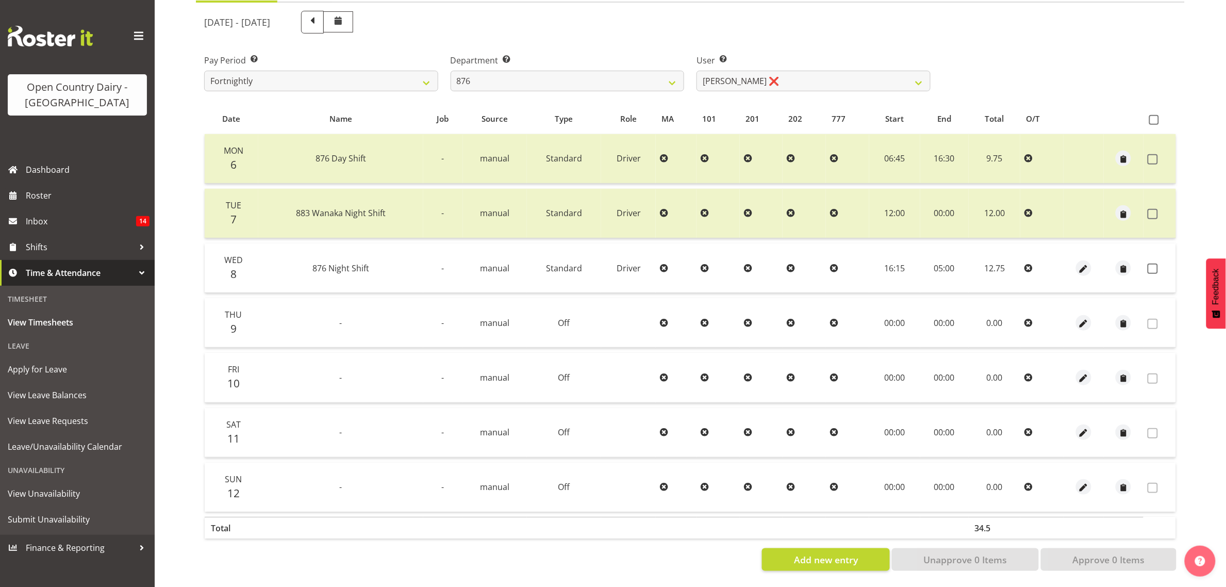
click at [1156, 263] on span at bounding box center [1152, 268] width 10 height 10
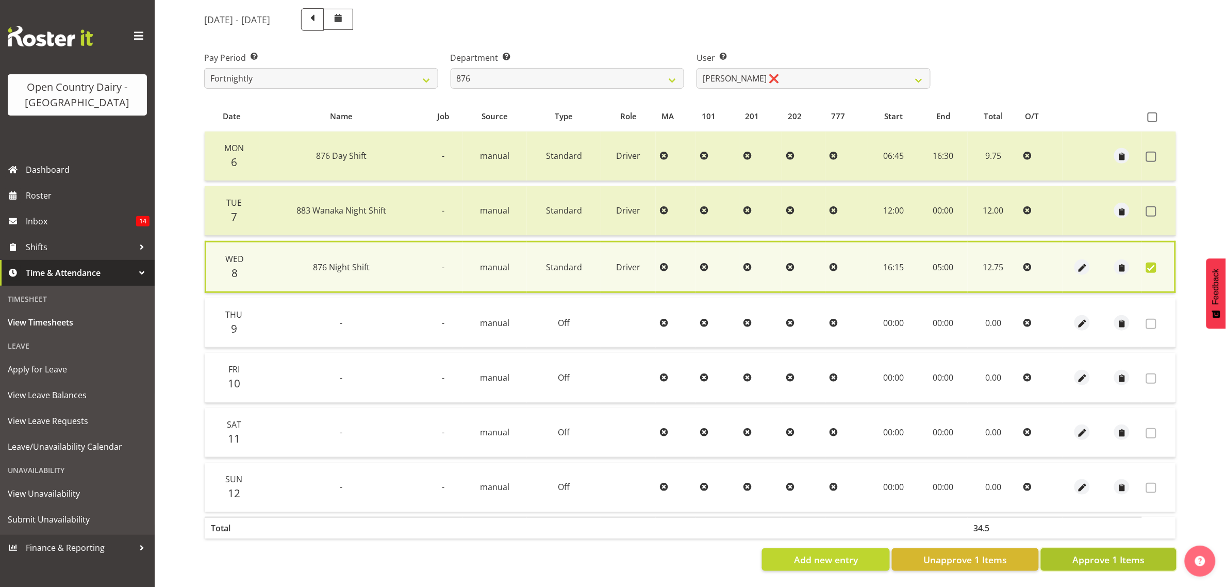
click at [1127, 553] on span "Approve 1 Items" at bounding box center [1108, 559] width 72 height 13
checkbox input "false"
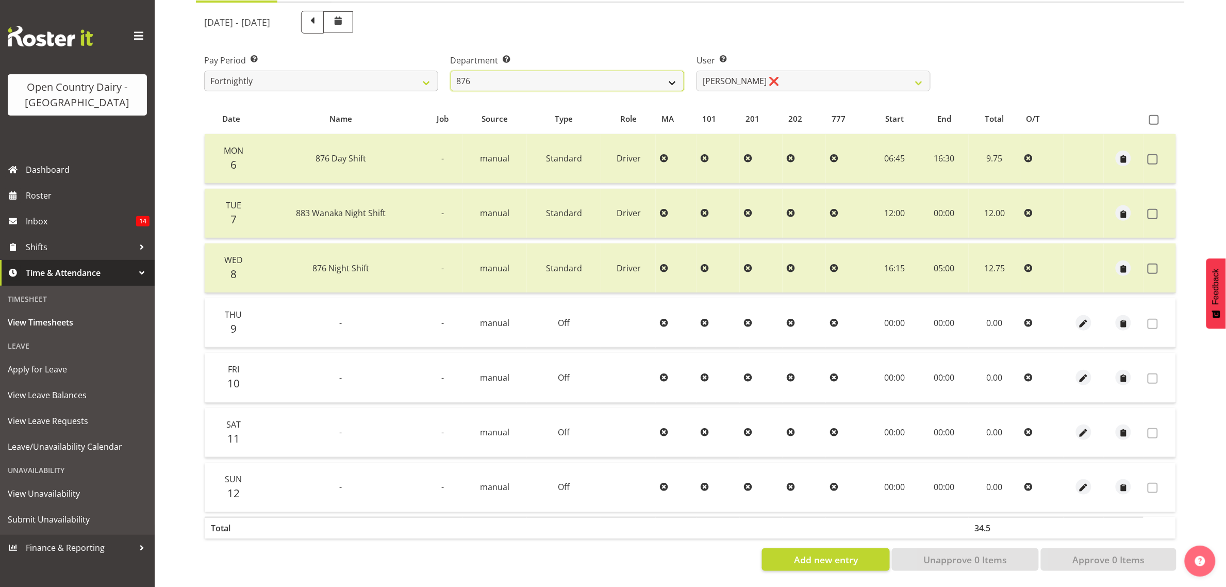
click at [560, 71] on select "734 735 736 737 738 739 851 853 854 855 856 858 861 862 865 867-9032 868 869 87…" at bounding box center [568, 81] width 234 height 21
select select "690"
click at [451, 71] on select "734 735 736 737 738 739 851 853 854 855 856 858 861 862 865 867-9032 868 869 87…" at bounding box center [568, 81] width 234 height 21
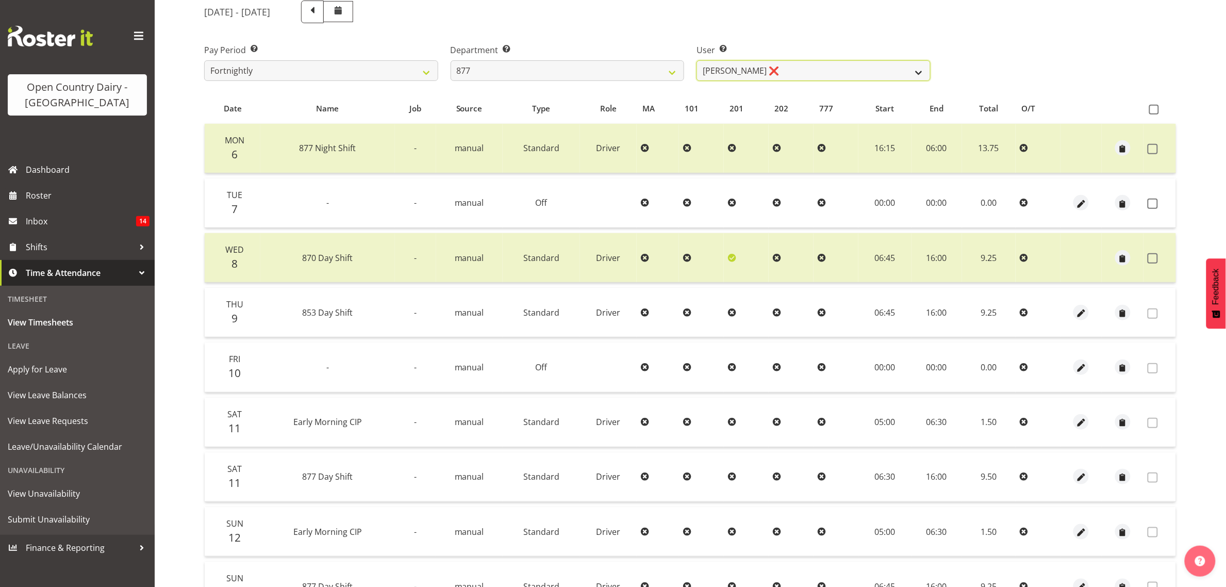
click at [782, 65] on select "Barry Shields ❌ Callum Wells ❌ Helen Bull ❌ Jase Preston ❌" at bounding box center [813, 70] width 234 height 21
select select "7468"
click at [696, 60] on select "Barry Shields ❌ Callum Wells ❌ Helen Bull ❌ Jase Preston ❌" at bounding box center [813, 70] width 234 height 21
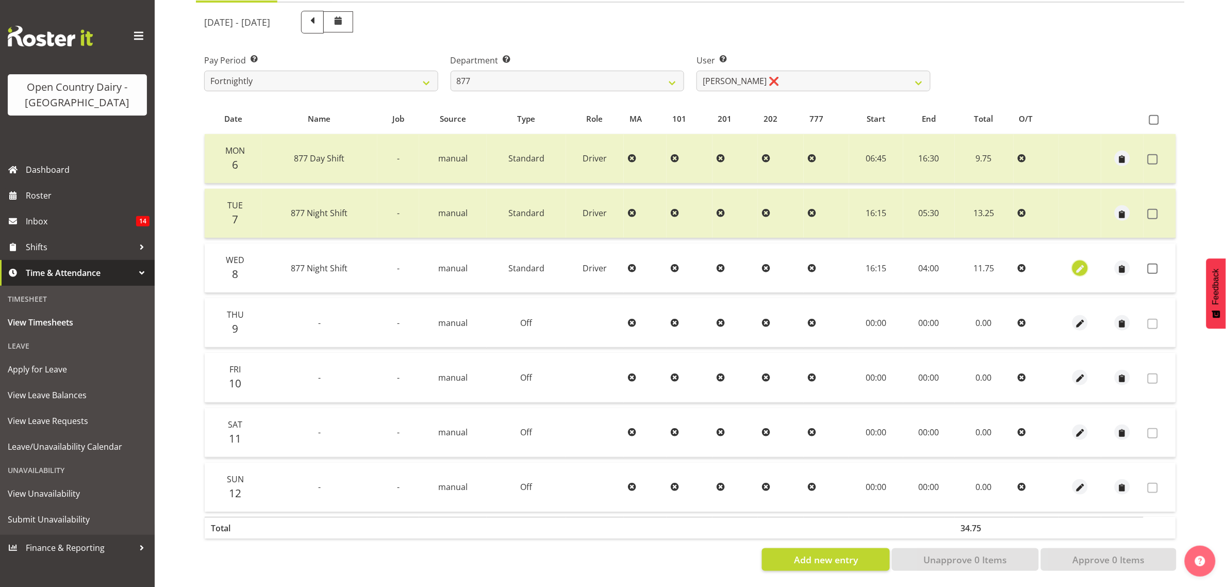
click at [1074, 263] on span "button" at bounding box center [1080, 269] width 12 height 12
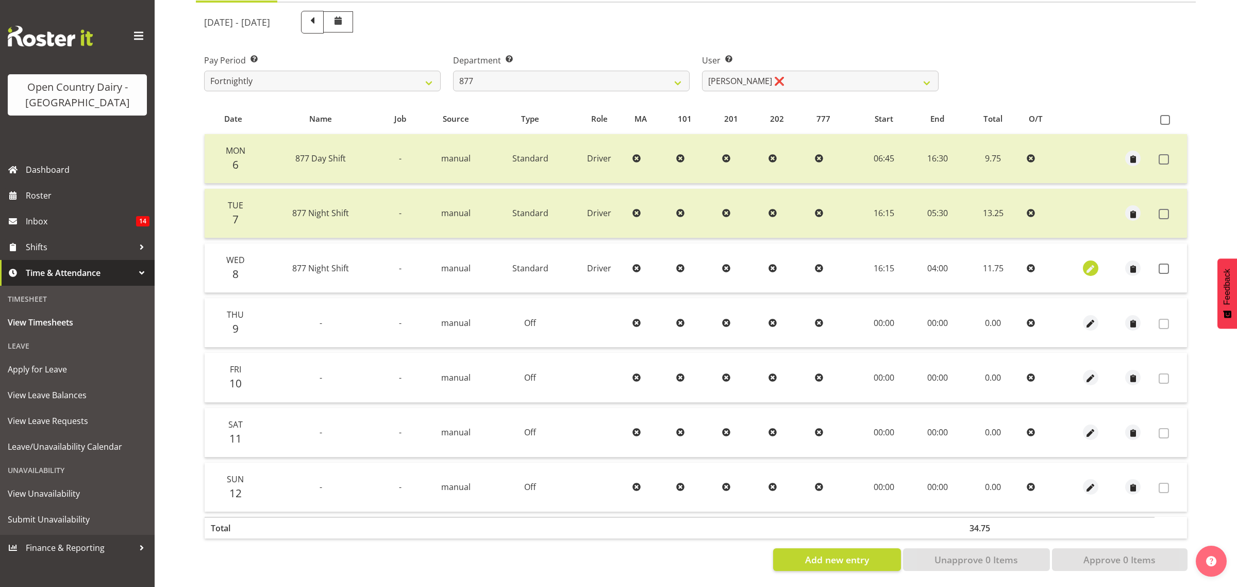
select select "Standard"
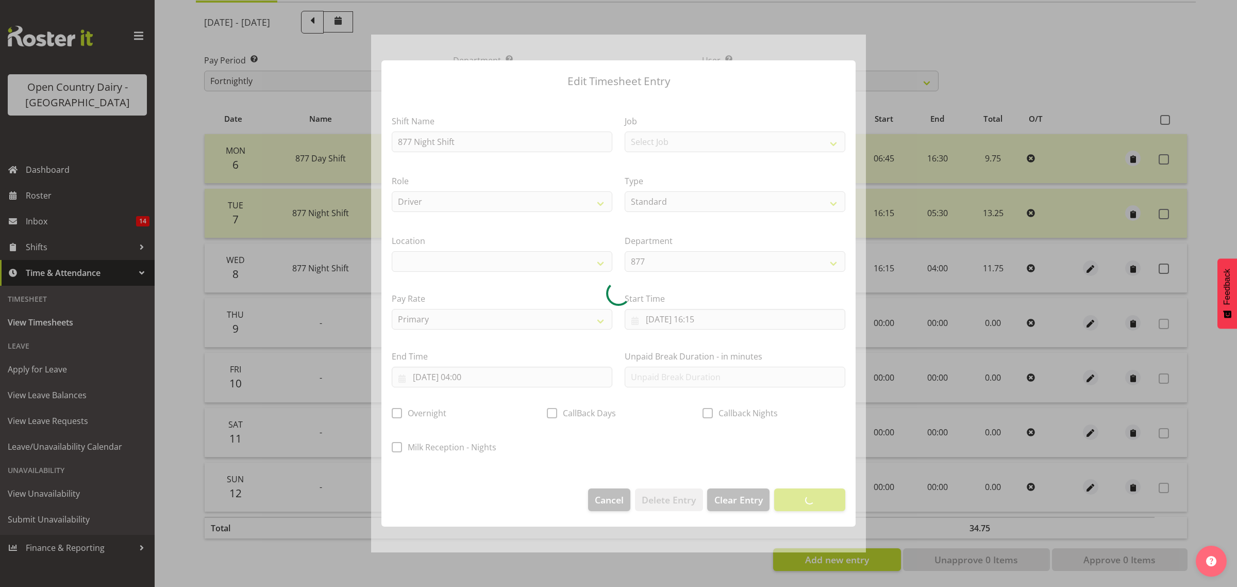
select select
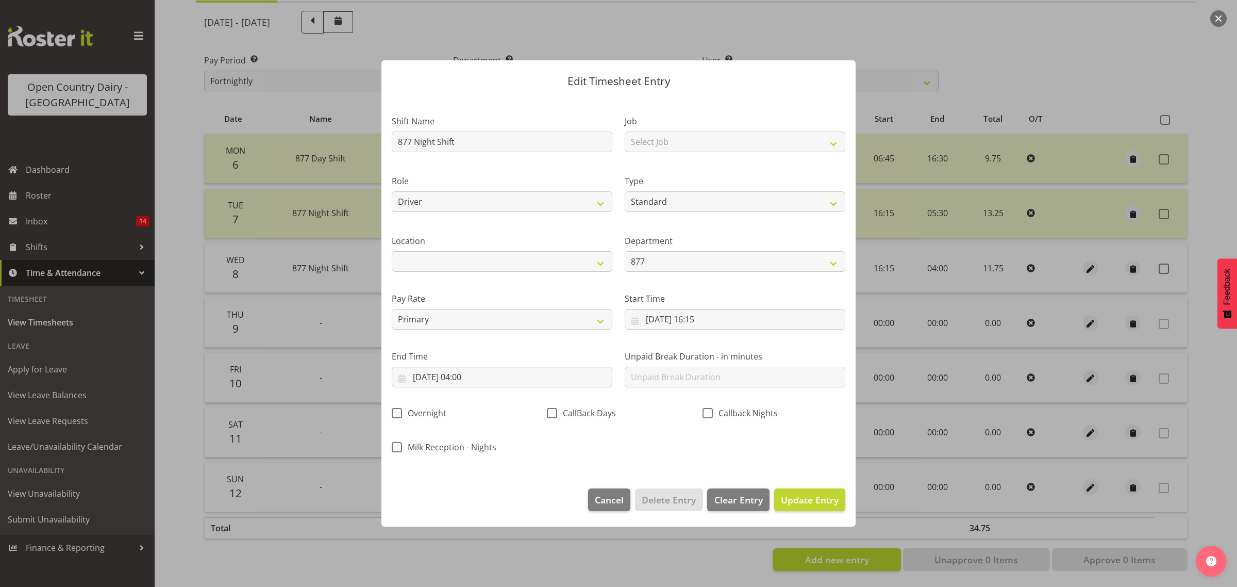
click at [532, 364] on div "End Time 09/10/2025, 04:00 January February March April May June July August Se…" at bounding box center [502, 368] width 221 height 37
click at [525, 377] on input "09/10/2025, 04:00" at bounding box center [502, 376] width 221 height 21
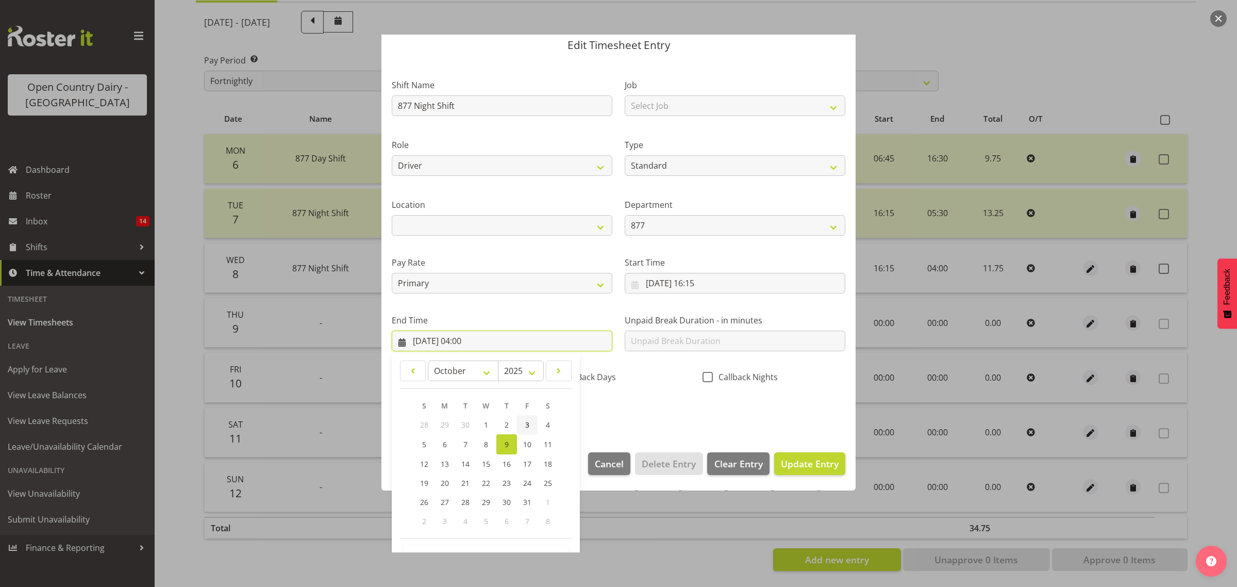
scroll to position [70, 0]
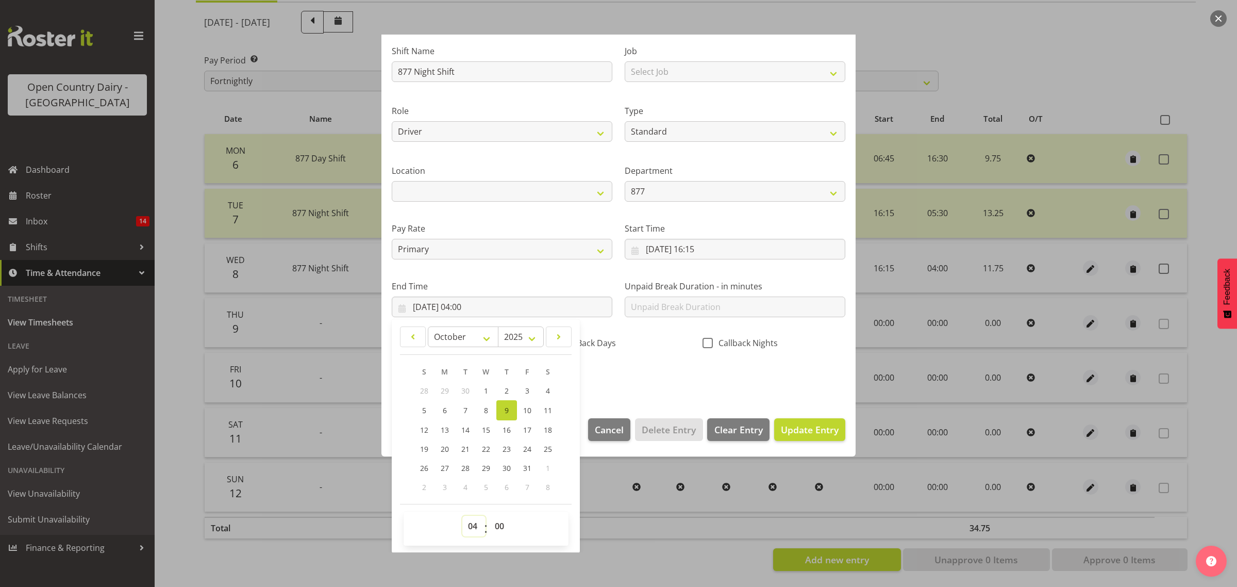
click at [475, 526] on select "00 01 02 03 04 05 06 07 08 09 10 11 12 13 14 15 16 17 18 19 20 21 22 23" at bounding box center [473, 525] width 23 height 21
select select "5"
click at [462, 515] on select "00 01 02 03 04 05 06 07 08 09 10 11 12 13 14 15 16 17 18 19 20 21 22 23" at bounding box center [473, 525] width 23 height 21
type input "[DATE] 05:00"
click at [501, 521] on select "00 01 02 03 04 05 06 07 08 09 10 11 12 13 14 15 16 17 18 19 20 21 22 23 24 25 2…" at bounding box center [500, 525] width 23 height 21
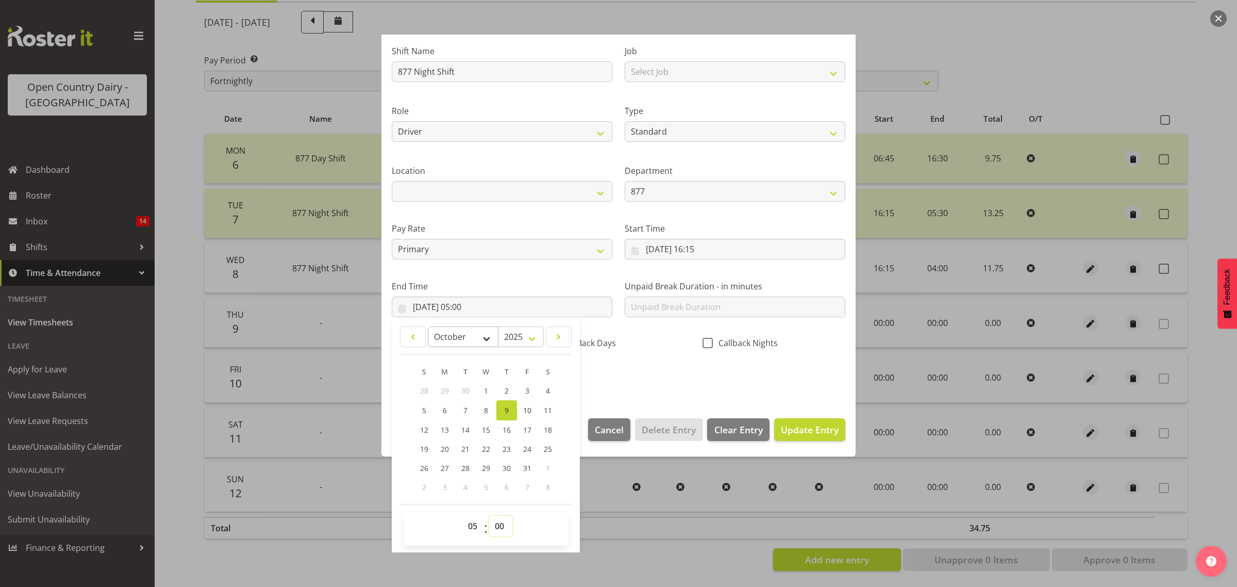
select select "14"
click at [489, 515] on select "00 01 02 03 04 05 06 07 08 09 10 11 12 13 14 15 16 17 18 19 20 21 22 23 24 25 2…" at bounding box center [500, 525] width 23 height 21
type input "09/10/2025, 05:14"
click at [500, 513] on div "00 01 02 03 04 05 06 07 08 09 10 11 12 13 14 15 16 17 18 19 20 21 22 23 : 00 01…" at bounding box center [486, 528] width 165 height 34
click at [498, 520] on select "00 01 02 03 04 05 06 07 08 09 10 11 12 13 14 15 16 17 18 19 20 21 22 23 24 25 2…" at bounding box center [500, 525] width 23 height 21
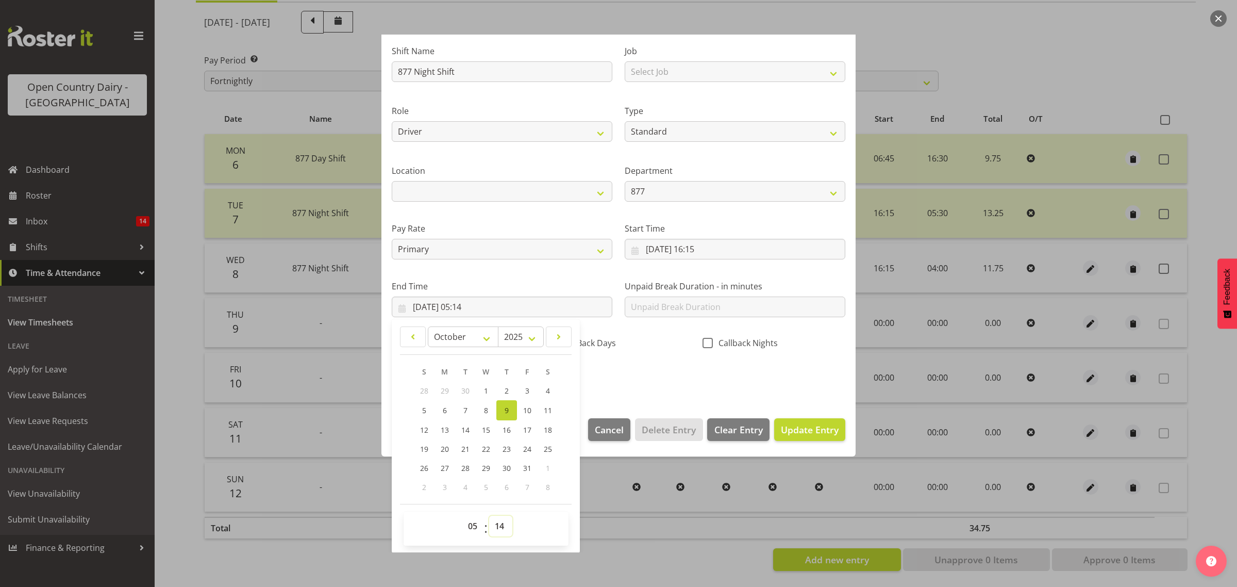
select select "15"
click at [489, 515] on select "00 01 02 03 04 05 06 07 08 09 10 11 12 13 14 15 16 17 18 19 20 21 22 23 24 25 2…" at bounding box center [500, 525] width 23 height 21
type input "09/10/2025, 05:15"
click at [648, 373] on div "Shift Name 877 Night Shift Job Select Job Connecting /unconnecting Trailers Dri…" at bounding box center [619, 210] width 466 height 361
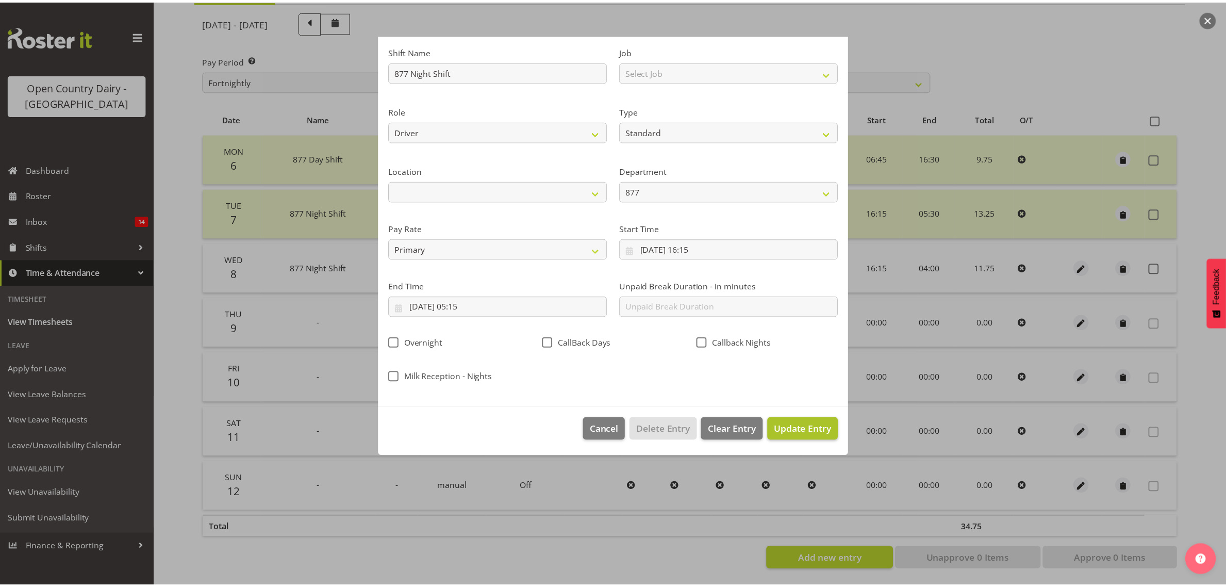
scroll to position [0, 0]
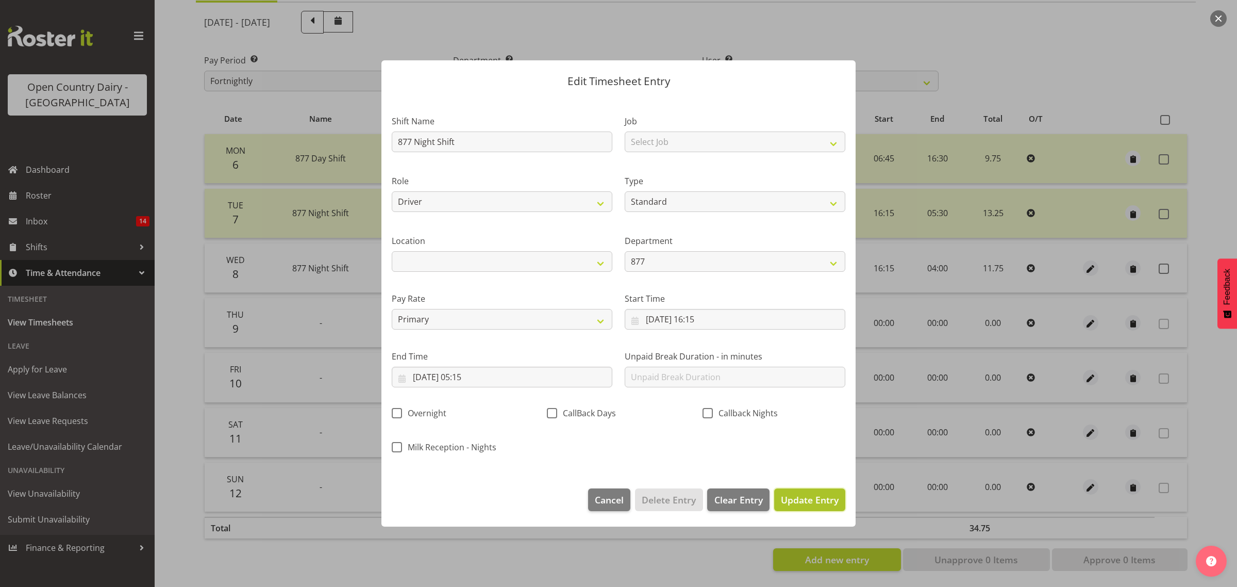
click at [796, 498] on span "Update Entry" at bounding box center [810, 499] width 58 height 12
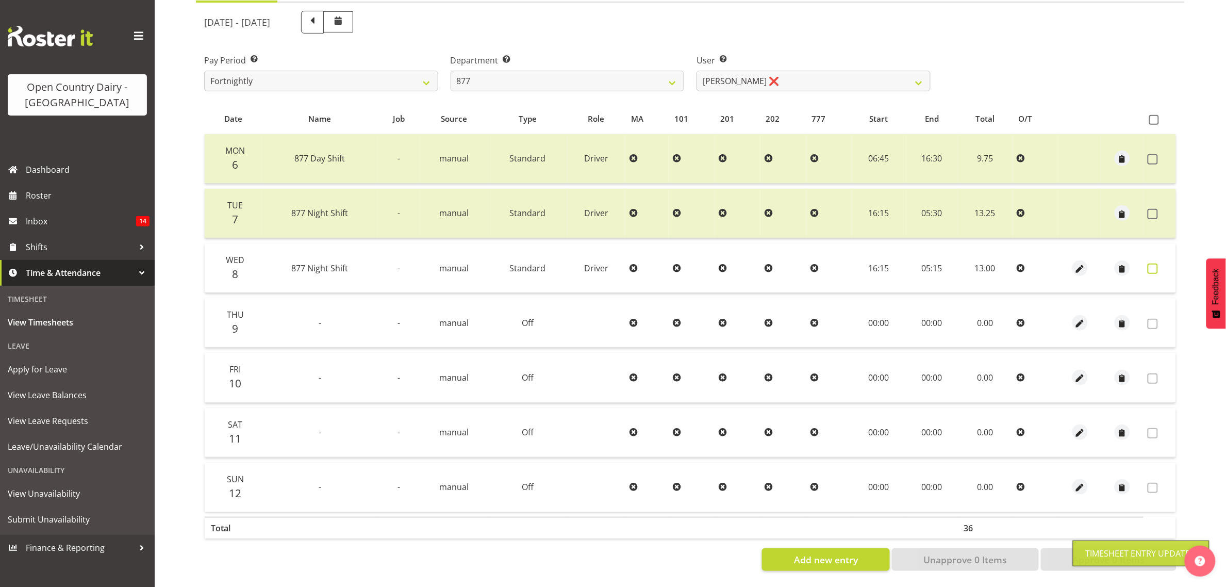
click at [1155, 263] on span at bounding box center [1152, 268] width 10 height 10
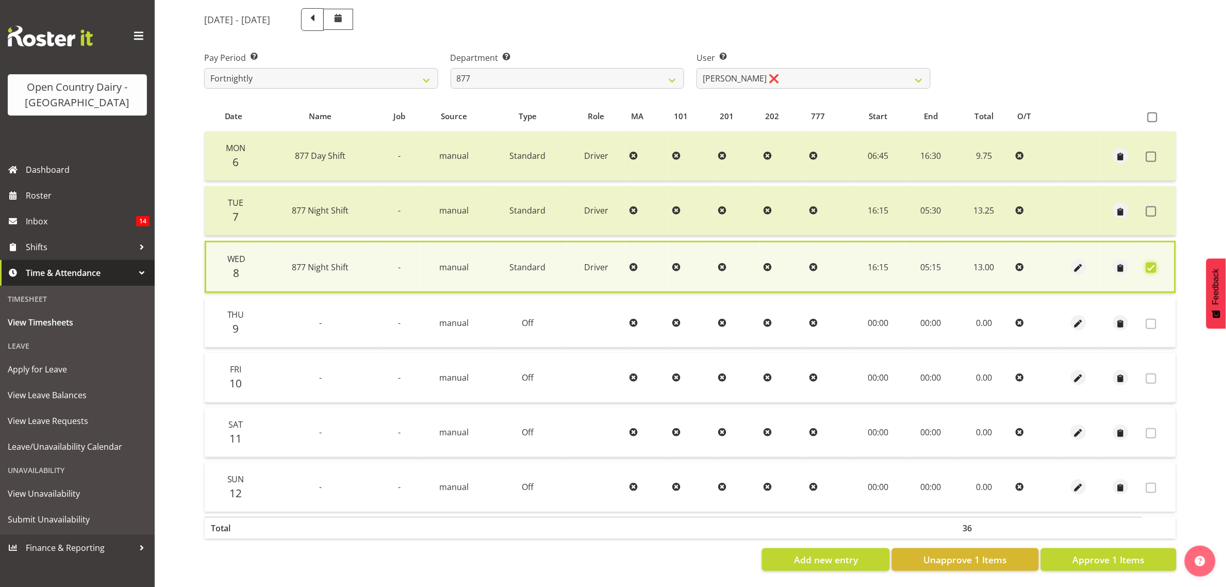
scroll to position [135, 0]
click at [1097, 553] on span "Approve 1 Items" at bounding box center [1108, 559] width 72 height 13
checkbox input "false"
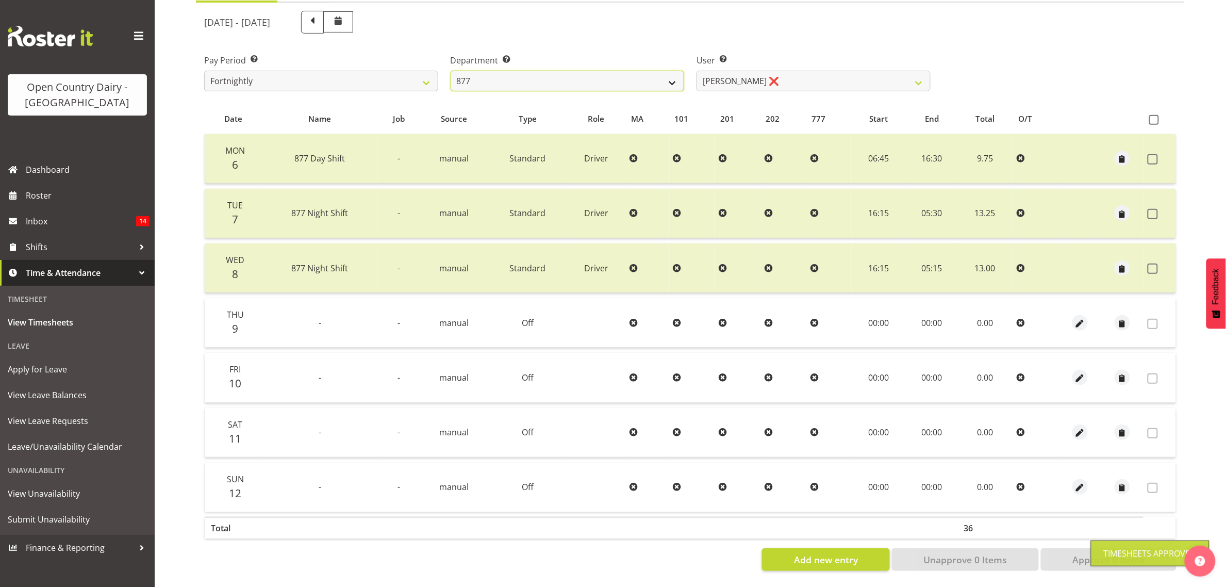
click at [555, 78] on select "734 735 736 737 738 739 851 853 854 855 856 858 861 862 865 867-9032 868 869 87…" at bounding box center [568, 81] width 234 height 21
select select "755"
click at [451, 71] on select "734 735 736 737 738 739 851 853 854 855 856 858 861 862 865 867-9032 868 869 87…" at bounding box center [568, 81] width 234 height 21
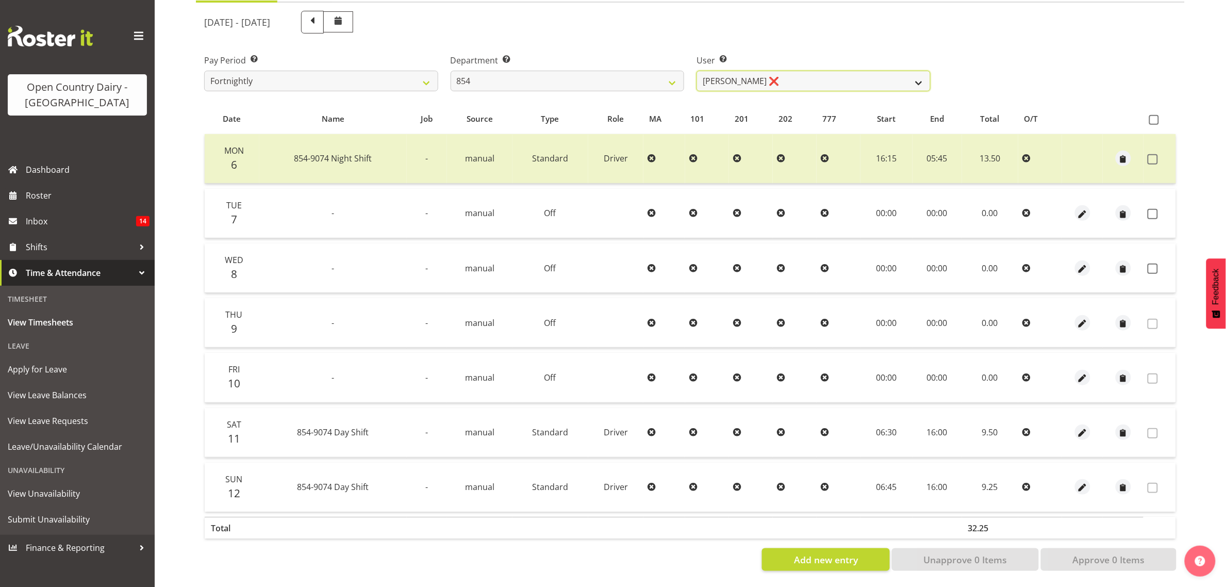
click at [803, 71] on select "Carl Johnstone ❌ John Rook ❌ Karl Nicol ❌ Raymond George ❌" at bounding box center [813, 81] width 234 height 21
select select "9851"
click at [696, 71] on select "Carl Johnstone ❌ John Rook ❌ Karl Nicol ❌ Raymond George ❌" at bounding box center [813, 81] width 234 height 21
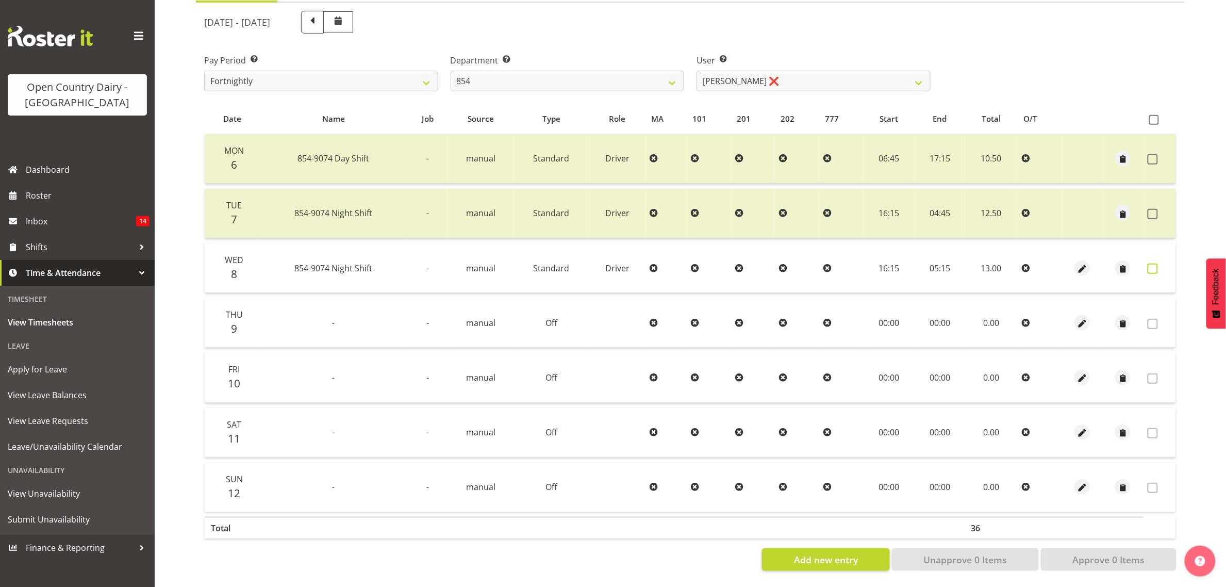
click at [1161, 263] on label at bounding box center [1155, 268] width 16 height 10
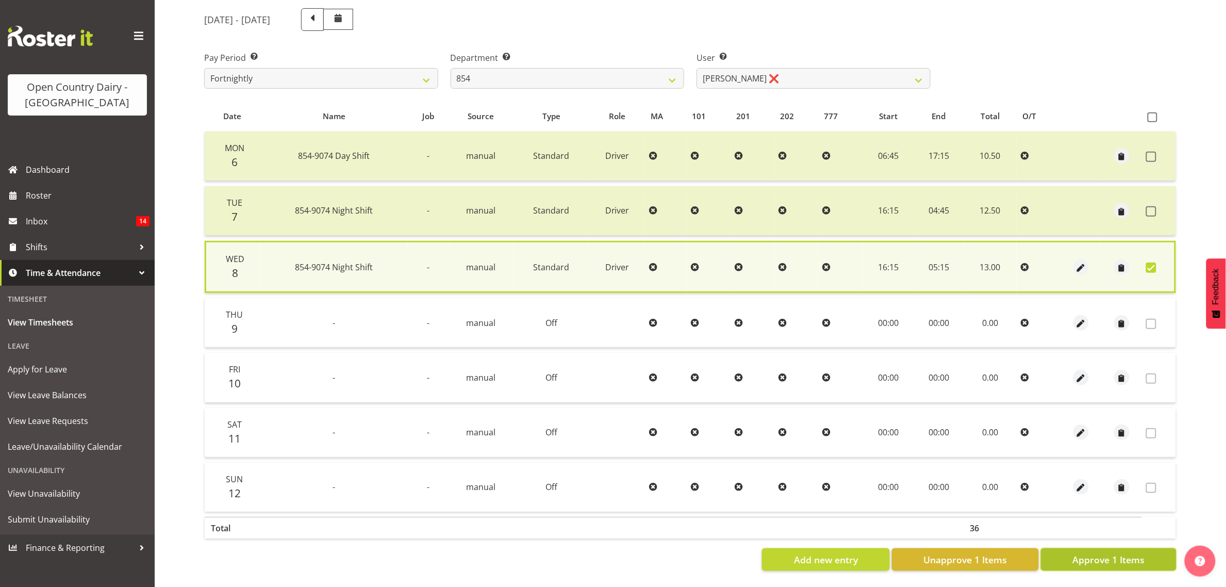
click at [1109, 553] on span "Approve 1 Items" at bounding box center [1108, 559] width 72 height 13
checkbox input "false"
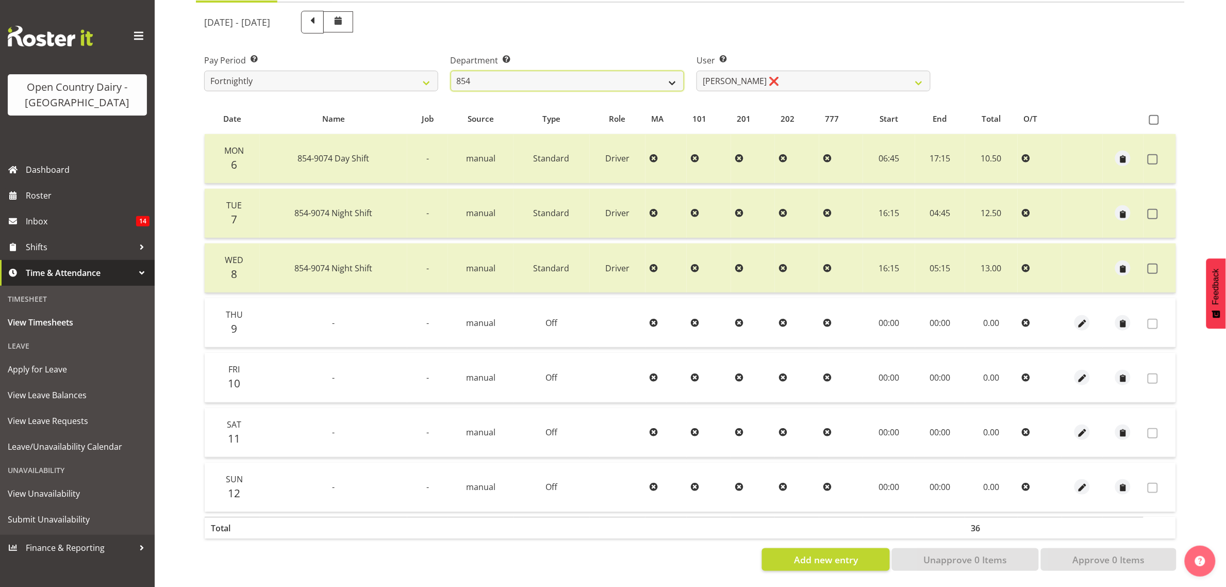
click at [538, 71] on select "734 735 736 737 738 739 851 853 854 855 856 858 861 862 865 867-9032 868 869 87…" at bounding box center [568, 81] width 234 height 21
select select "782"
click at [451, 71] on select "734 735 736 737 738 739 851 853 854 855 856 858 861 862 865 867-9032 868 869 87…" at bounding box center [568, 81] width 234 height 21
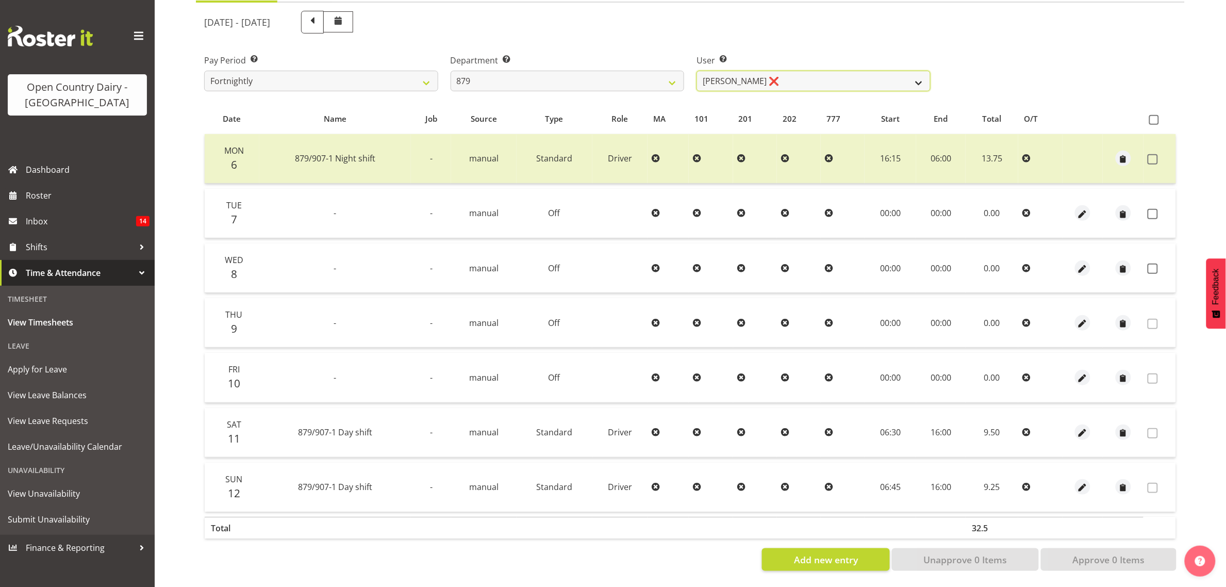
click at [737, 71] on select "Bryan Windle ❌ John Dalton ❌ Rodney Hamilton ❌ Tony Corr ❌" at bounding box center [813, 81] width 234 height 21
select select "7431"
click at [696, 71] on select "Bryan Windle ❌ John Dalton ❌ Rodney Hamilton ❌ Tony Corr ❌" at bounding box center [813, 81] width 234 height 21
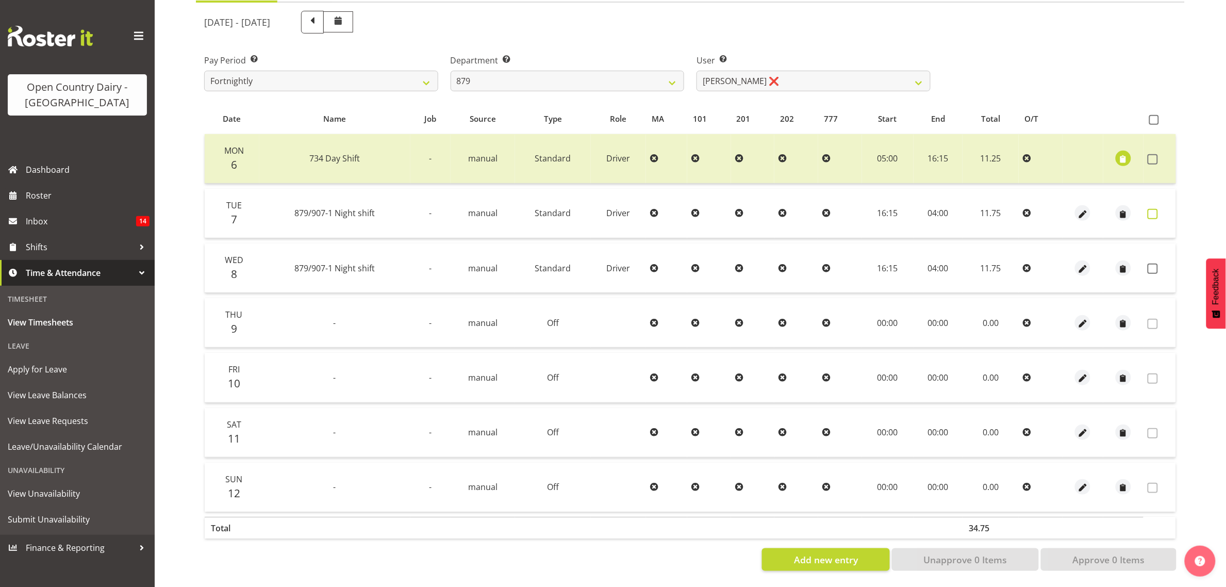
click at [1156, 209] on span at bounding box center [1152, 214] width 10 height 10
checkbox input "true"
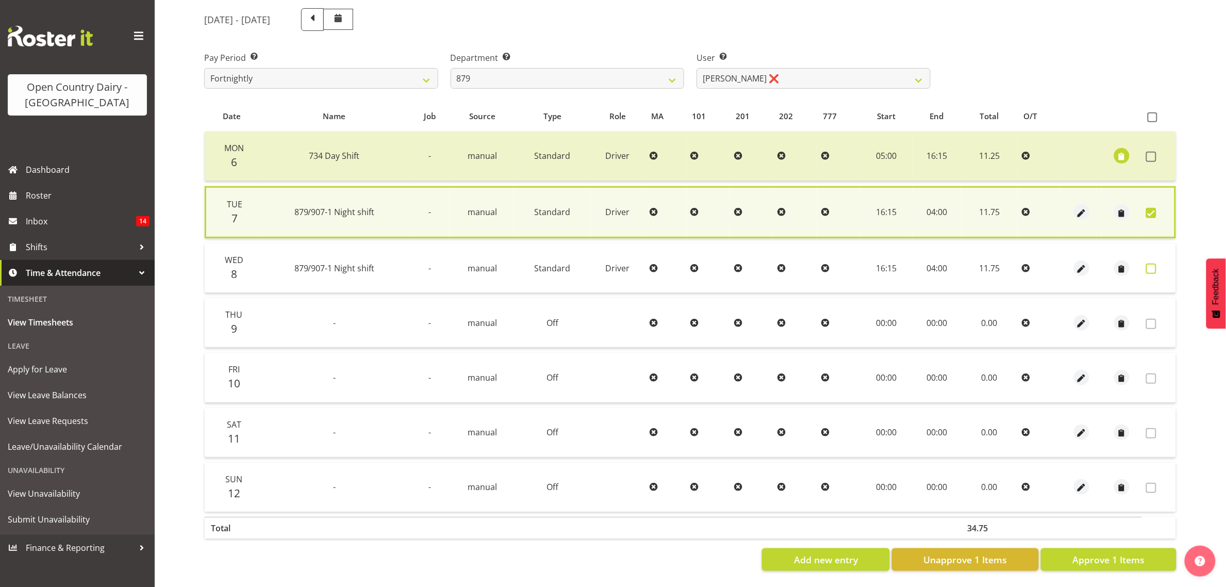
click at [1151, 263] on span at bounding box center [1151, 268] width 10 height 10
checkbox input "true"
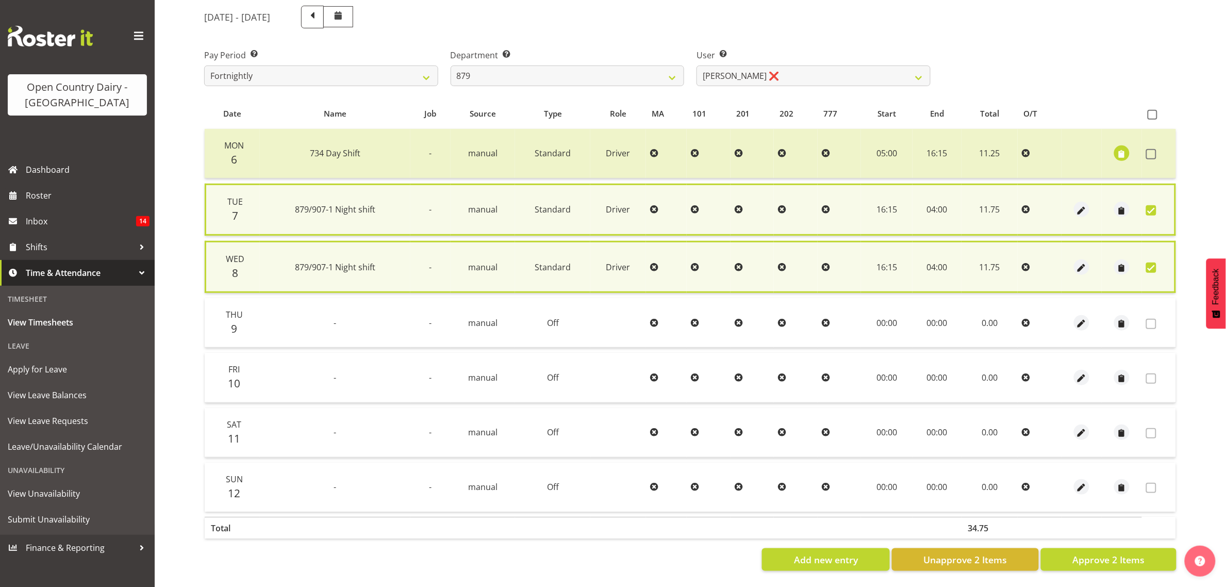
click at [1151, 197] on td at bounding box center [1159, 210] width 34 height 52
click at [1142, 204] on td at bounding box center [1159, 210] width 34 height 52
click at [1150, 205] on span at bounding box center [1151, 210] width 10 height 10
checkbox input "false"
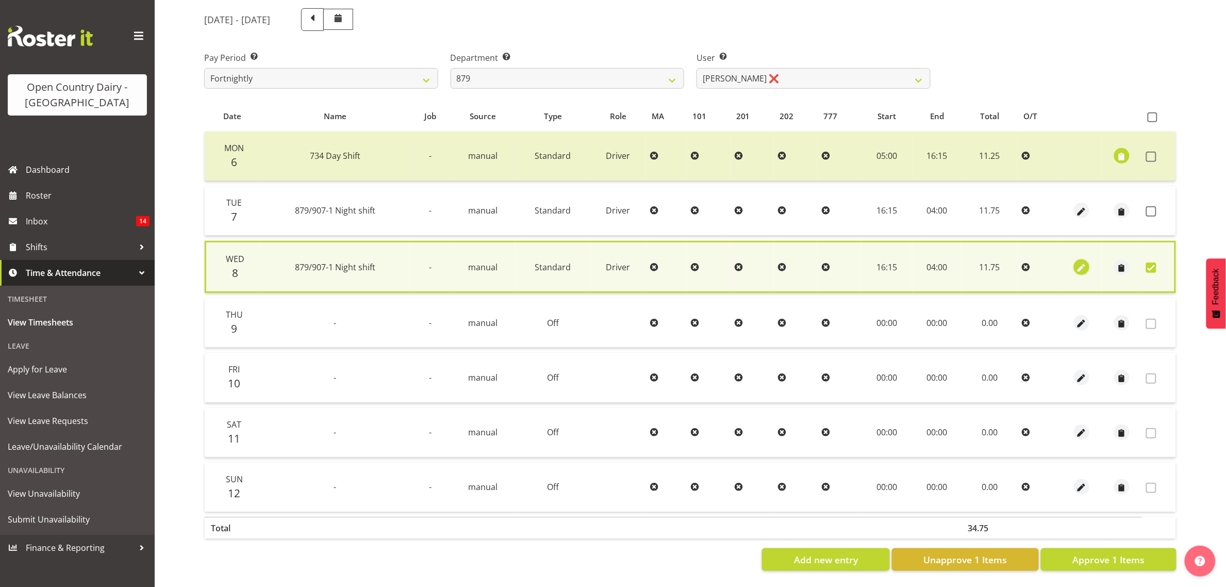
click at [1081, 262] on span "button" at bounding box center [1081, 268] width 12 height 12
select select "Standard"
select select "9"
select select "2025"
select select "4"
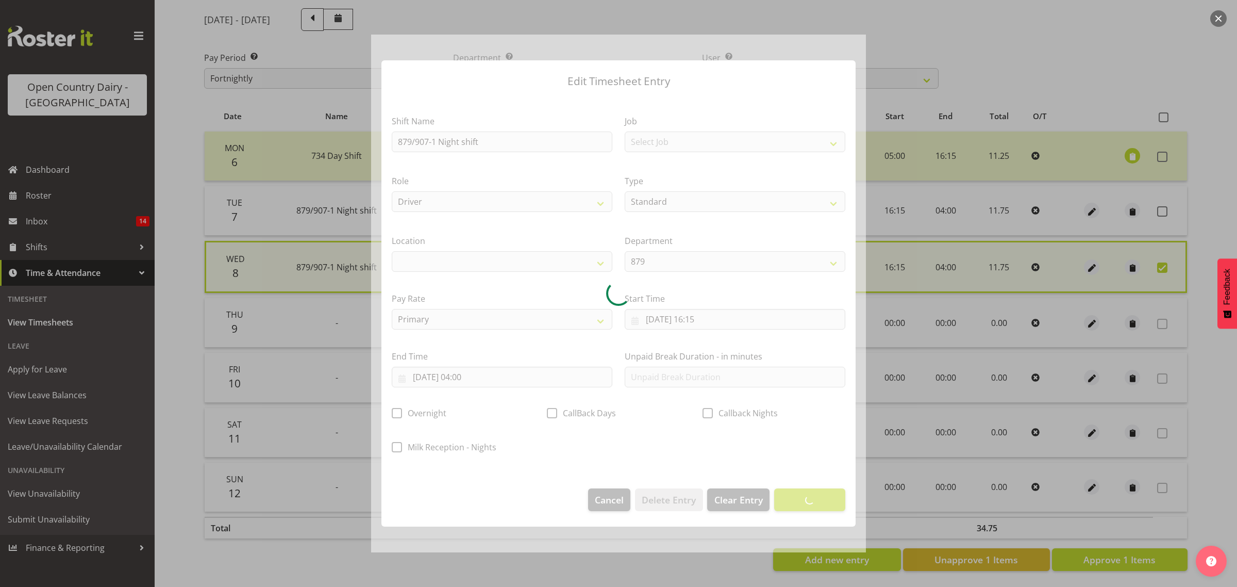
select select
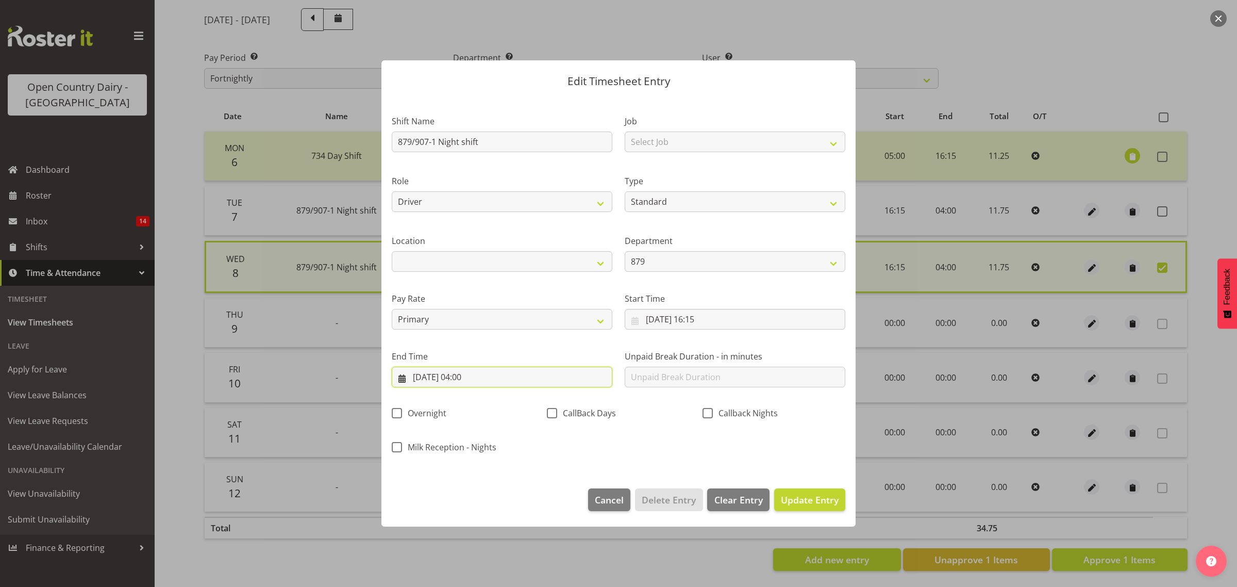
click at [492, 368] on input "09/10/2025, 04:00" at bounding box center [502, 376] width 221 height 21
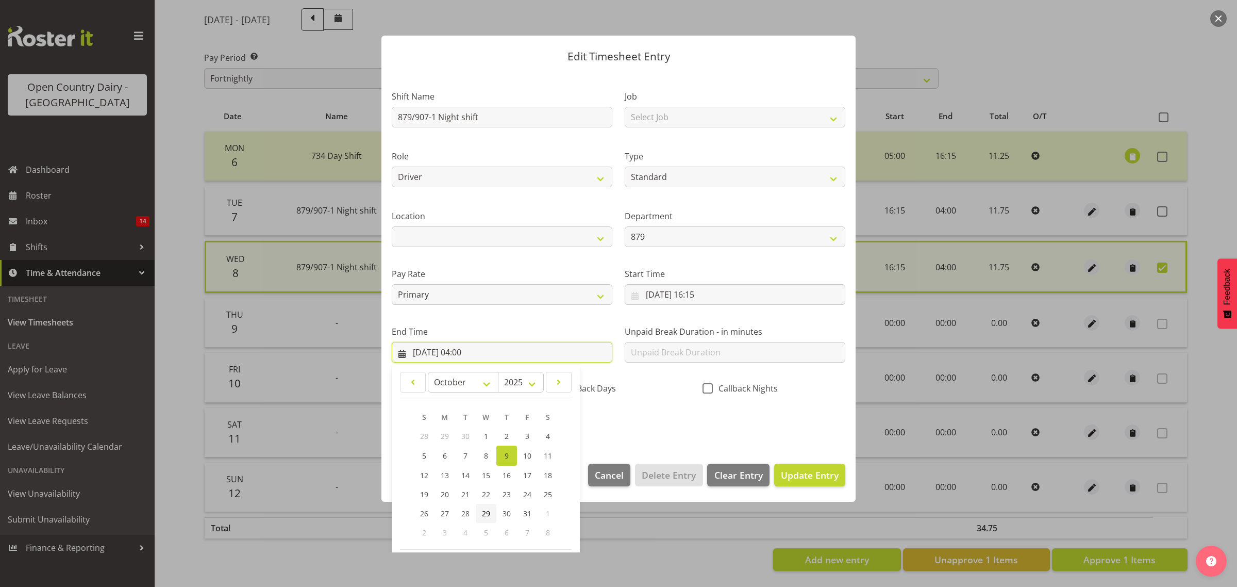
scroll to position [70, 0]
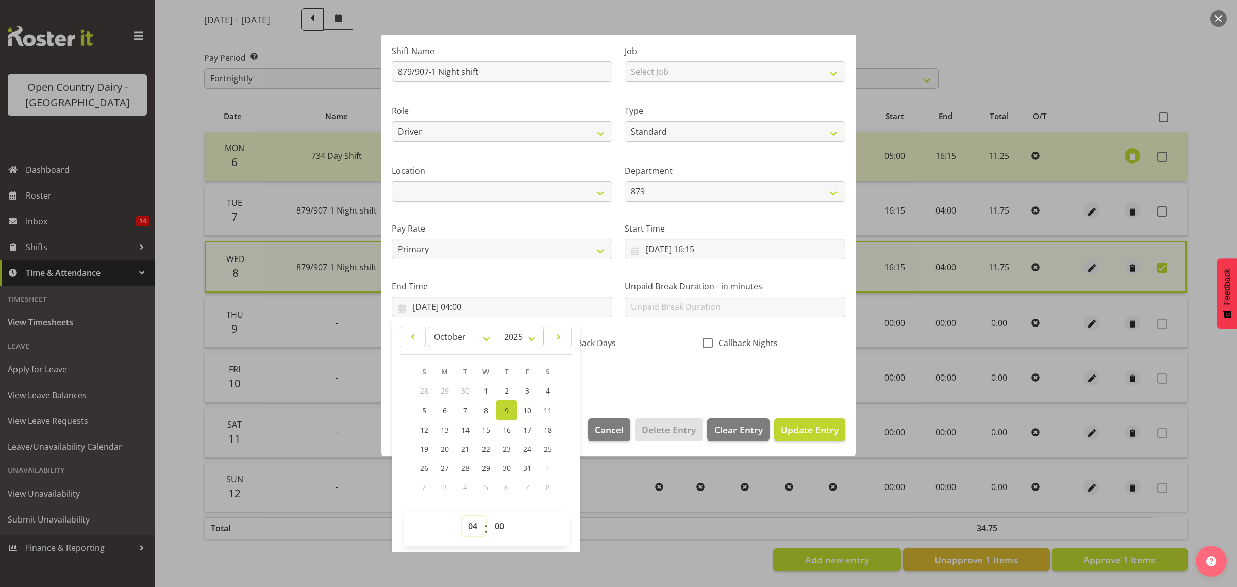
click at [474, 522] on select "00 01 02 03 04 05 06 07 08 09 10 11 12 13 14 15 16 17 18 19 20 21 22 23" at bounding box center [473, 525] width 23 height 21
select select "5"
click at [462, 515] on select "00 01 02 03 04 05 06 07 08 09 10 11 12 13 14 15 16 17 18 19 20 21 22 23" at bounding box center [473, 525] width 23 height 21
type input "[DATE] 05:00"
click at [789, 428] on span "Update Entry" at bounding box center [810, 429] width 58 height 12
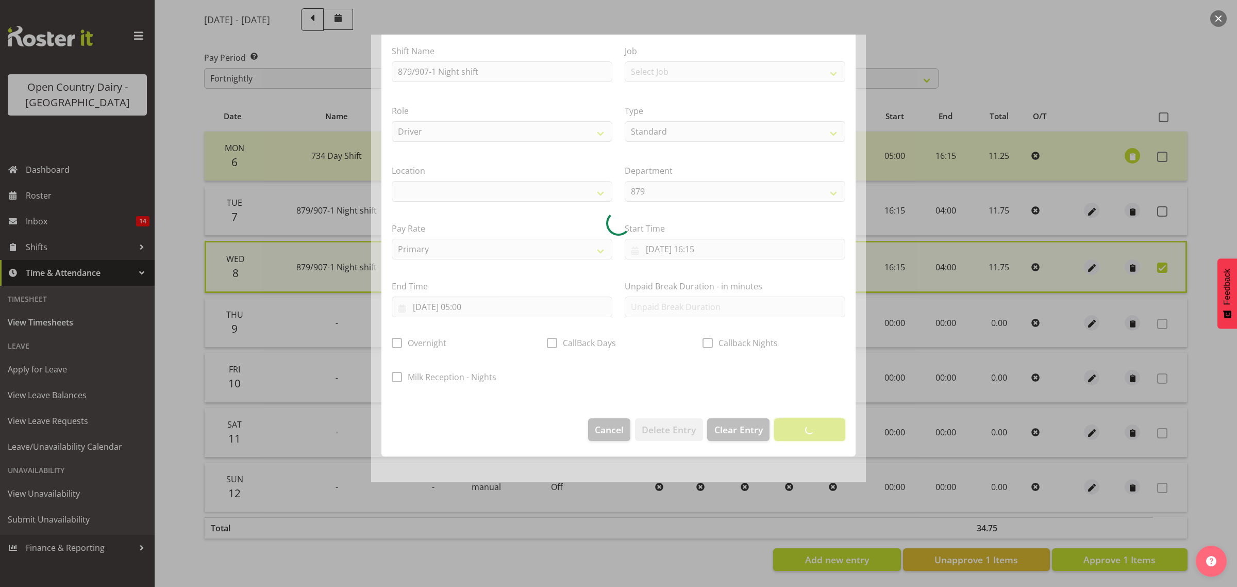
scroll to position [0, 0]
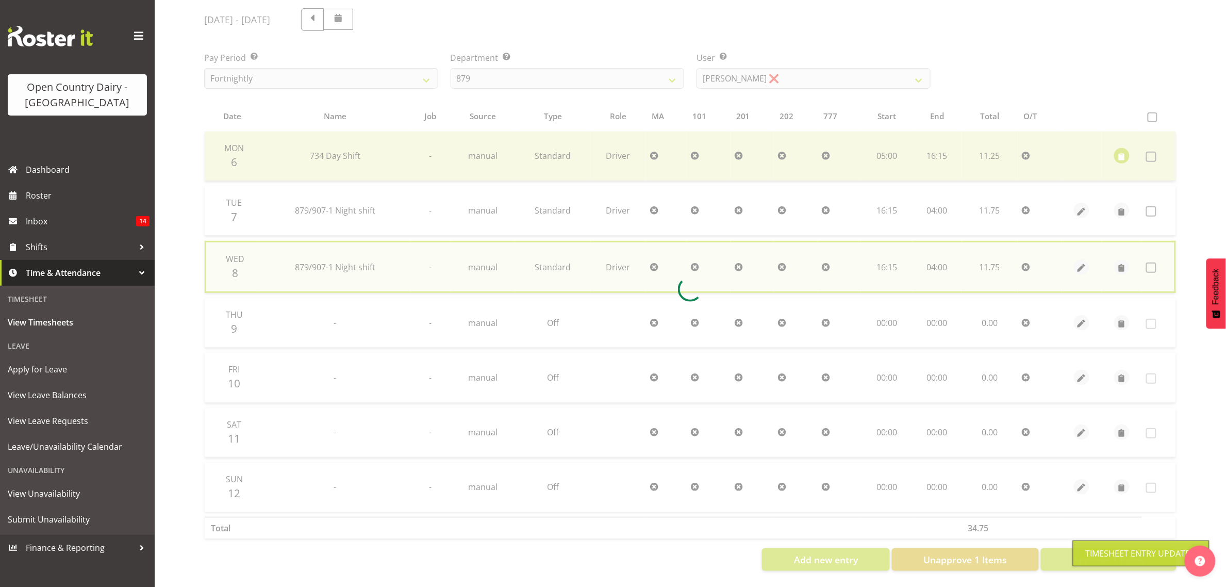
checkbox input "false"
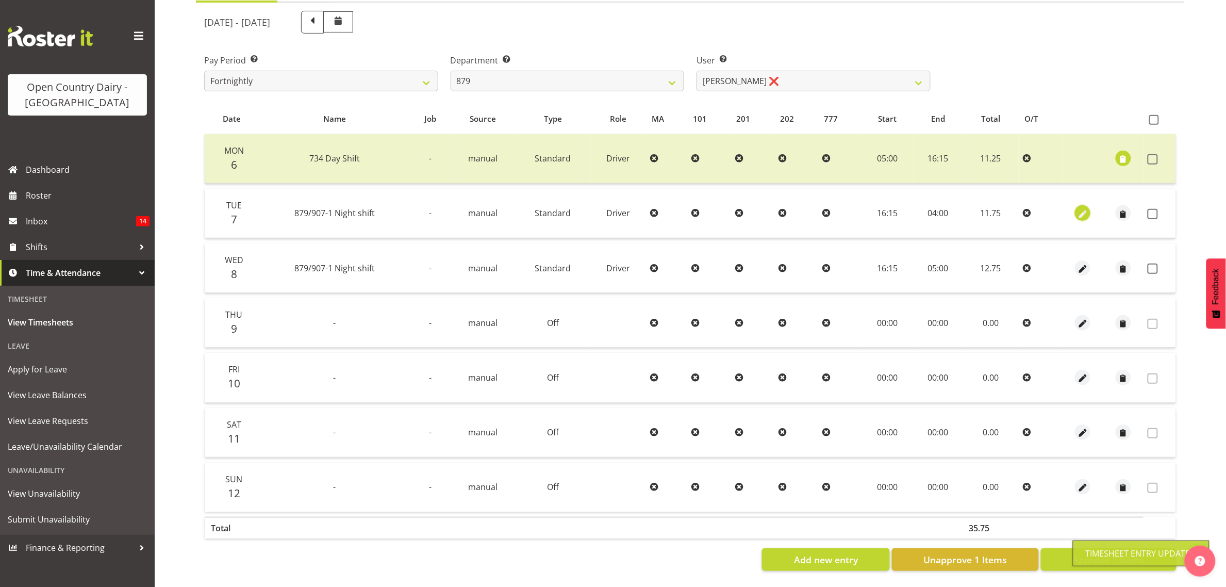
click at [1081, 208] on span "button" at bounding box center [1083, 214] width 12 height 12
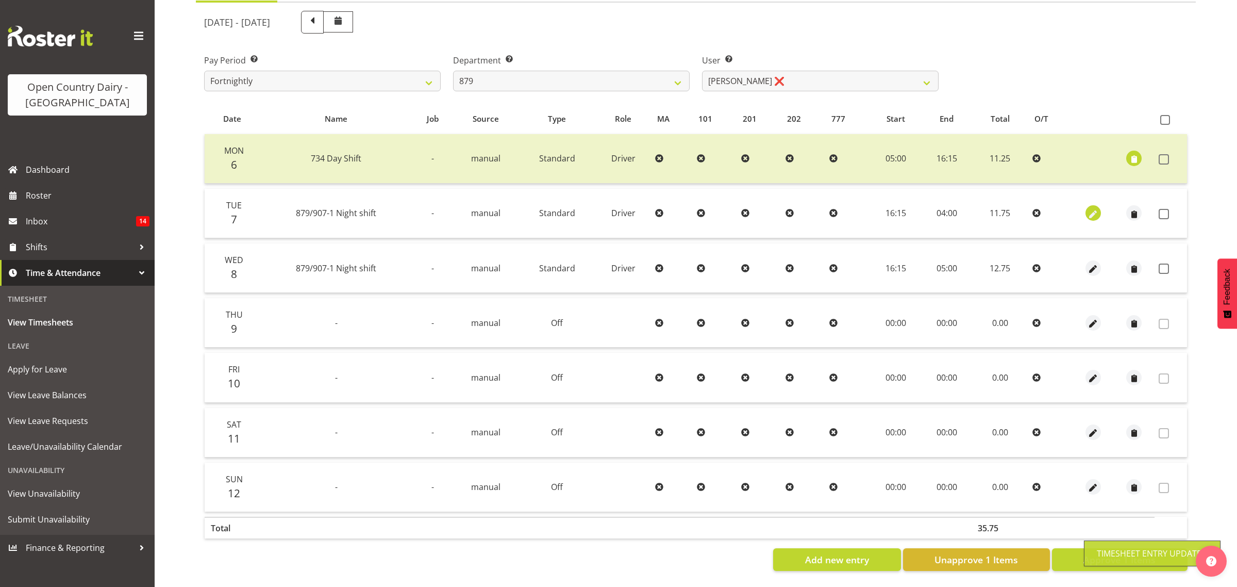
select select "Standard"
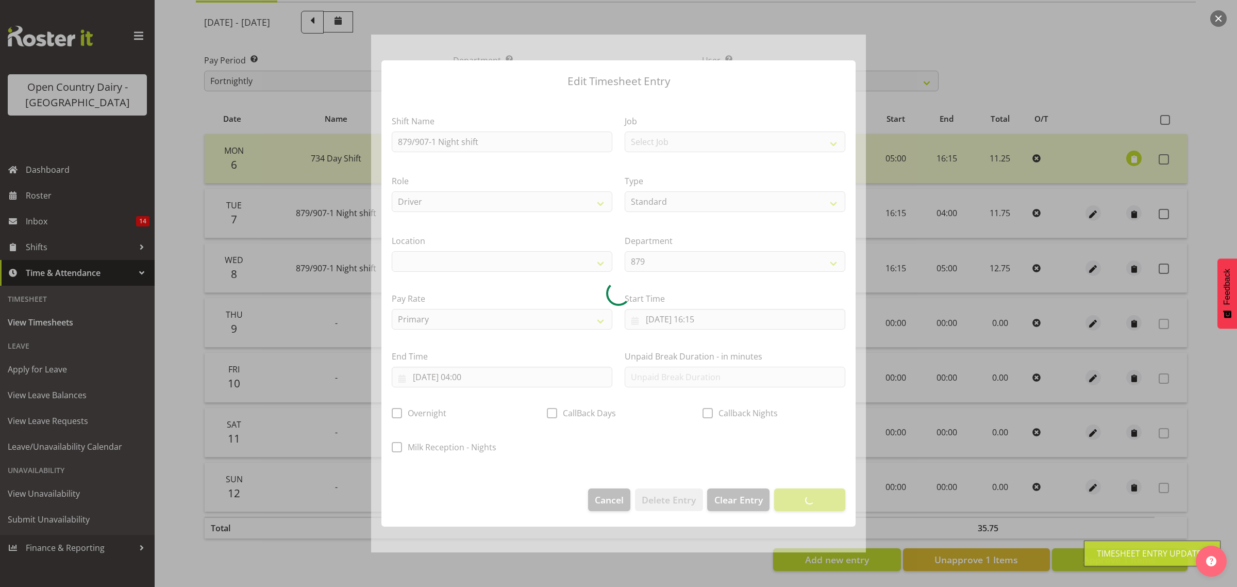
select select
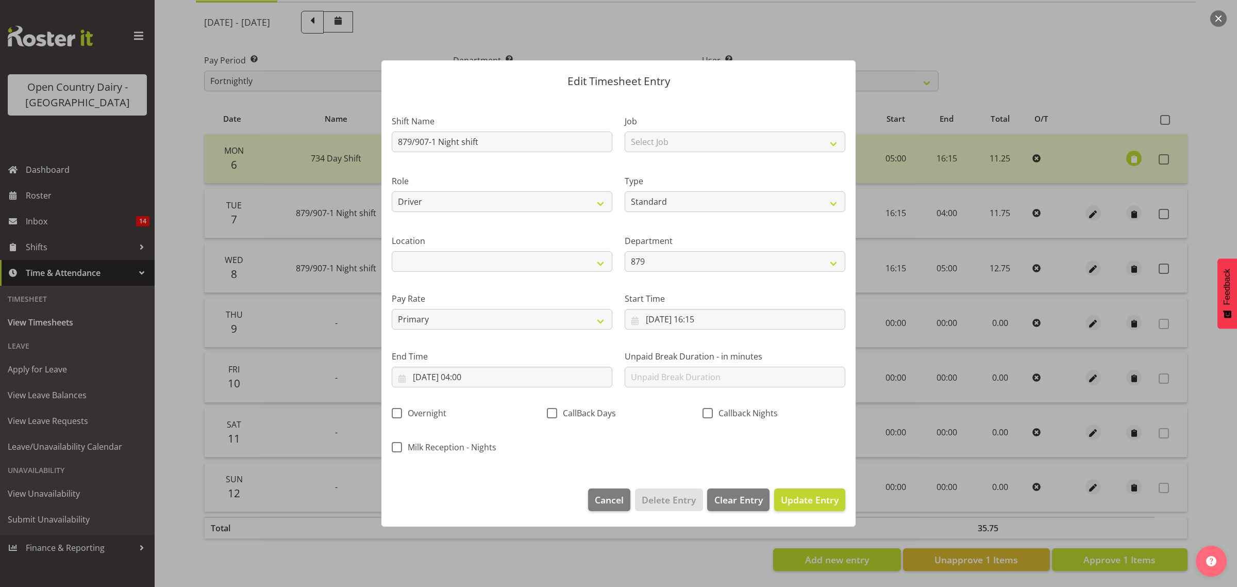
click at [518, 392] on div "End Time 08/10/2025, 04:00 January February March April May June July August Se…" at bounding box center [502, 365] width 233 height 58
click at [518, 387] on input "08/10/2025, 04:00" at bounding box center [502, 376] width 221 height 21
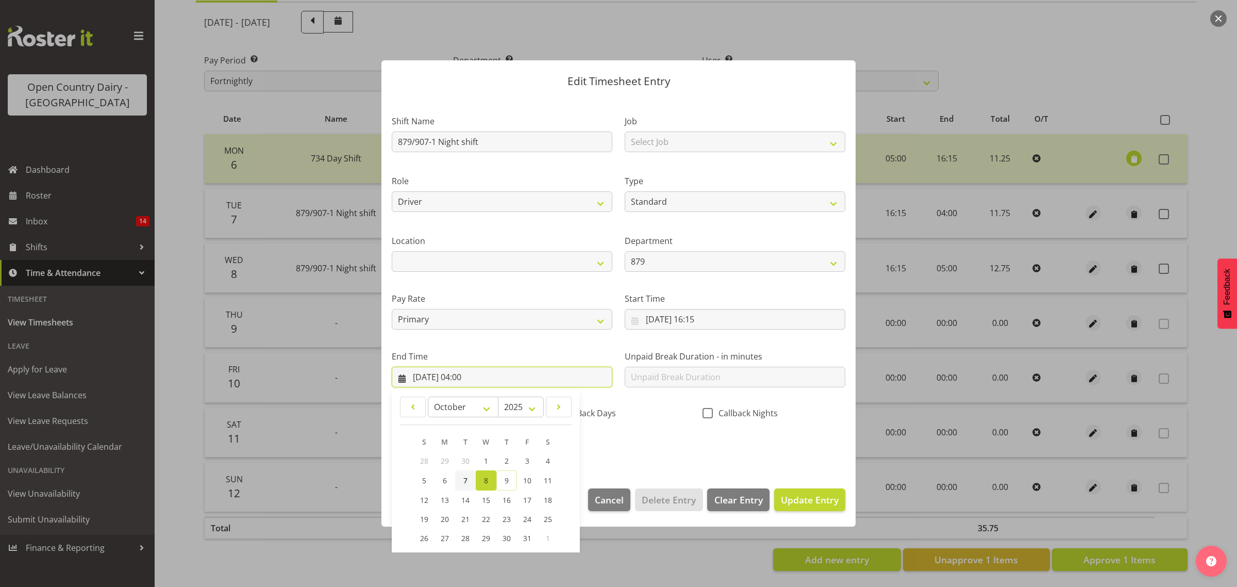
scroll to position [70, 0]
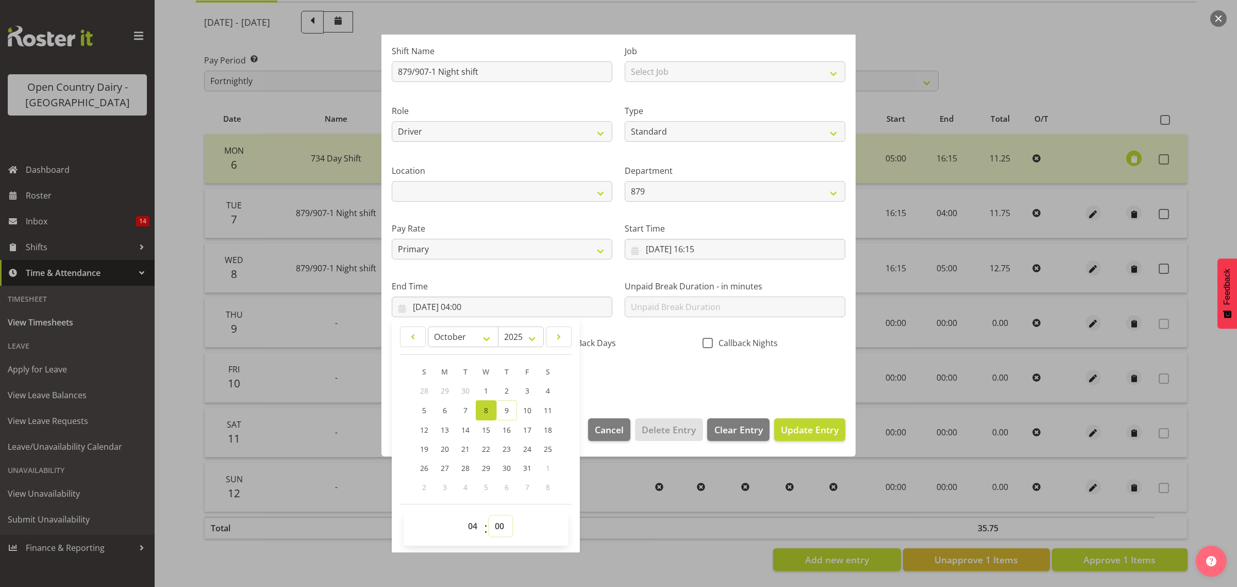
click at [501, 526] on select "00 01 02 03 04 05 06 07 08 09 10 11 12 13 14 15 16 17 18 19 20 21 22 23 24 25 2…" at bounding box center [500, 525] width 23 height 21
select select "30"
click at [489, 515] on select "00 01 02 03 04 05 06 07 08 09 10 11 12 13 14 15 16 17 18 19 20 21 22 23 24 25 2…" at bounding box center [500, 525] width 23 height 21
type input "08/10/2025, 04:30"
click at [765, 380] on div "Shift Name 879/907-1 Night shift Job Select Job Connecting /unconnecting Traile…" at bounding box center [619, 210] width 466 height 361
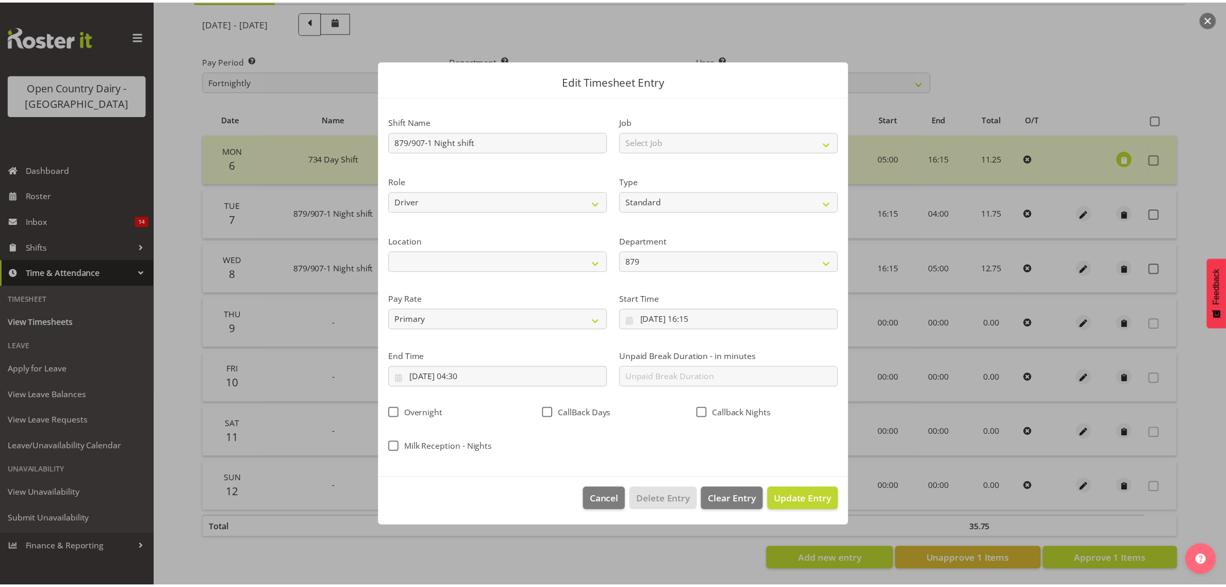
scroll to position [0, 0]
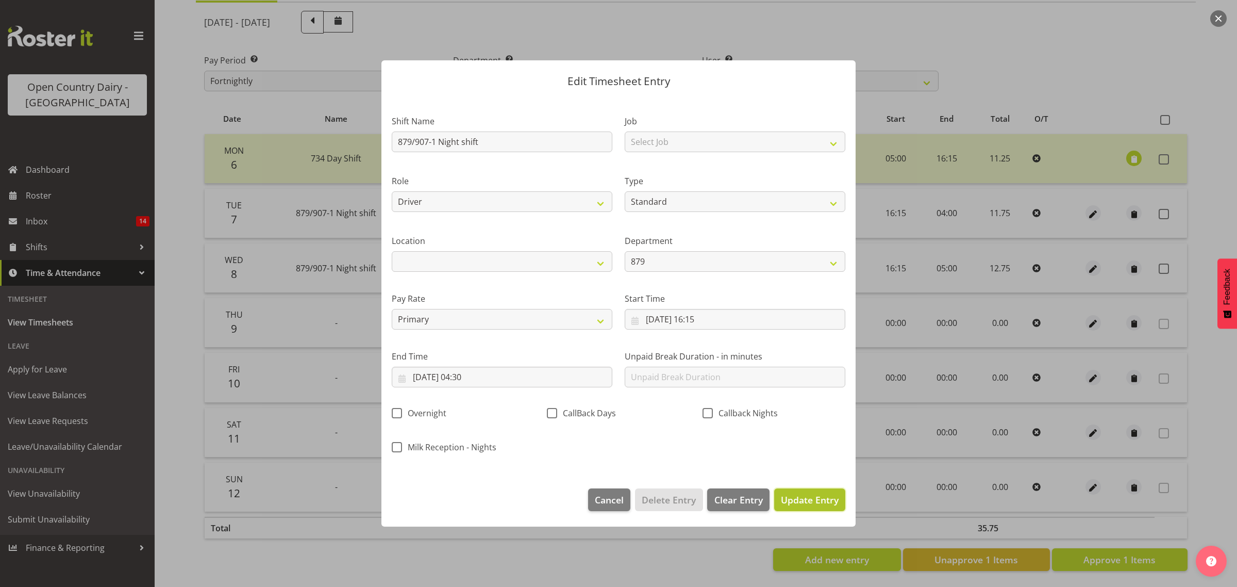
click at [795, 508] on button "Update Entry" at bounding box center [809, 499] width 71 height 23
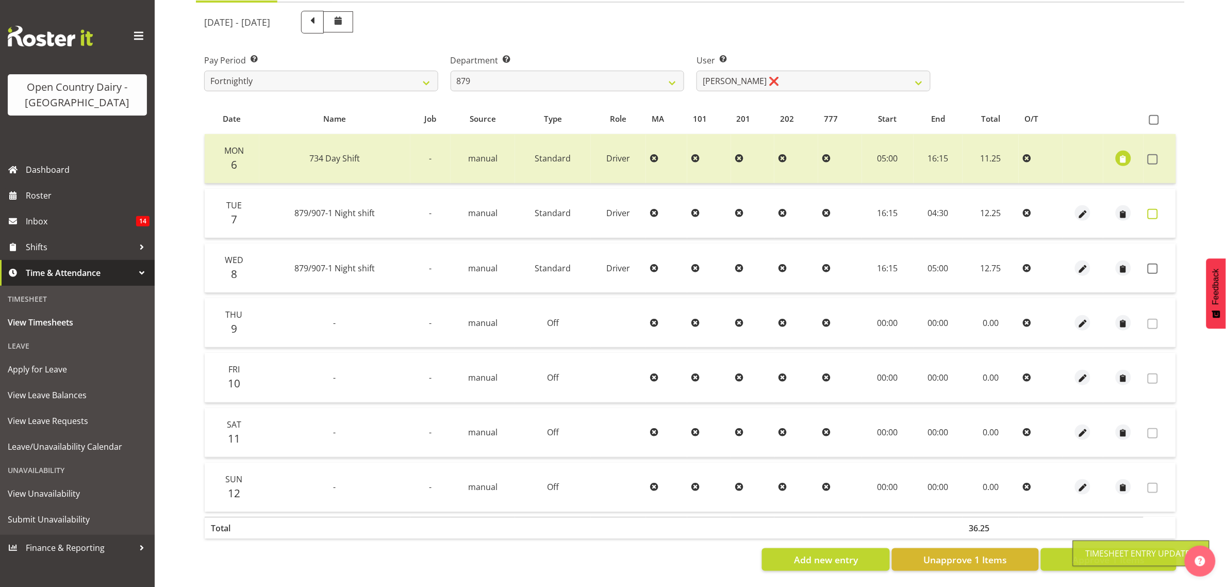
click at [1154, 209] on span at bounding box center [1152, 214] width 10 height 10
checkbox input "true"
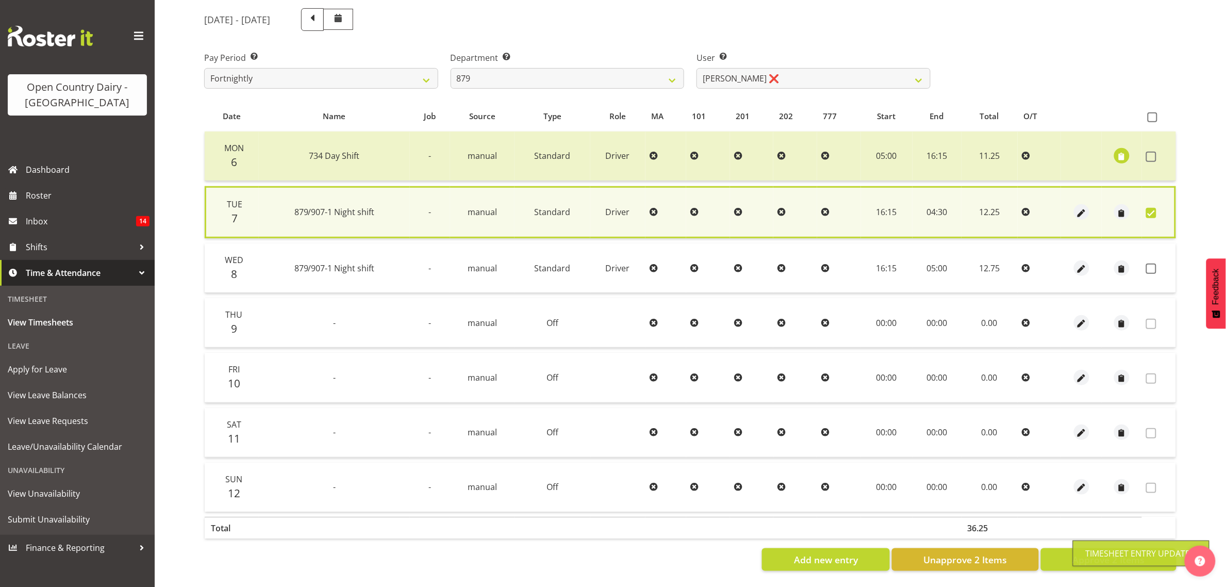
click at [1151, 249] on td at bounding box center [1159, 267] width 34 height 49
click at [1151, 263] on span at bounding box center [1151, 268] width 10 height 10
checkbox input "true"
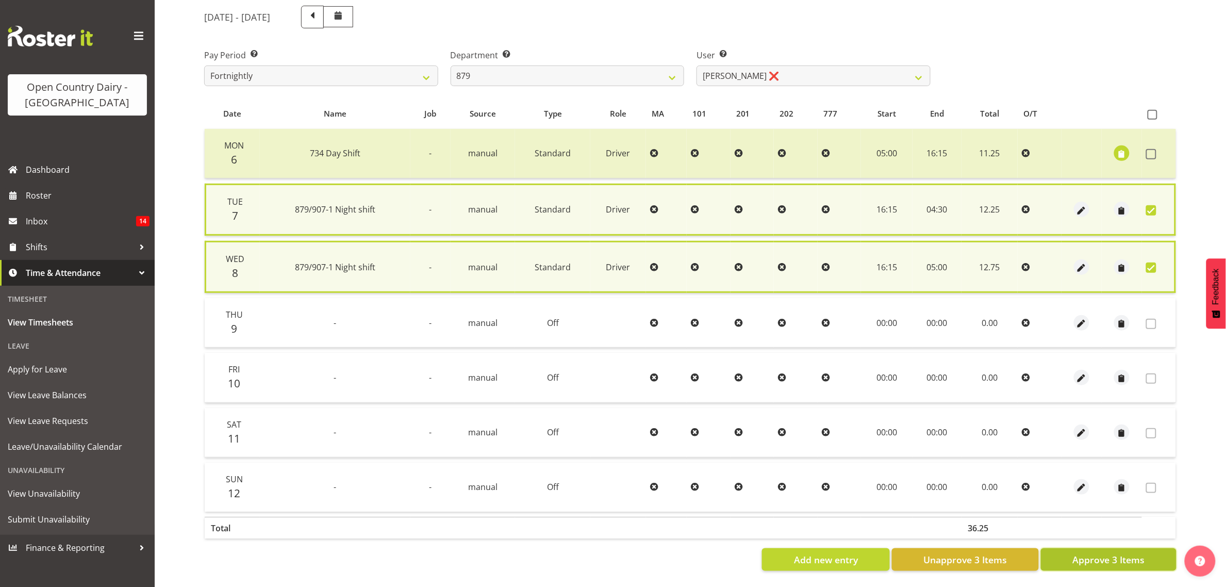
click at [1094, 554] on span "Approve 3 Items" at bounding box center [1108, 559] width 72 height 13
checkbox input "false"
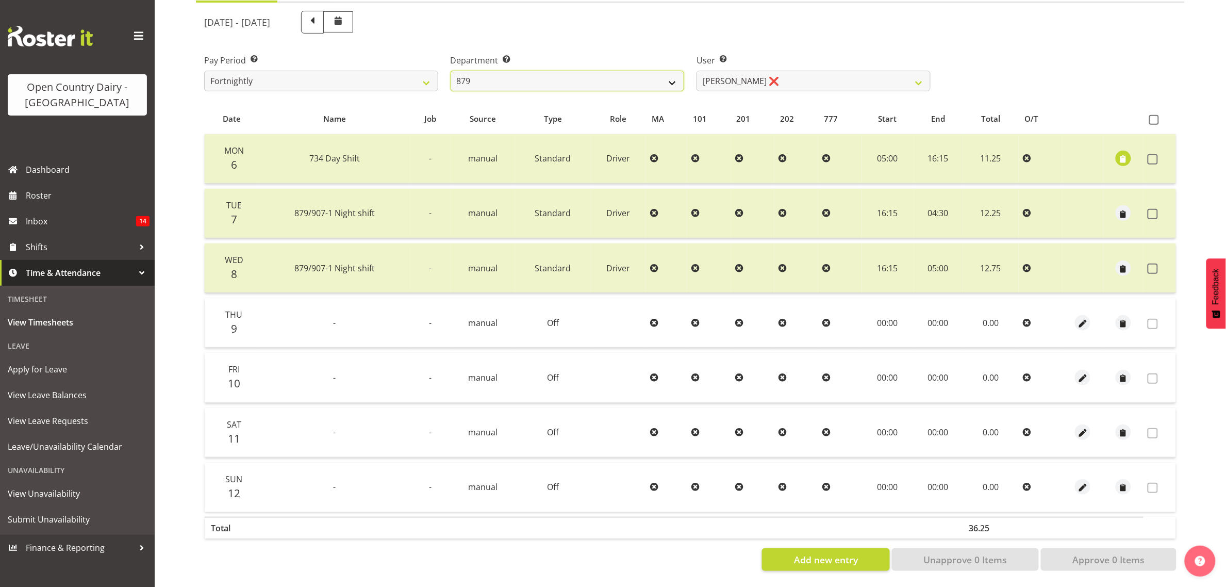
click at [552, 71] on select "734 735 736 737 738 739 851 853 854 855 856 858 861 862 865 867-9032 868 869 87…" at bounding box center [568, 81] width 234 height 21
select select "692"
click at [451, 71] on select "734 735 736 737 738 739 851 853 854 855 856 858 861 862 865 867-9032 868 869 87…" at bounding box center [568, 81] width 234 height 21
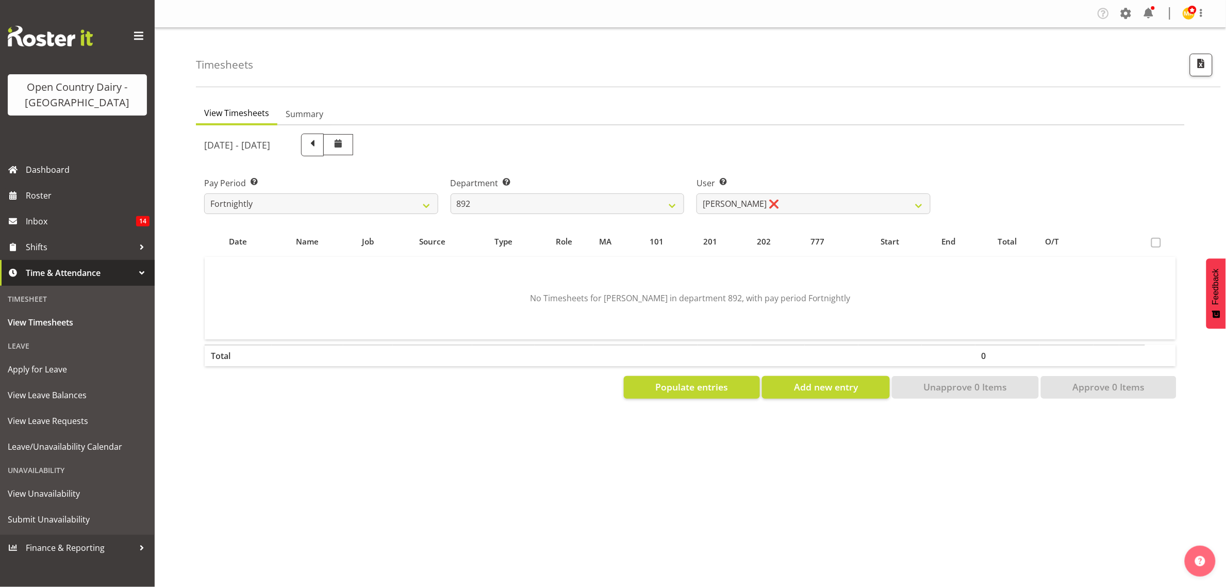
click at [759, 215] on div "User Select user. Note: This is filtered down by the previous two drop-down ite…" at bounding box center [813, 191] width 246 height 58
click at [761, 201] on select "Brittany Willis ❌ Danny Davies ❌ David McKenzie ❌ Josh Winship ❌ Reece Calvert ❌" at bounding box center [813, 203] width 234 height 21
select select "11650"
click at [696, 193] on select "Brittany Willis ❌ Danny Davies ❌ David McKenzie ❌ Josh Winship ❌ Reece Calvert ❌" at bounding box center [813, 203] width 234 height 21
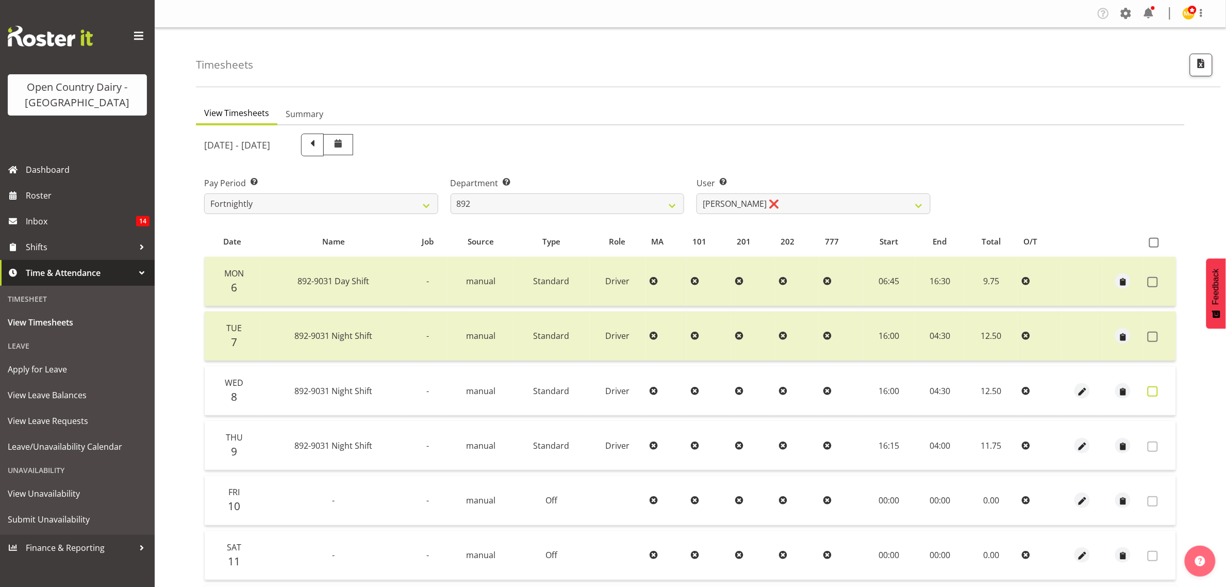
click at [1156, 395] on span at bounding box center [1152, 391] width 10 height 10
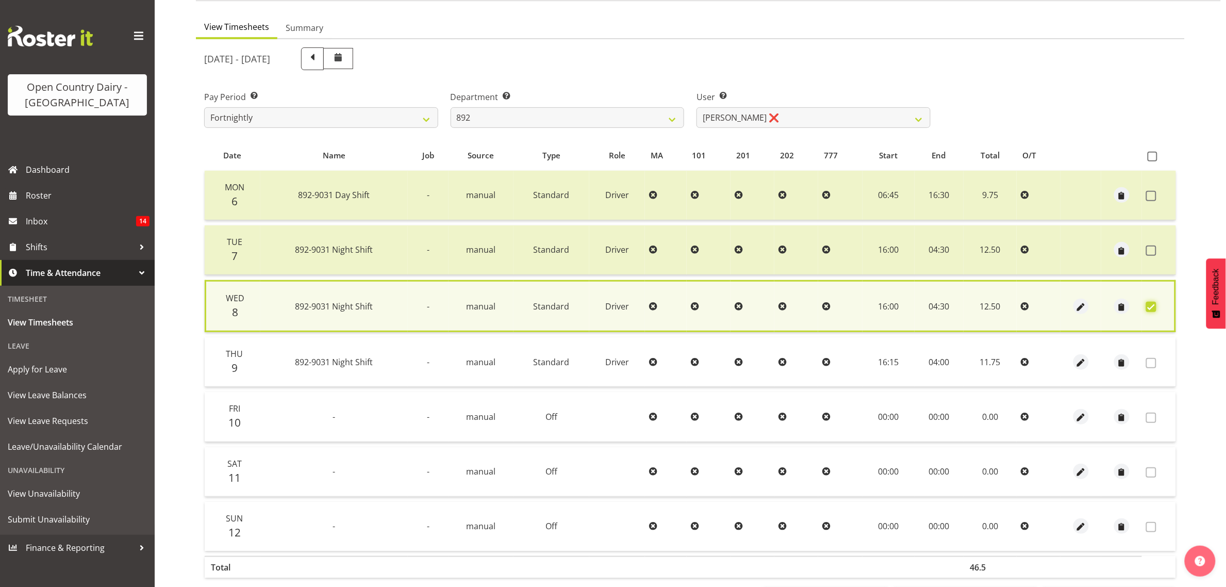
scroll to position [135, 0]
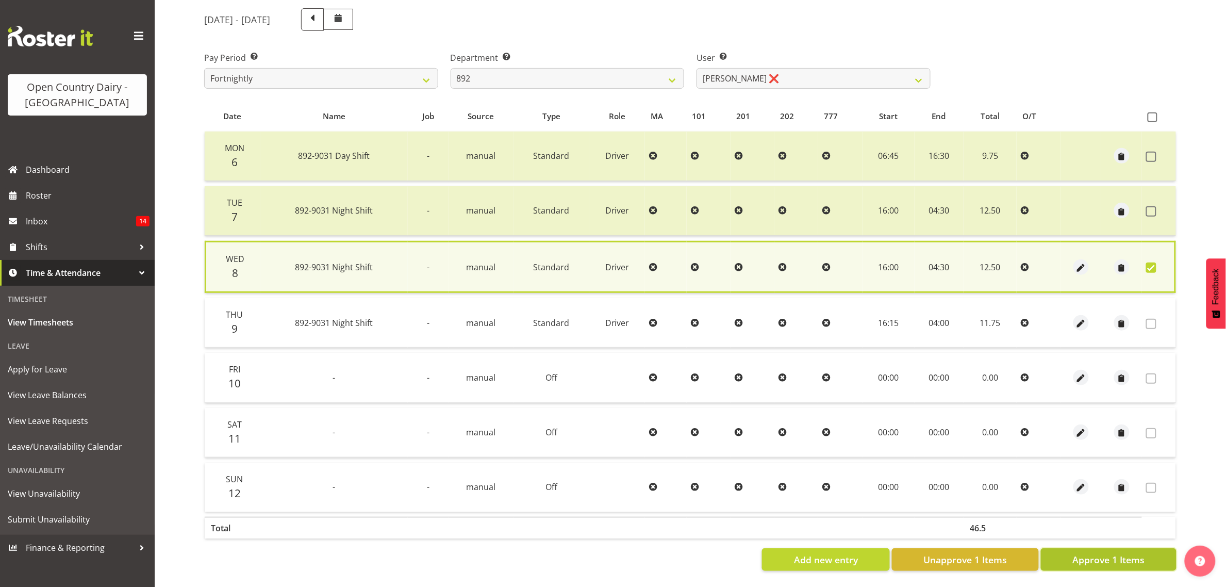
click at [1142, 553] on span "Approve 1 Items" at bounding box center [1108, 559] width 72 height 13
checkbox input "false"
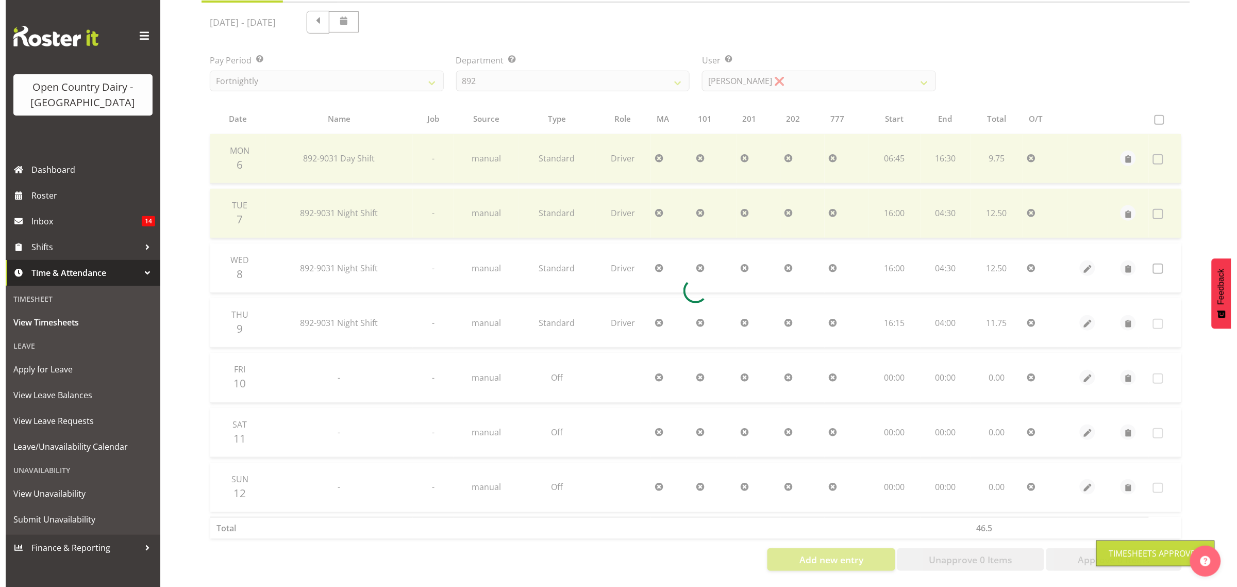
scroll to position [133, 0]
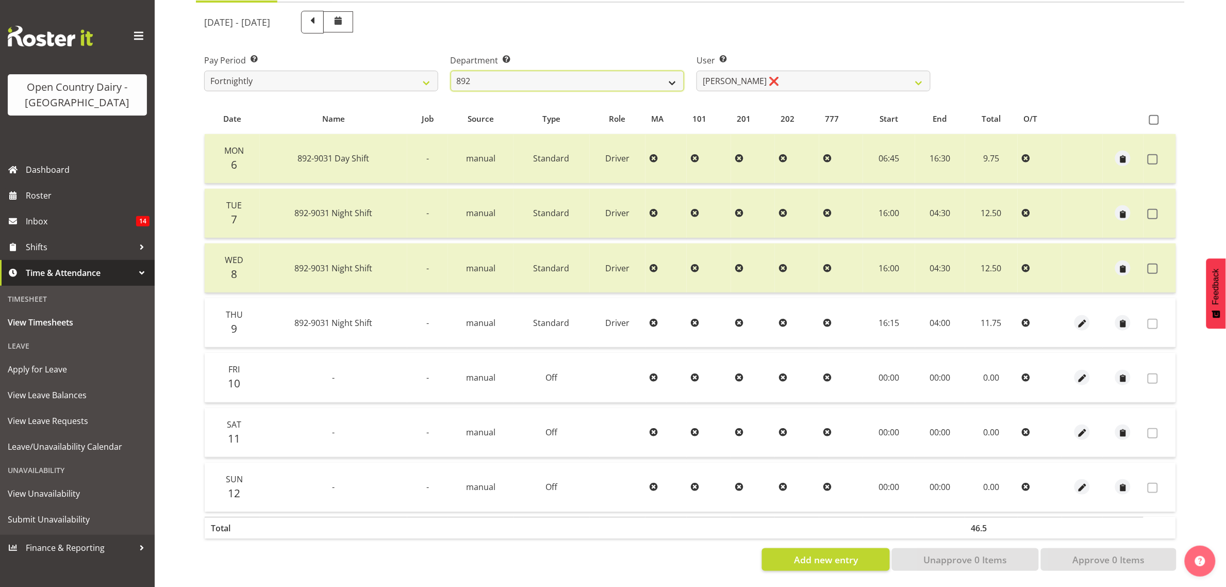
click at [641, 75] on select "734 735 736 737 738 739 851 853 854 855 856 858 861 862 865 867-9032 868 869 87…" at bounding box center [568, 81] width 234 height 21
select select "678"
click at [451, 71] on select "734 735 736 737 738 739 851 853 854 855 856 858 861 862 865 867-9032 868 869 87…" at bounding box center [568, 81] width 234 height 21
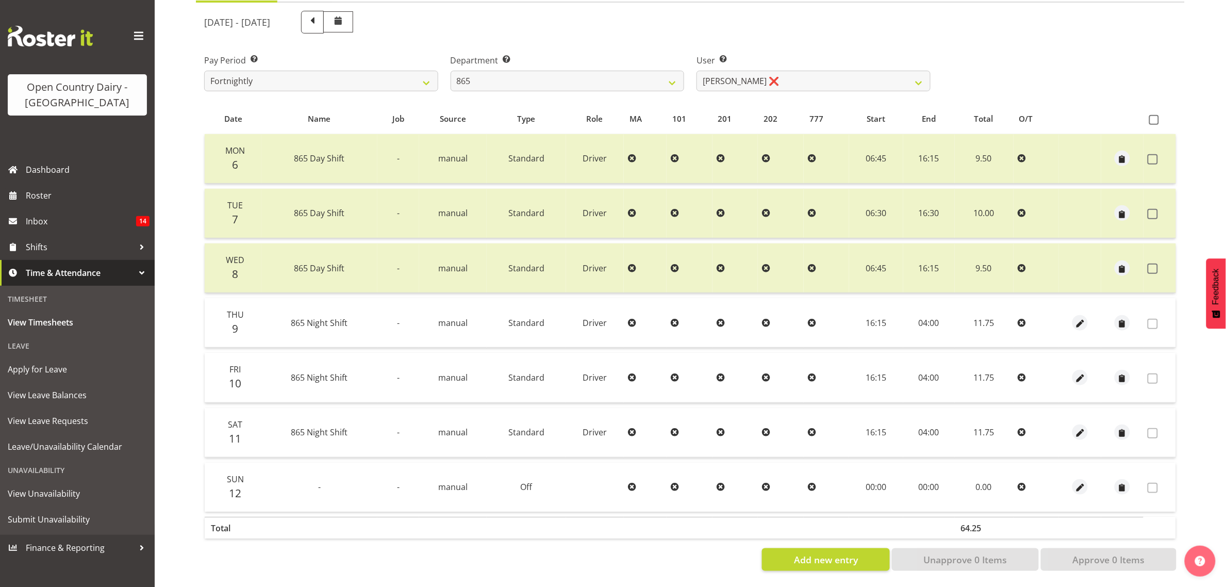
click at [763, 68] on div at bounding box center [690, 291] width 989 height 576
click at [763, 71] on select "Flavio Ferraz ❌ George Courtney ❌ Steffan Kennard ❌" at bounding box center [813, 81] width 234 height 21
select select "9760"
click at [696, 71] on select "Flavio Ferraz ❌ George Courtney ❌ Steffan Kennard ❌" at bounding box center [813, 81] width 234 height 21
click at [522, 71] on select "734 735 736 737 738 739 851 853 854 855 856 858 861 862 865 867-9032 868 869 87…" at bounding box center [568, 81] width 234 height 21
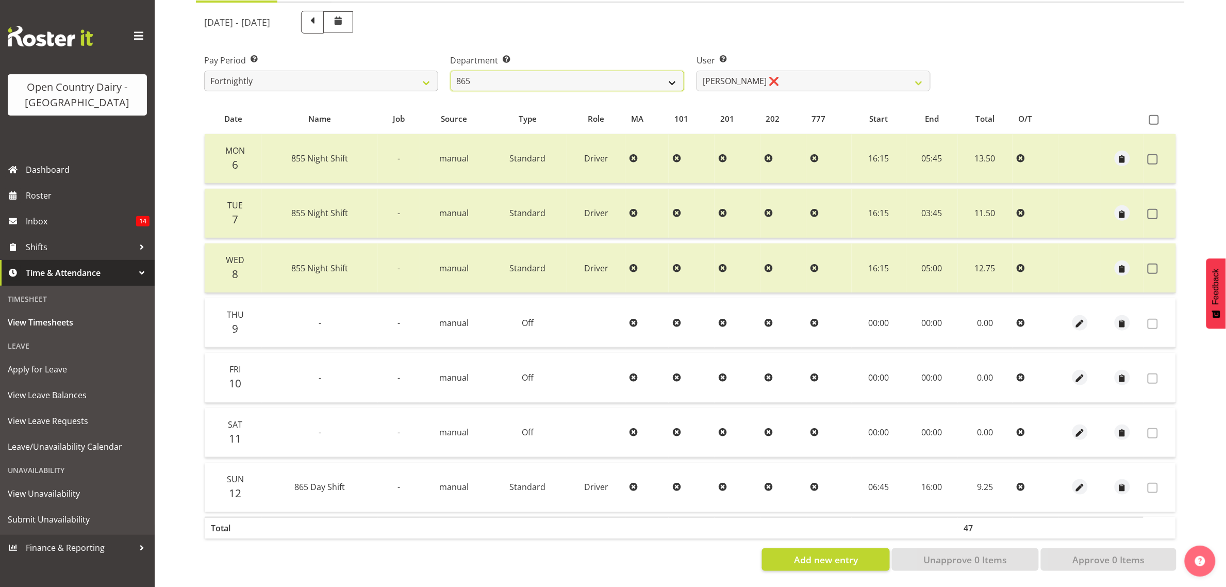
select select "806"
click at [451, 71] on select "734 735 736 737 738 739 851 853 854 855 856 858 861 862 865 867-9032 868 869 87…" at bounding box center [568, 81] width 234 height 21
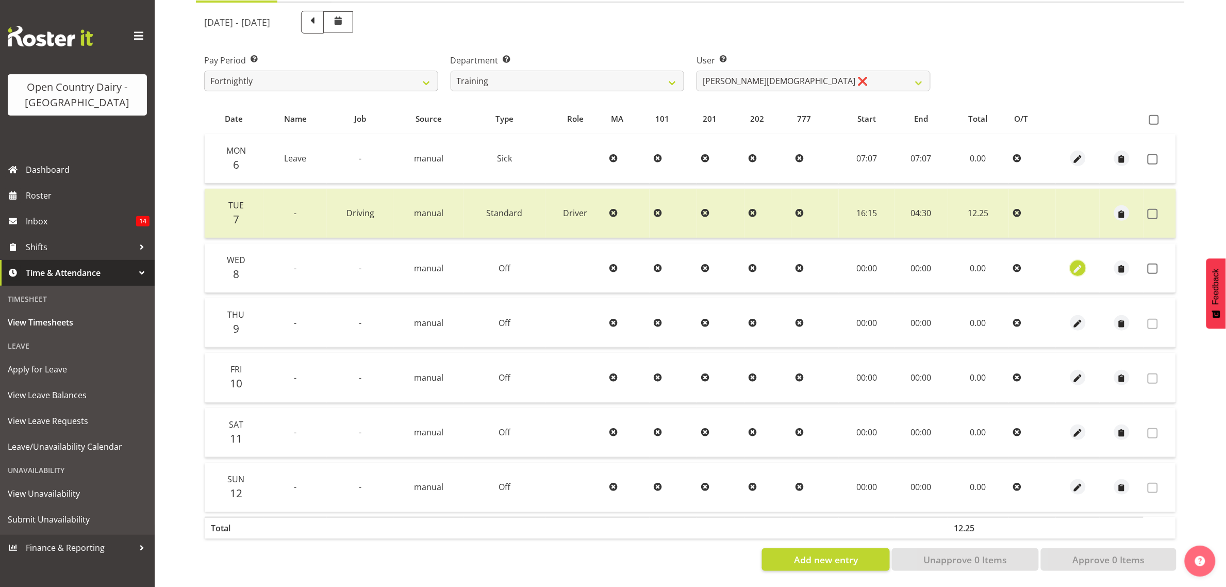
click at [1081, 263] on span "button" at bounding box center [1078, 269] width 12 height 12
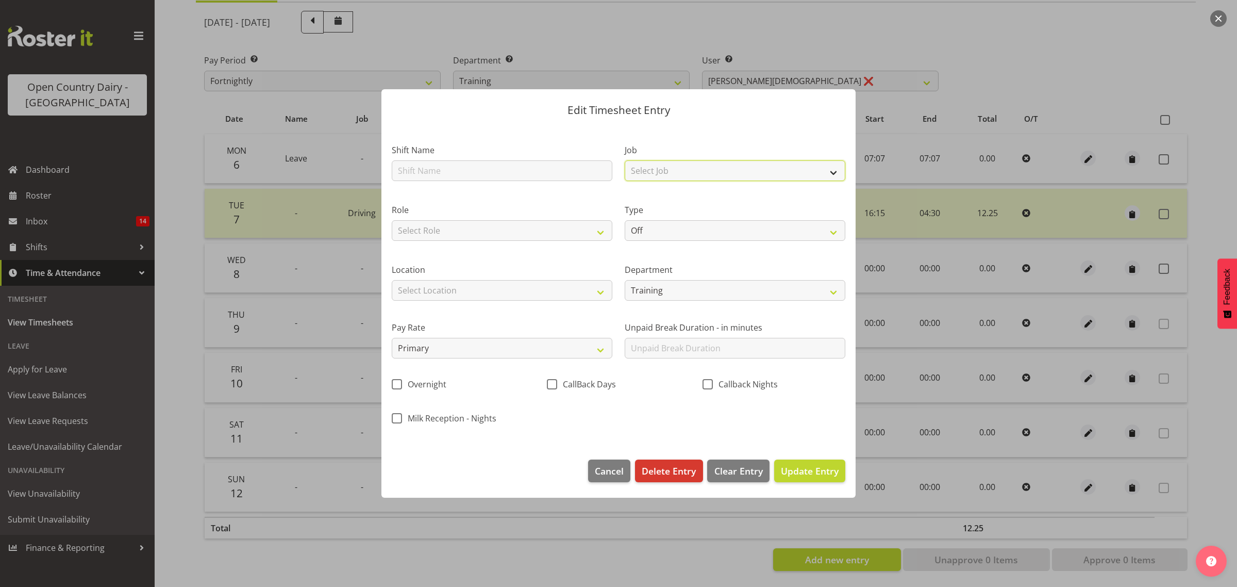
click at [741, 178] on select "Select Job Connecting /unconnecting Trailers Driving Meeting Milk Testing" at bounding box center [735, 170] width 221 height 21
select select "10670"
click at [625, 160] on select "Select Job Connecting /unconnecting Trailers Driving Meeting Milk Testing" at bounding box center [735, 170] width 221 height 21
click at [537, 232] on select "Select Role Driver" at bounding box center [502, 230] width 221 height 21
select select "1154"
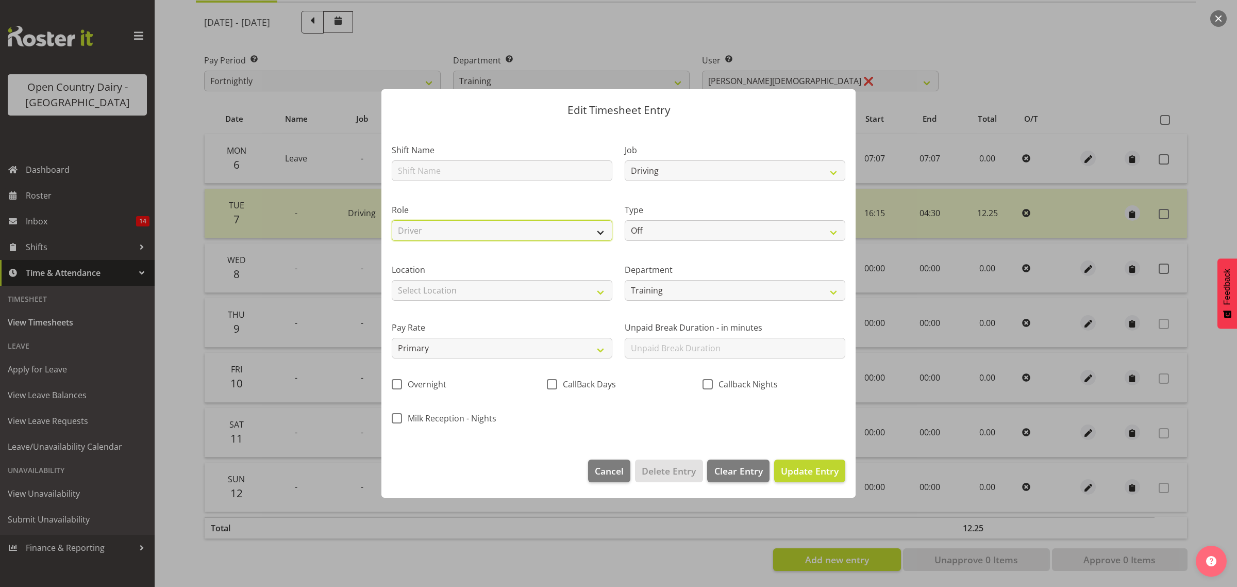
click at [392, 220] on select "Select Role Driver" at bounding box center [502, 230] width 221 height 21
click at [710, 229] on select "Off Standard Public Holiday Public Holiday (Worked) Day In Lieu Annual Leave Si…" at bounding box center [735, 230] width 221 height 21
click at [625, 220] on select "Off Standard Public Holiday Public Holiday (Worked) Day In Lieu Annual Leave Si…" at bounding box center [735, 230] width 221 height 21
drag, startPoint x: 670, startPoint y: 220, endPoint x: 670, endPoint y: 228, distance: 8.2
click at [670, 220] on select "Off Standard Public Holiday Public Holiday (Worked) Day In Lieu Annual Leave Si…" at bounding box center [735, 230] width 221 height 21
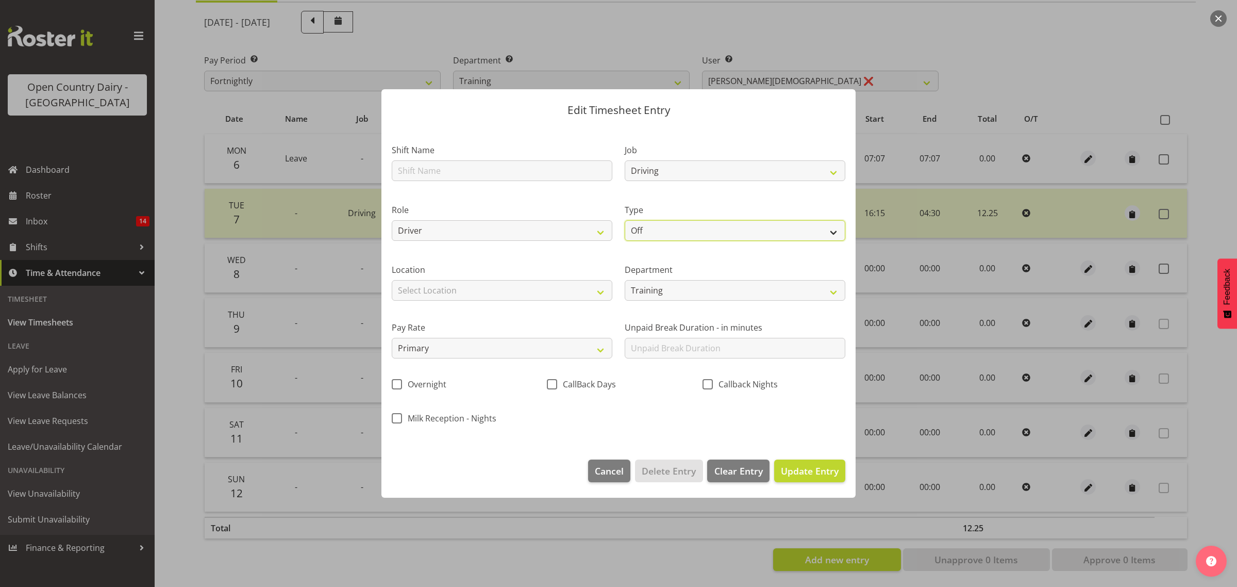
select select "Standard"
click at [625, 220] on select "Off Standard Public Holiday Public Holiday (Worked) Day In Lieu Annual Leave Si…" at bounding box center [735, 230] width 221 height 21
select select "9"
select select "2025"
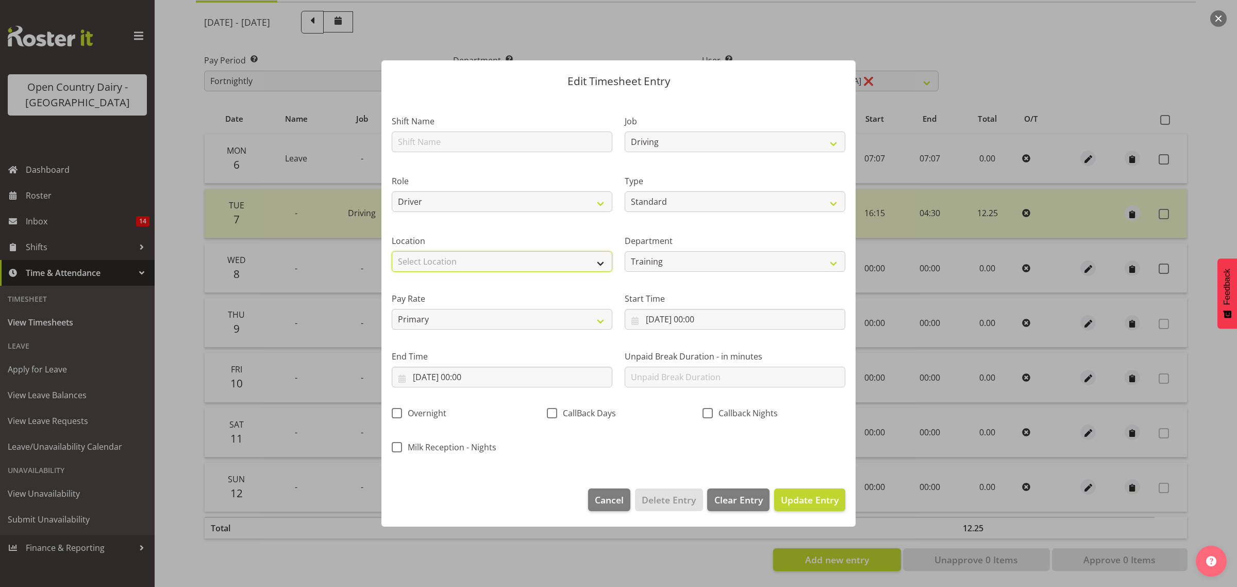
click at [516, 258] on select "Select Location Awarua Milk Awarua Office Freight Horotiu office Waharoa Office…" at bounding box center [502, 261] width 221 height 21
select select "988"
click at [392, 251] on select "Select Location Awarua Milk Awarua Office Freight Horotiu office Waharoa Office…" at bounding box center [502, 261] width 221 height 21
click at [685, 262] on select "Training 851 855 853 855 856 880 883 861 862 864 865 868 869 870 872 873 874 87…" at bounding box center [735, 261] width 221 height 21
click at [652, 221] on div "Department Training 851 855 853 855 856 880 883 861 862 864 865 868 869 870 872…" at bounding box center [735, 249] width 233 height 58
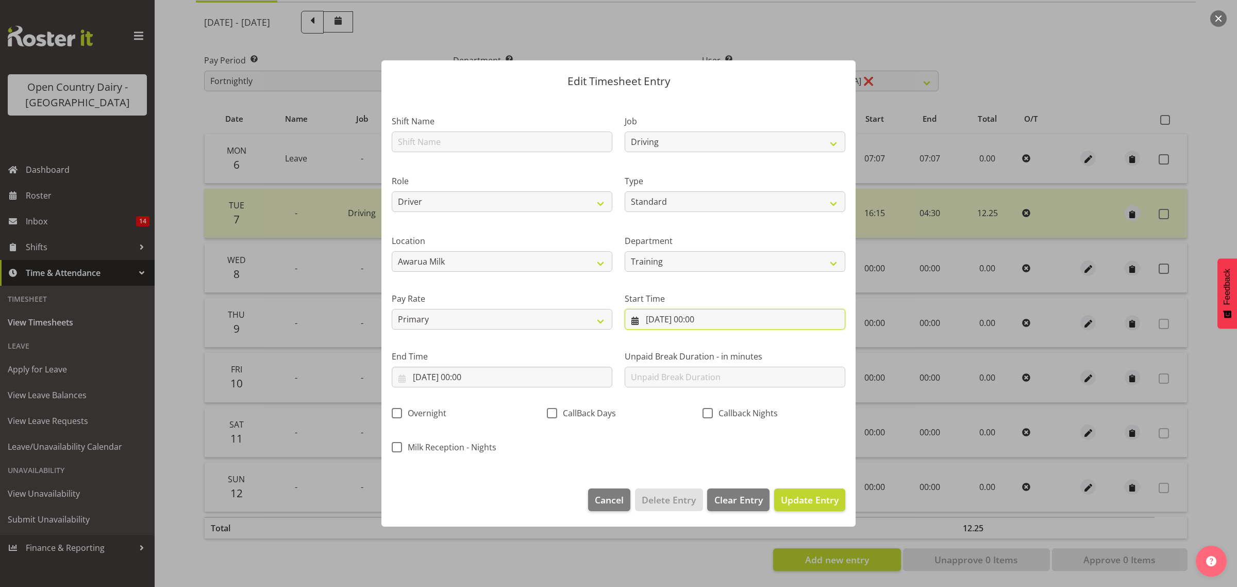
click at [682, 311] on input "08/10/2025, 00:00" at bounding box center [735, 319] width 221 height 21
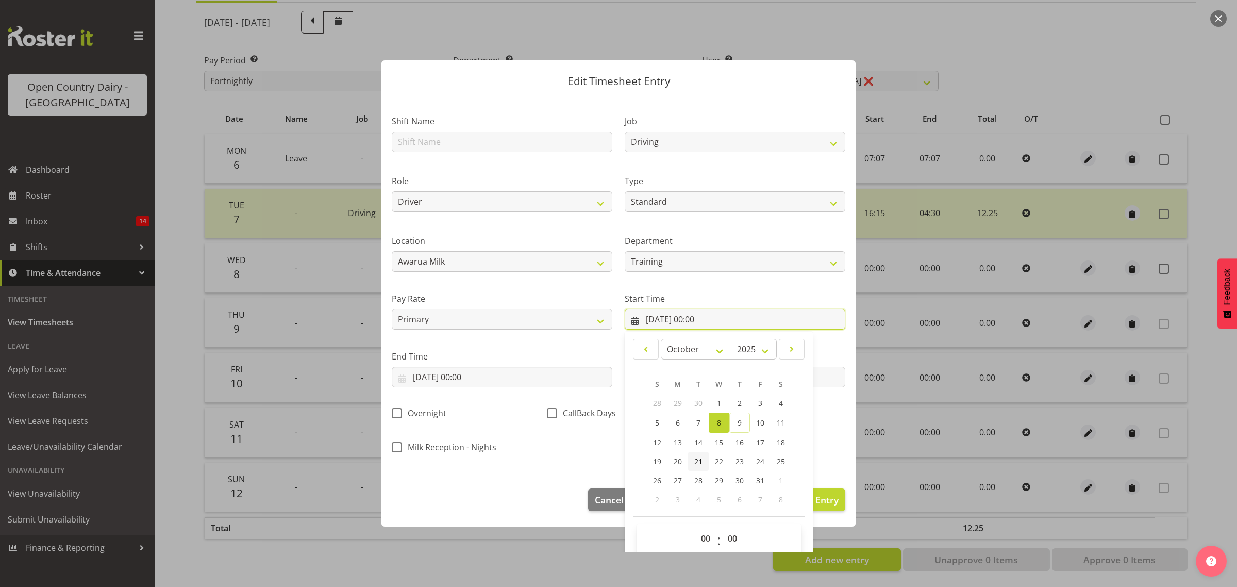
scroll to position [13, 0]
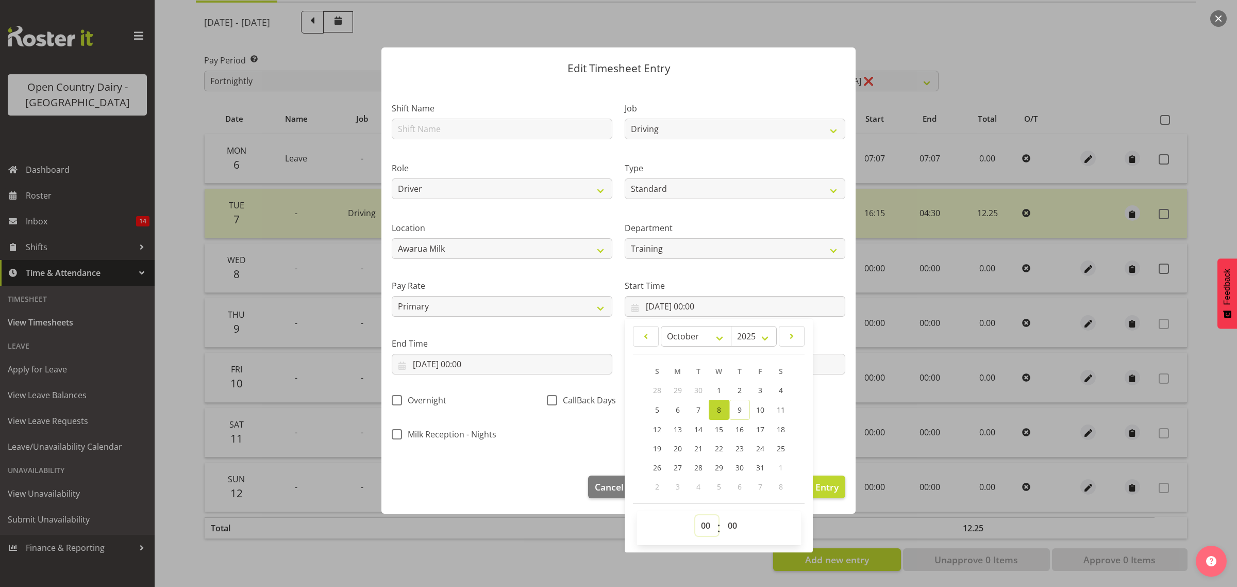
click at [697, 530] on select "00 01 02 03 04 05 06 07 08 09 10 11 12 13 14 15 16 17 18 19 20 21 22 23" at bounding box center [706, 525] width 23 height 21
select select "4"
click at [695, 515] on select "00 01 02 03 04 05 06 07 08 09 10 11 12 13 14 15 16 17 18 19 20 21 22 23" at bounding box center [706, 525] width 23 height 21
type input "08/10/2025, 04:00"
click at [730, 524] on select "00 01 02 03 04 05 06 07 08 09 10 11 12 13 14 15 16 17 18 19 20 21 22 23 24 25 2…" at bounding box center [733, 525] width 23 height 21
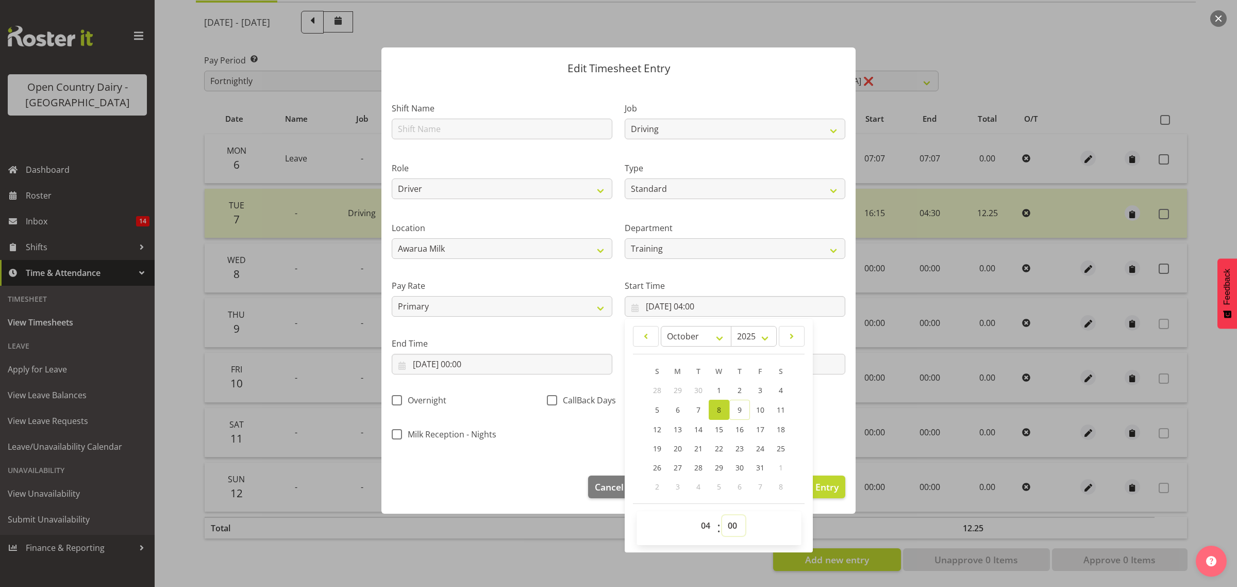
select select "15"
click at [722, 515] on select "00 01 02 03 04 05 06 07 08 09 10 11 12 13 14 15 16 17 18 19 20 21 22 23 24 25 2…" at bounding box center [733, 525] width 23 height 21
type input "08/10/2025, 04:15"
click at [584, 343] on label "End Time" at bounding box center [502, 343] width 221 height 12
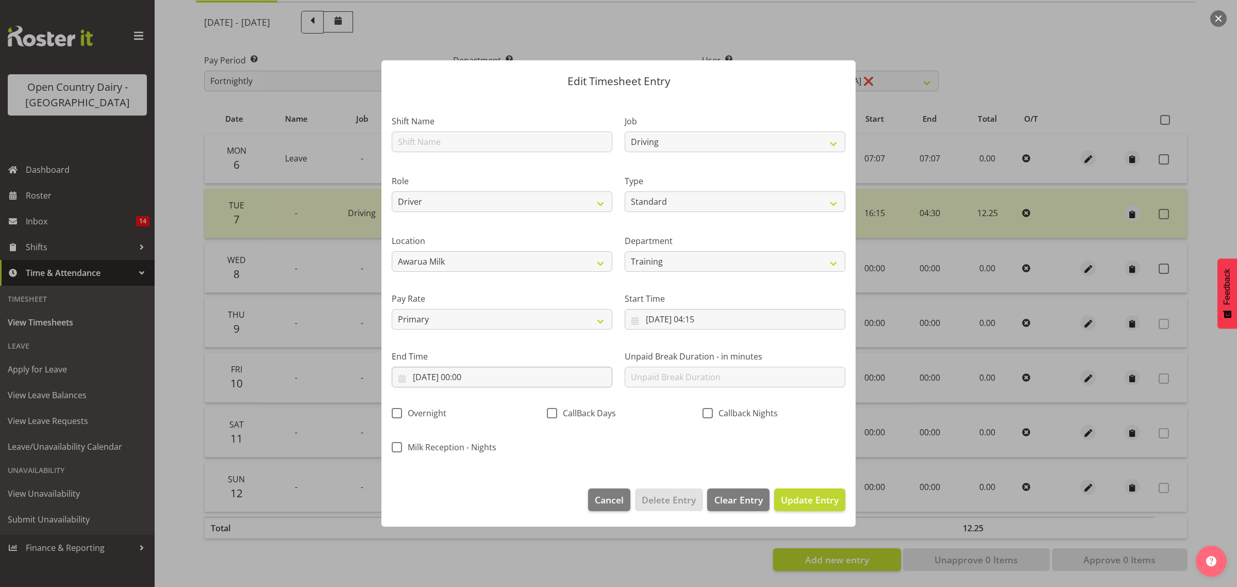
scroll to position [0, 0]
click at [535, 381] on input "08/10/2025, 00:00" at bounding box center [502, 376] width 221 height 21
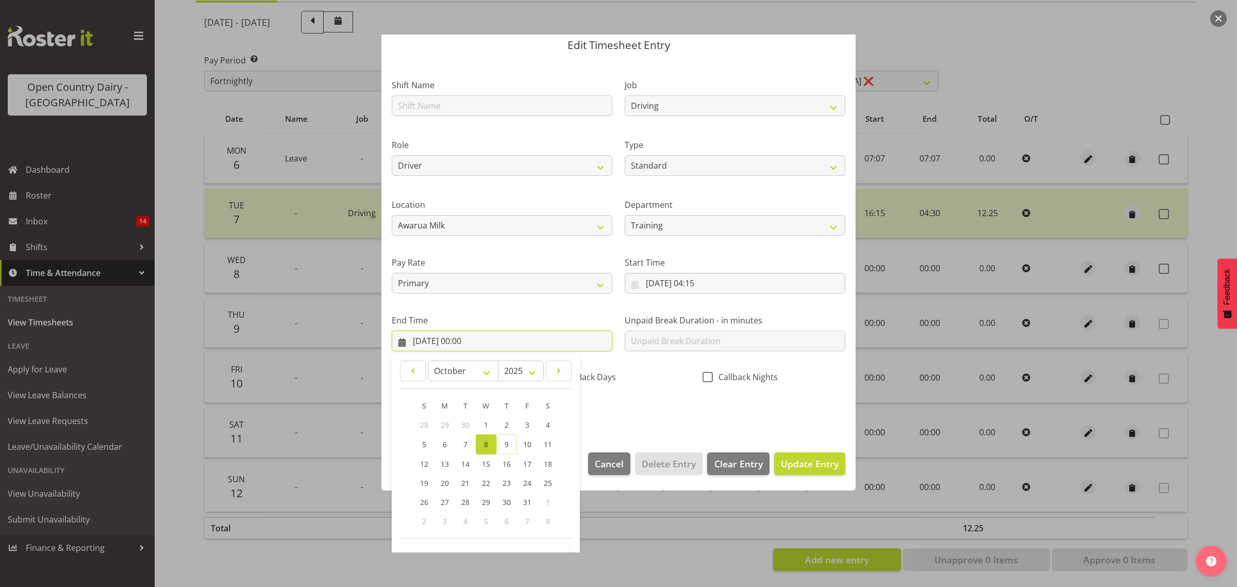
scroll to position [70, 0]
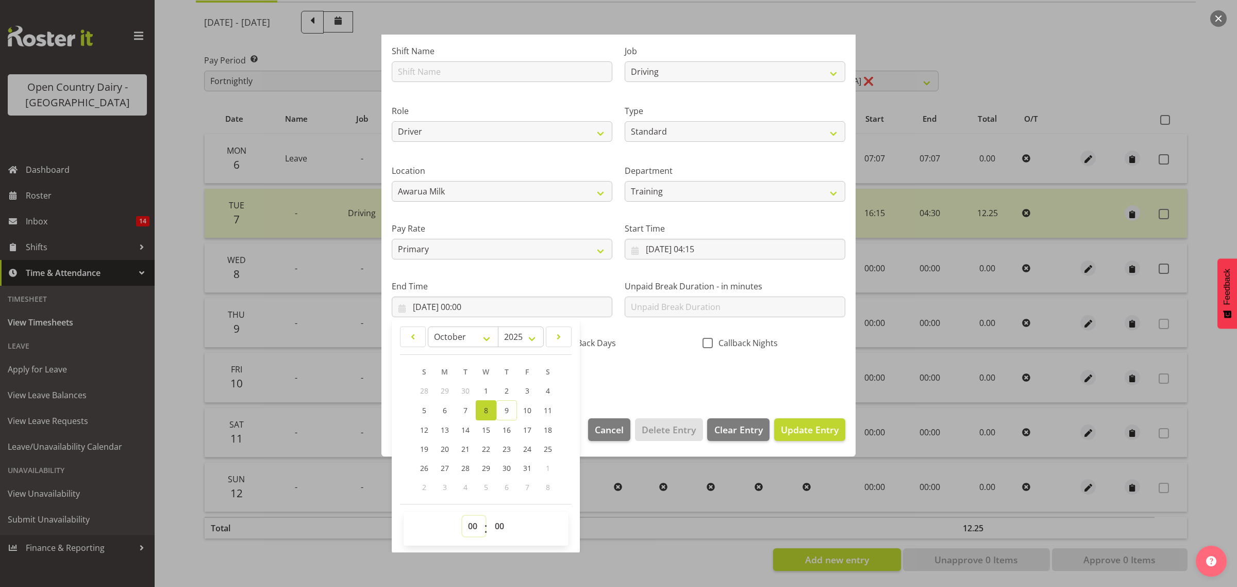
drag, startPoint x: 472, startPoint y: 527, endPoint x: 472, endPoint y: 521, distance: 5.7
click at [472, 527] on select "00 01 02 03 04 05 06 07 08 09 10 11 12 13 14 15 16 17 18 19 20 21 22 23" at bounding box center [473, 525] width 23 height 21
select select "5"
click at [462, 515] on select "00 01 02 03 04 05 06 07 08 09 10 11 12 13 14 15 16 17 18 19 20 21 22 23" at bounding box center [473, 525] width 23 height 21
type input "08/10/2025, 05:00"
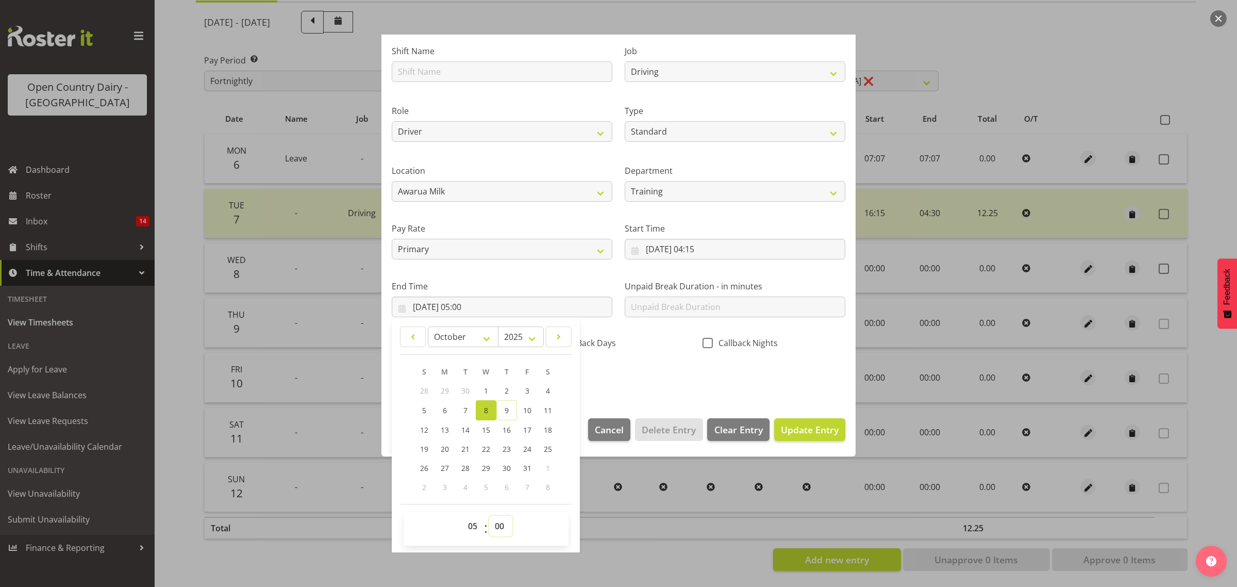
drag, startPoint x: 501, startPoint y: 521, endPoint x: 501, endPoint y: 514, distance: 6.2
click at [501, 514] on div "00 01 02 03 04 05 06 07 08 09 10 11 12 13 14 15 16 17 18 19 20 21 22 23 : 00 01…" at bounding box center [486, 528] width 165 height 34
select select "15"
click at [489, 515] on select "00 01 02 03 04 05 06 07 08 09 10 11 12 13 14 15 16 17 18 19 20 21 22 23 24 25 2…" at bounding box center [500, 525] width 23 height 21
type input "08/10/2025, 05:15"
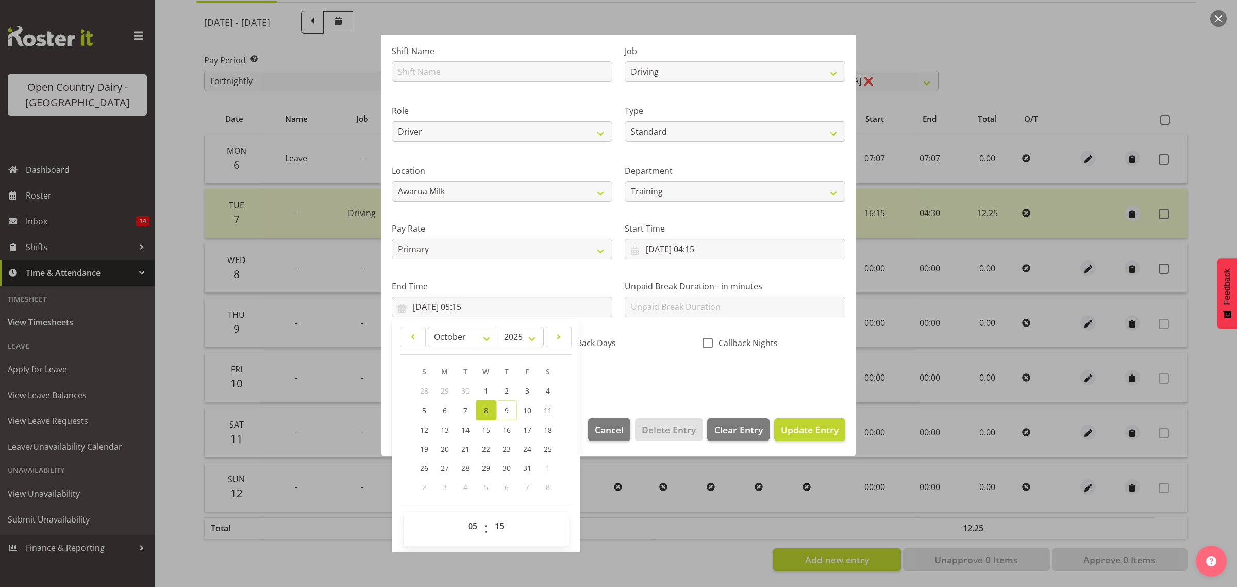
click at [635, 395] on section "Shift Name Job Connecting /unconnecting Trailers Driving Meeting Milk Testing R…" at bounding box center [618, 216] width 474 height 381
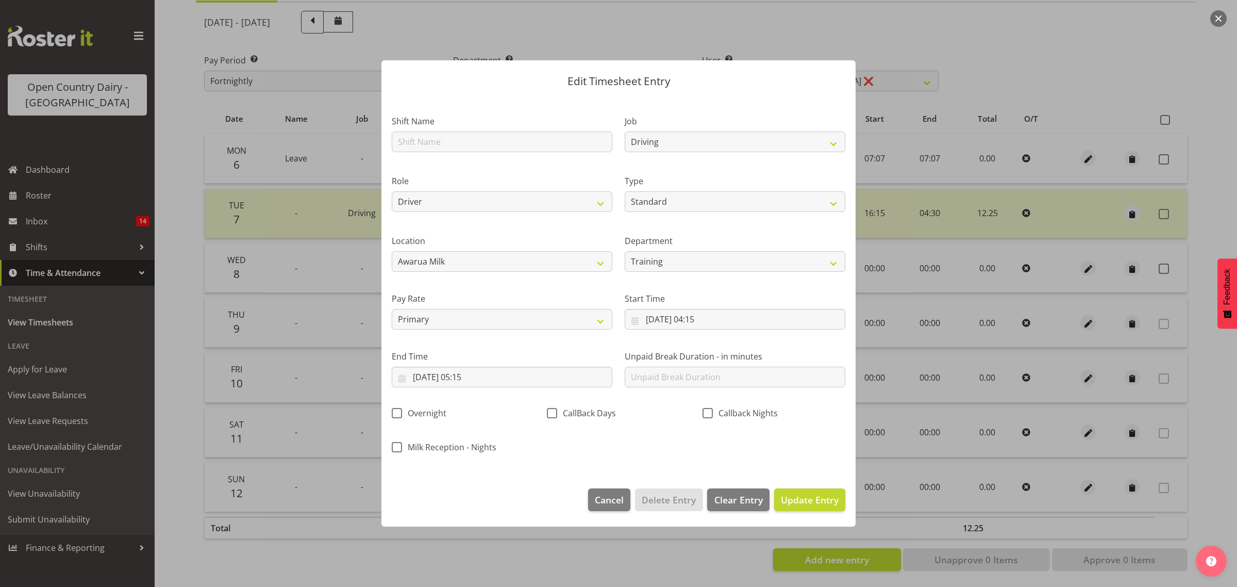
scroll to position [0, 0]
click at [788, 508] on button "Update Entry" at bounding box center [809, 499] width 71 height 23
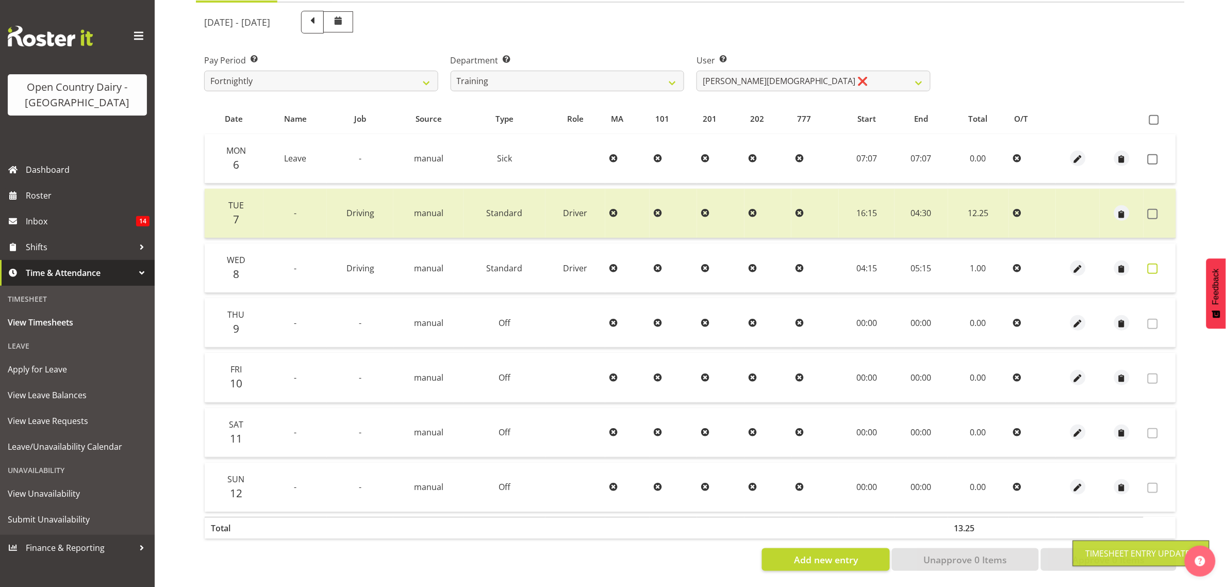
click at [1152, 263] on span at bounding box center [1152, 268] width 10 height 10
checkbox input "true"
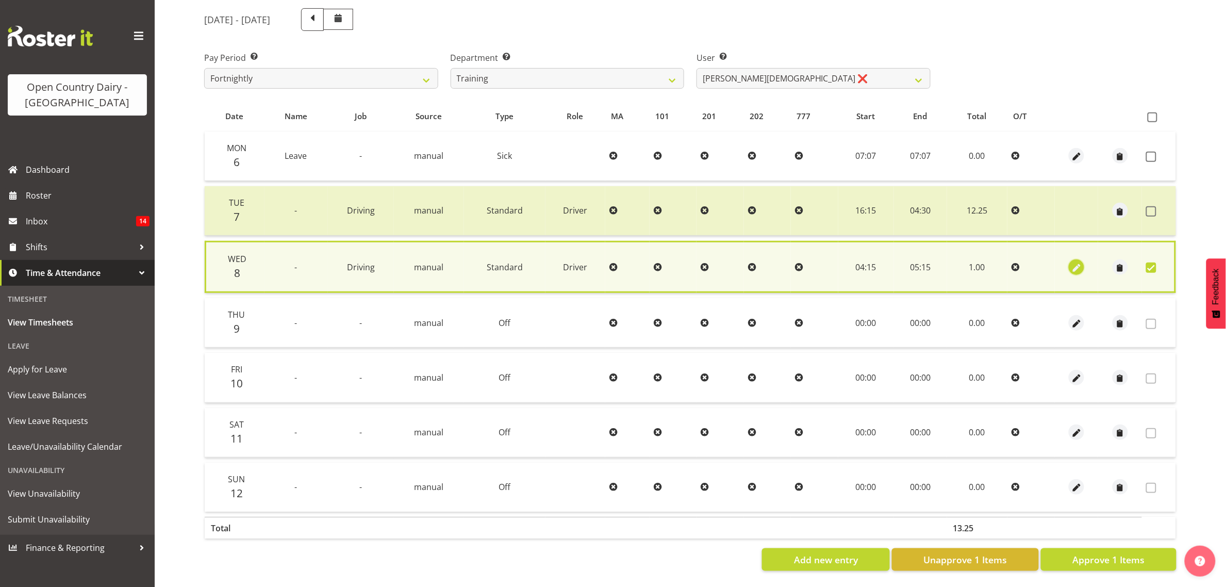
click at [1070, 259] on button "button" at bounding box center [1076, 266] width 15 height 15
select select "Standard"
select select "9"
select select "2025"
select select "5"
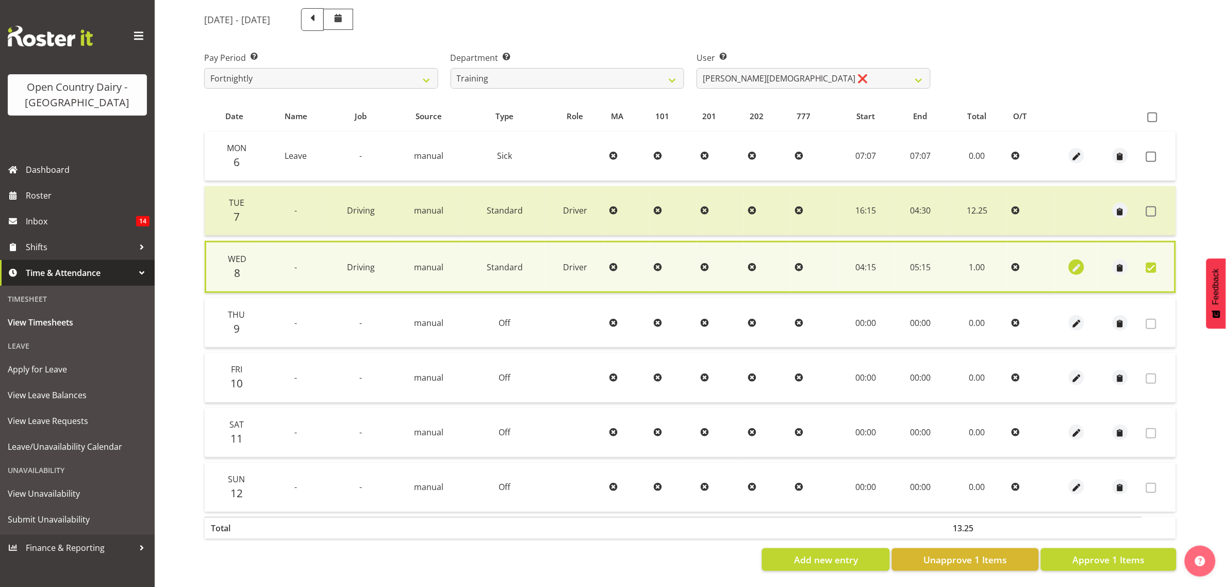
select select "15"
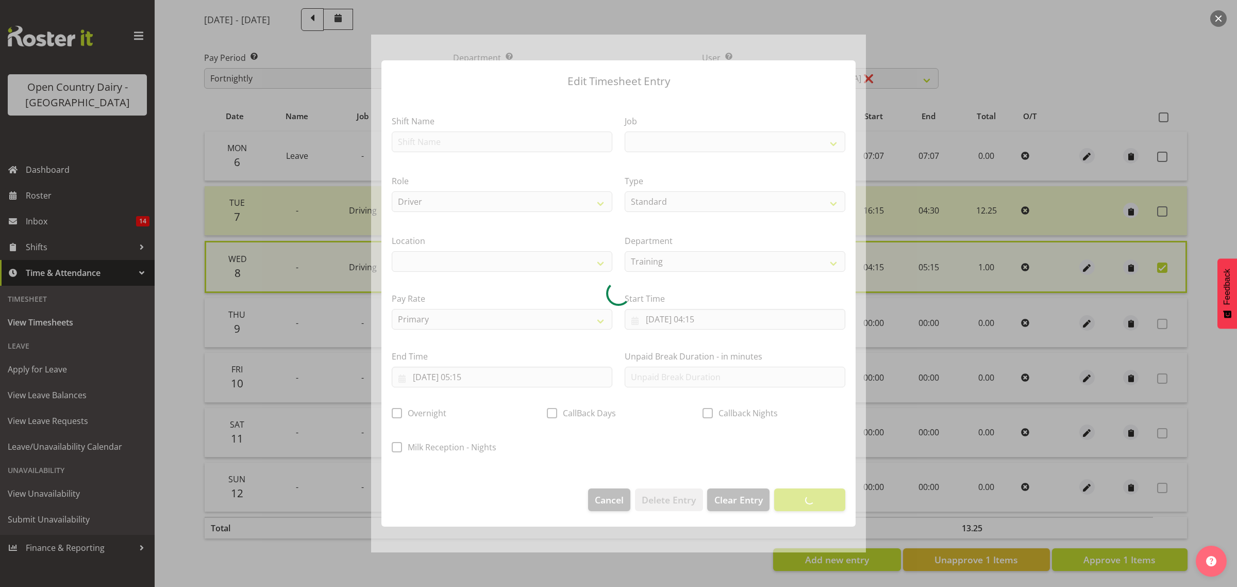
select select
select select "10670"
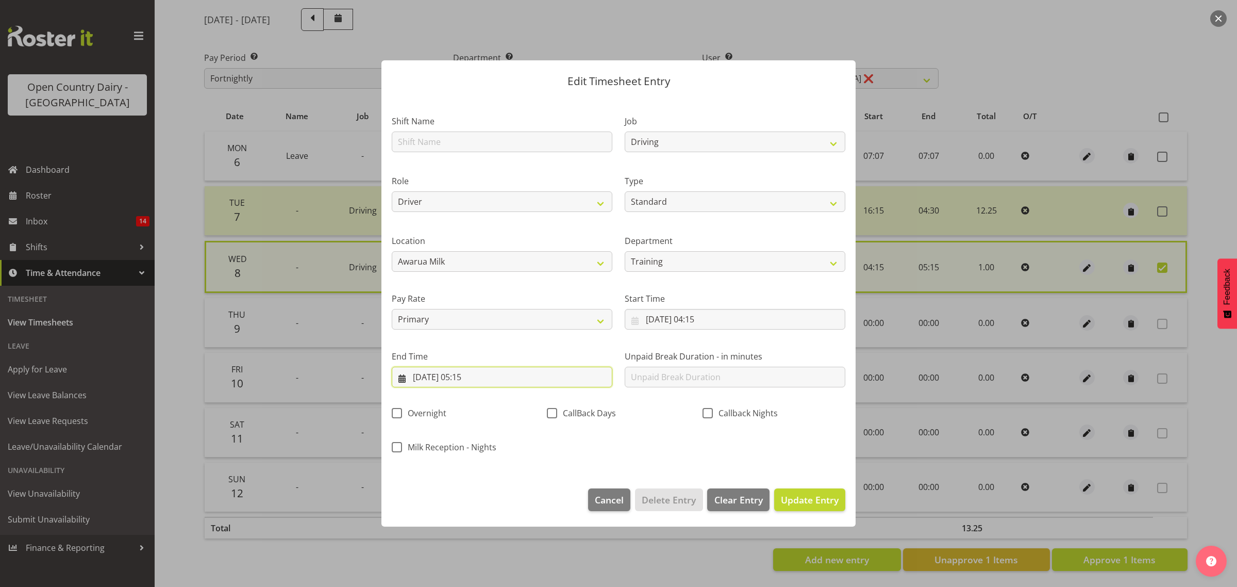
click at [446, 374] on input "08/10/2025, 05:15" at bounding box center [502, 376] width 221 height 21
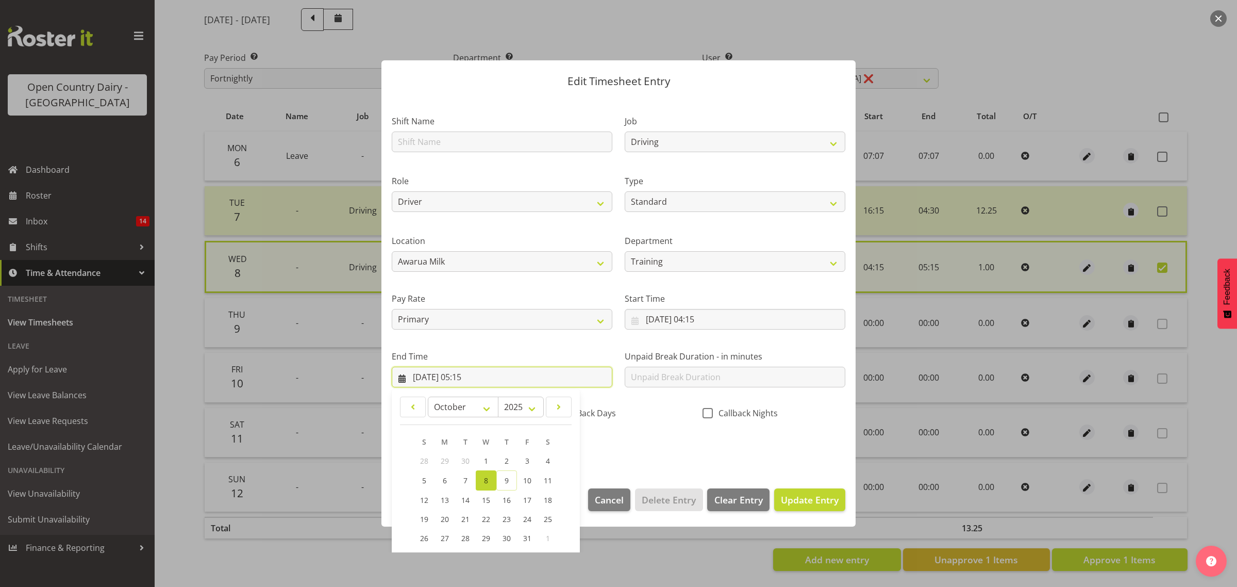
click at [446, 374] on input "08/10/2025, 05:15" at bounding box center [502, 376] width 221 height 21
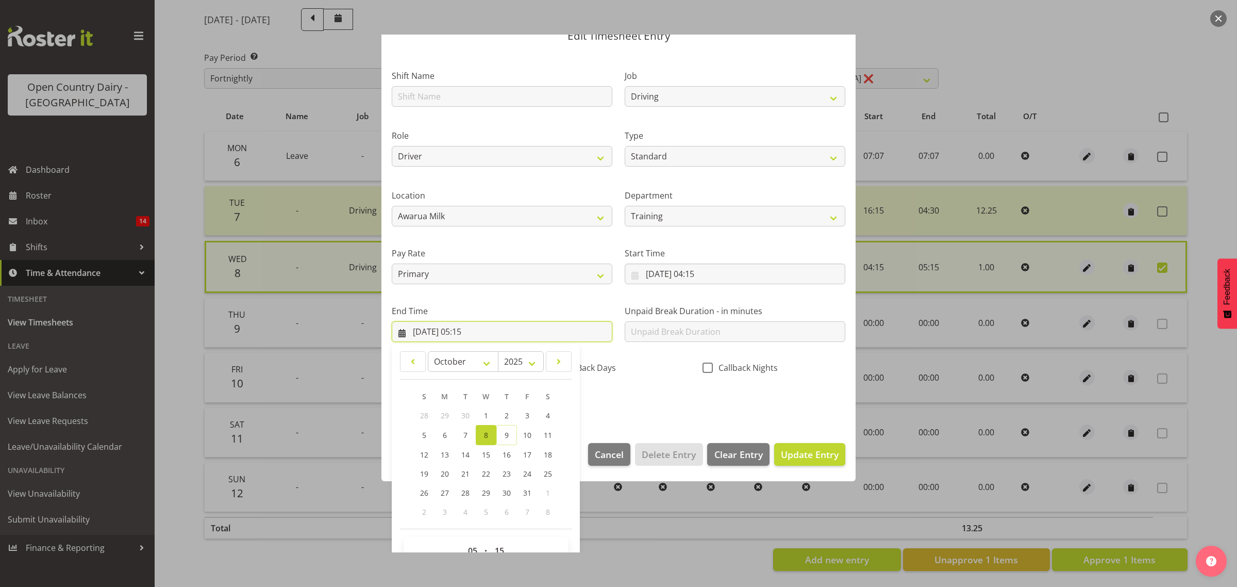
scroll to position [70, 0]
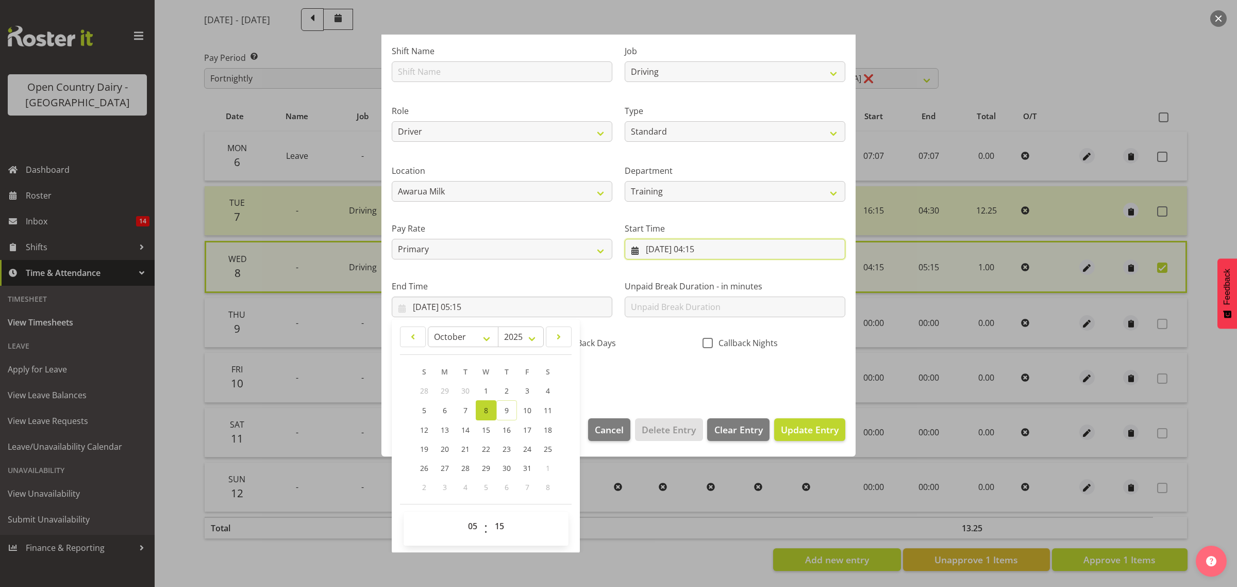
click at [681, 255] on input "08/10/2025, 04:15" at bounding box center [735, 249] width 221 height 21
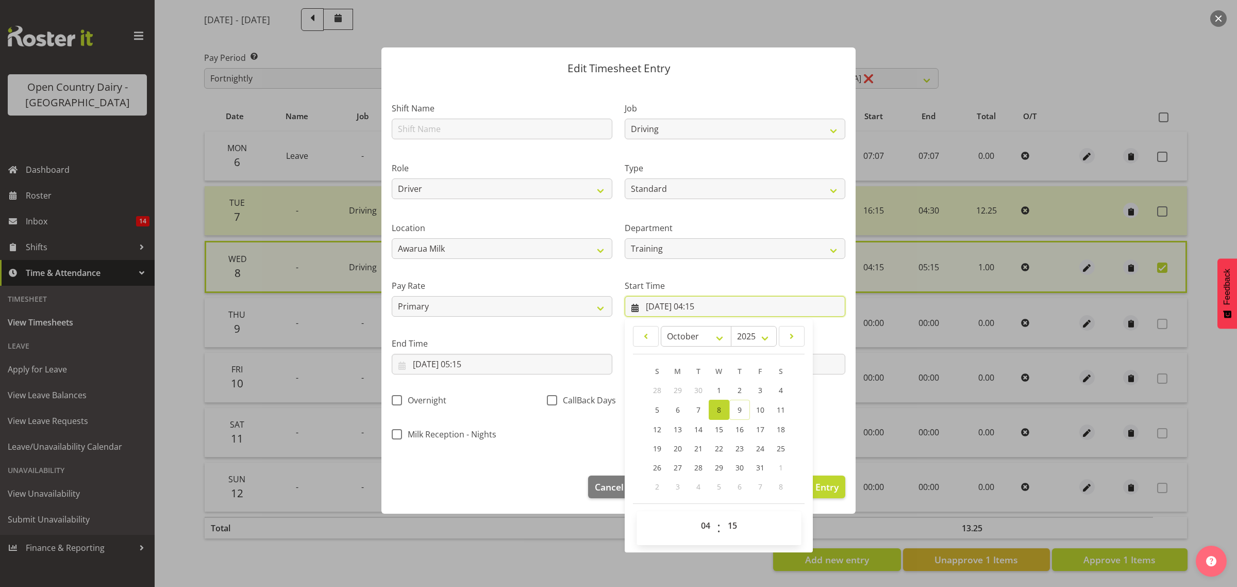
scroll to position [13, 0]
click at [701, 522] on select "00 01 02 03 04 05 06 07 08 09 10 11 12 13 14 15 16 17 18 19 20 21 22 23" at bounding box center [706, 525] width 23 height 21
select select "16"
click at [695, 515] on select "00 01 02 03 04 05 06 07 08 09 10 11 12 13 14 15 16 17 18 19 20 21 22 23" at bounding box center [706, 525] width 23 height 21
type input "08/10/2025, 16:15"
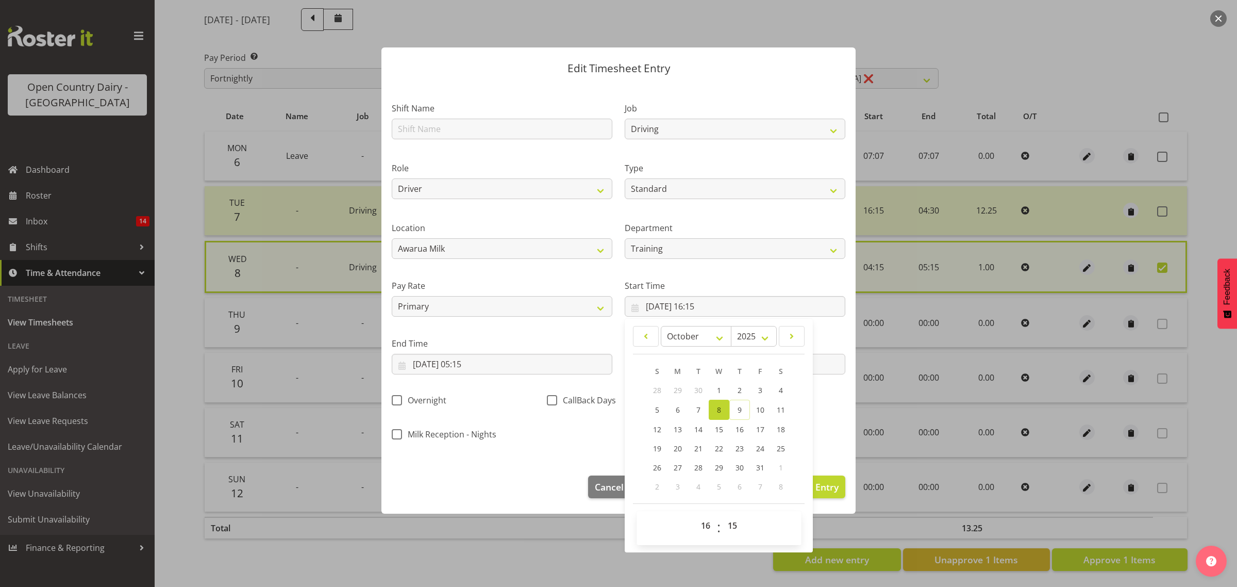
click at [851, 435] on div "Edit Timesheet Entry Shift Name Job Connecting /unconnecting Trailers Driving M…" at bounding box center [618, 281] width 495 height 518
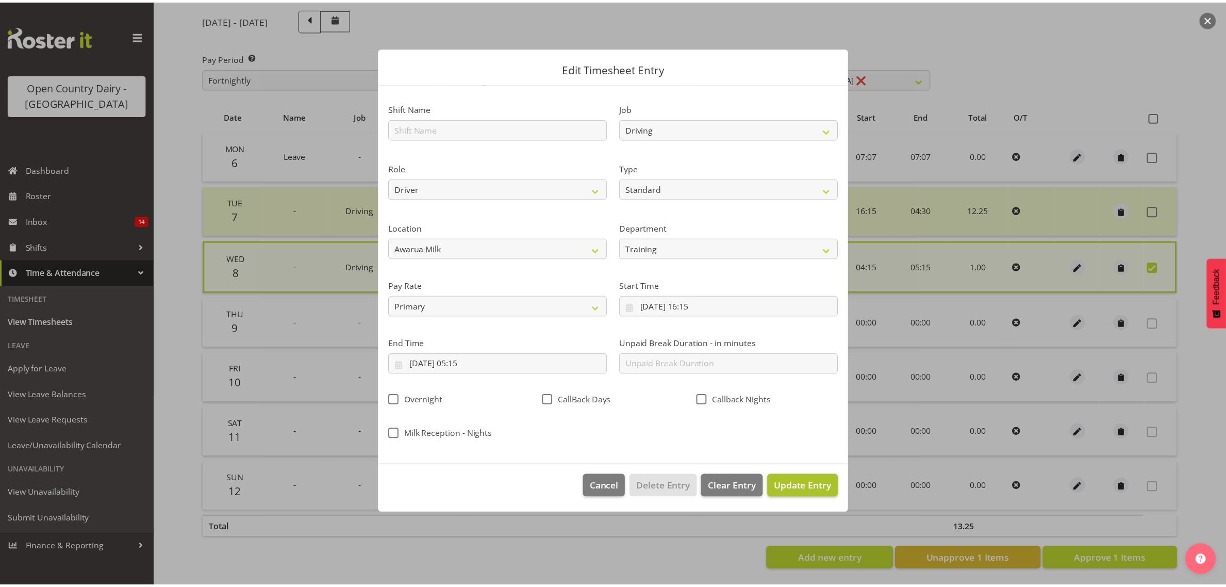
scroll to position [0, 0]
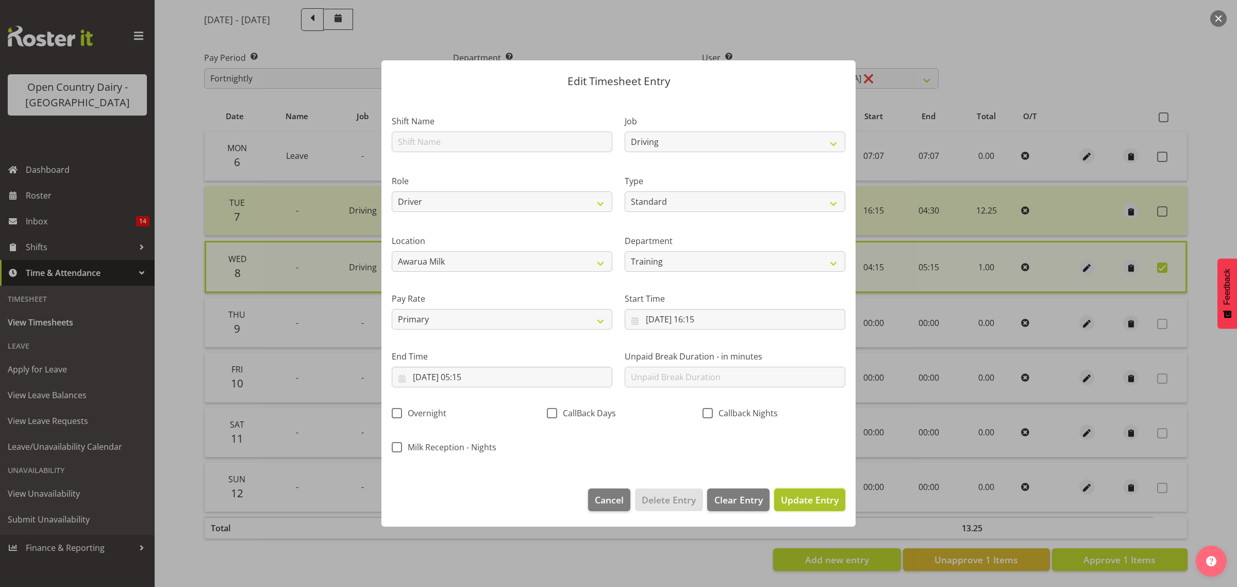
click at [802, 508] on button "Update Entry" at bounding box center [809, 499] width 71 height 23
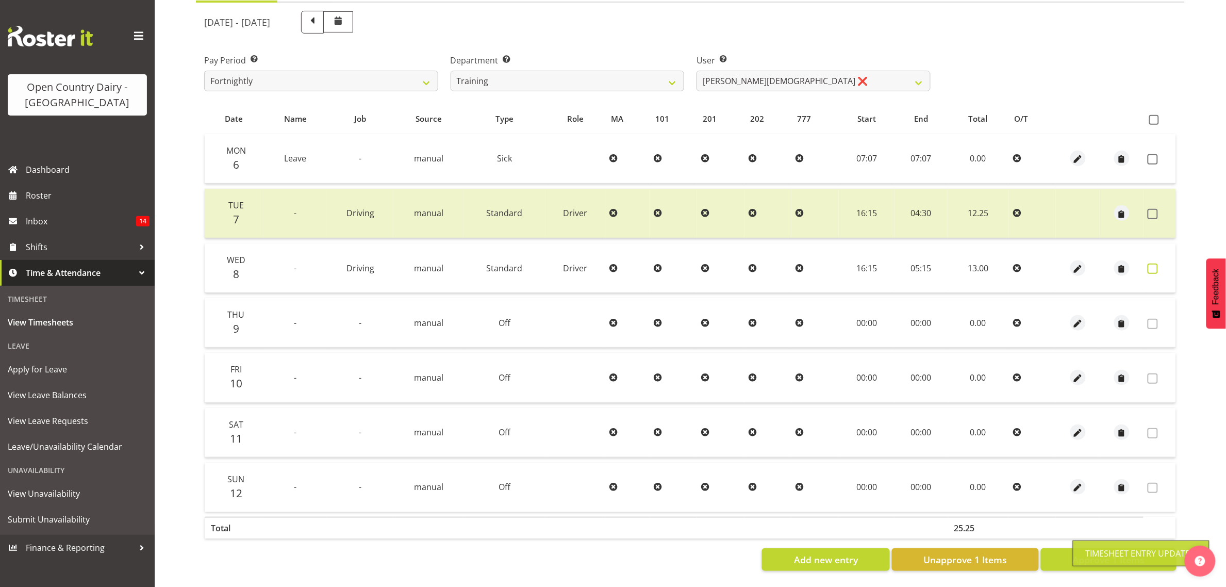
click at [1148, 263] on span at bounding box center [1152, 268] width 10 height 10
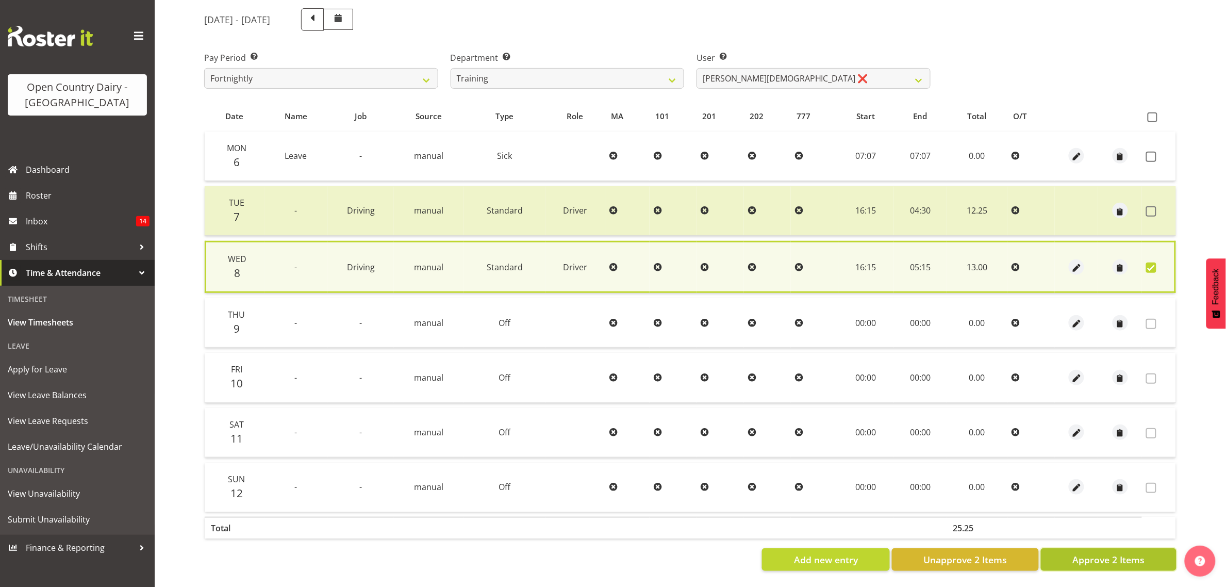
click at [1068, 549] on button "Approve 2 Items" at bounding box center [1109, 559] width 136 height 23
checkbox input "false"
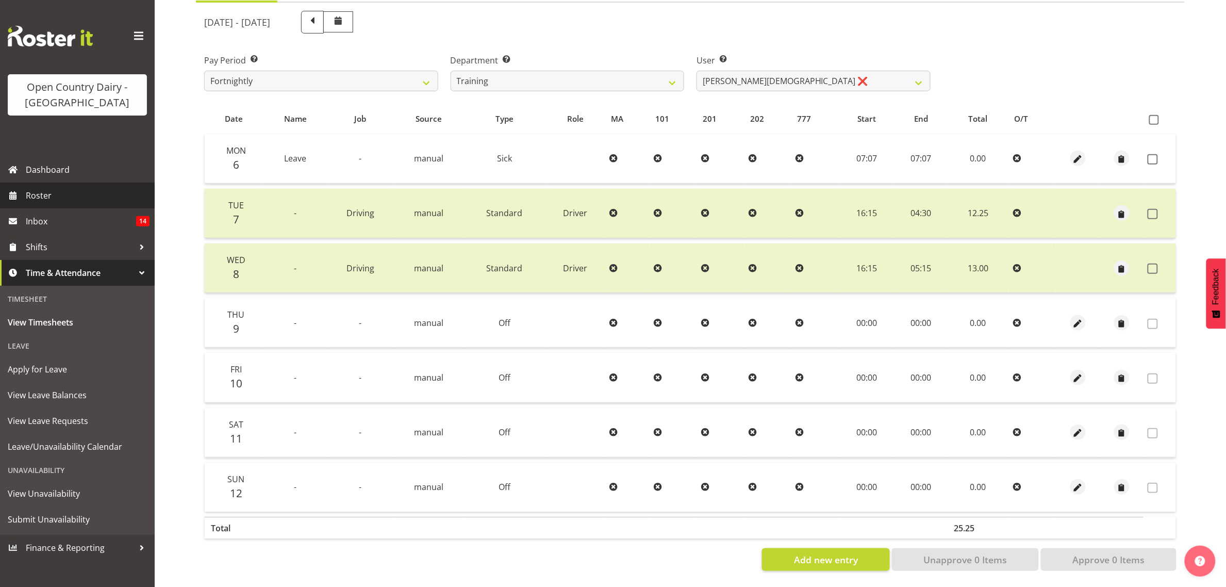
click at [96, 188] on span "Roster" at bounding box center [88, 195] width 124 height 15
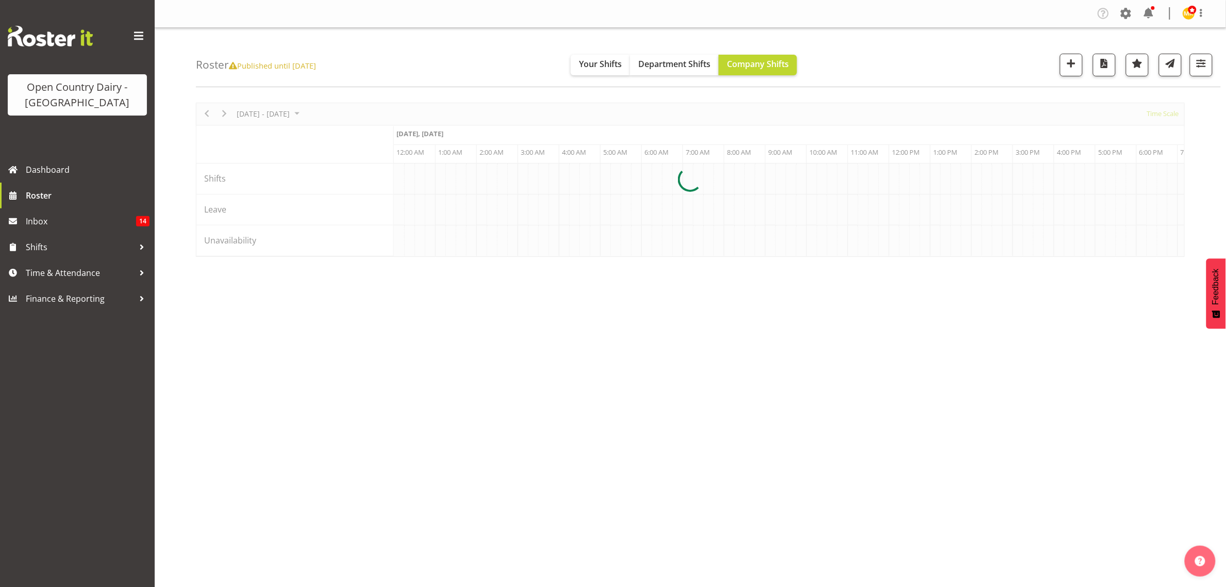
scroll to position [0, 2969]
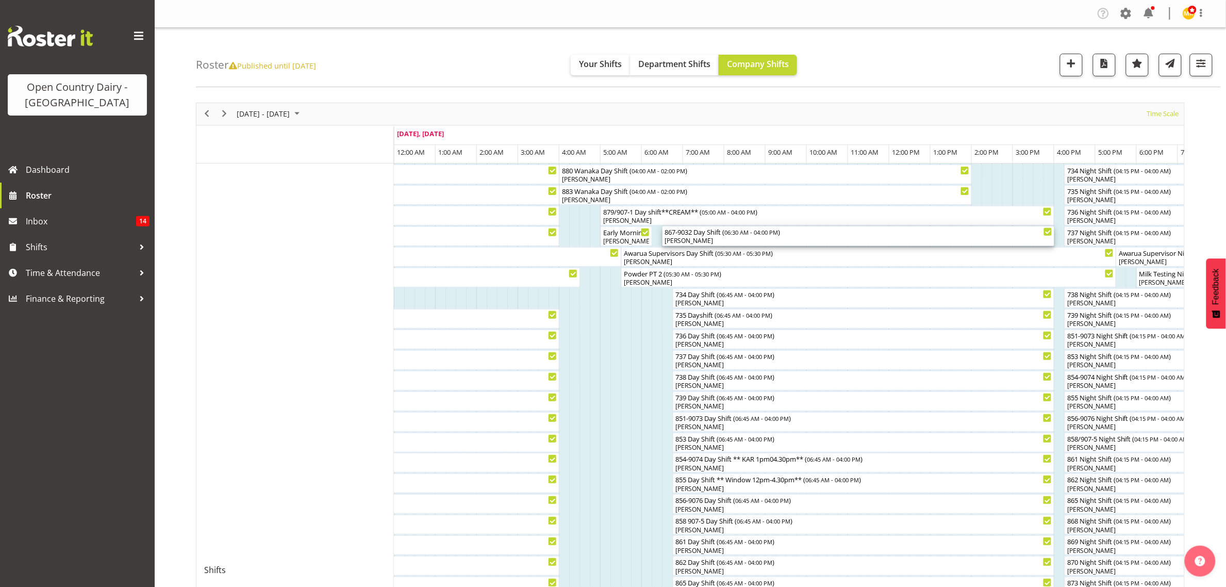
click at [788, 237] on div "[PERSON_NAME]" at bounding box center [858, 240] width 388 height 9
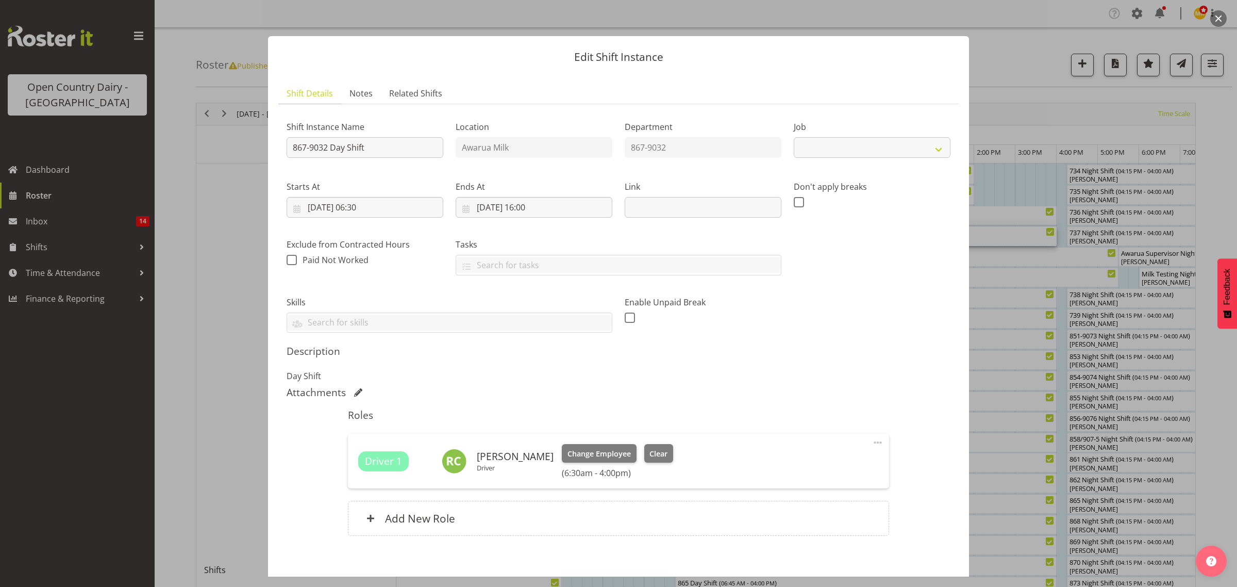
select select "10670"
click at [658, 451] on span "Clear" at bounding box center [658, 453] width 18 height 11
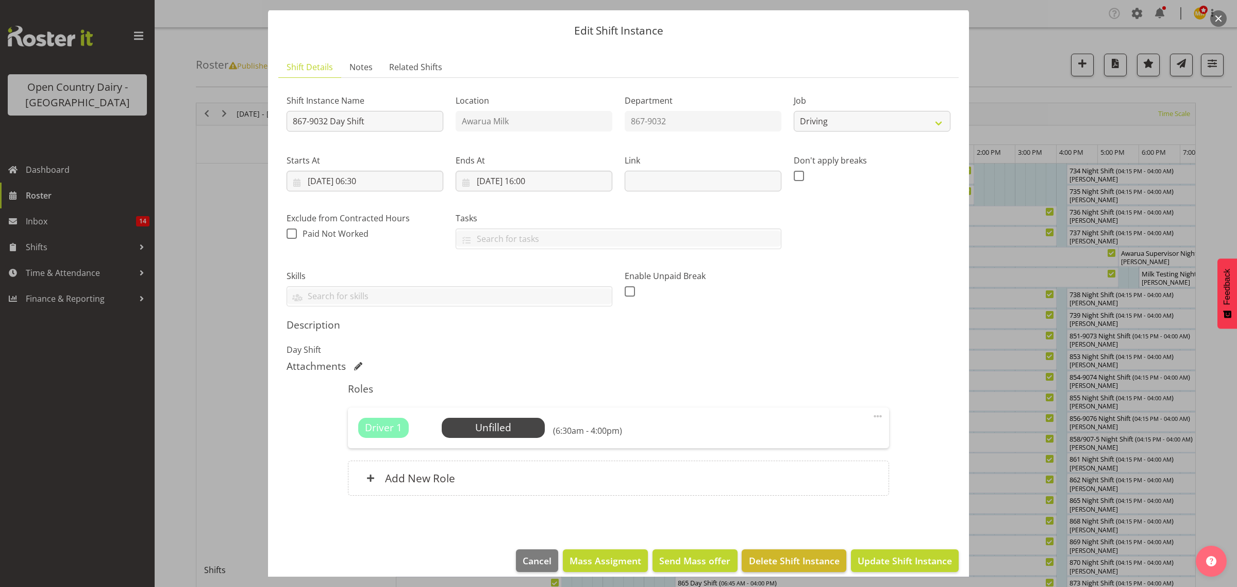
scroll to position [37, 0]
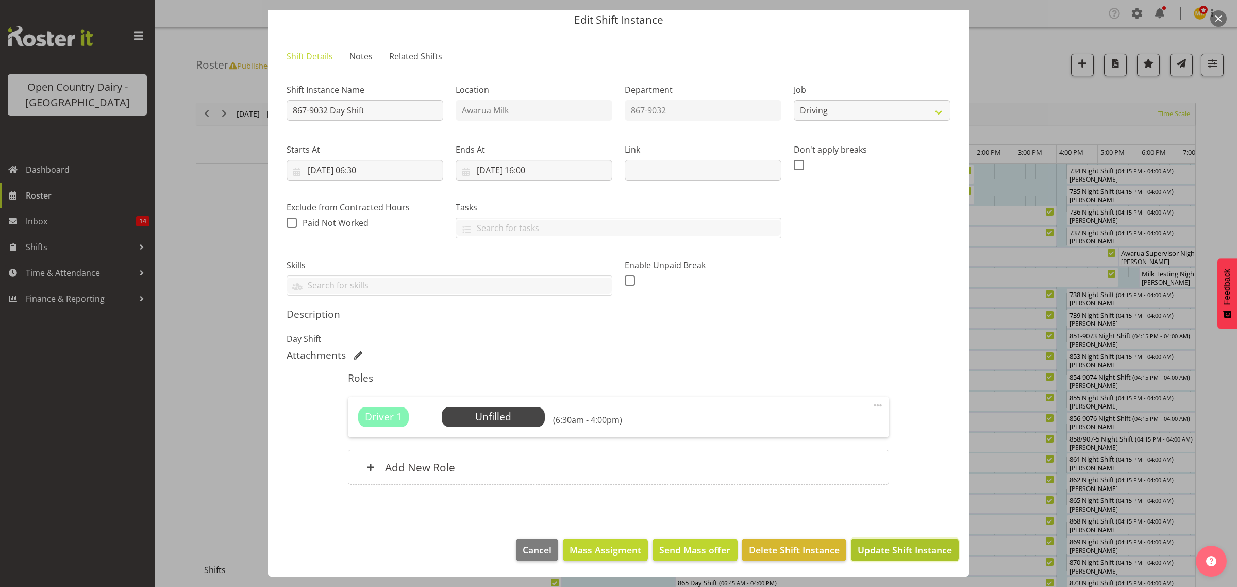
click at [863, 554] on span "Update Shift Instance" at bounding box center [905, 549] width 94 height 13
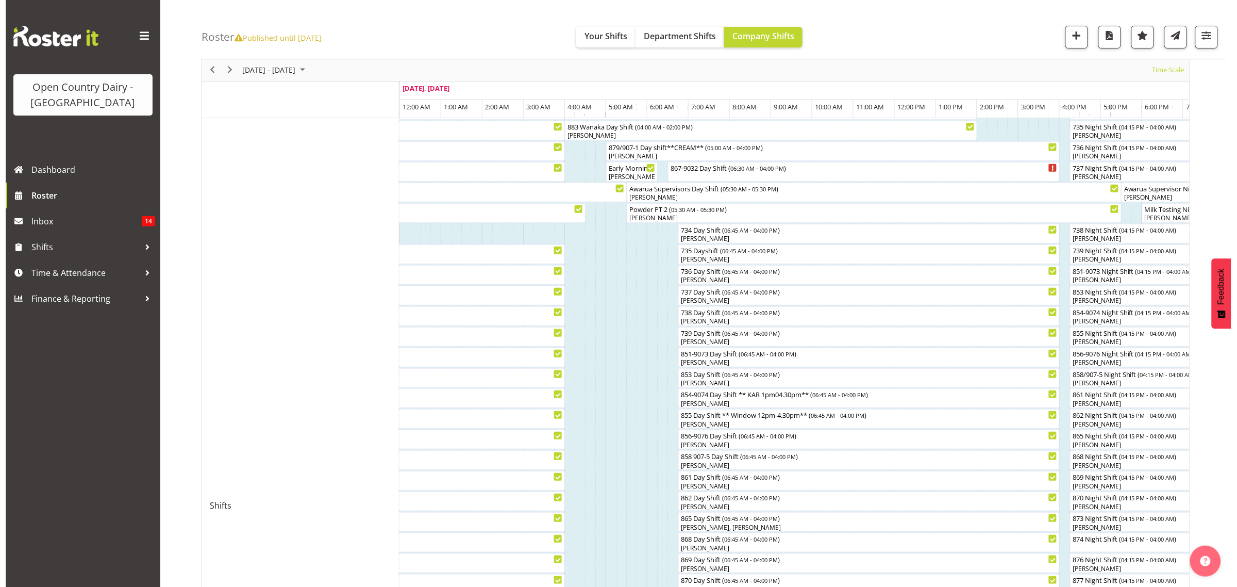
scroll to position [129, 0]
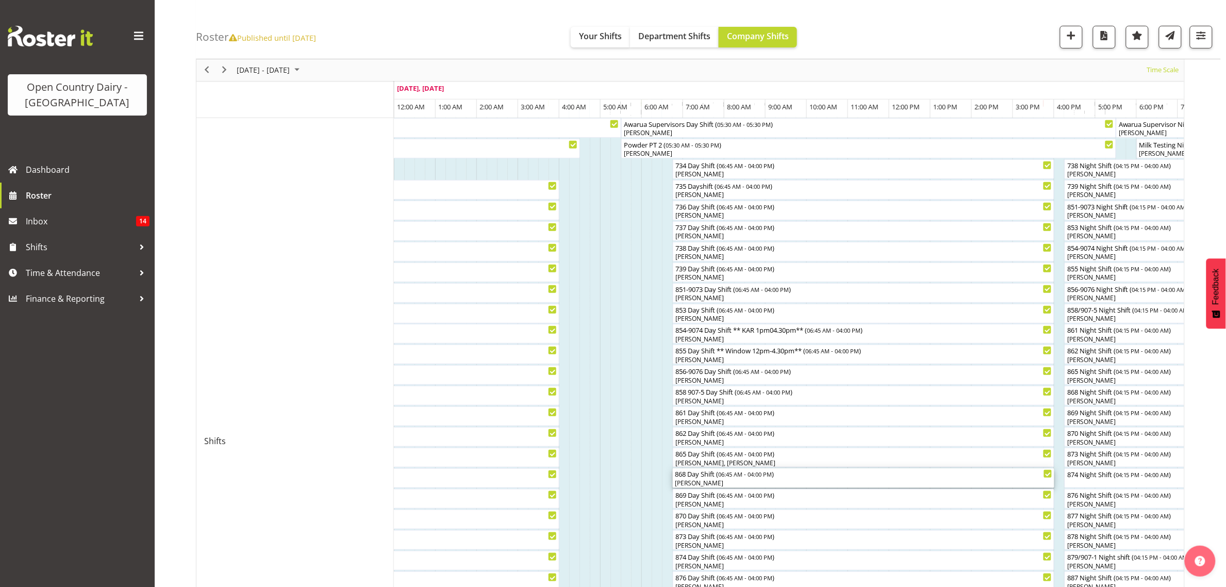
click at [717, 478] on div "868 Day Shift ( 06:45 AM - 04:00 PM )" at bounding box center [863, 473] width 377 height 10
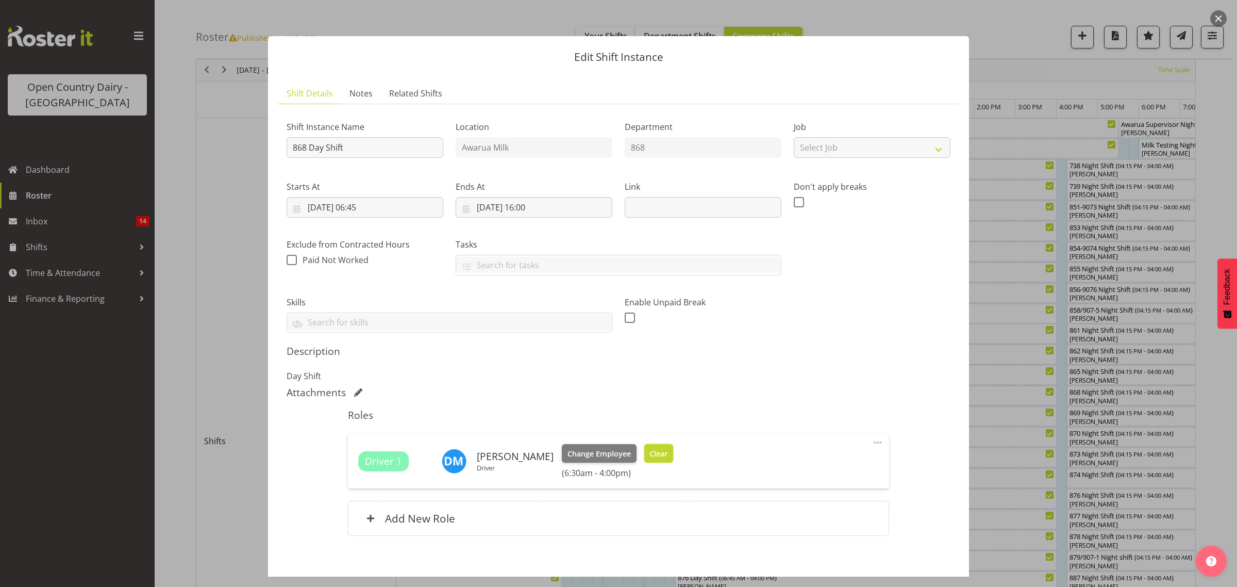
click at [649, 452] on span "Clear" at bounding box center [658, 453] width 18 height 11
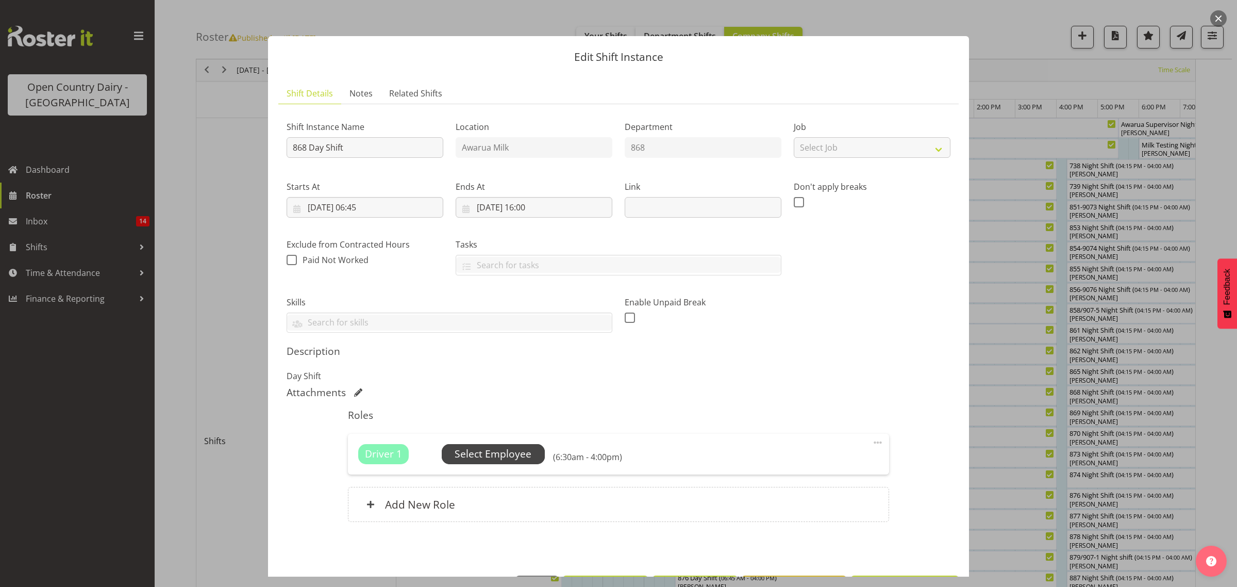
click at [526, 454] on span "Select Employee" at bounding box center [493, 453] width 77 height 15
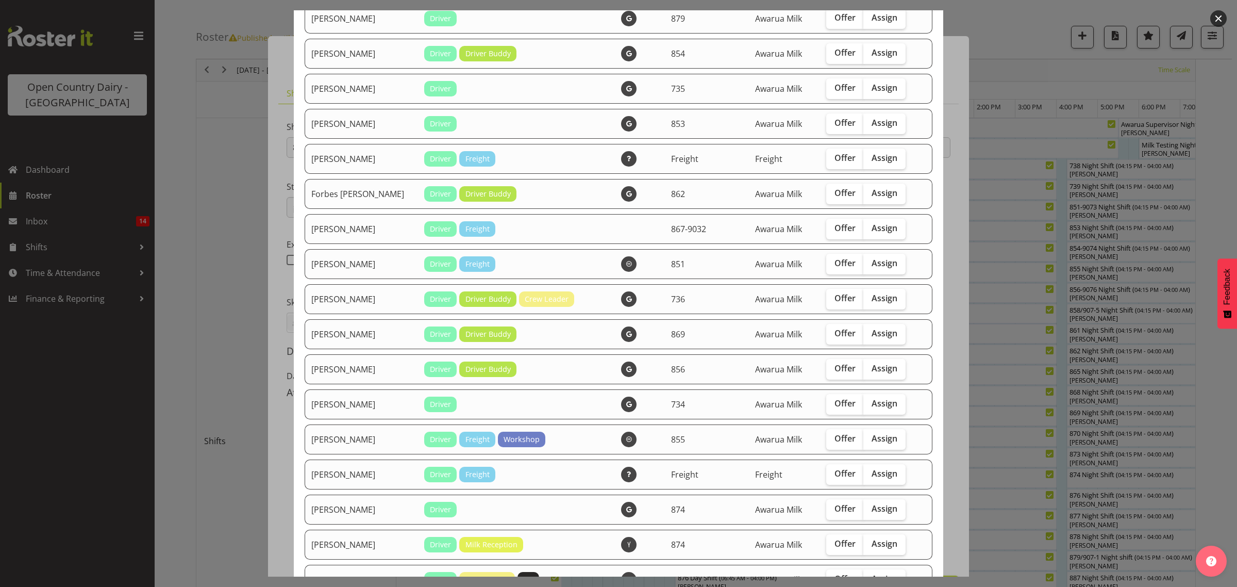
scroll to position [387, 0]
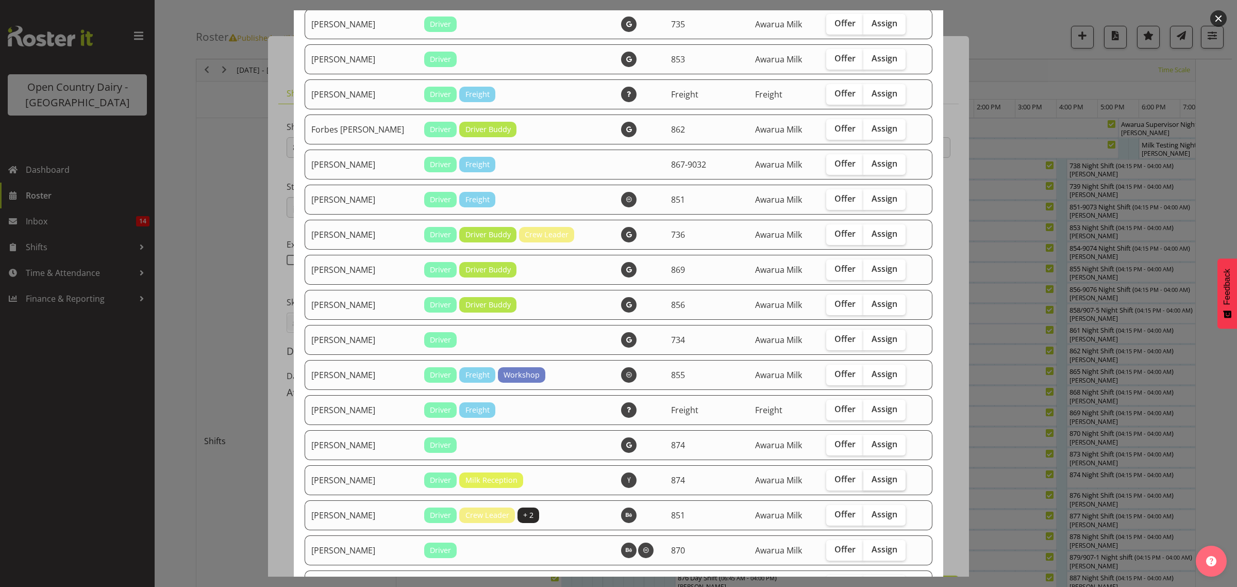
click at [872, 484] on span "Assign" at bounding box center [885, 479] width 26 height 10
click at [864, 482] on input "Assign" at bounding box center [866, 479] width 7 height 7
checkbox input "true"
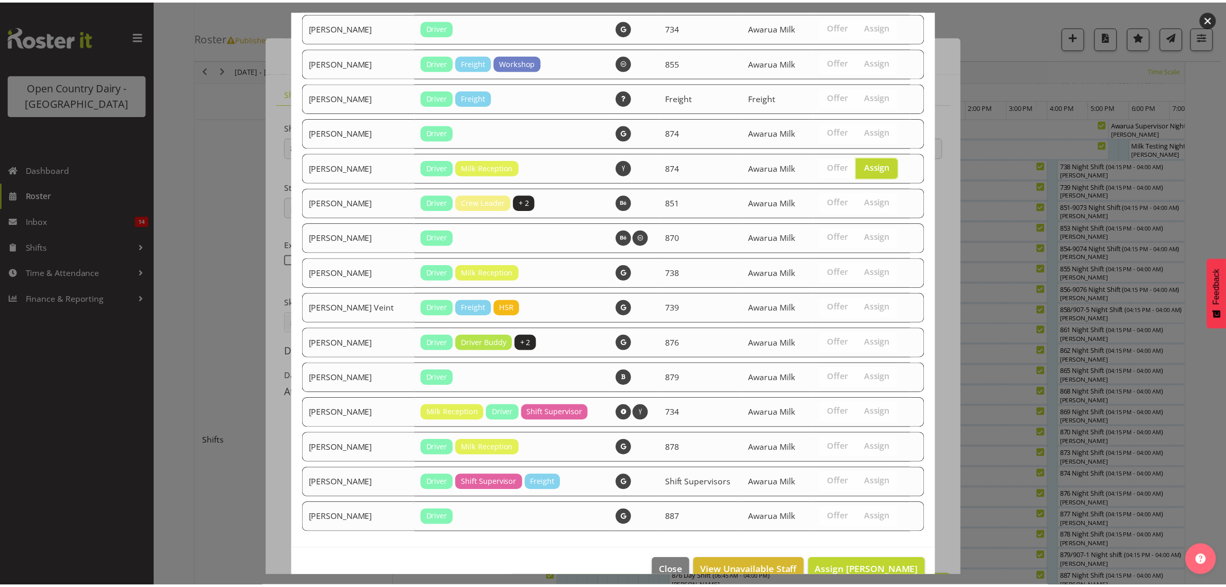
scroll to position [727, 0]
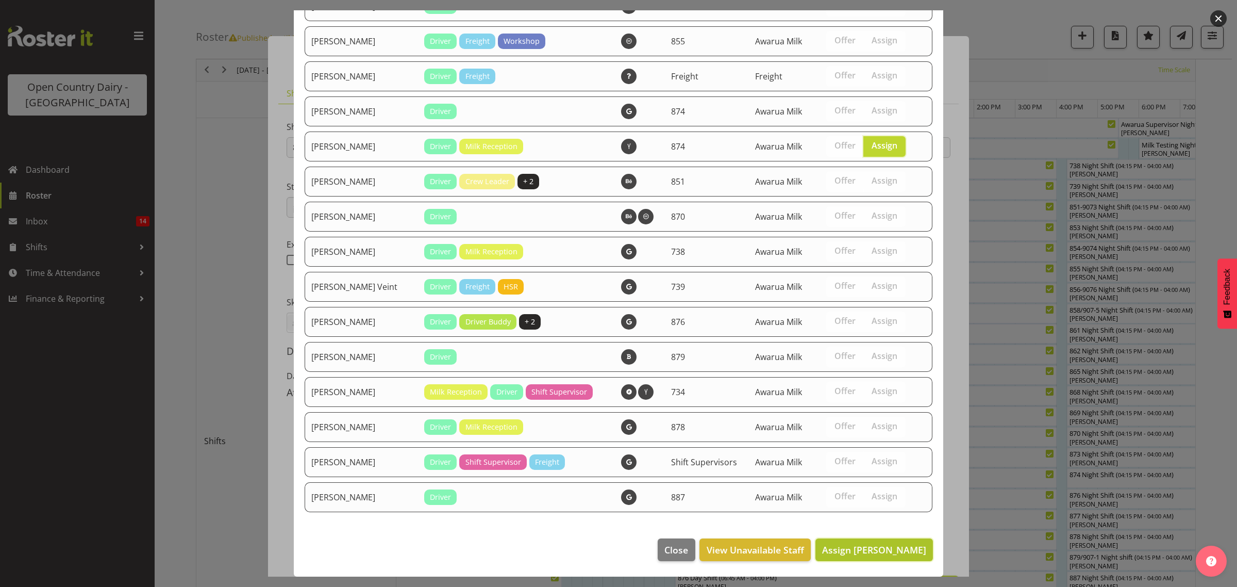
click at [848, 553] on span "Assign Rachel Carpenter" at bounding box center [874, 549] width 104 height 12
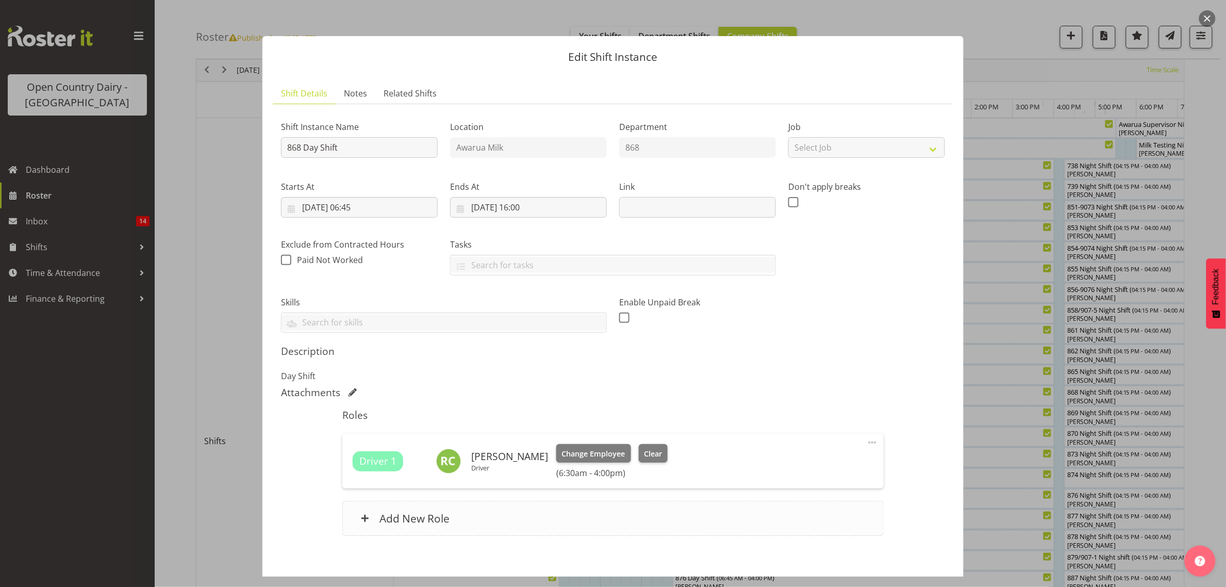
scroll to position [52, 0]
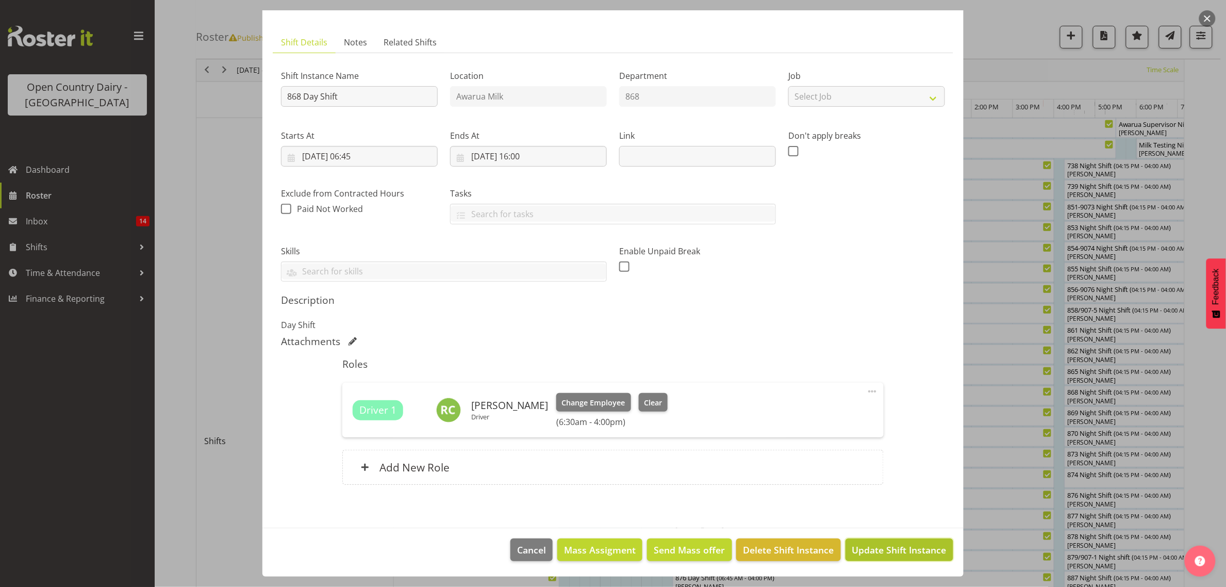
click at [870, 549] on span "Update Shift Instance" at bounding box center [899, 549] width 94 height 13
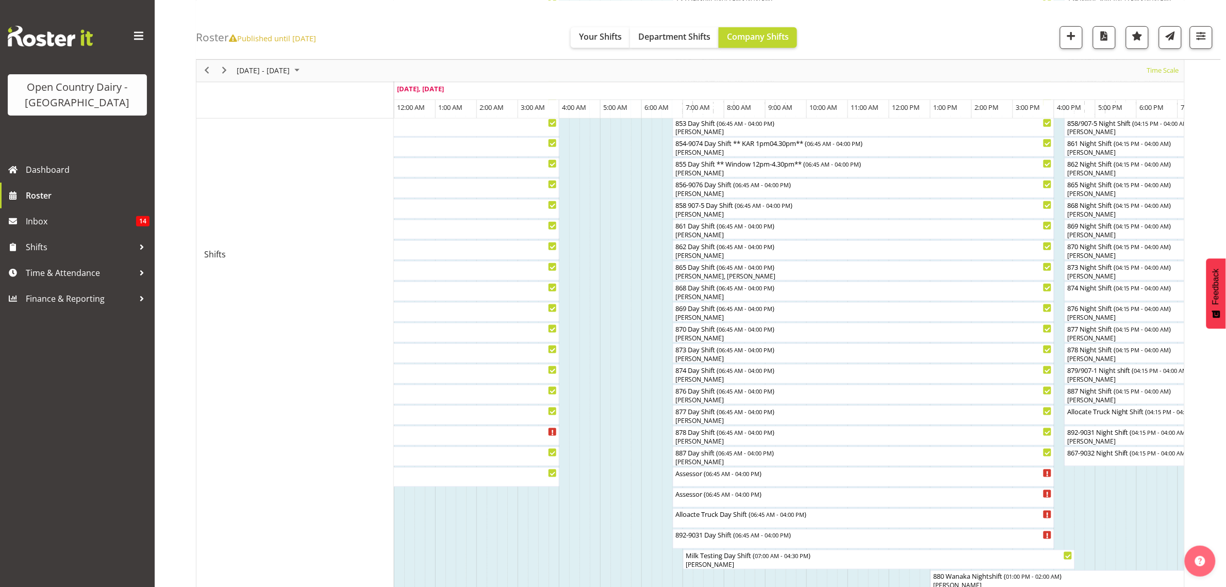
scroll to position [387, 0]
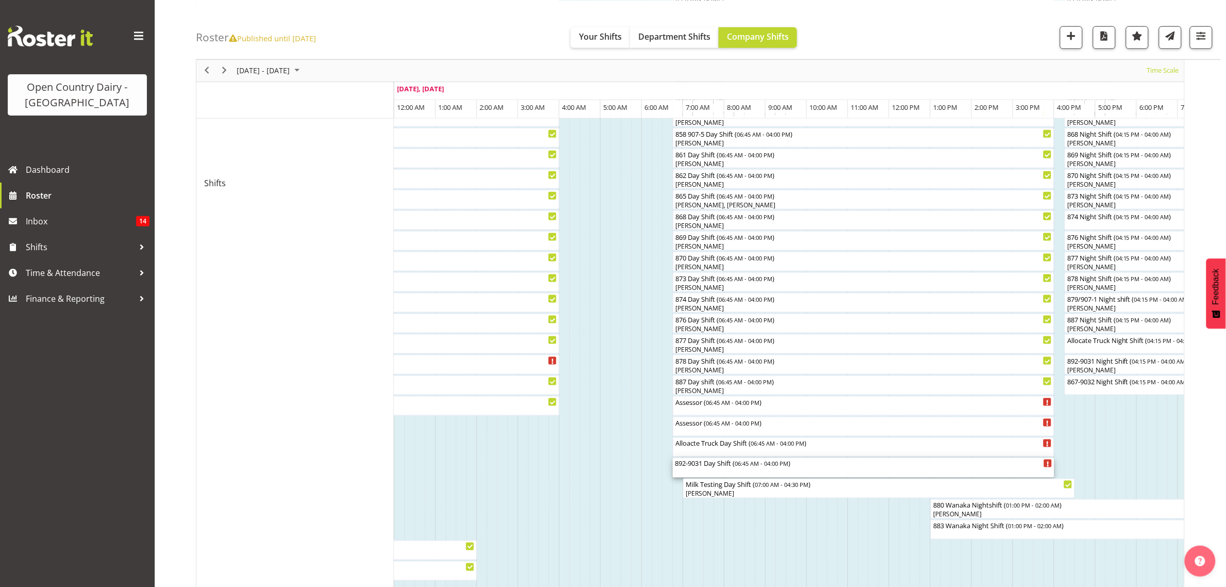
click at [746, 468] on span "06:45 AM - 04:00 PM" at bounding box center [762, 463] width 54 height 8
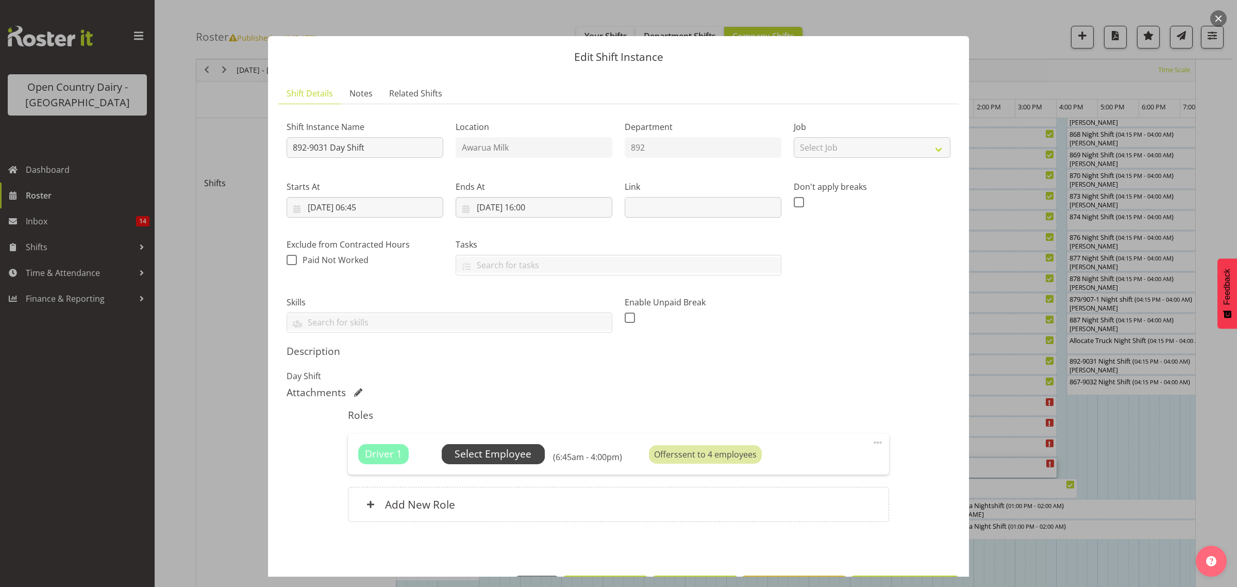
click at [516, 454] on span "Select Employee" at bounding box center [493, 453] width 77 height 15
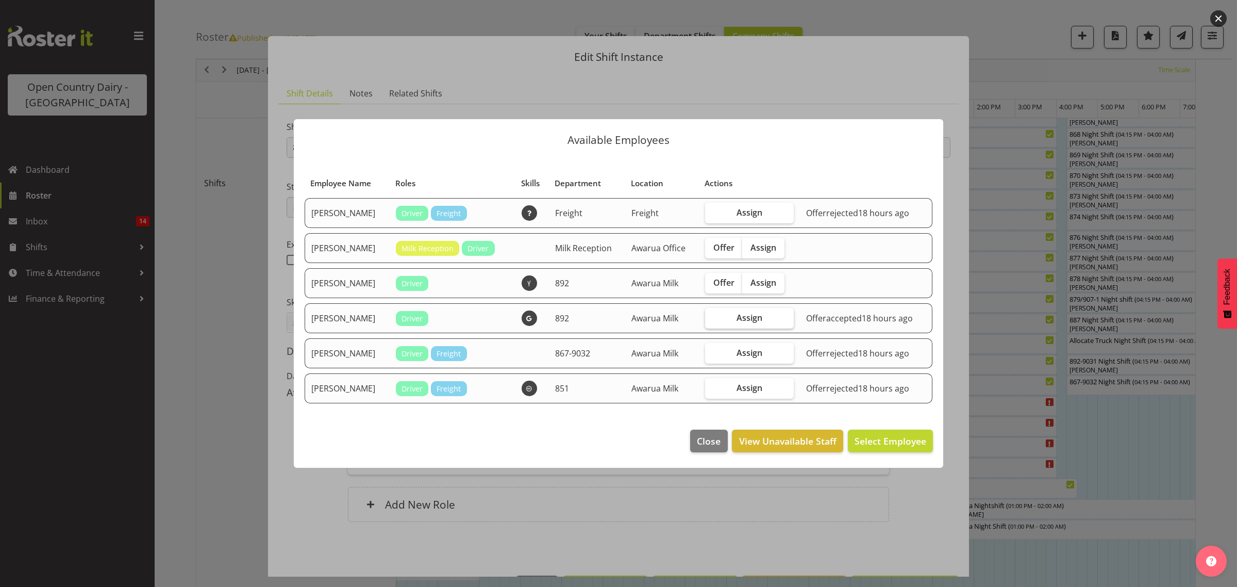
click at [763, 322] on label "Assign" at bounding box center [749, 318] width 89 height 21
click at [712, 321] on input "Assign" at bounding box center [708, 317] width 7 height 7
checkbox input "true"
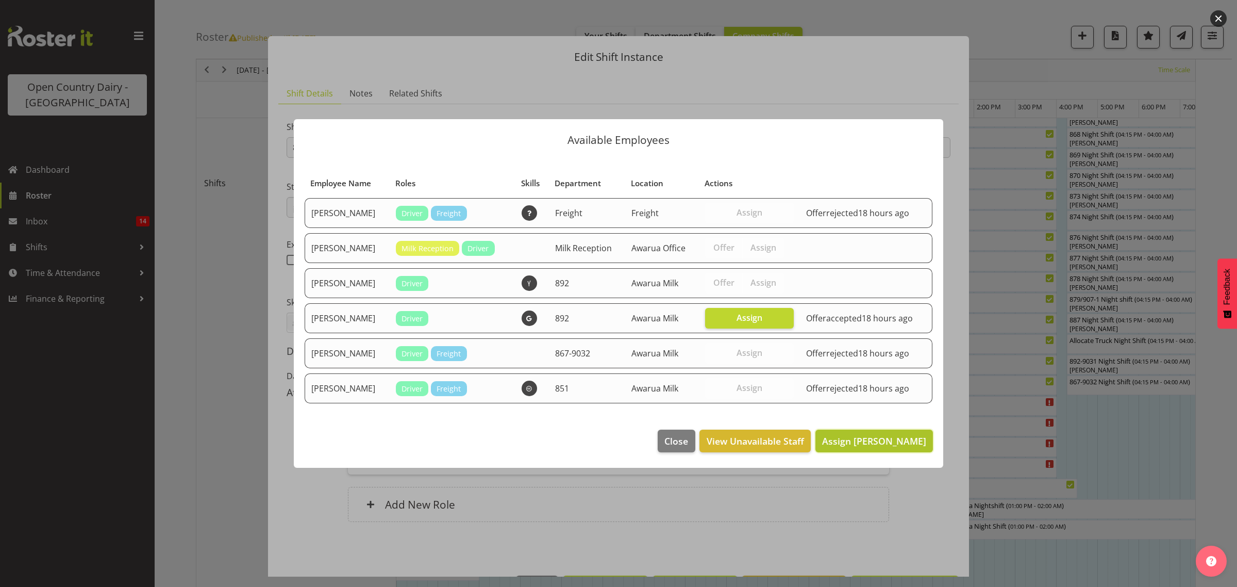
click at [866, 446] on span "Assign David McKenzie" at bounding box center [874, 441] width 104 height 12
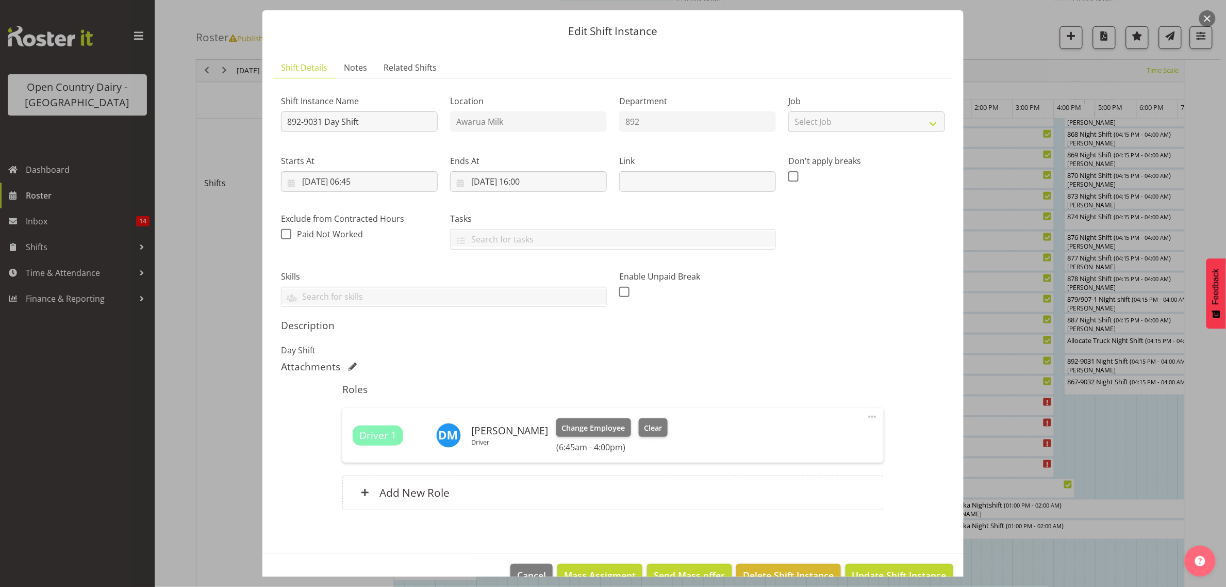
scroll to position [52, 0]
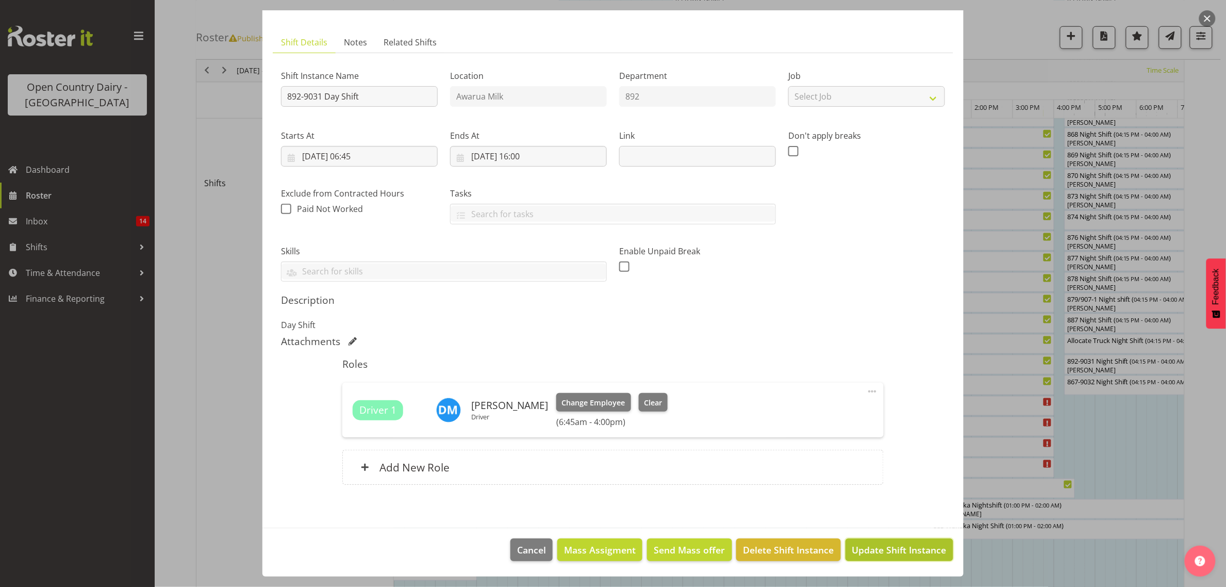
click at [862, 548] on span "Update Shift Instance" at bounding box center [899, 549] width 94 height 13
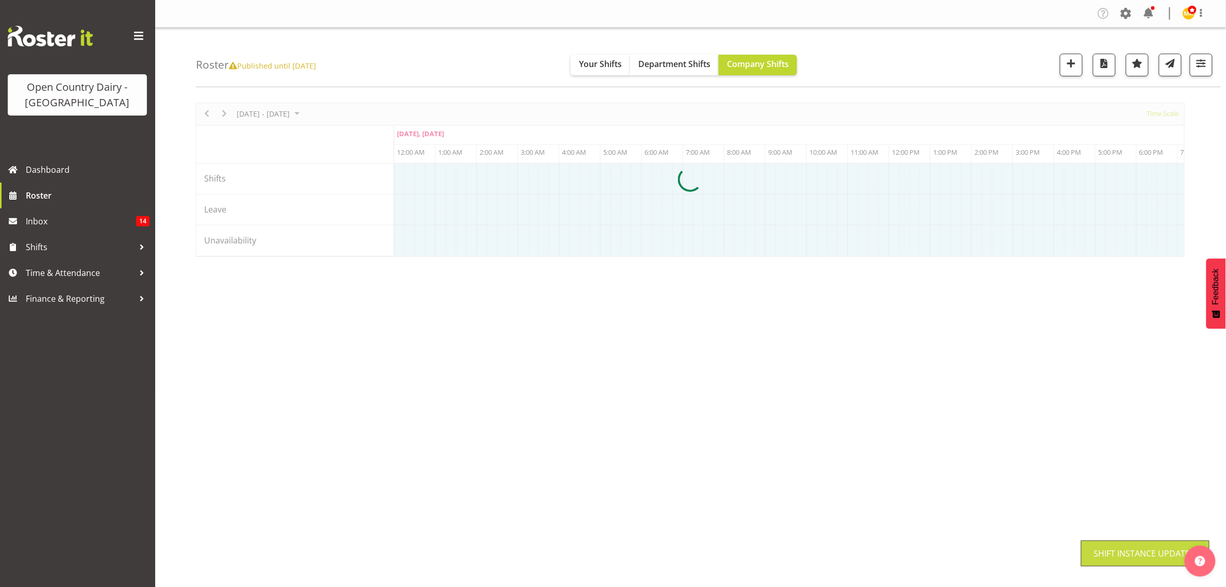
scroll to position [0, 0]
